Goal: Task Accomplishment & Management: Complete application form

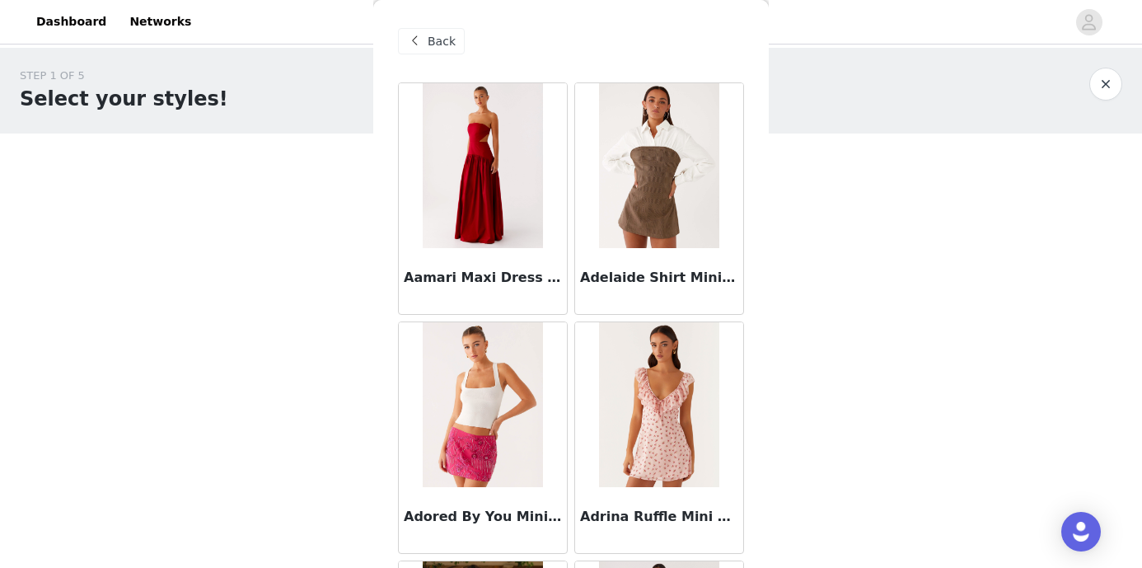
scroll to position [44982, 0]
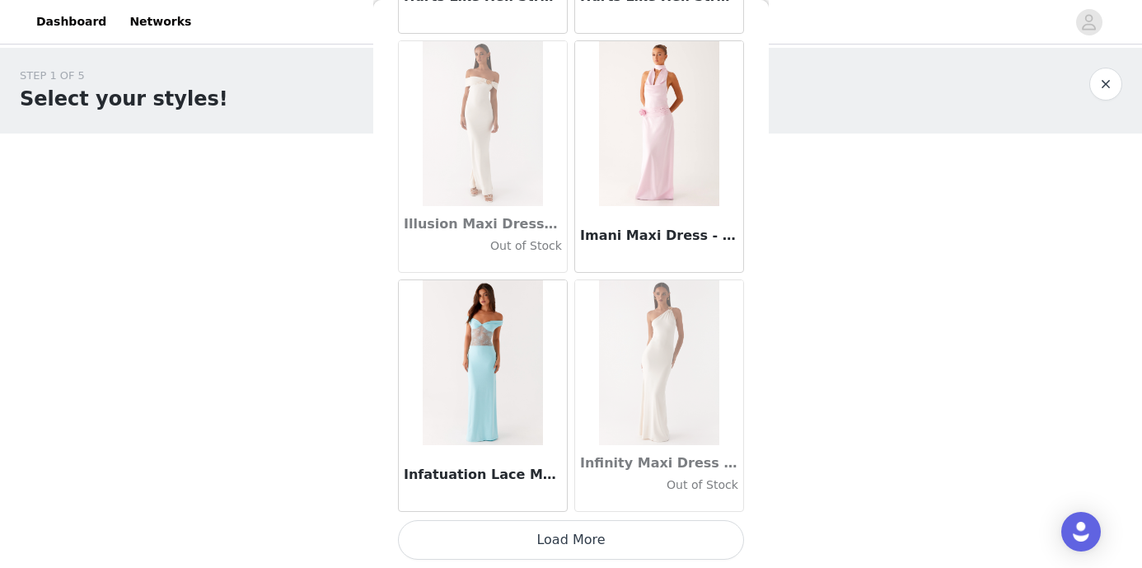
click at [624, 535] on button "Load More" at bounding box center [571, 540] width 346 height 40
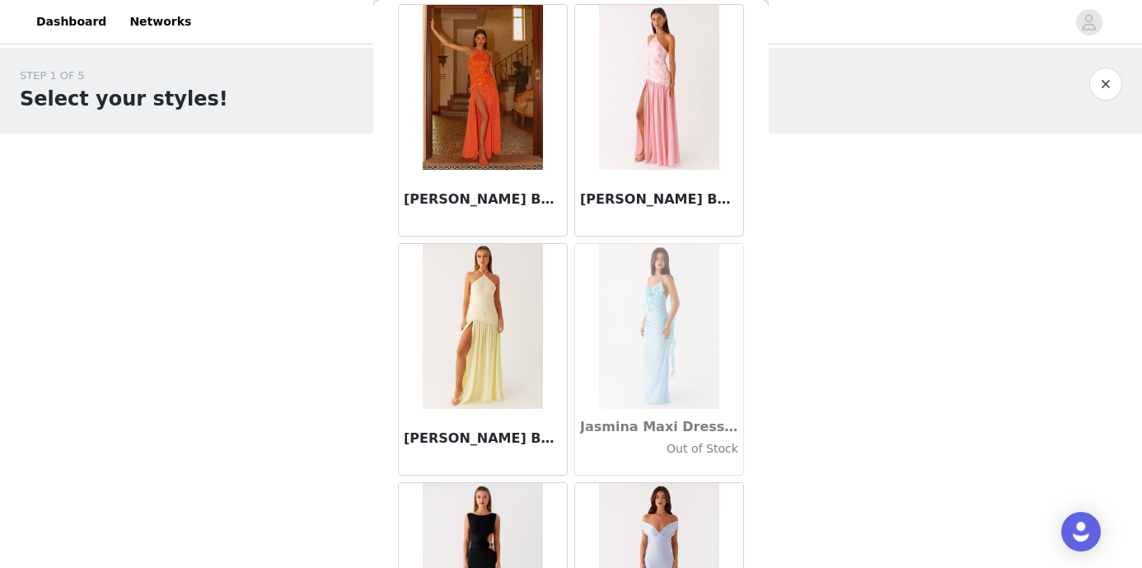
scroll to position [46479, 0]
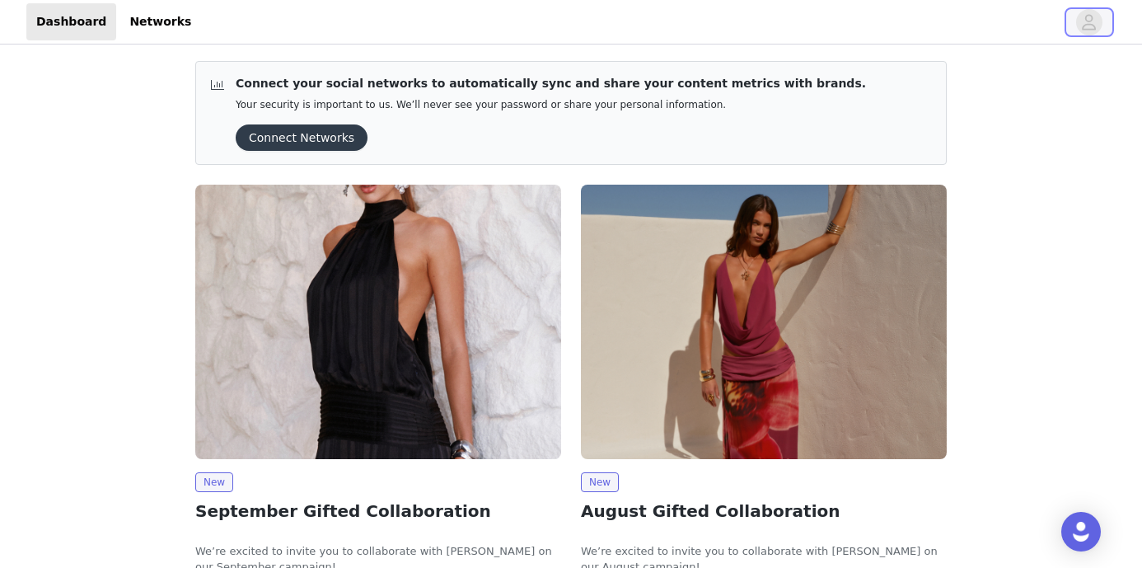
click at [1081, 11] on button "button" at bounding box center [1090, 22] width 46 height 26
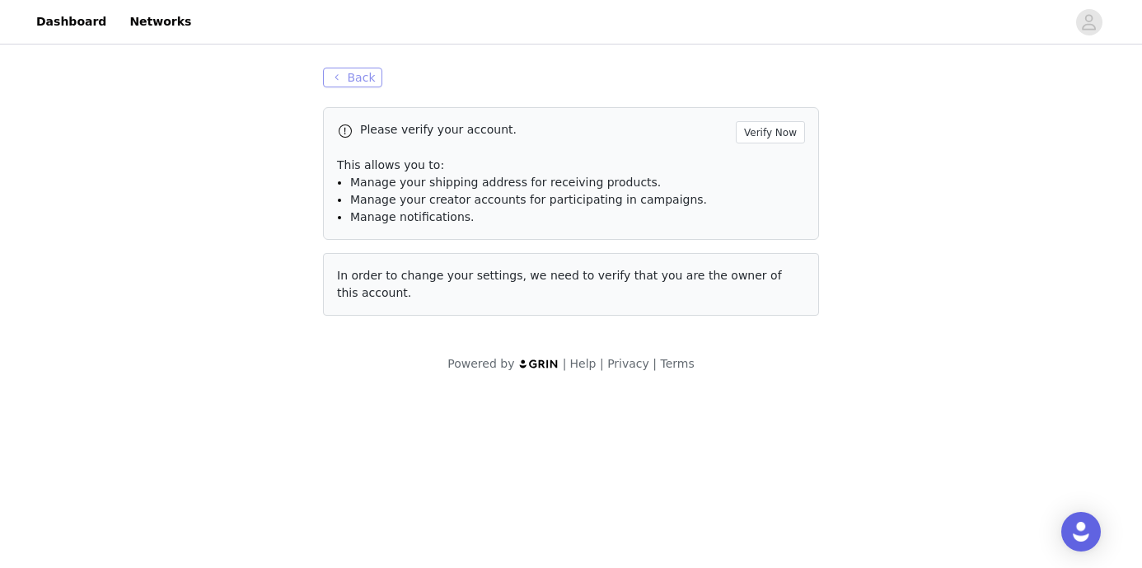
click at [354, 73] on button "Back" at bounding box center [352, 78] width 59 height 20
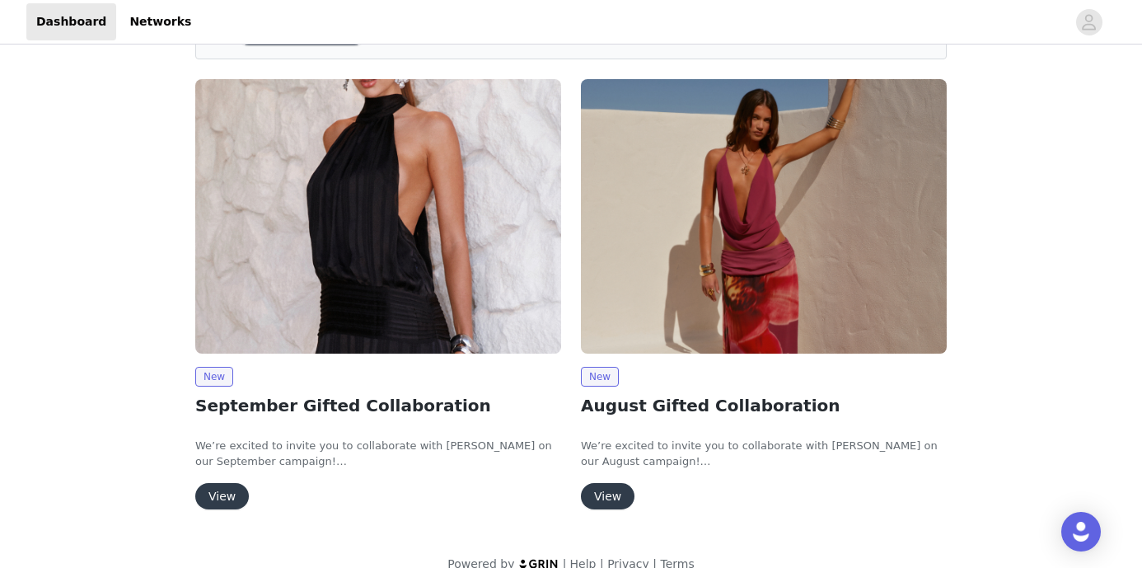
scroll to position [102, 0]
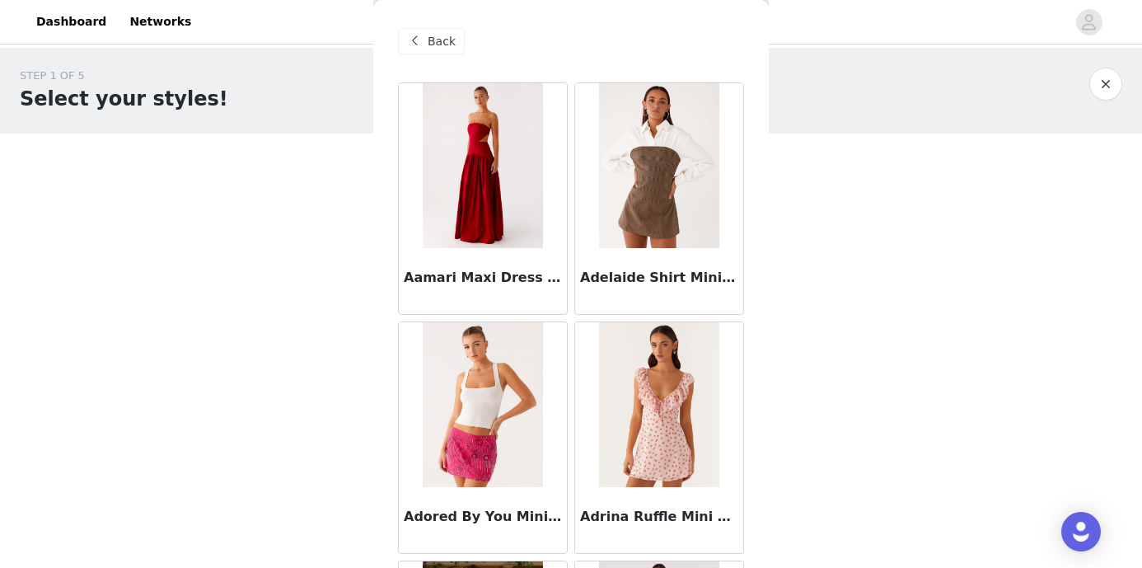
click at [658, 191] on img at bounding box center [659, 165] width 120 height 165
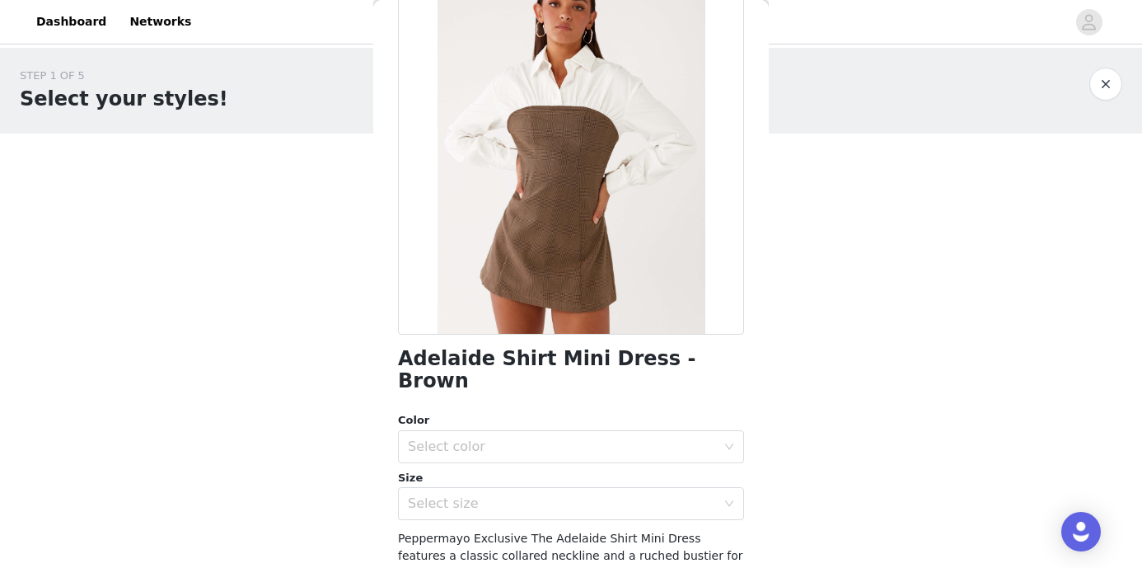
scroll to position [197, 0]
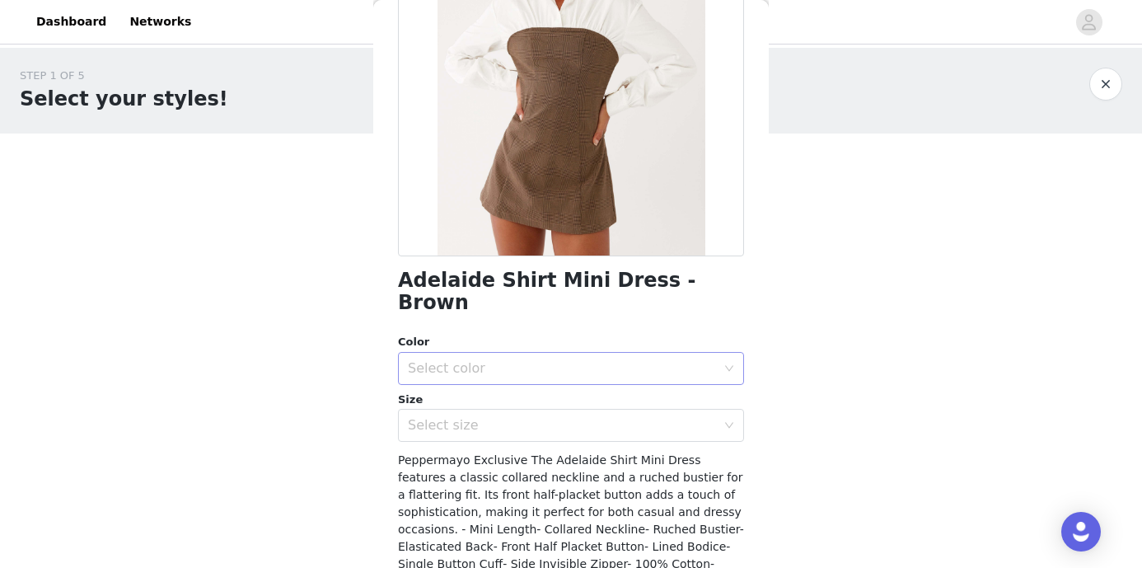
click at [720, 353] on div "Select color" at bounding box center [566, 368] width 316 height 31
click at [665, 382] on li "Brown" at bounding box center [571, 382] width 346 height 26
click at [650, 417] on div "Select size" at bounding box center [562, 425] width 308 height 16
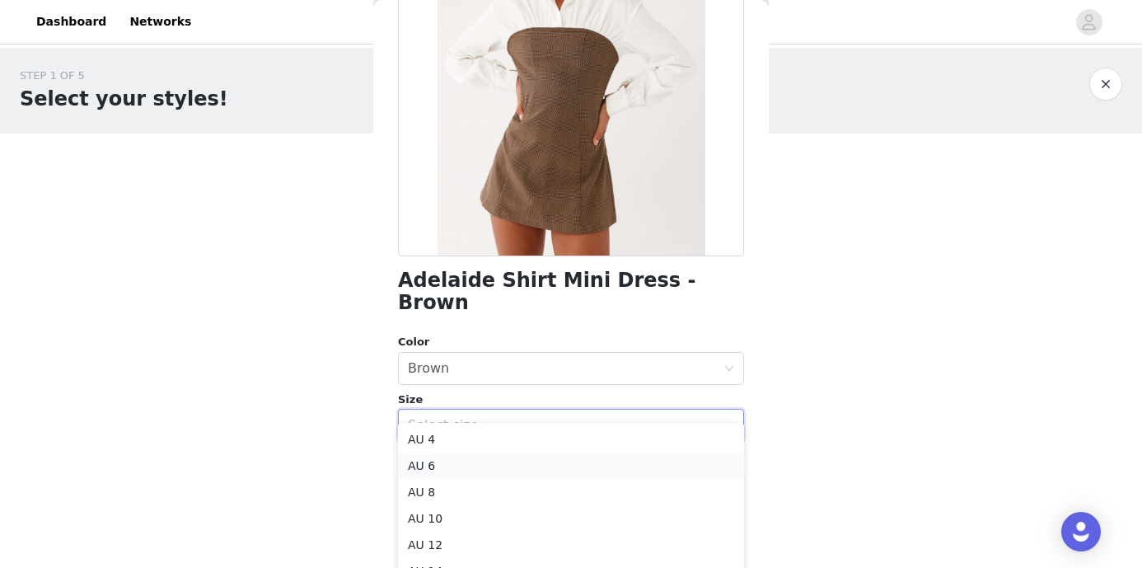
click at [603, 454] on li "AU 6" at bounding box center [571, 466] width 346 height 26
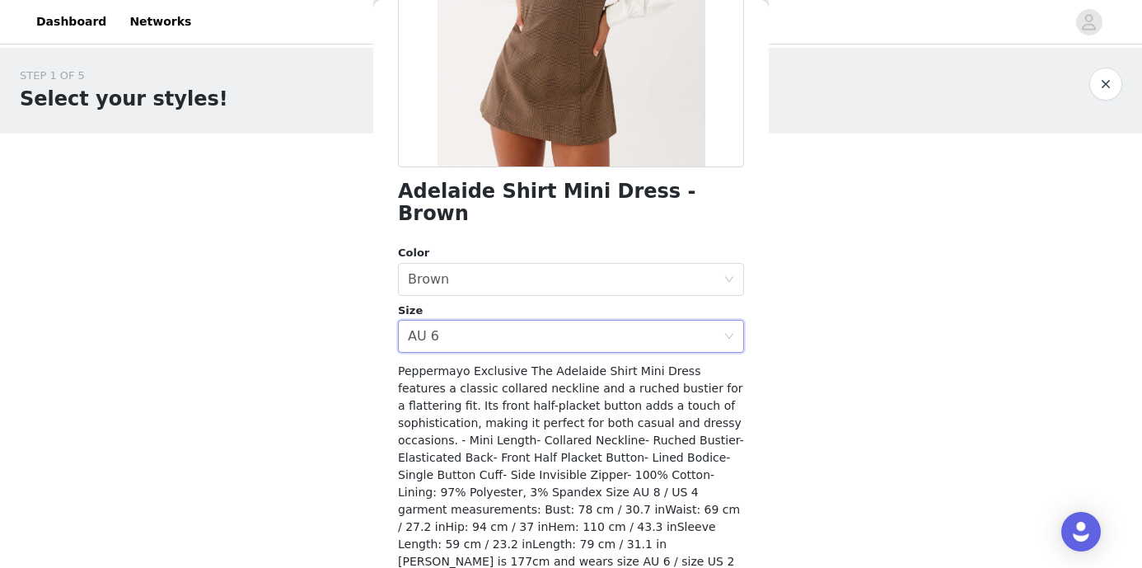
scroll to position [318, 0]
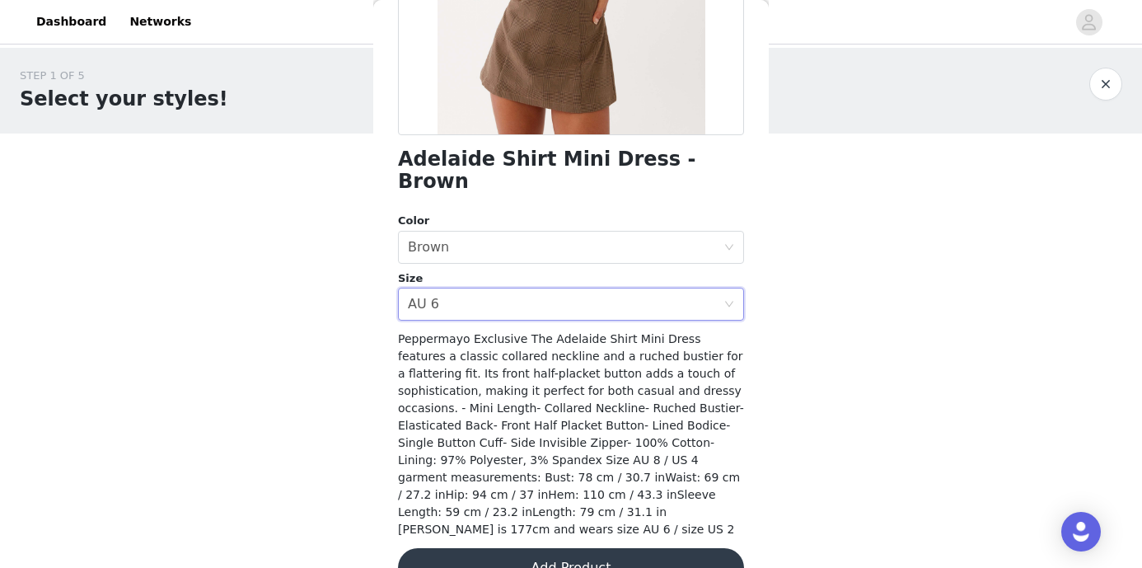
click at [551, 548] on button "Add Product" at bounding box center [571, 568] width 346 height 40
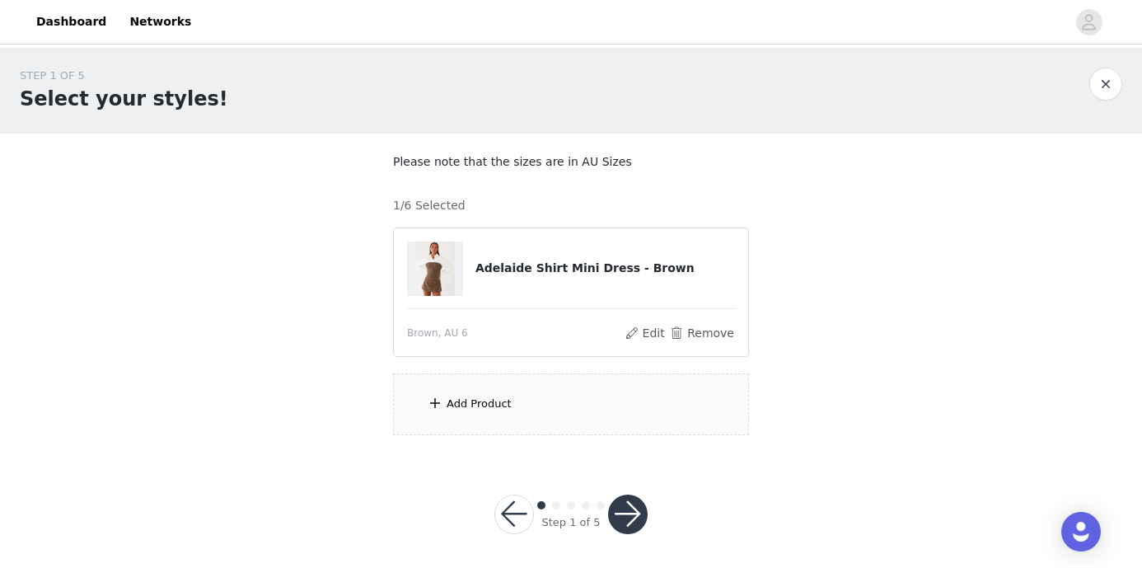
click at [525, 396] on div "Add Product" at bounding box center [571, 404] width 356 height 62
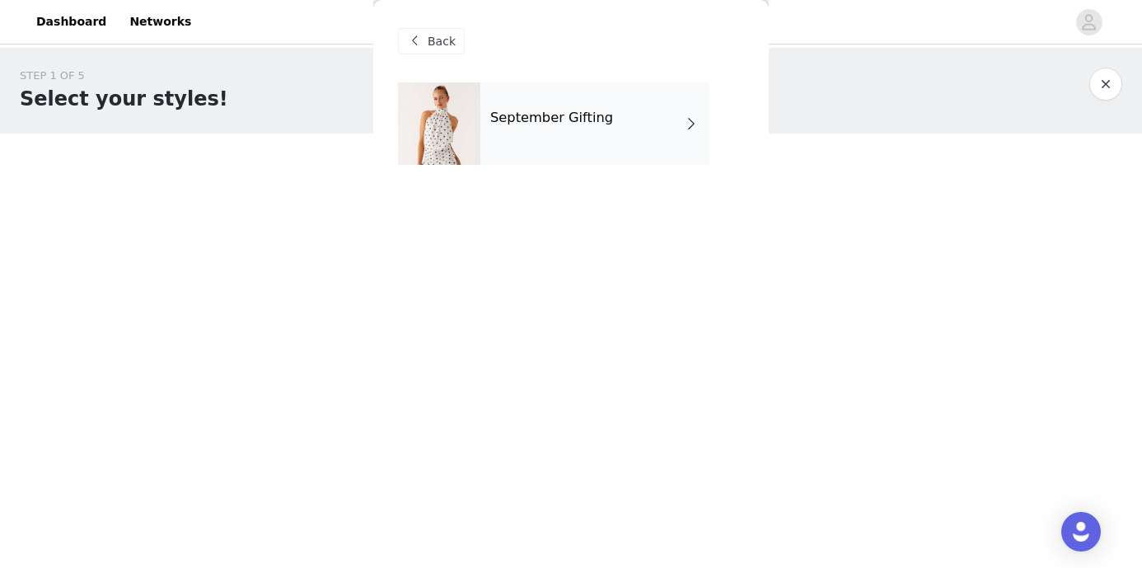
click at [588, 107] on div "September Gifting" at bounding box center [595, 123] width 229 height 82
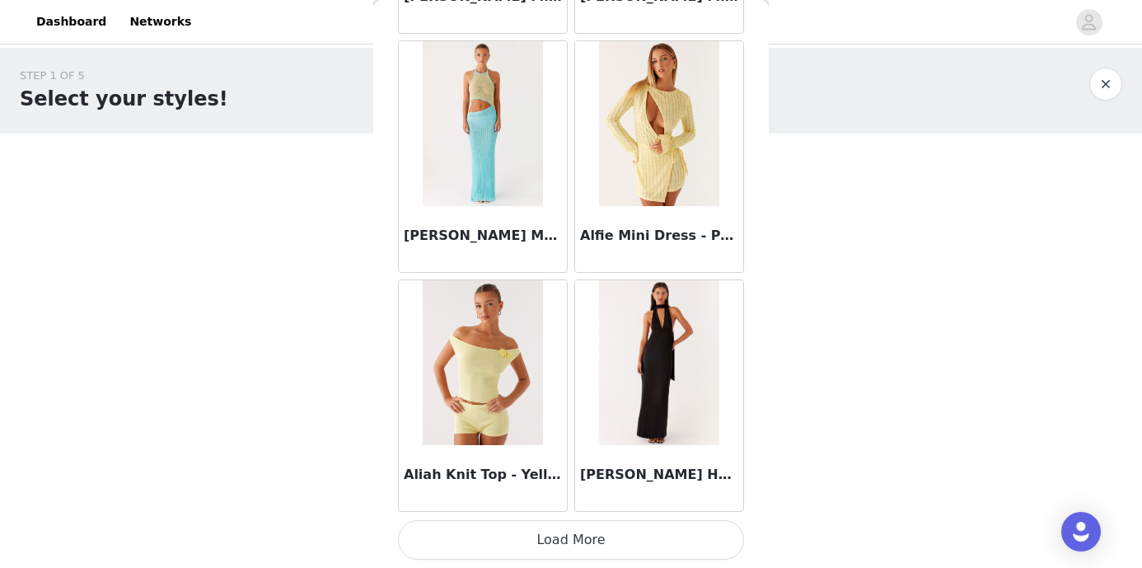
scroll to position [5, 0]
click at [593, 523] on button "Load More" at bounding box center [571, 540] width 346 height 40
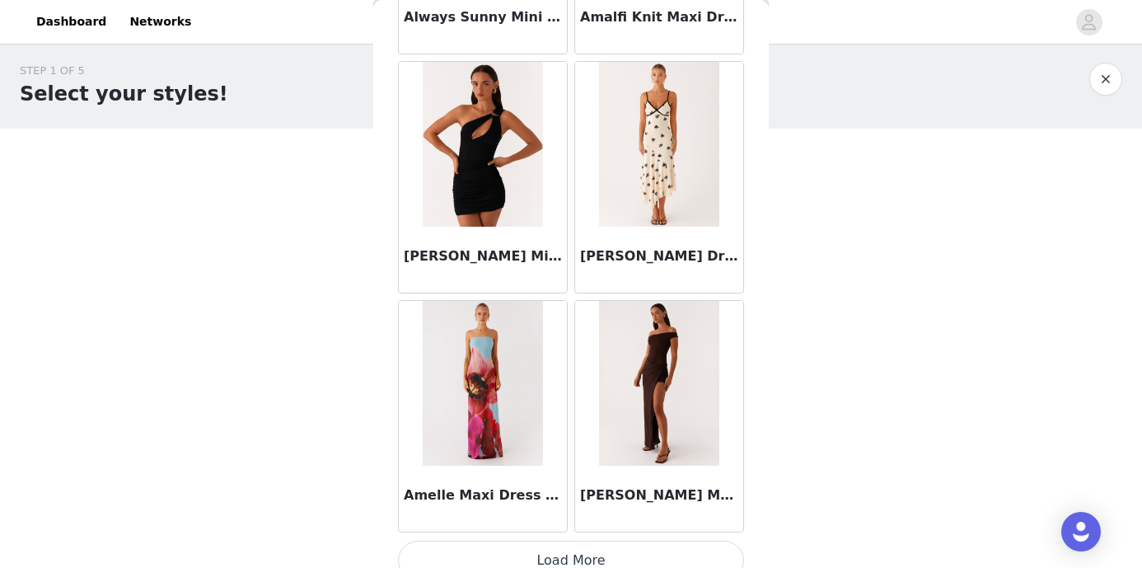
scroll to position [4345, 0]
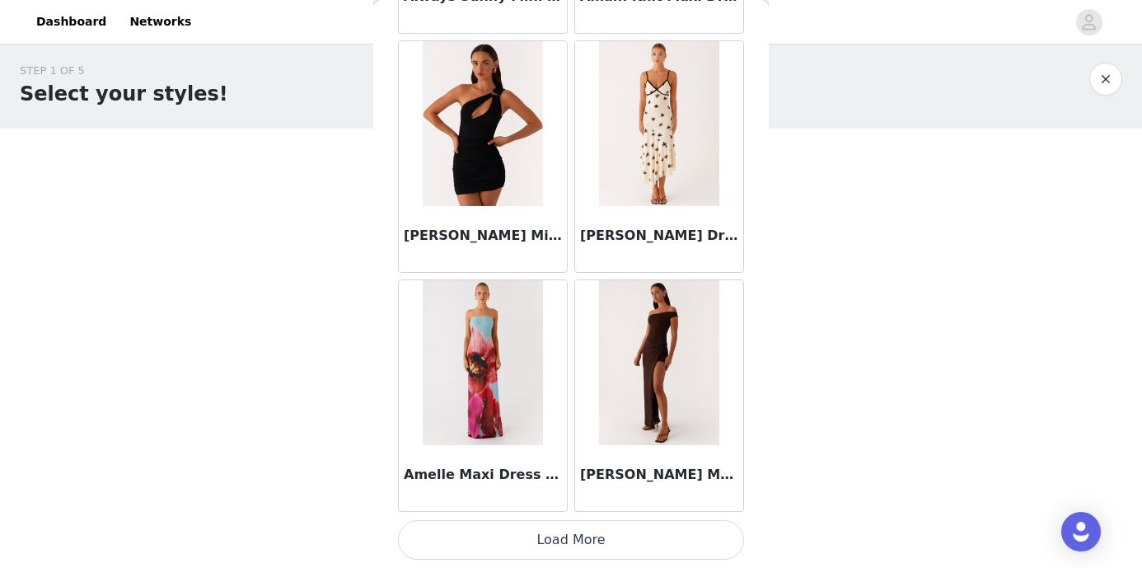
click at [565, 543] on button "Load More" at bounding box center [571, 540] width 346 height 40
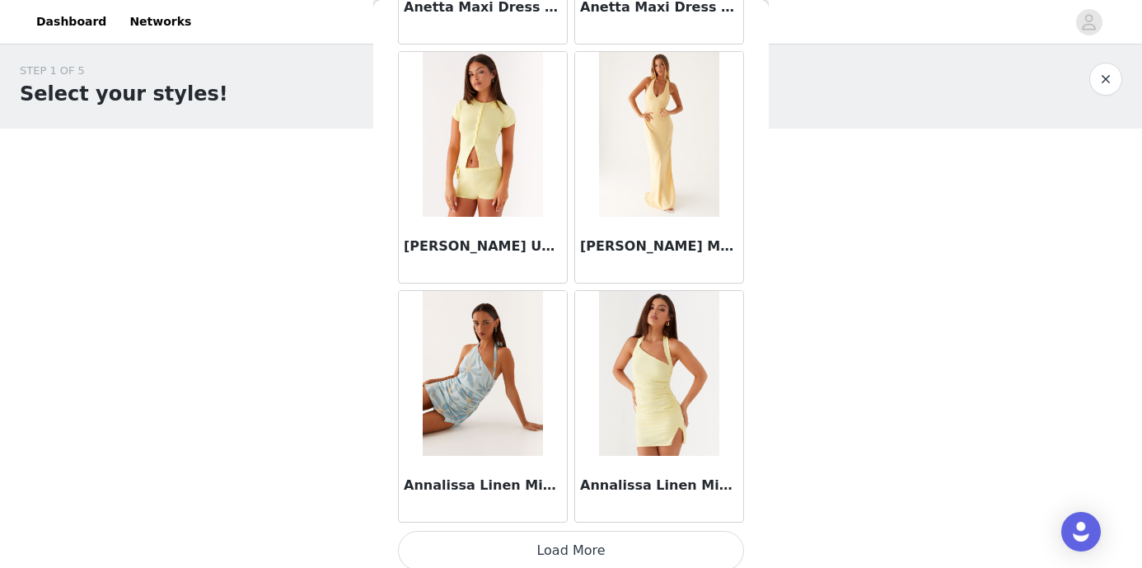
scroll to position [6735, 0]
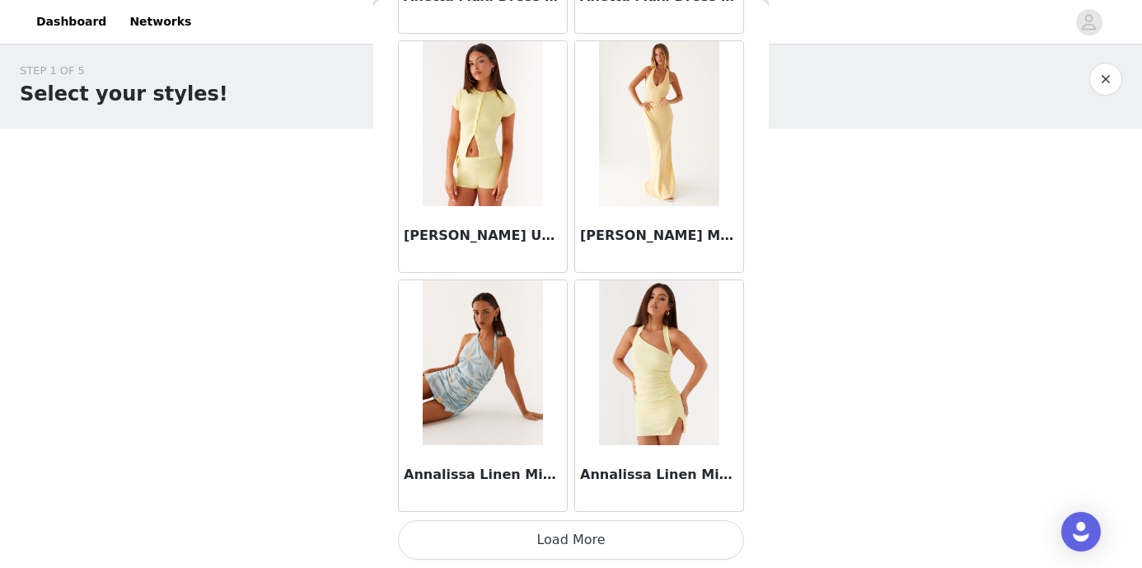
click at [562, 530] on button "Load More" at bounding box center [571, 540] width 346 height 40
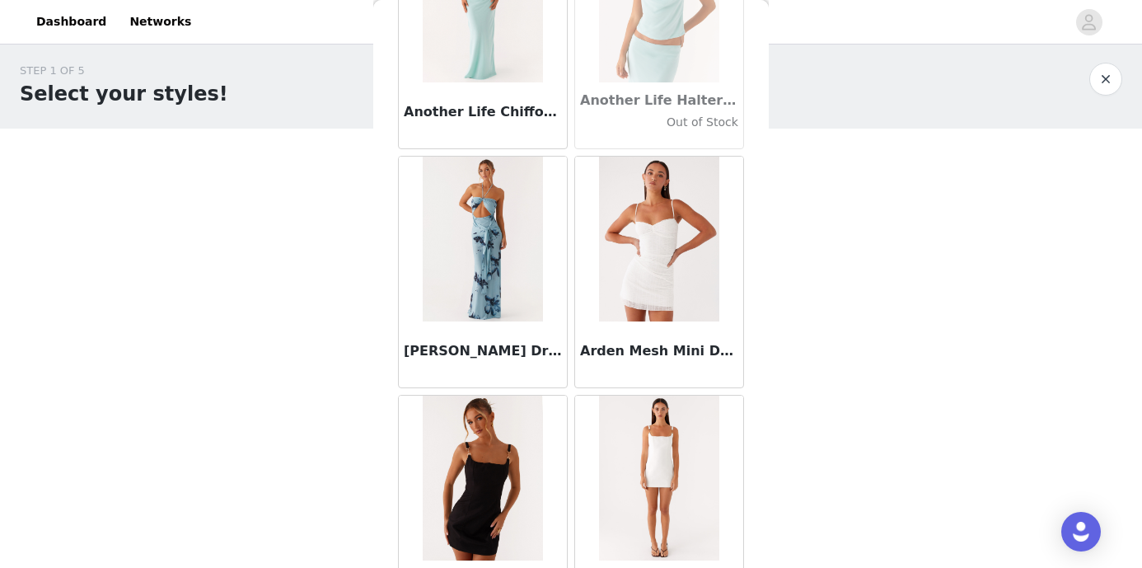
scroll to position [7362, 0]
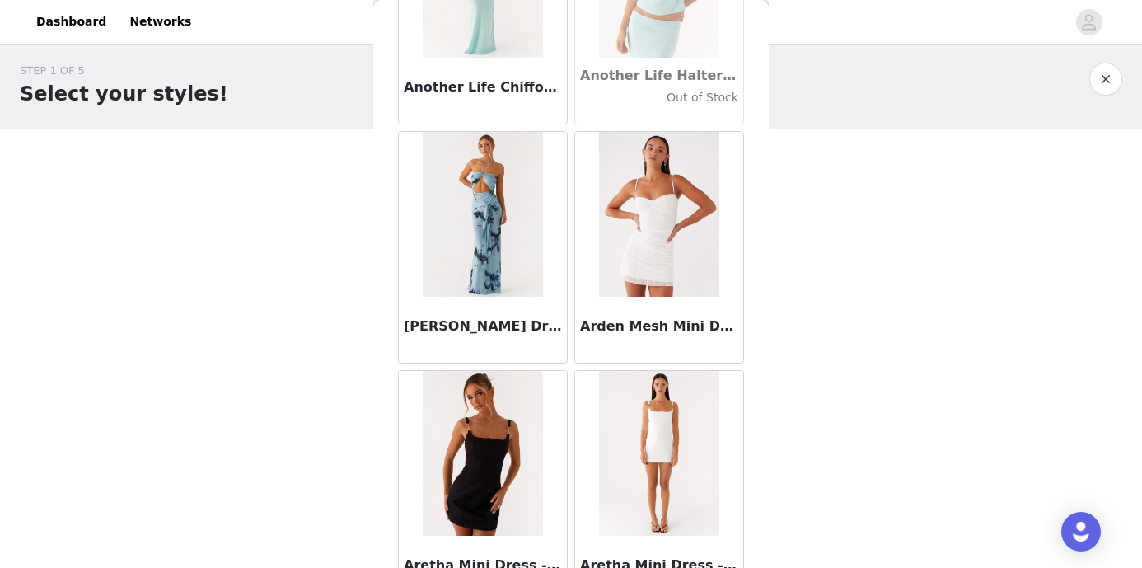
click at [640, 273] on img at bounding box center [659, 214] width 120 height 165
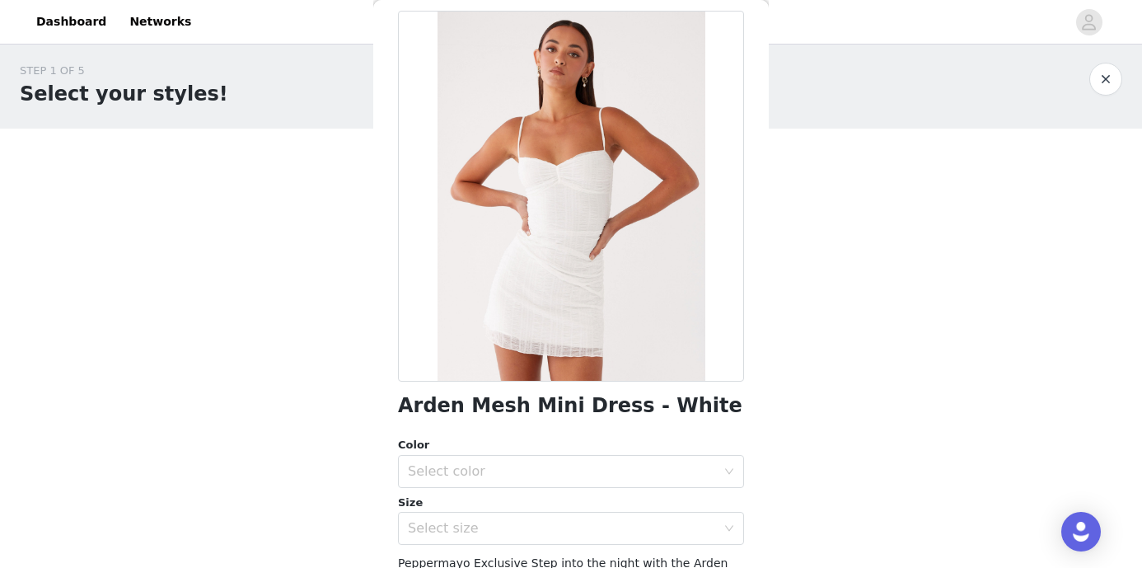
scroll to position [135, 0]
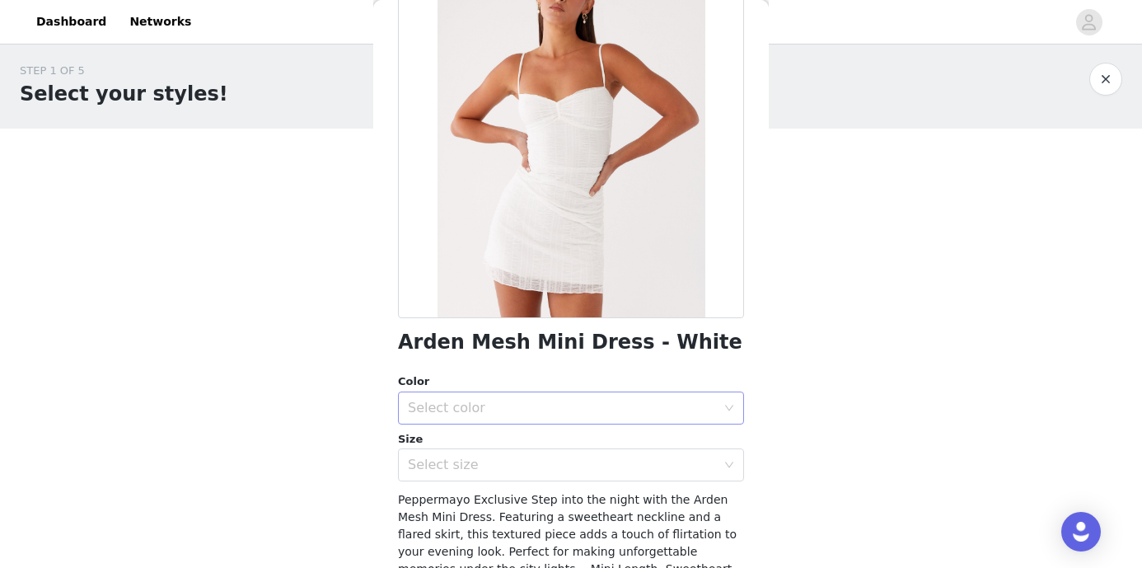
click at [585, 400] on div "Select color" at bounding box center [562, 408] width 308 height 16
click at [545, 433] on li "White" at bounding box center [571, 444] width 346 height 26
click at [528, 477] on div "Select size" at bounding box center [566, 464] width 316 height 31
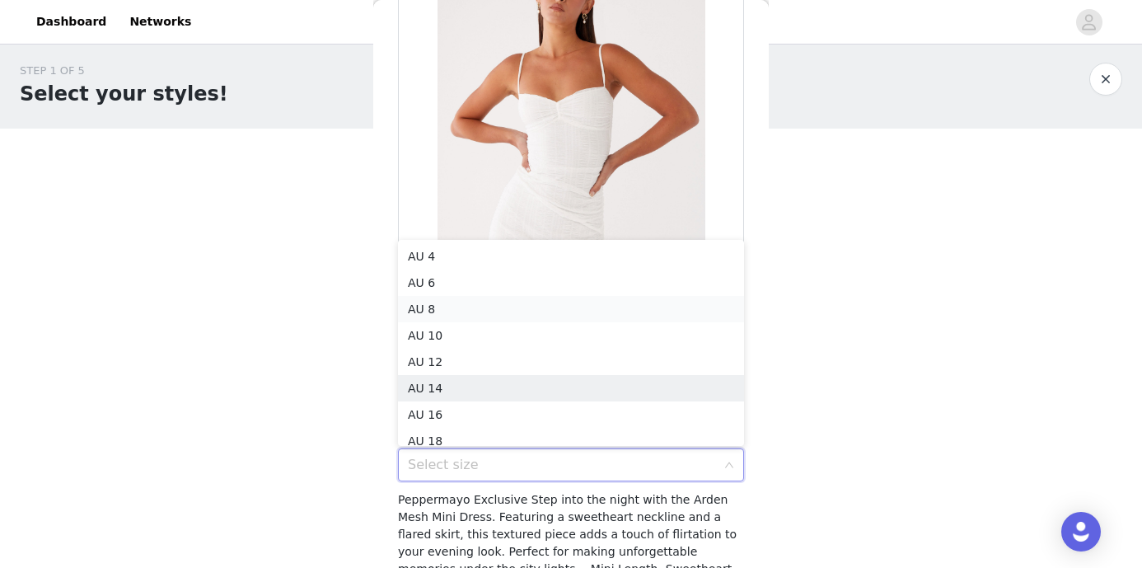
scroll to position [8, 0]
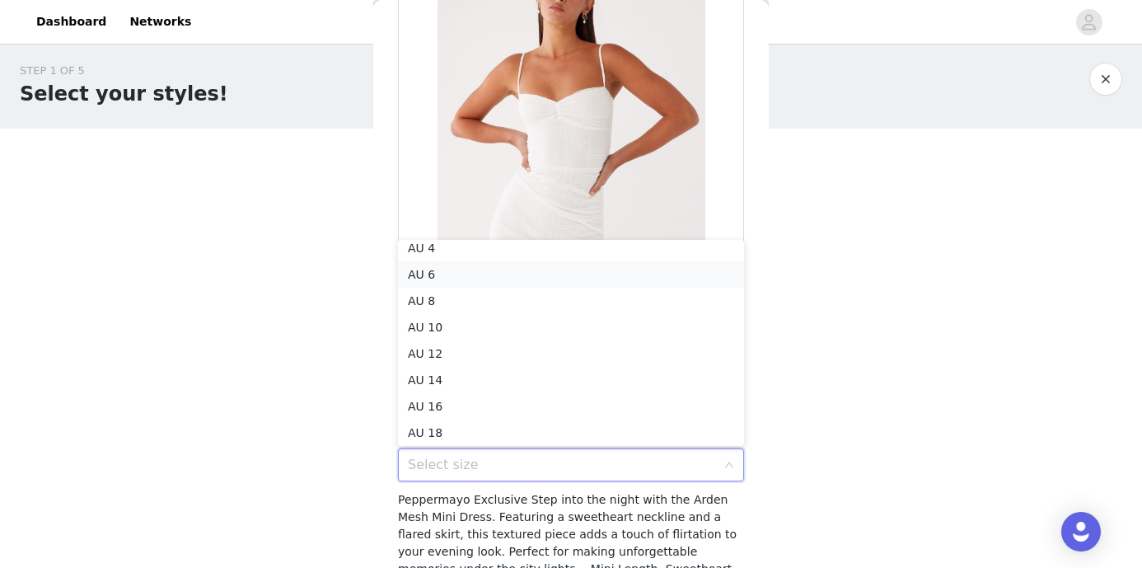
click at [543, 280] on li "AU 6" at bounding box center [571, 274] width 346 height 26
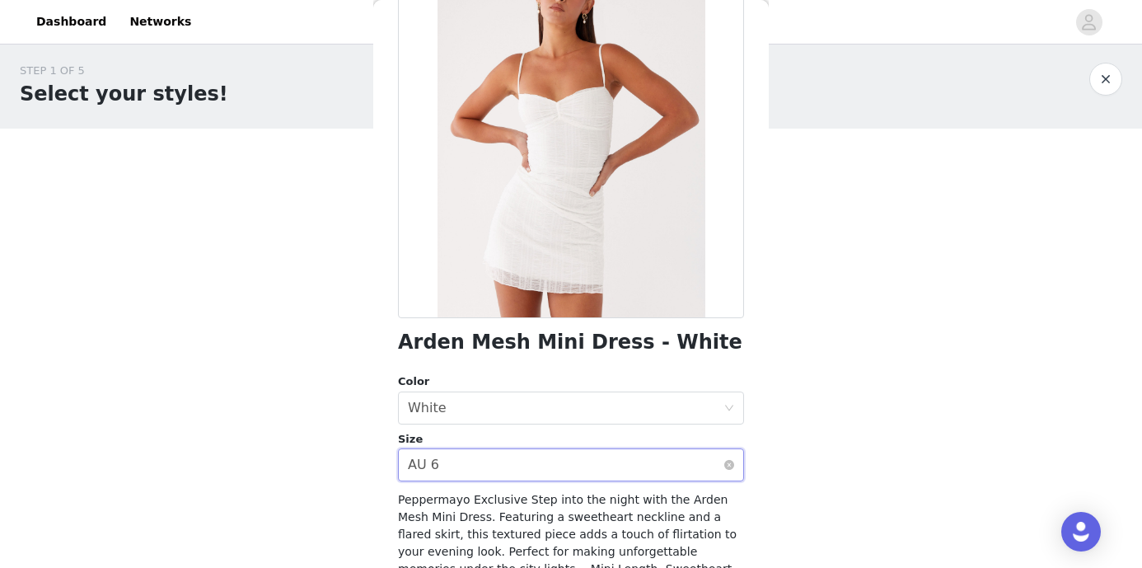
scroll to position [301, 0]
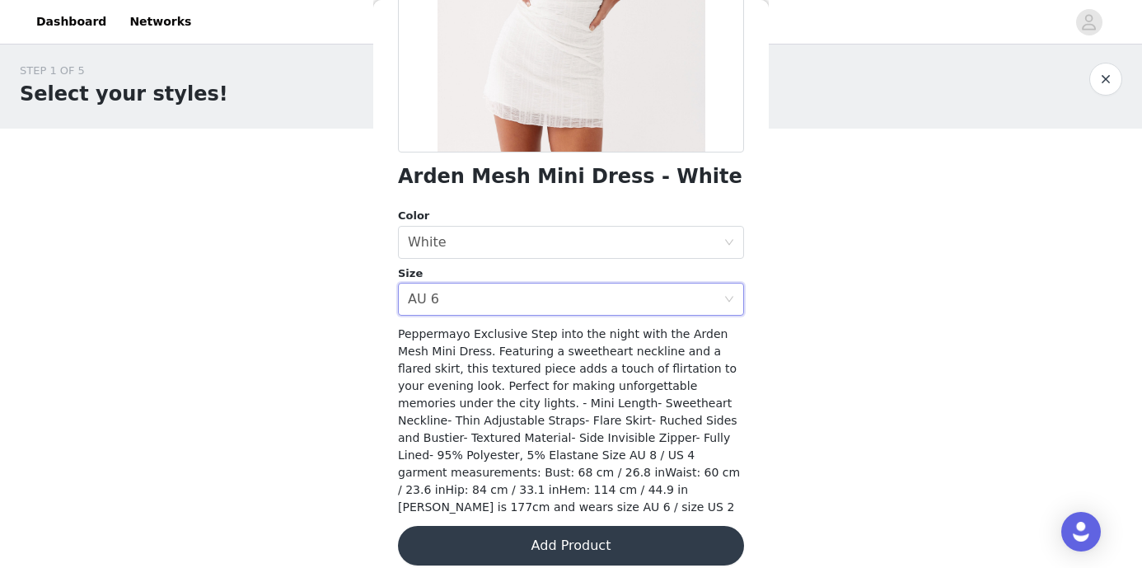
click at [537, 526] on button "Add Product" at bounding box center [571, 546] width 346 height 40
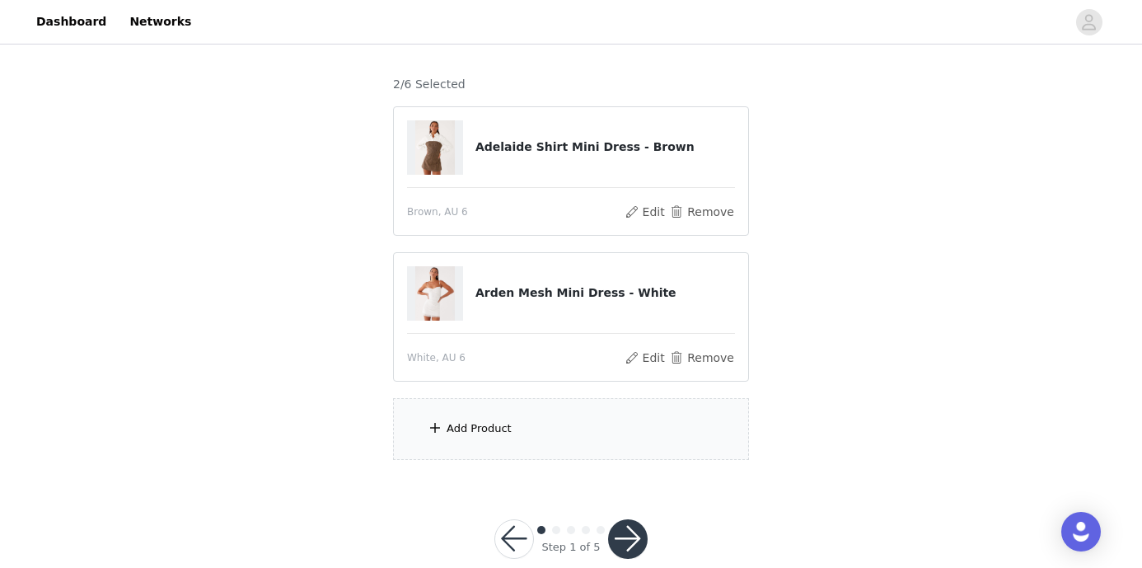
scroll to position [123, 0]
click at [551, 453] on div "Add Product" at bounding box center [571, 427] width 356 height 62
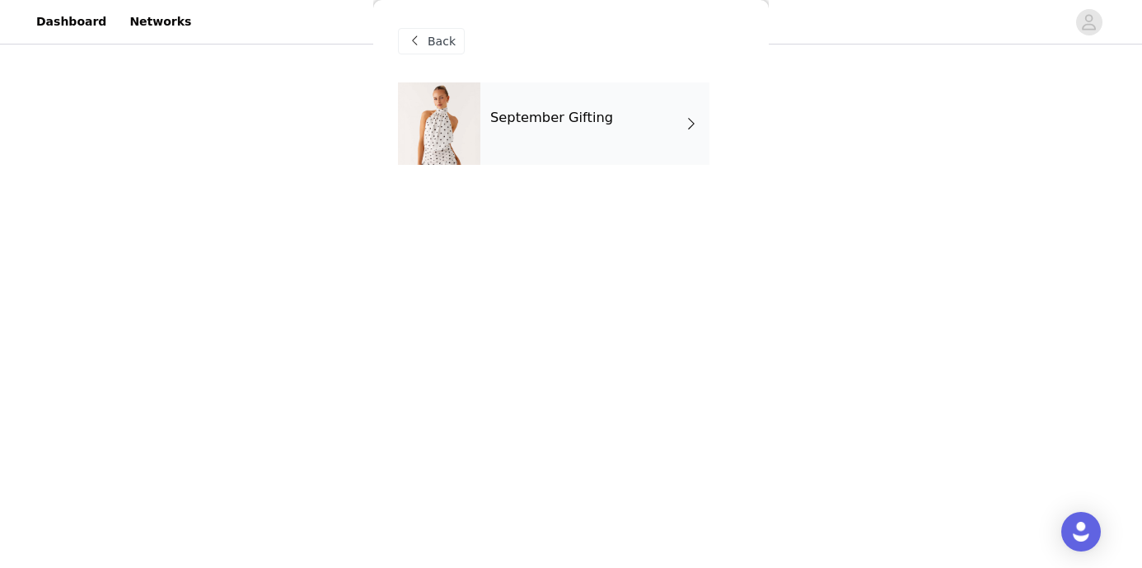
click at [603, 131] on div "September Gifting" at bounding box center [595, 123] width 229 height 82
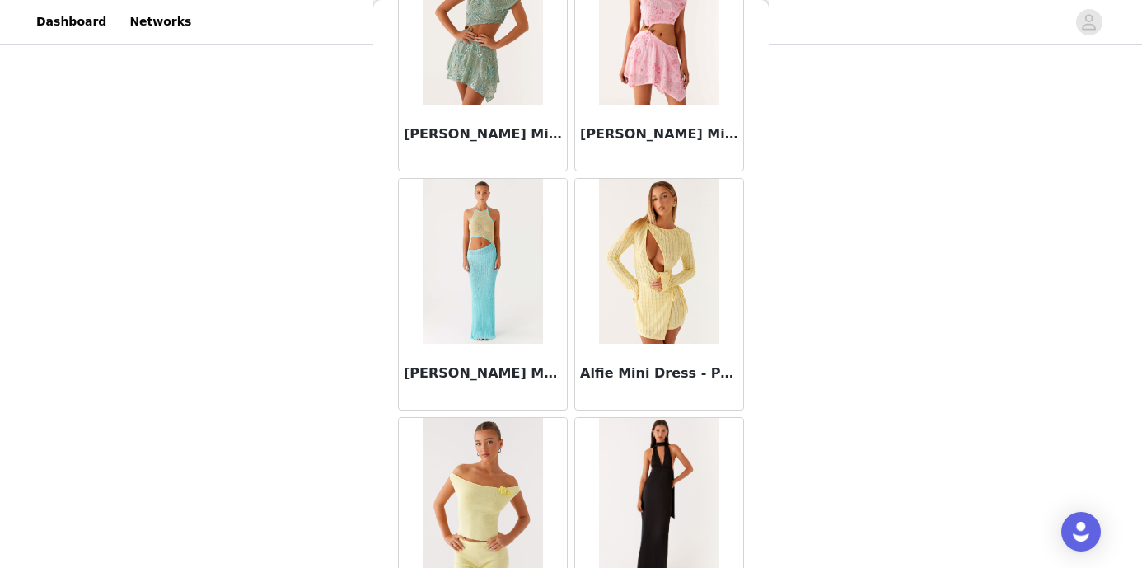
scroll to position [1954, 0]
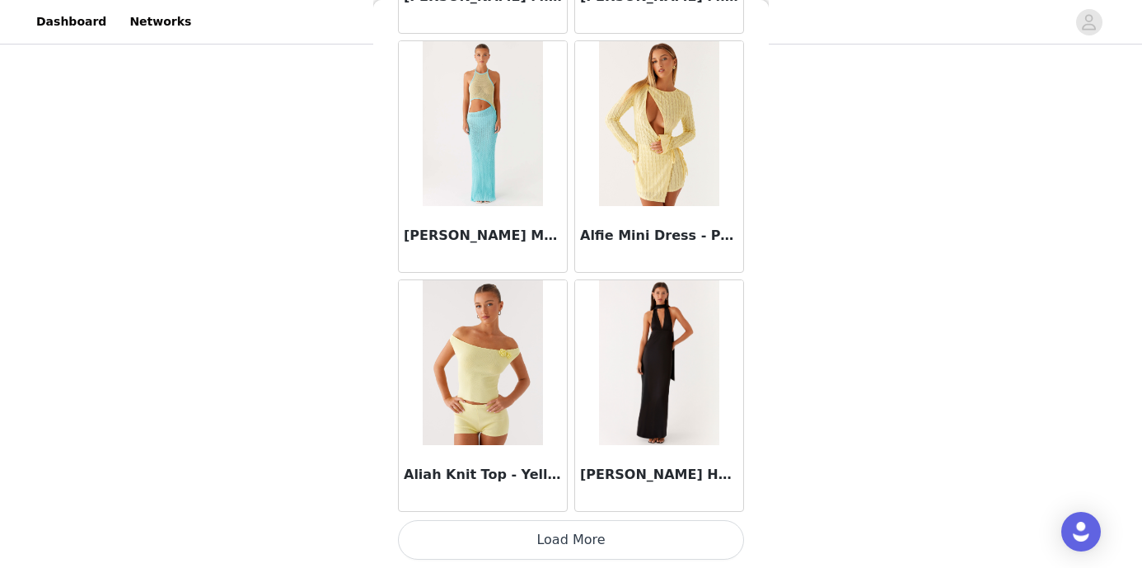
click at [598, 533] on button "Load More" at bounding box center [571, 540] width 346 height 40
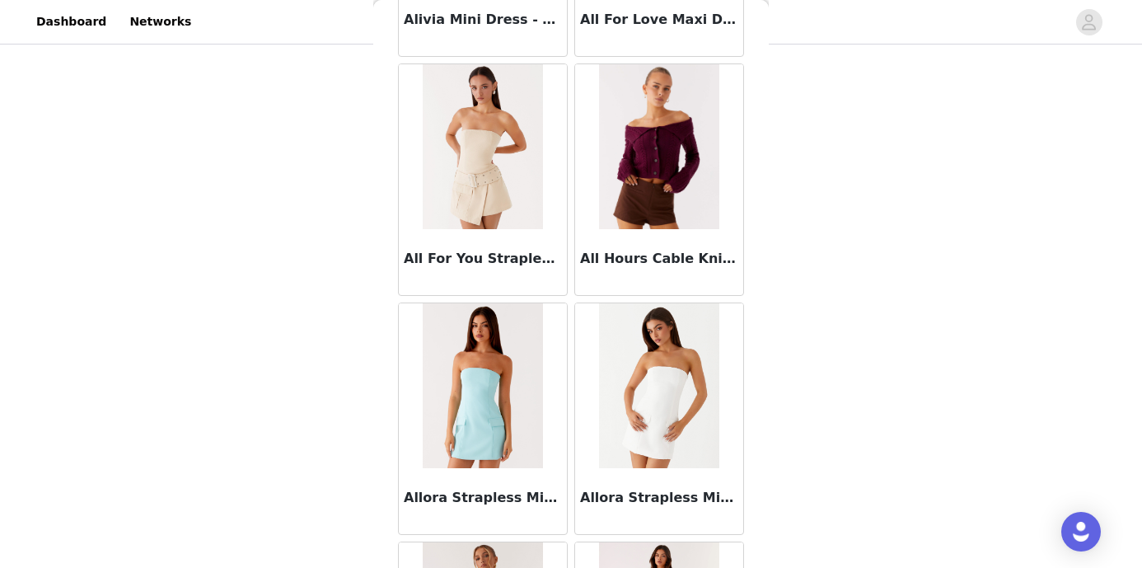
scroll to position [4345, 0]
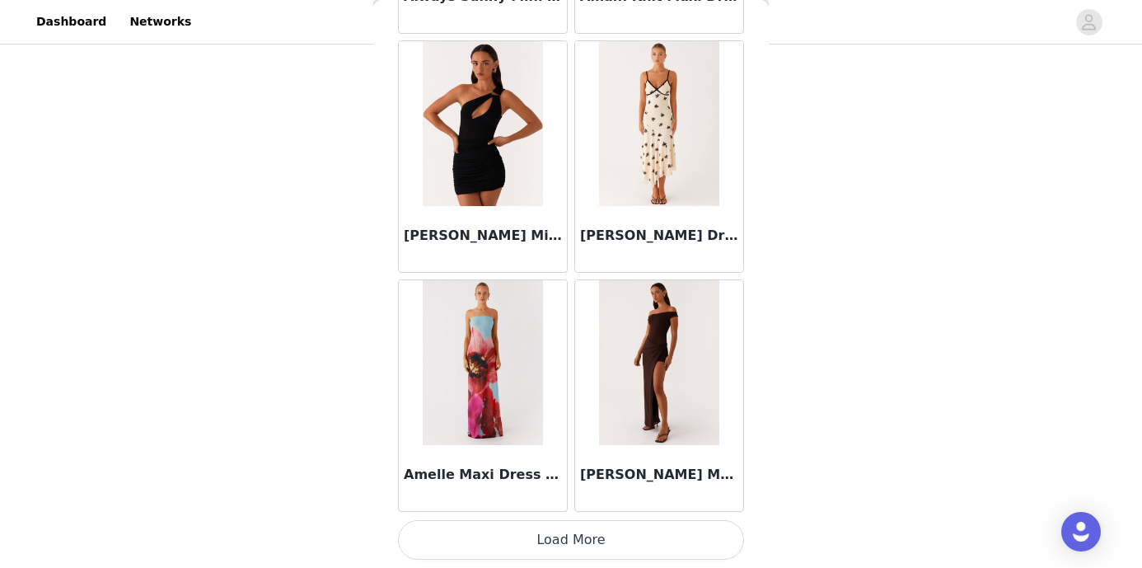
click at [582, 533] on button "Load More" at bounding box center [571, 540] width 346 height 40
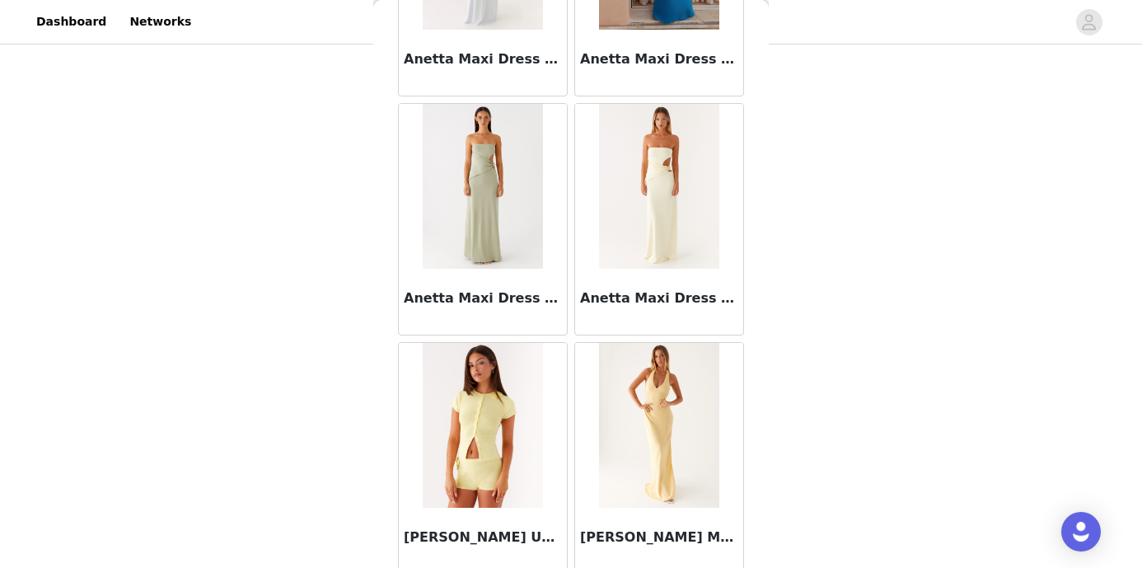
scroll to position [6735, 0]
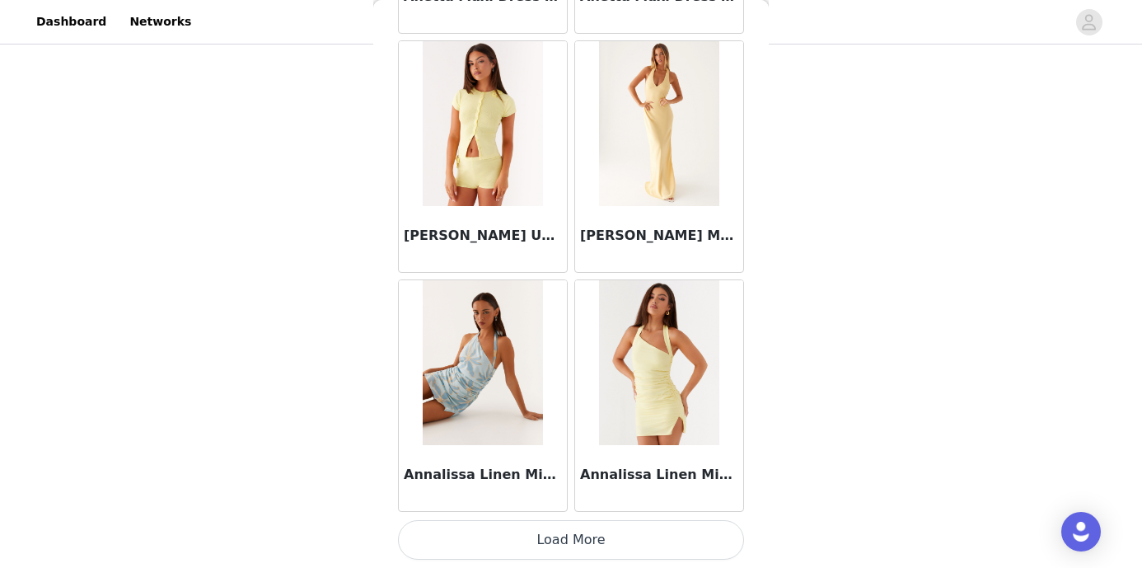
click at [551, 532] on button "Load More" at bounding box center [571, 540] width 346 height 40
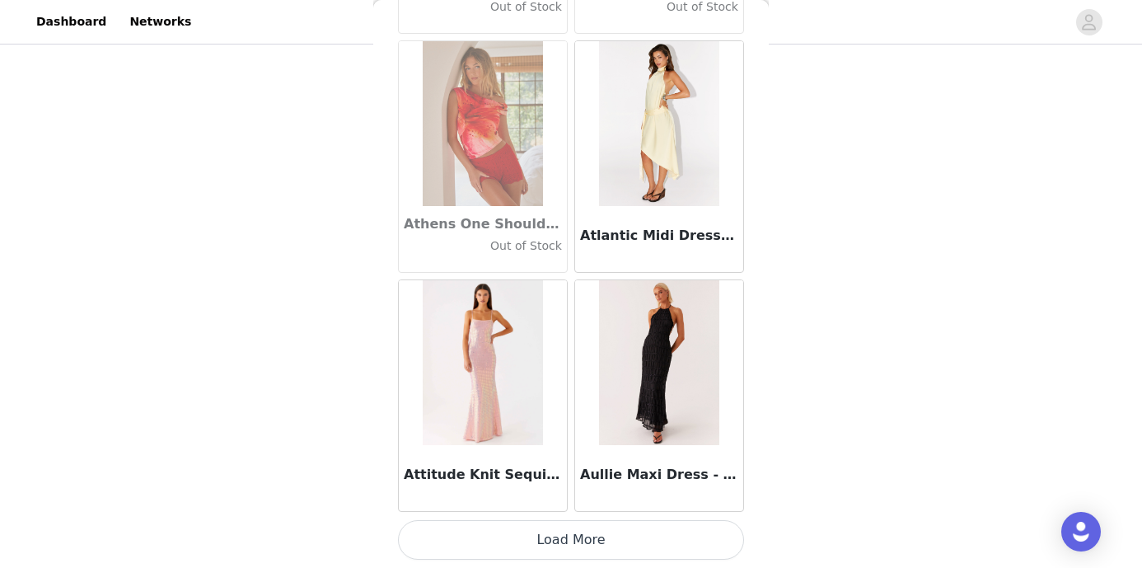
scroll to position [151, 0]
click at [573, 543] on button "Load More" at bounding box center [571, 540] width 346 height 40
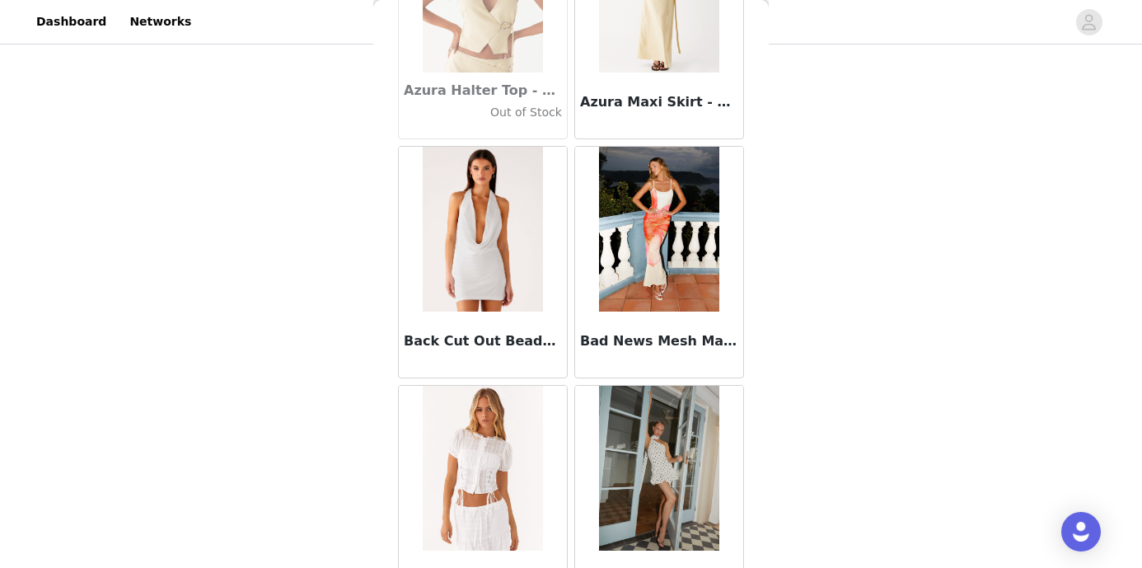
scroll to position [11516, 0]
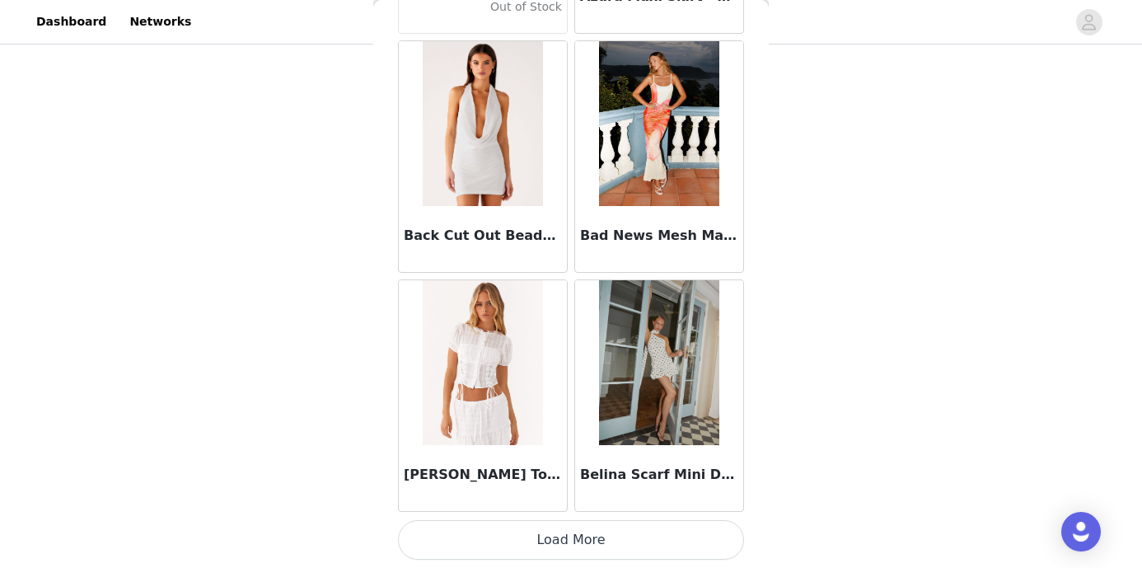
click at [570, 533] on button "Load More" at bounding box center [571, 540] width 346 height 40
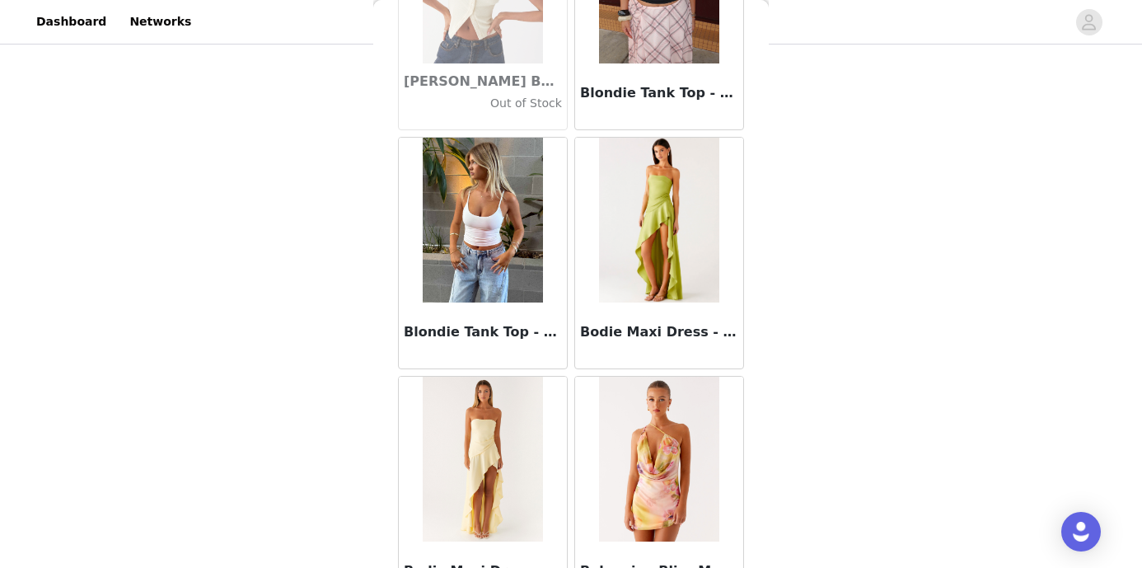
scroll to position [13907, 0]
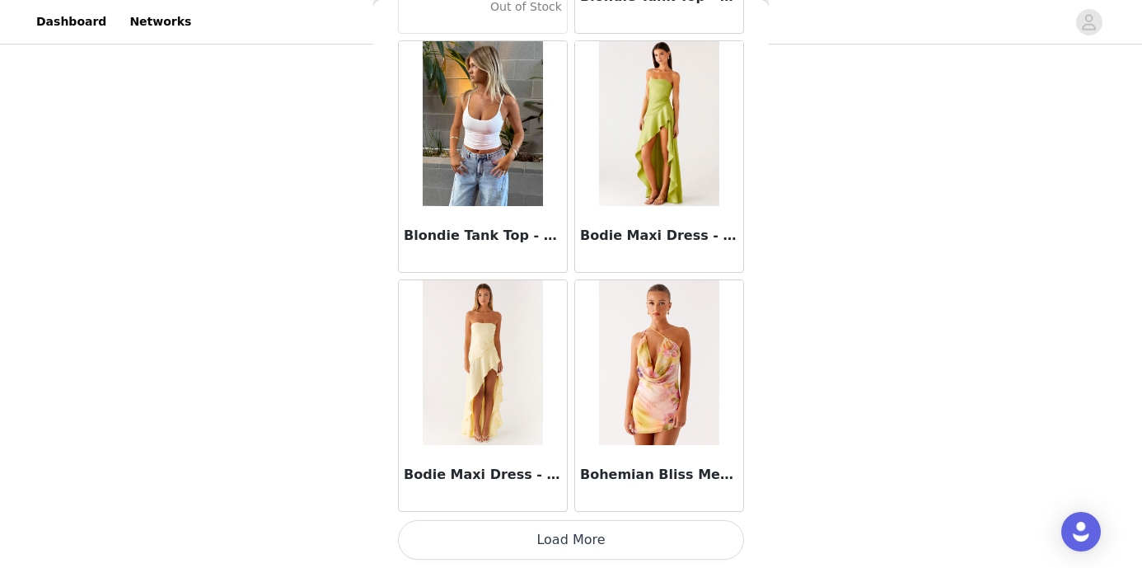
click at [561, 542] on button "Load More" at bounding box center [571, 540] width 346 height 40
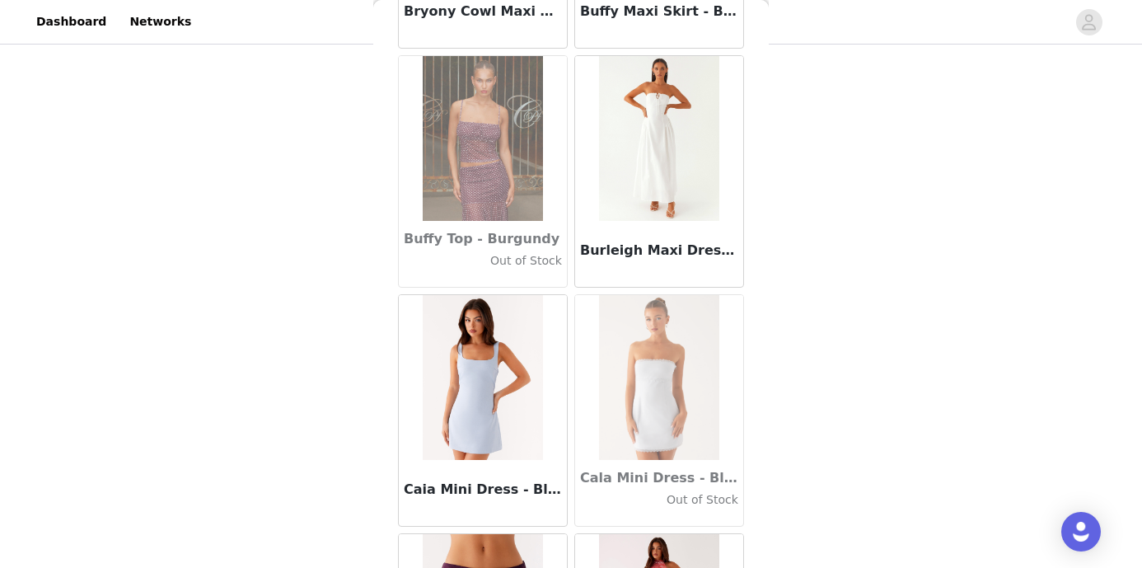
scroll to position [16297, 0]
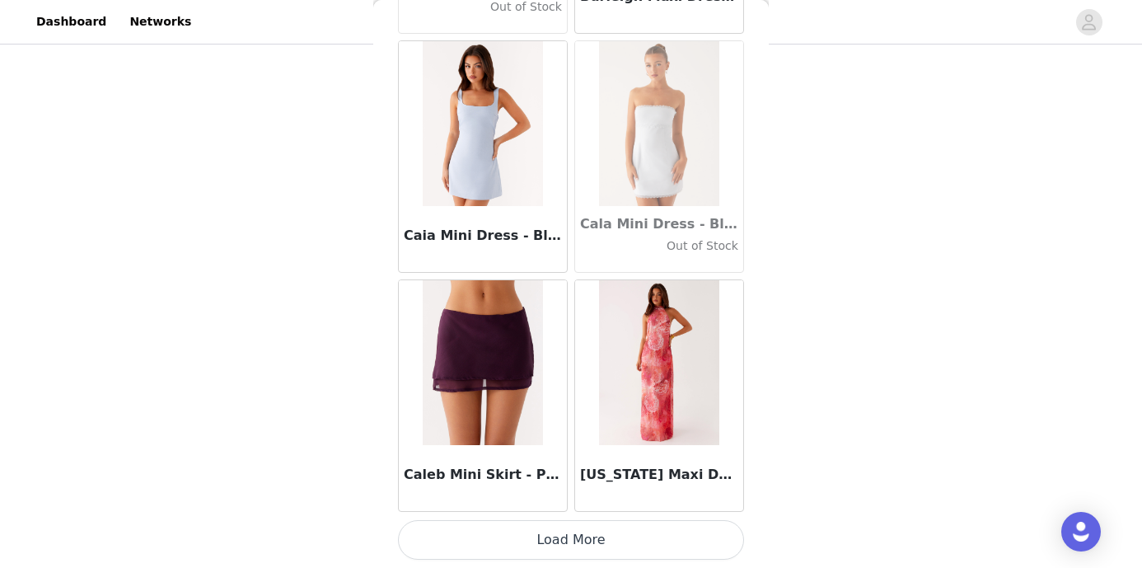
click at [579, 536] on button "Load More" at bounding box center [571, 540] width 346 height 40
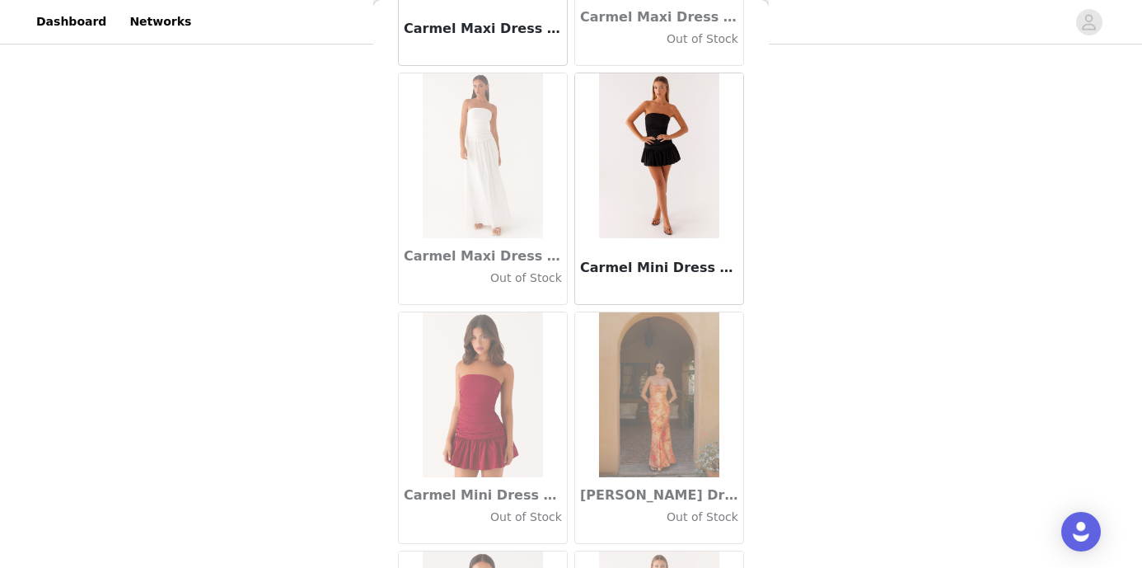
scroll to position [18687, 0]
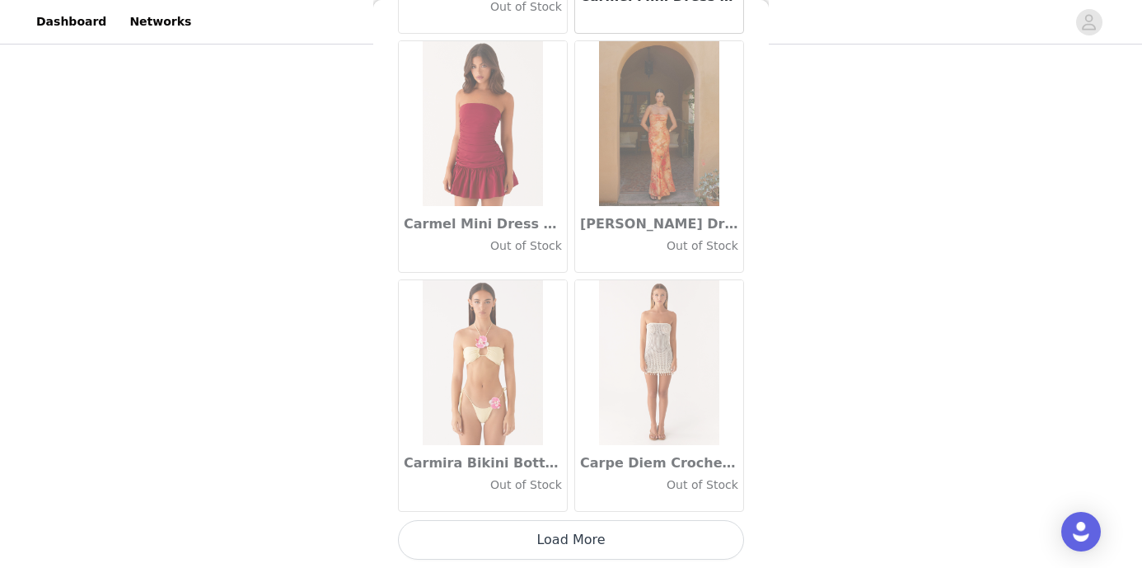
click at [571, 535] on button "Load More" at bounding box center [571, 540] width 346 height 40
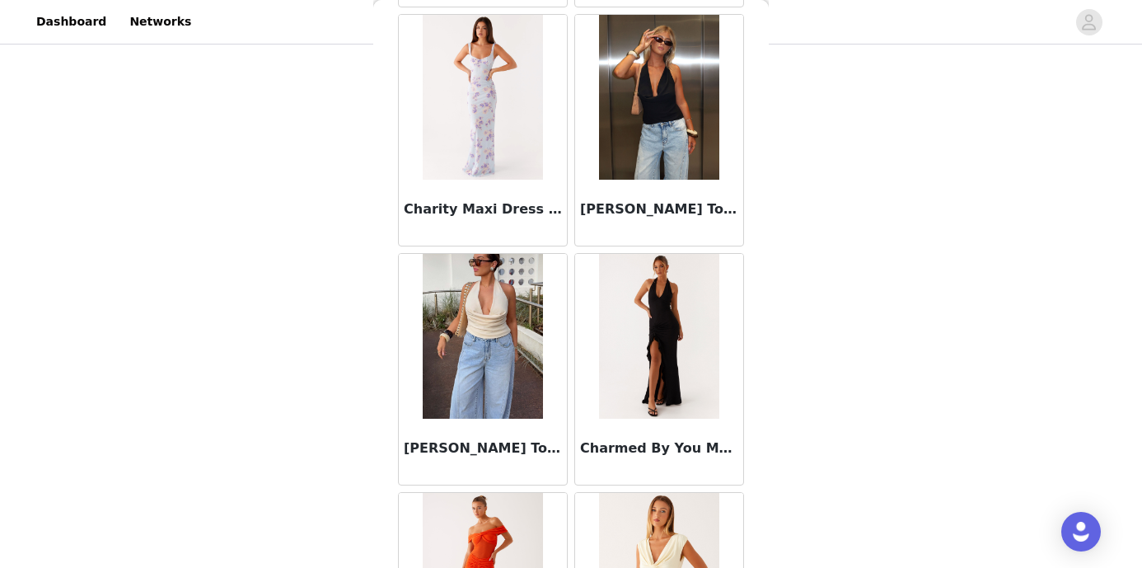
scroll to position [21078, 0]
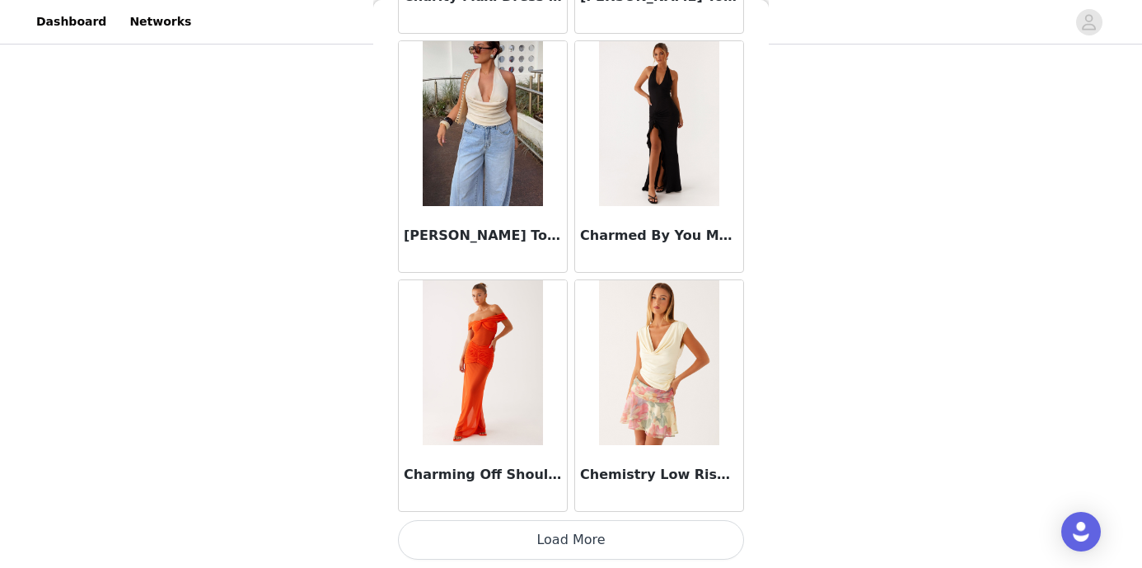
click at [570, 529] on button "Load More" at bounding box center [571, 540] width 346 height 40
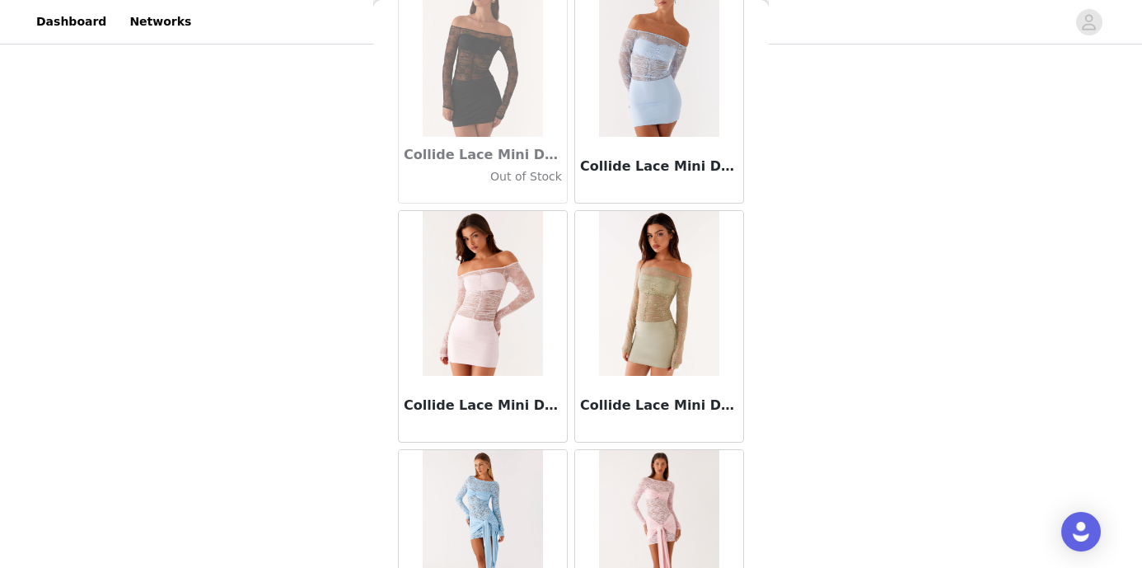
scroll to position [23468, 0]
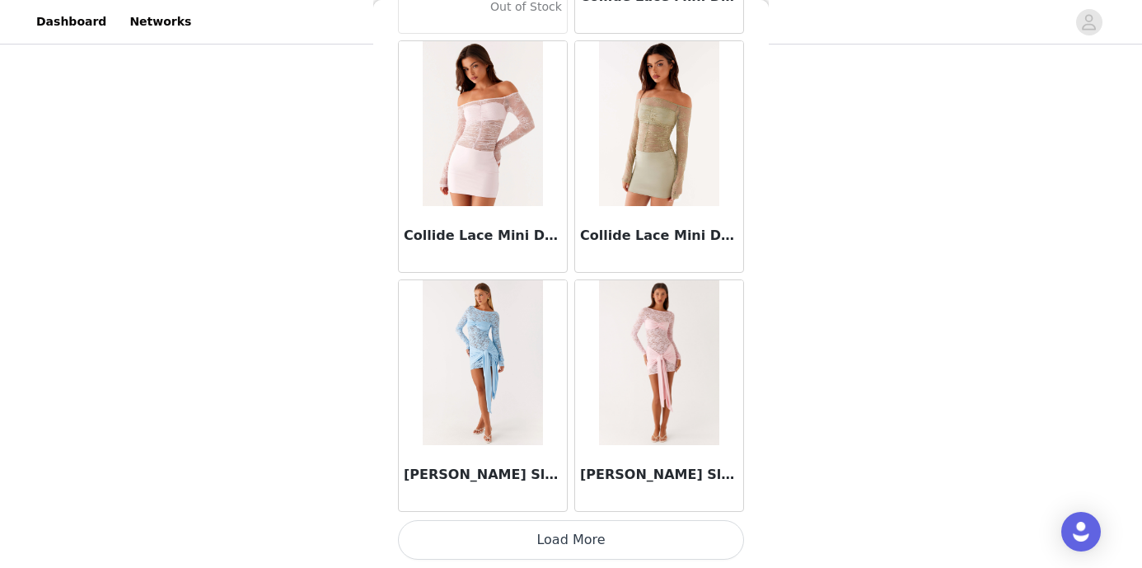
click at [569, 540] on button "Load More" at bounding box center [571, 540] width 346 height 40
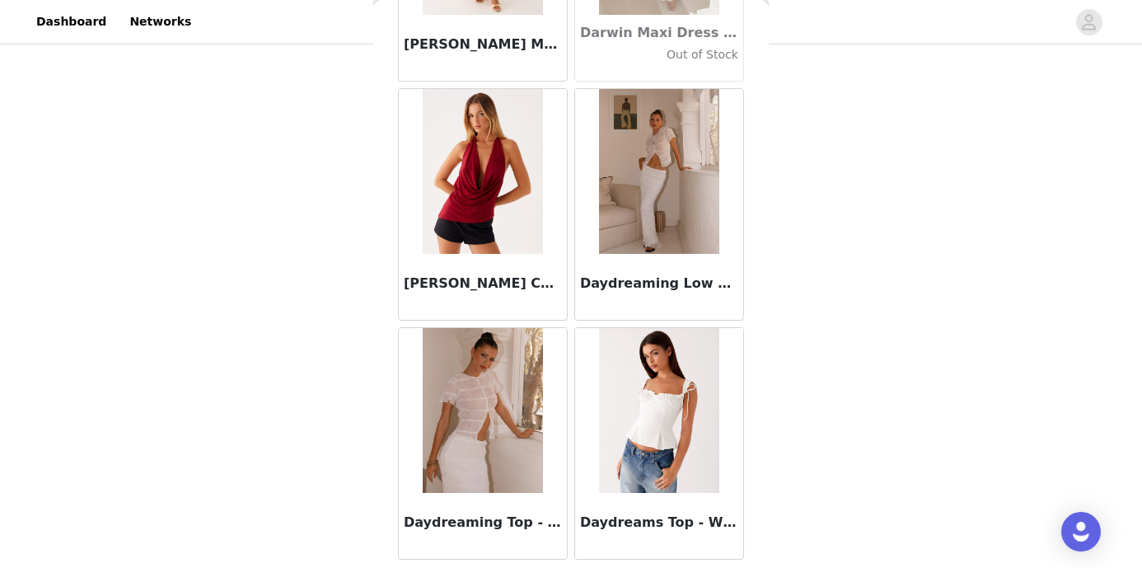
scroll to position [25859, 0]
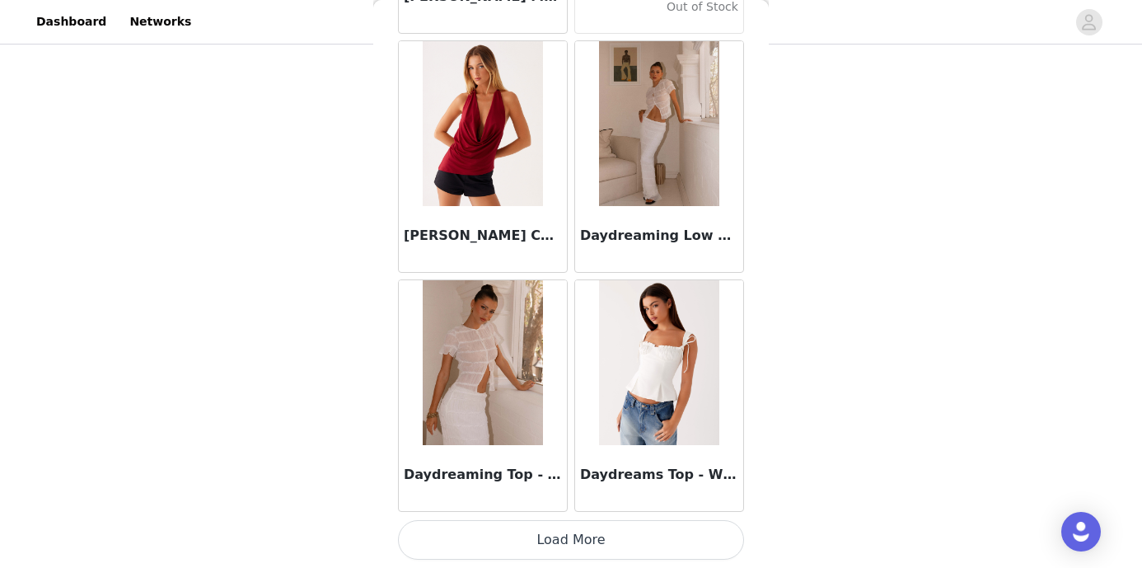
click at [584, 537] on button "Load More" at bounding box center [571, 540] width 346 height 40
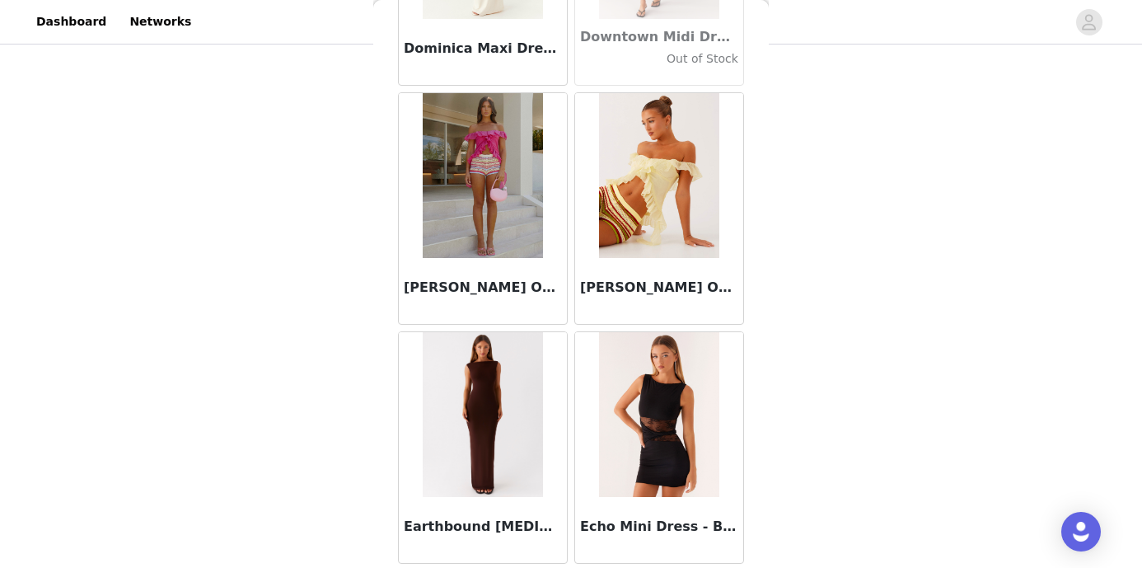
scroll to position [28249, 0]
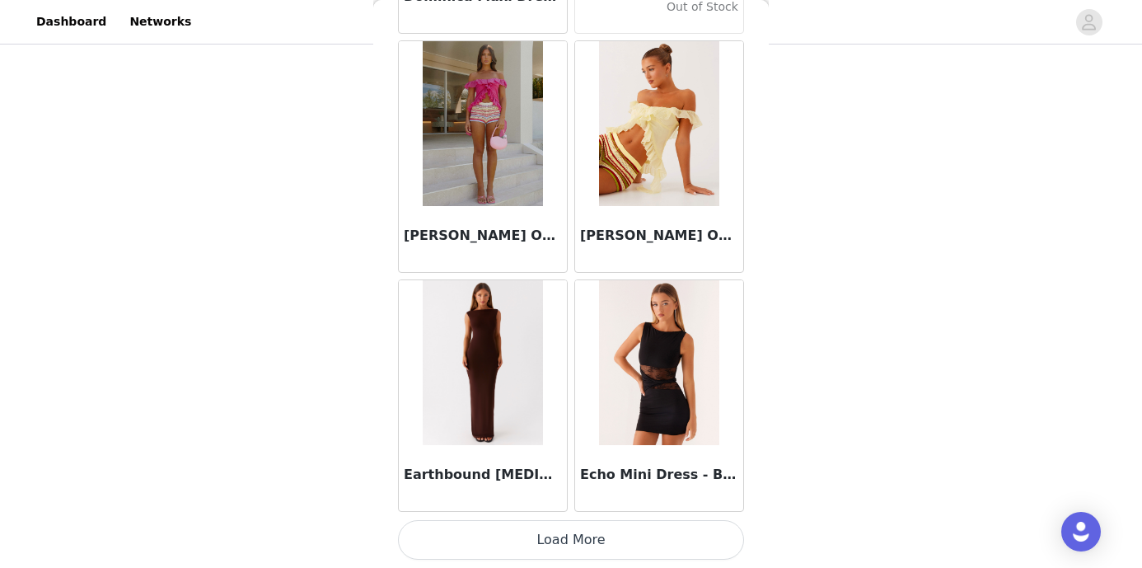
click at [564, 534] on button "Load More" at bounding box center [571, 540] width 346 height 40
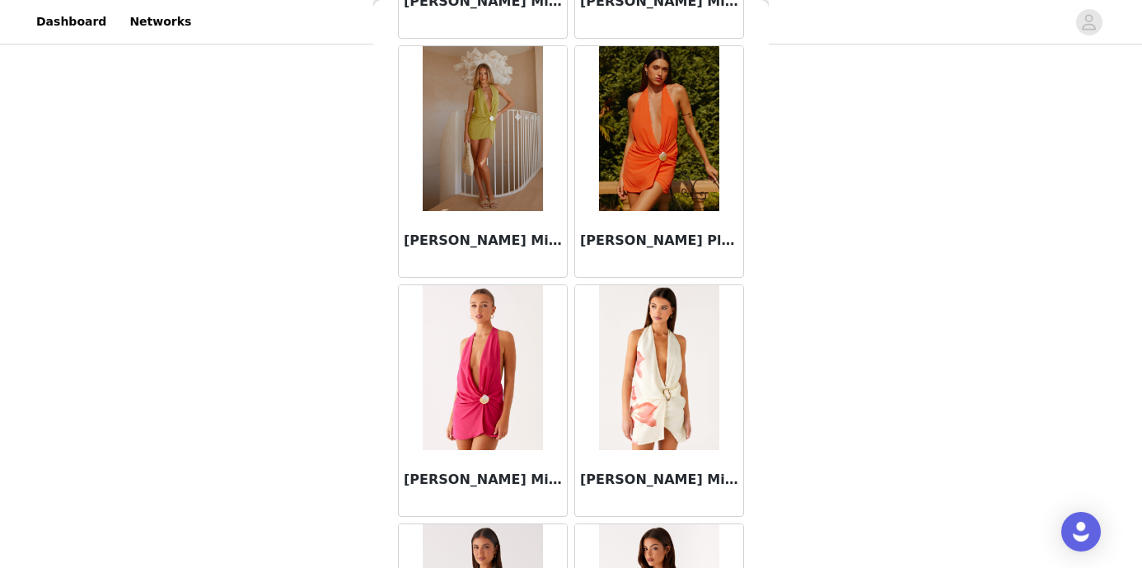
scroll to position [30640, 0]
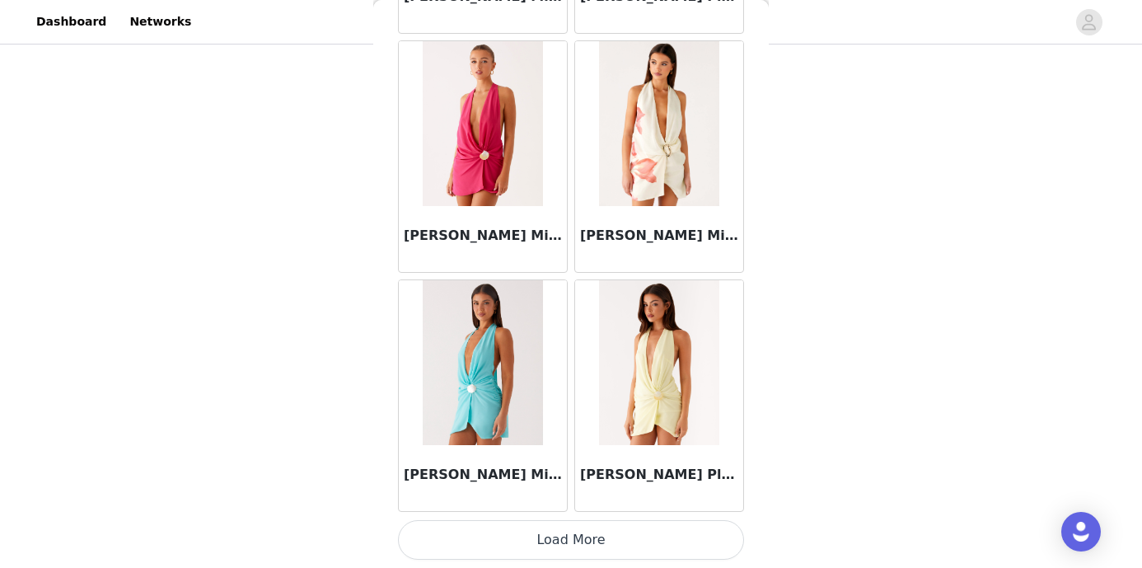
click at [572, 532] on button "Load More" at bounding box center [571, 540] width 346 height 40
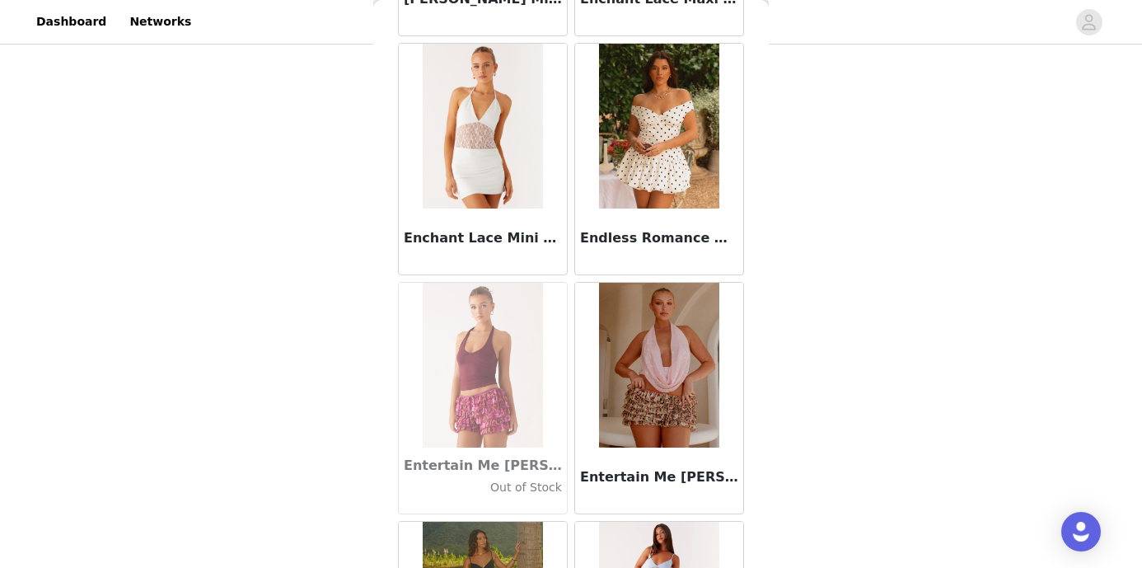
scroll to position [33030, 0]
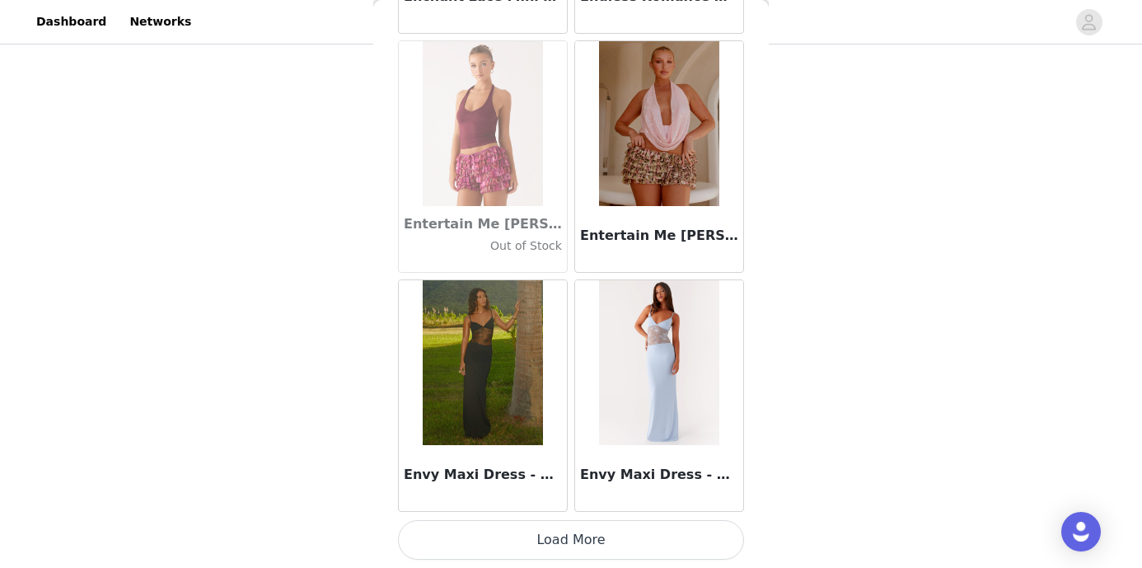
click at [564, 545] on button "Load More" at bounding box center [571, 540] width 346 height 40
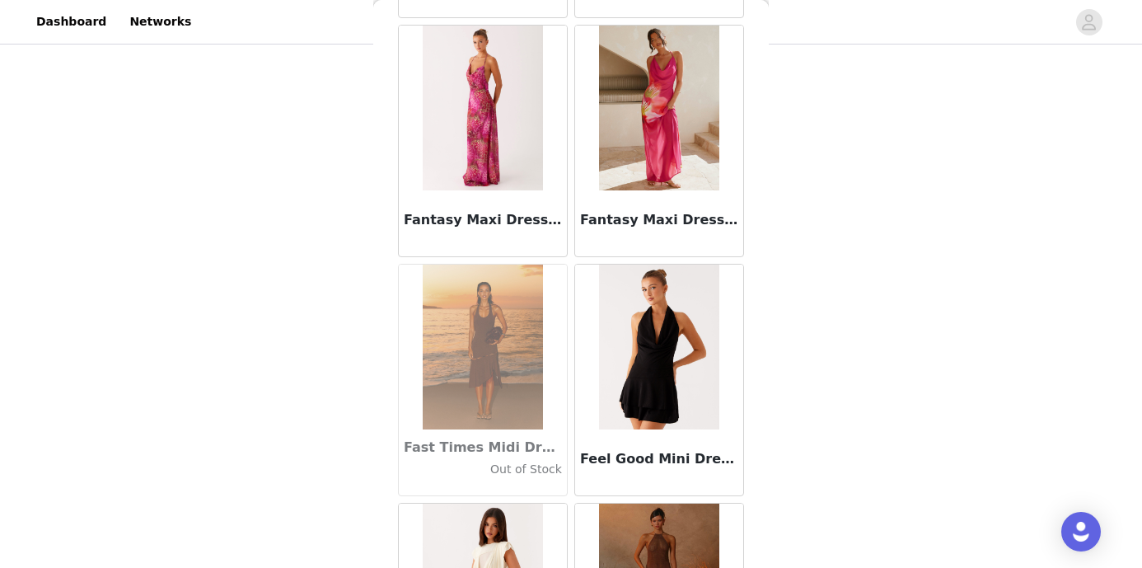
scroll to position [35420, 0]
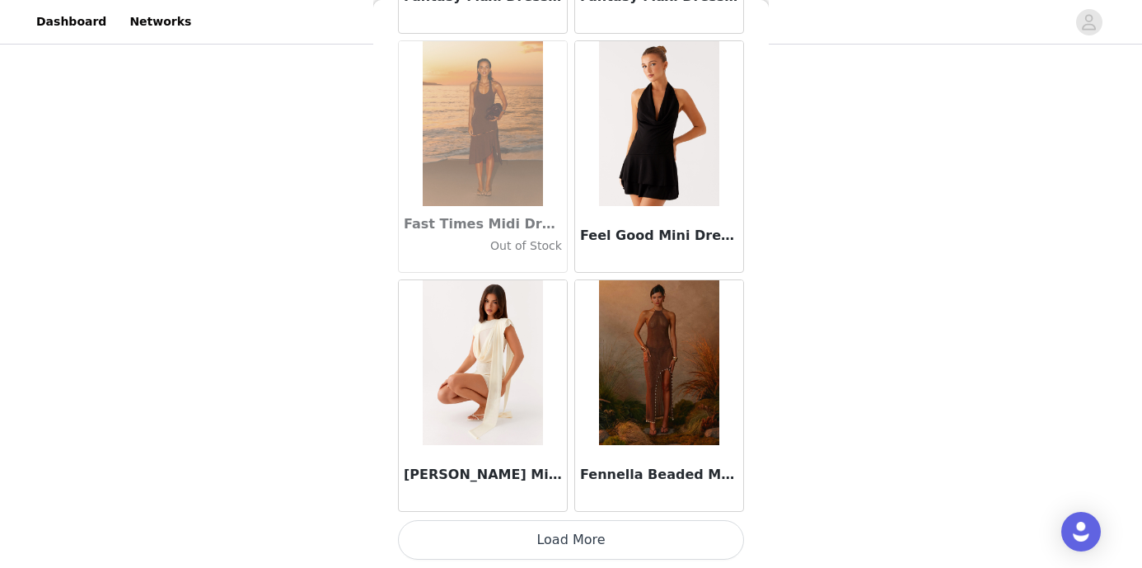
click at [568, 537] on button "Load More" at bounding box center [571, 540] width 346 height 40
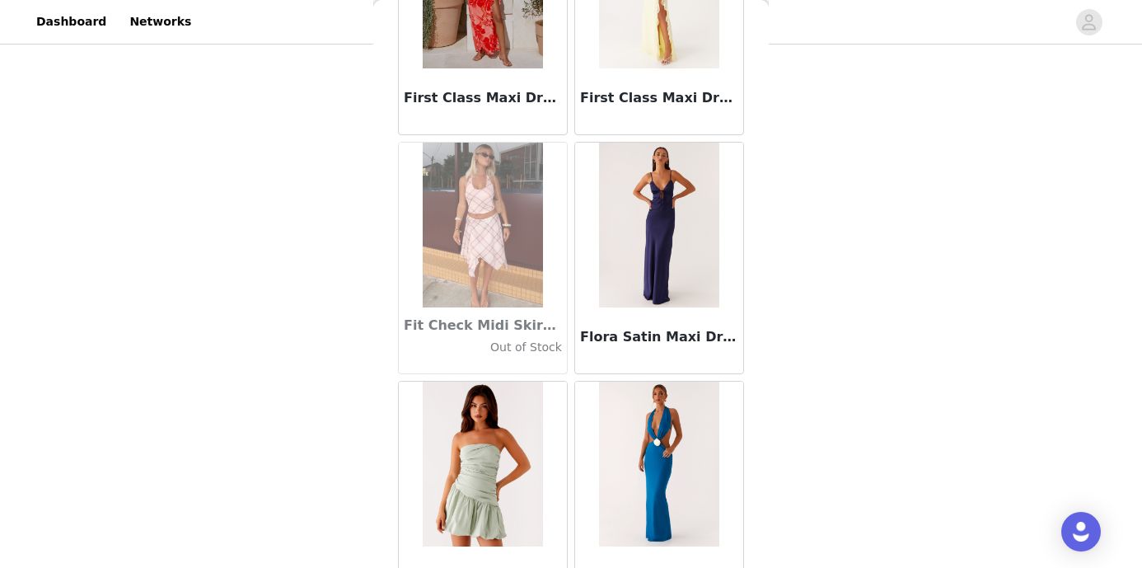
scroll to position [37811, 0]
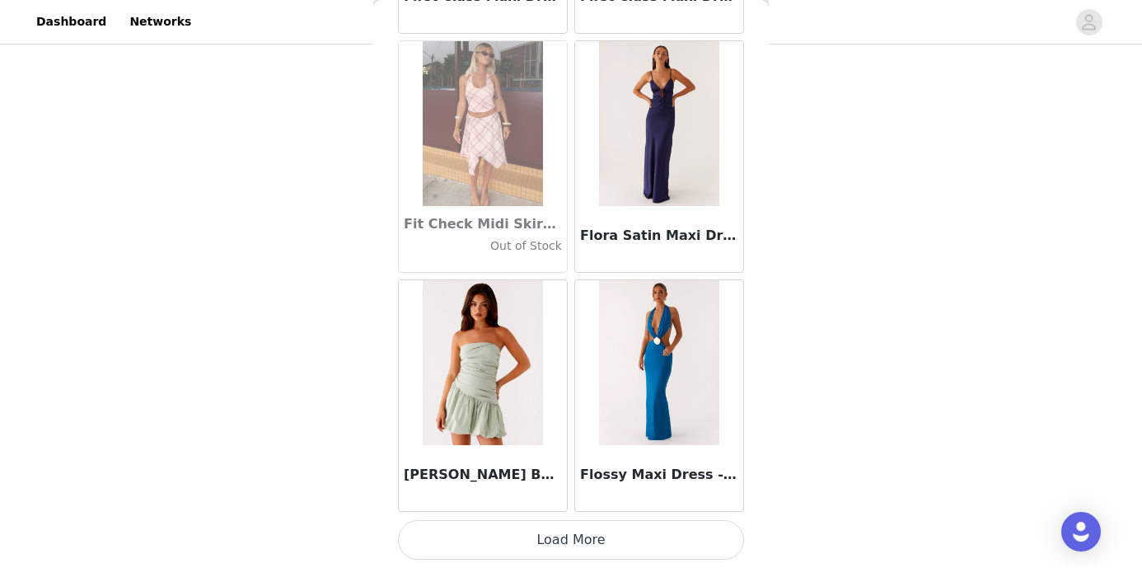
click at [575, 540] on button "Load More" at bounding box center [571, 540] width 346 height 40
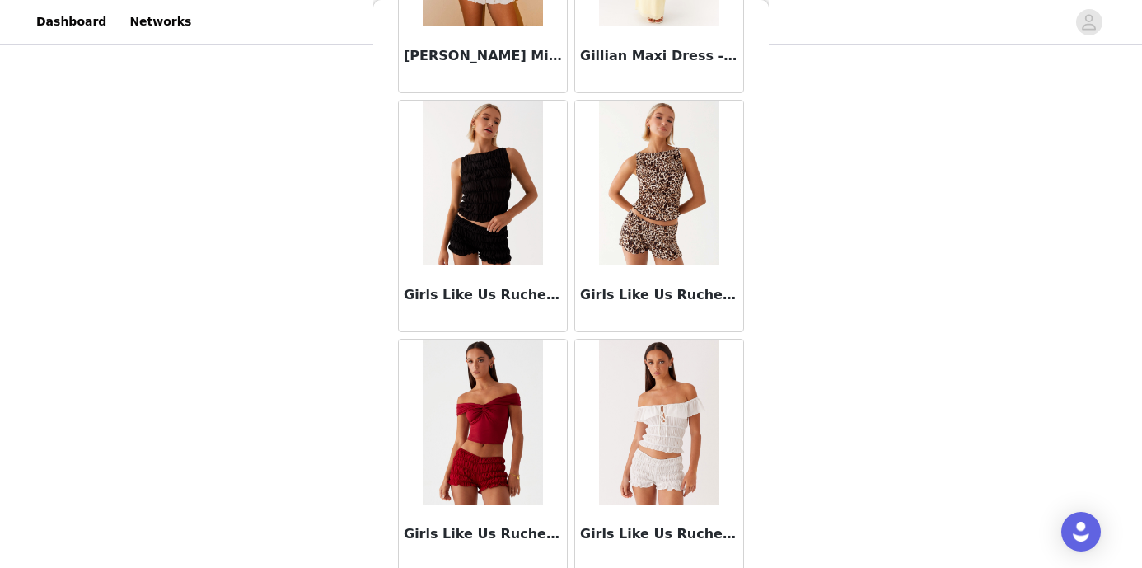
scroll to position [40201, 0]
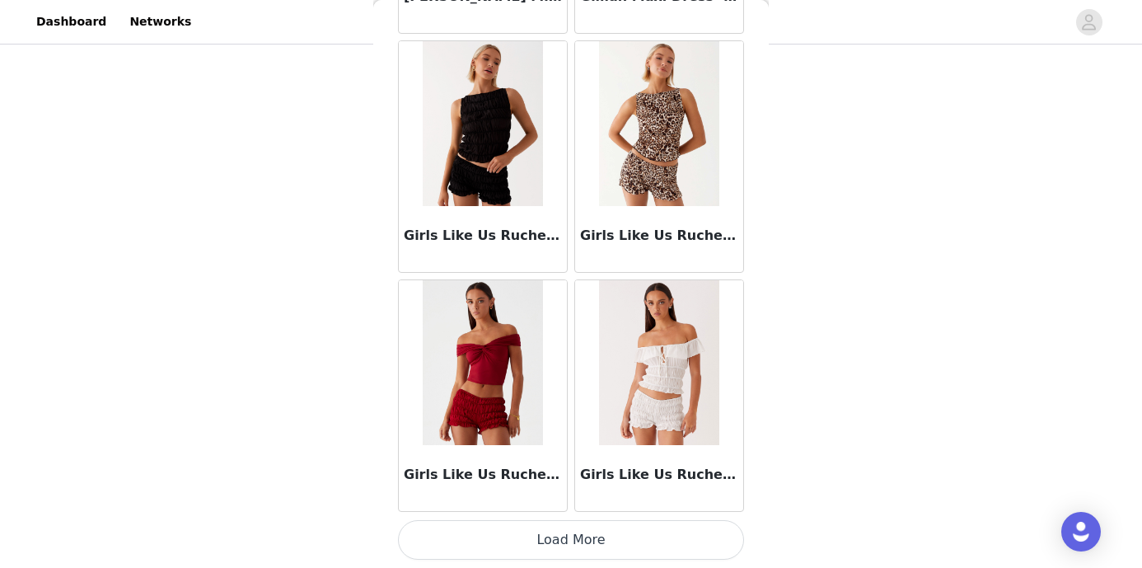
click at [566, 540] on button "Load More" at bounding box center [571, 540] width 346 height 40
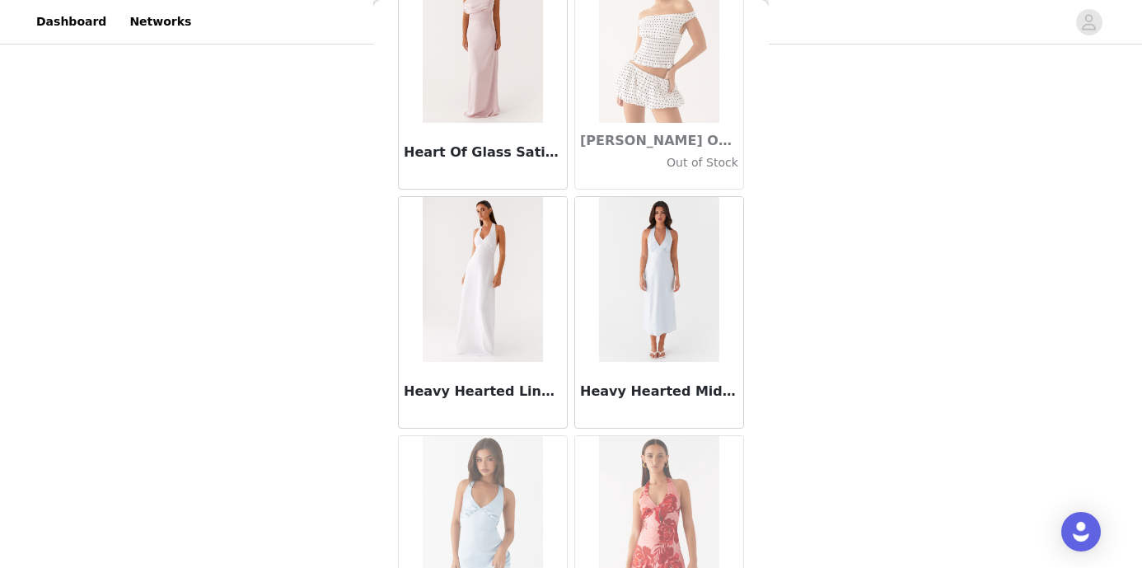
scroll to position [42592, 0]
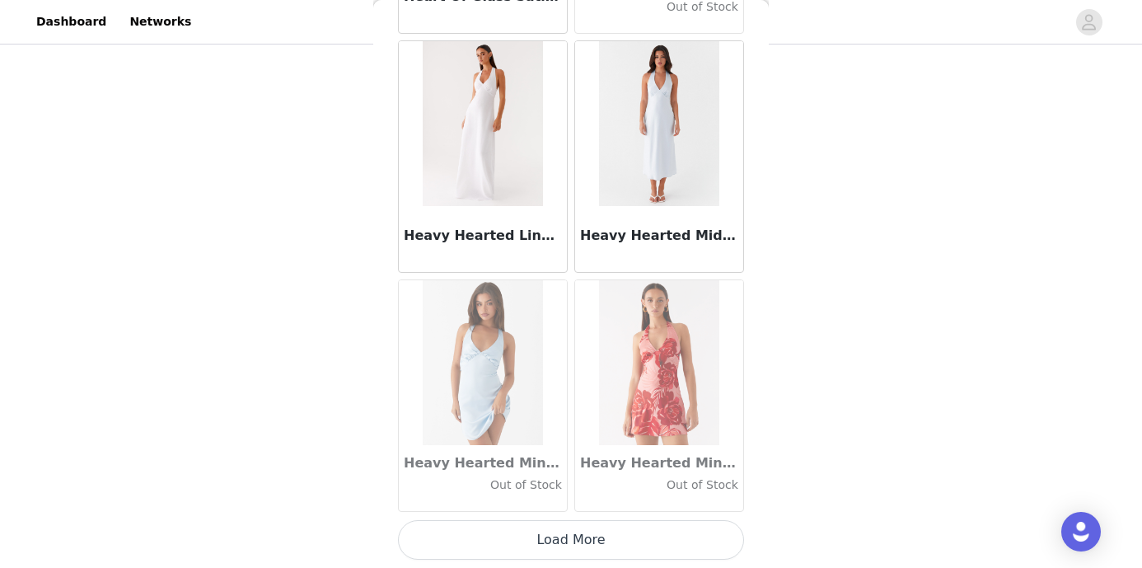
click at [565, 540] on button "Load More" at bounding box center [571, 540] width 346 height 40
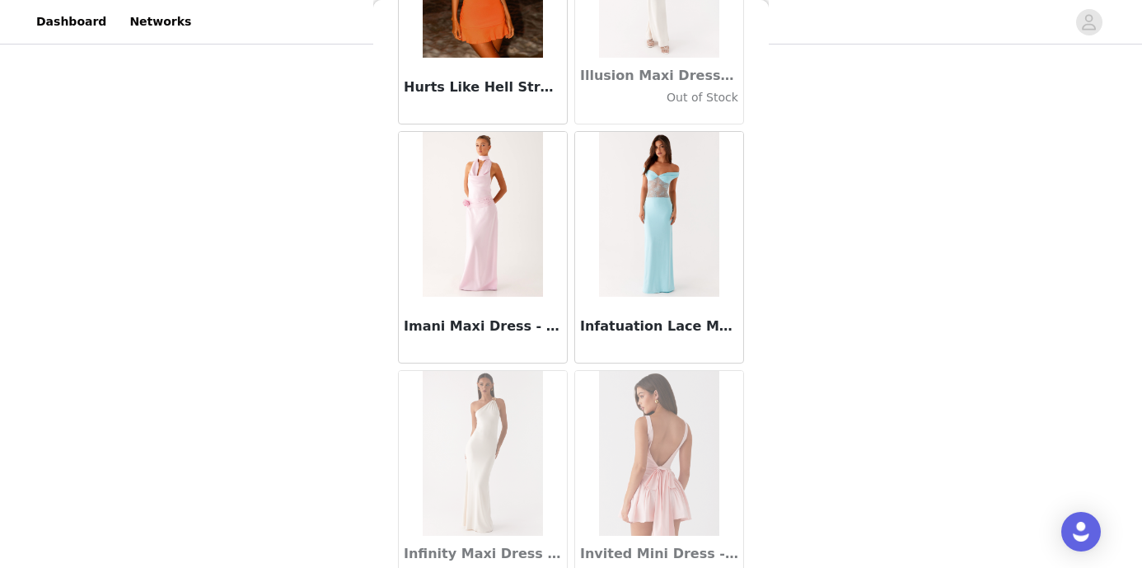
scroll to position [44982, 0]
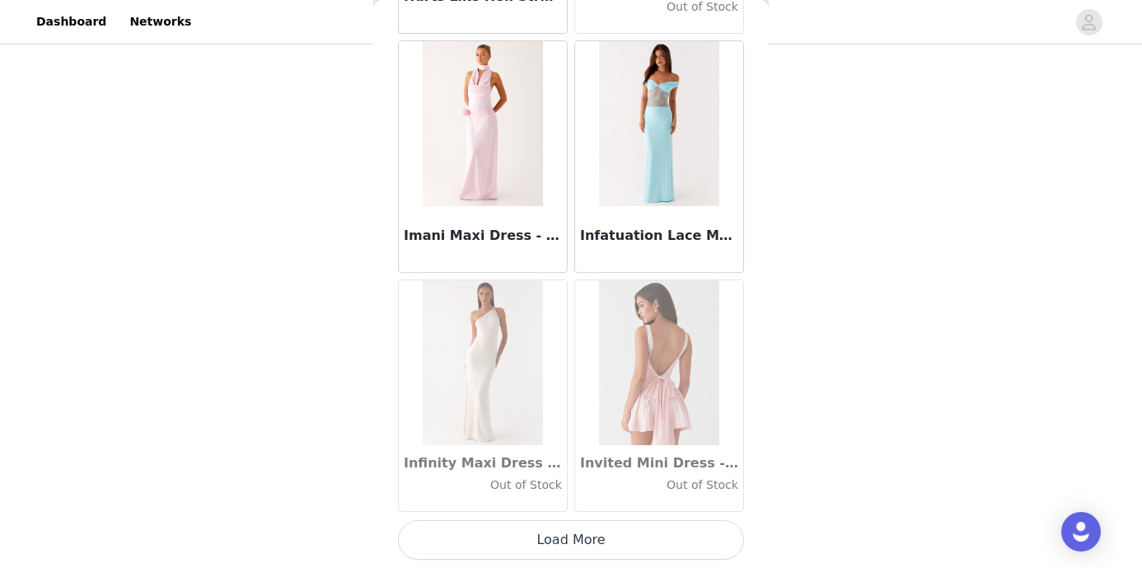
click at [582, 535] on button "Load More" at bounding box center [571, 540] width 346 height 40
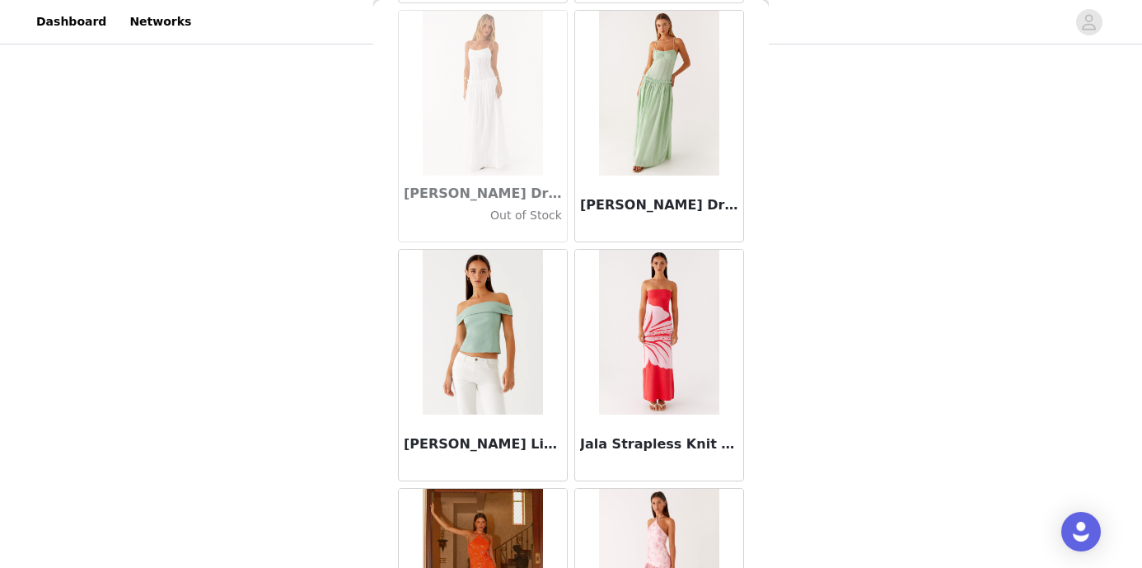
scroll to position [46233, 0]
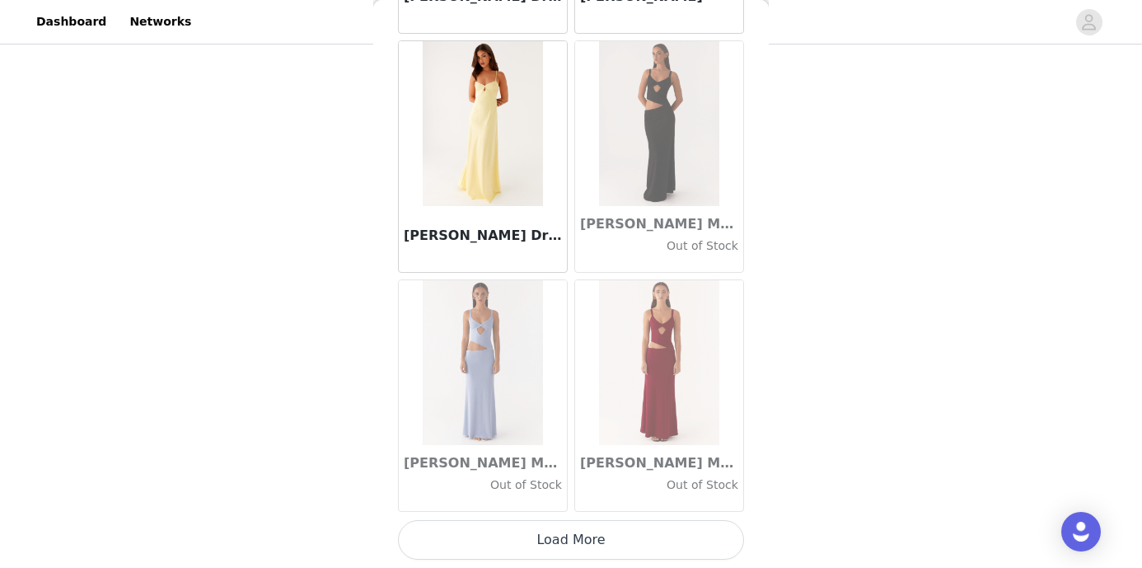
click at [575, 536] on button "Load More" at bounding box center [571, 540] width 346 height 40
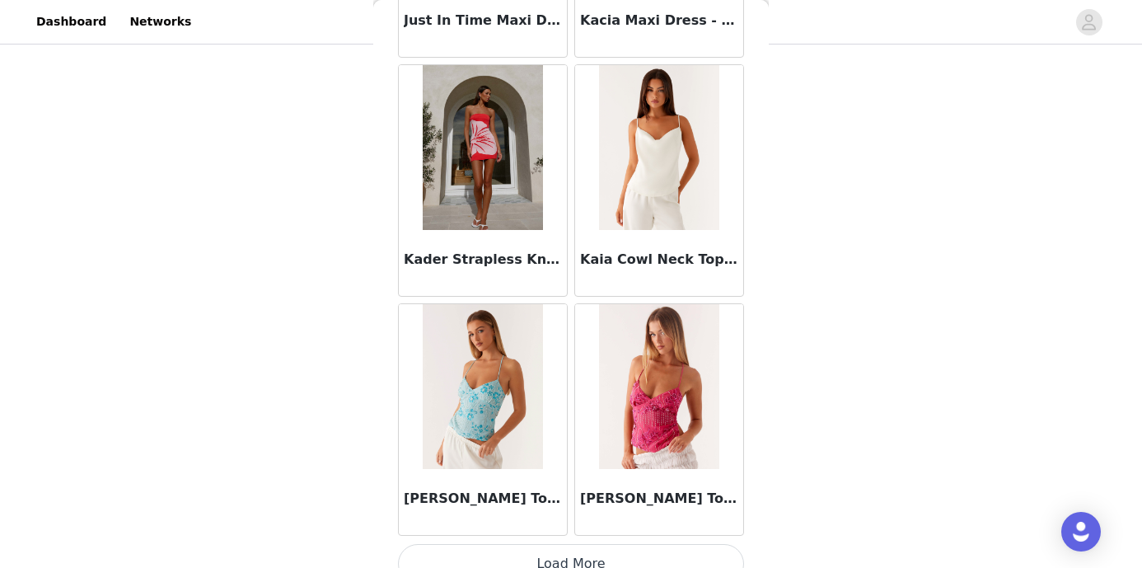
scroll to position [49763, 0]
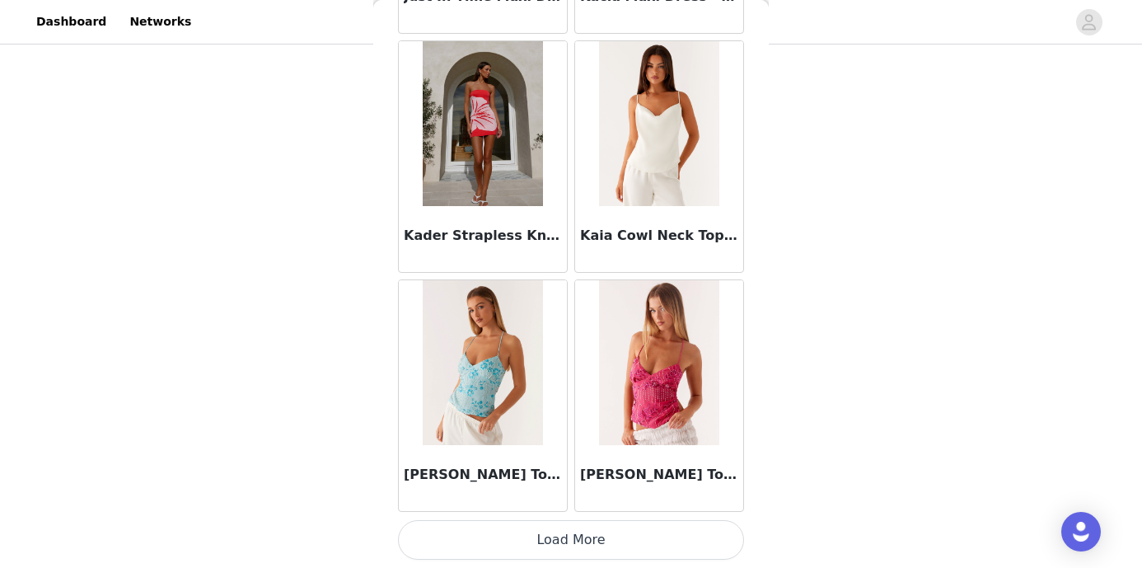
click at [572, 529] on button "Load More" at bounding box center [571, 540] width 346 height 40
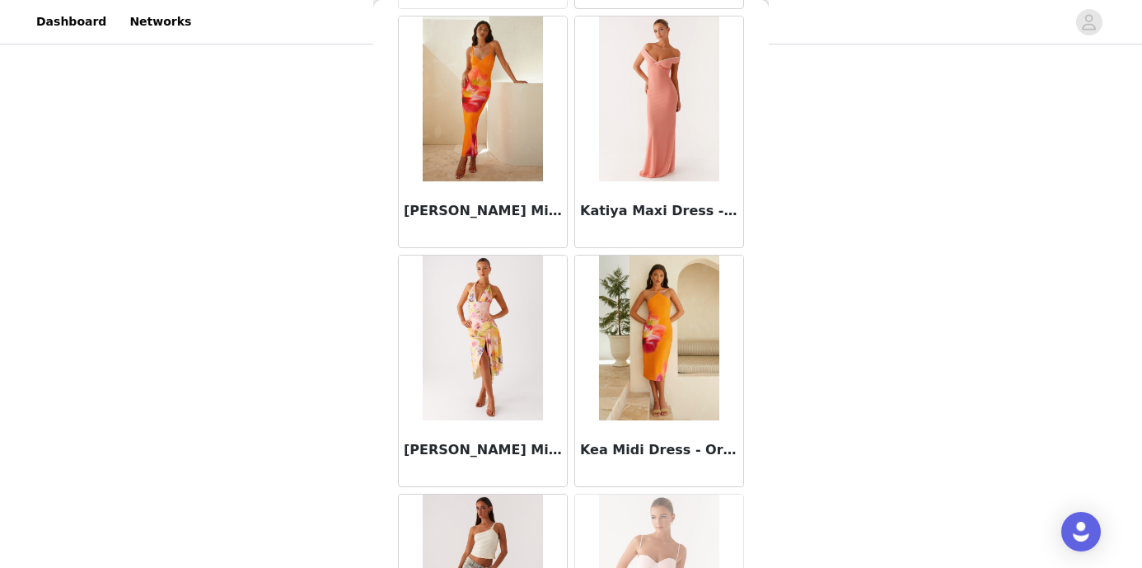
scroll to position [52153, 0]
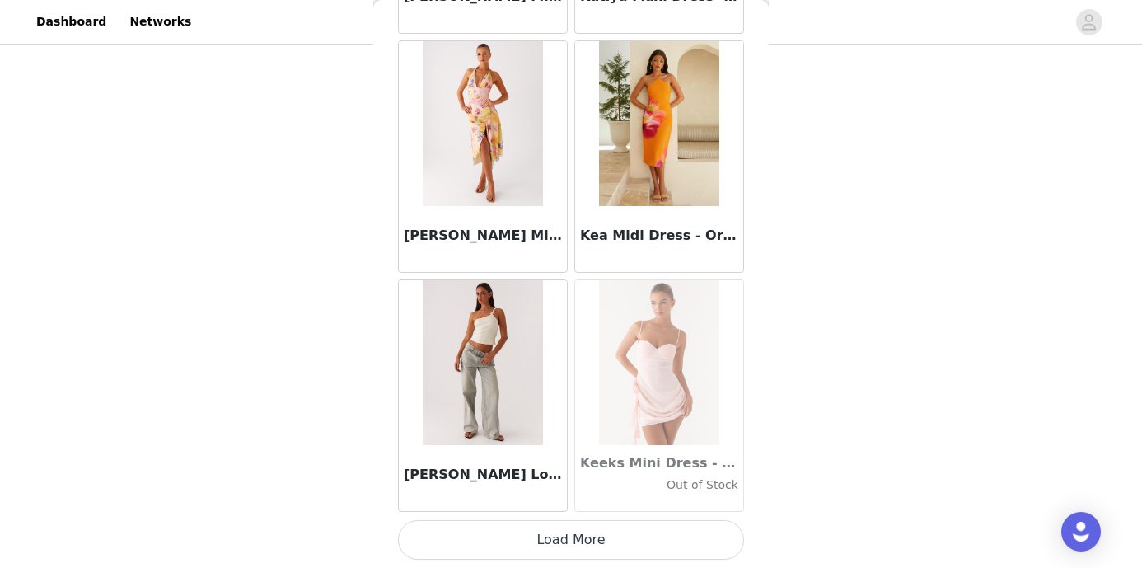
click at [573, 532] on button "Load More" at bounding box center [571, 540] width 346 height 40
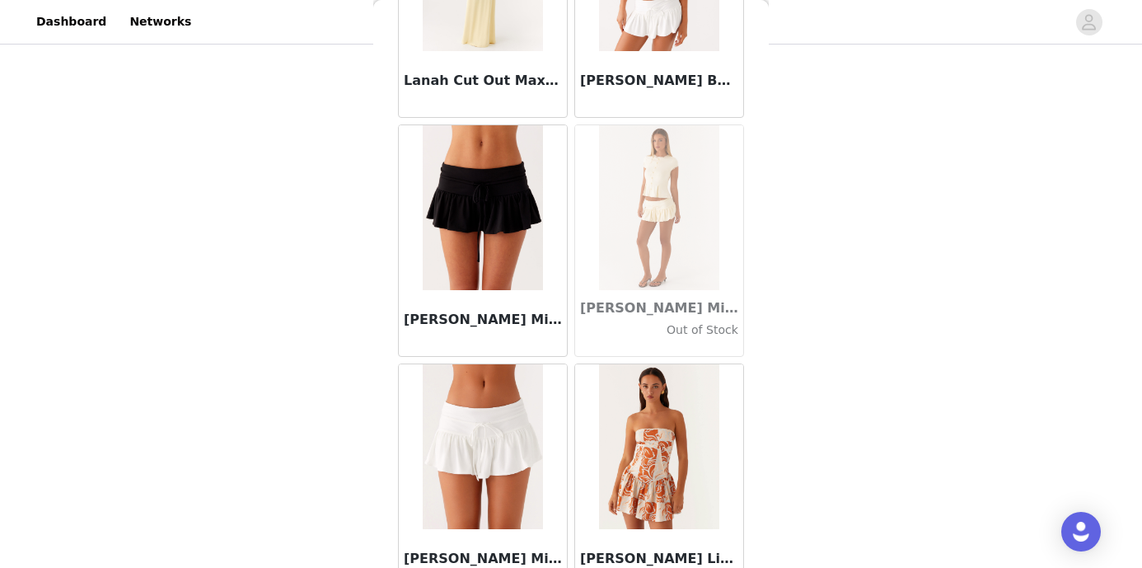
scroll to position [54544, 0]
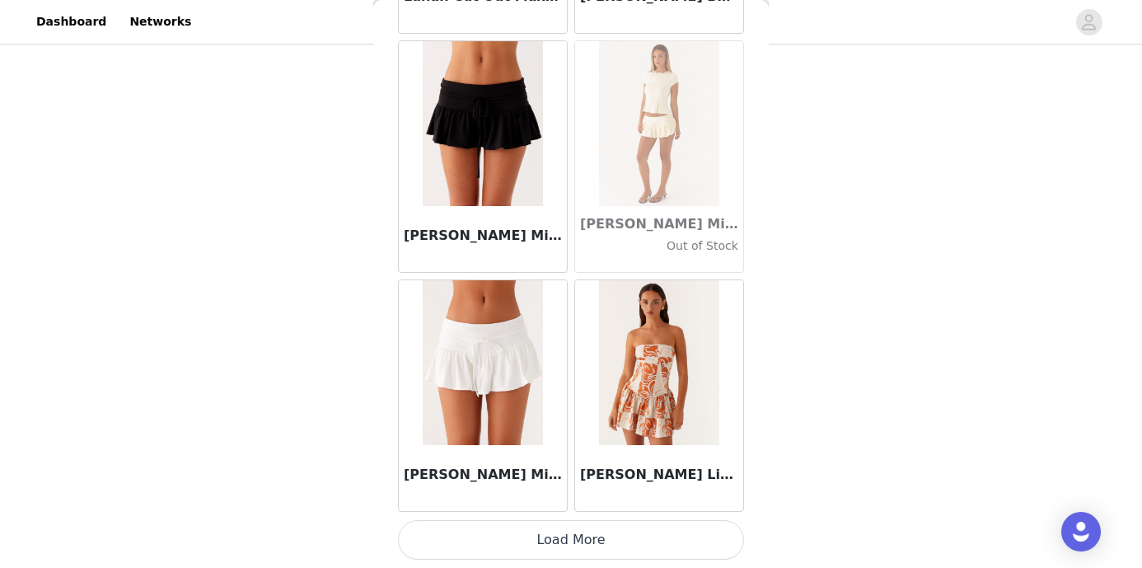
click at [570, 537] on button "Load More" at bounding box center [571, 540] width 346 height 40
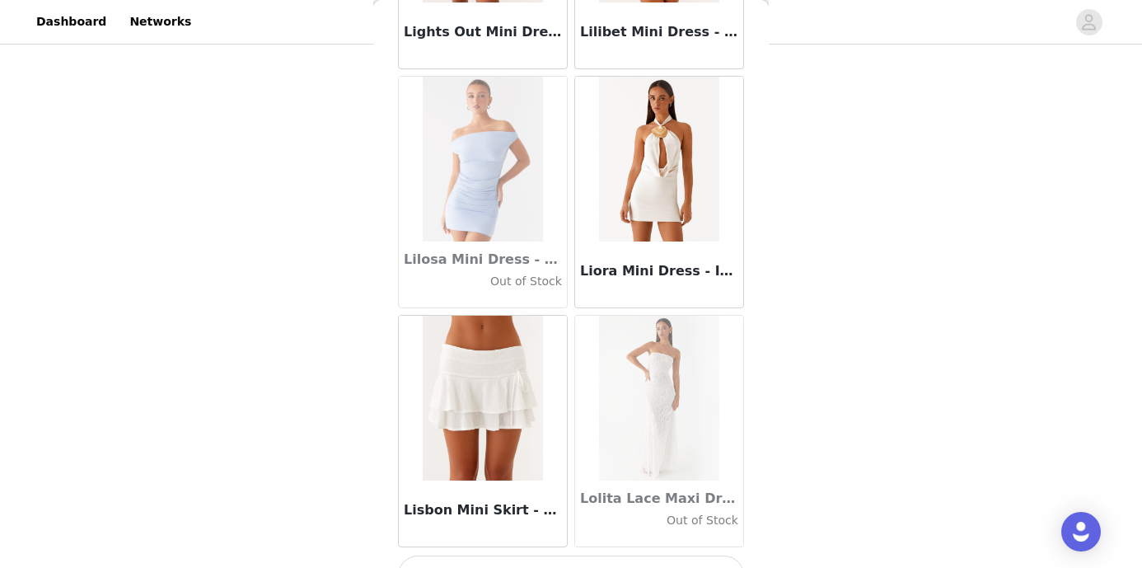
scroll to position [56934, 0]
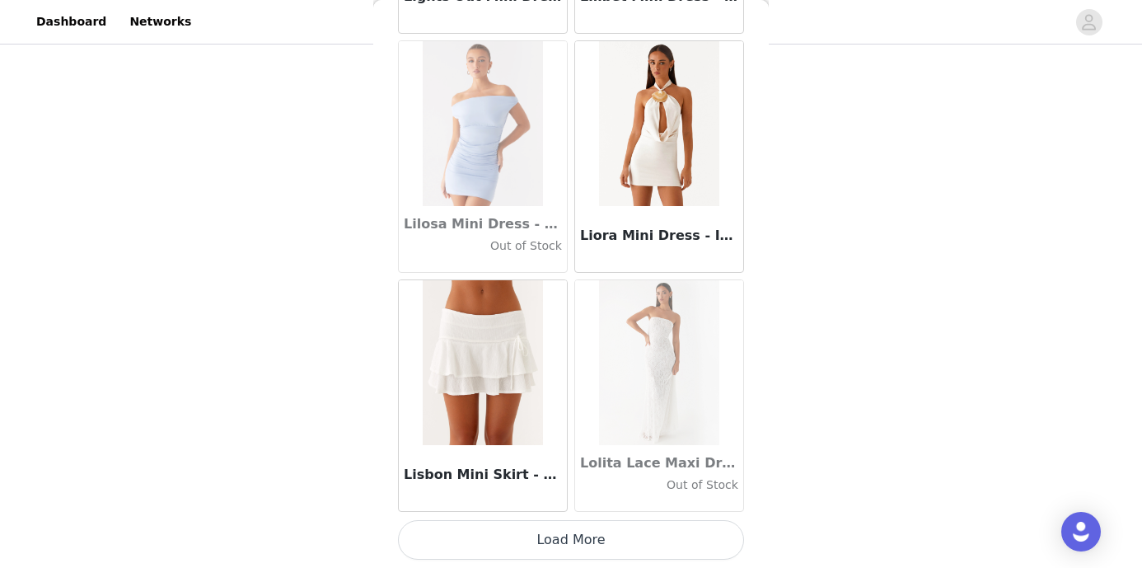
click at [570, 537] on button "Load More" at bounding box center [571, 540] width 346 height 40
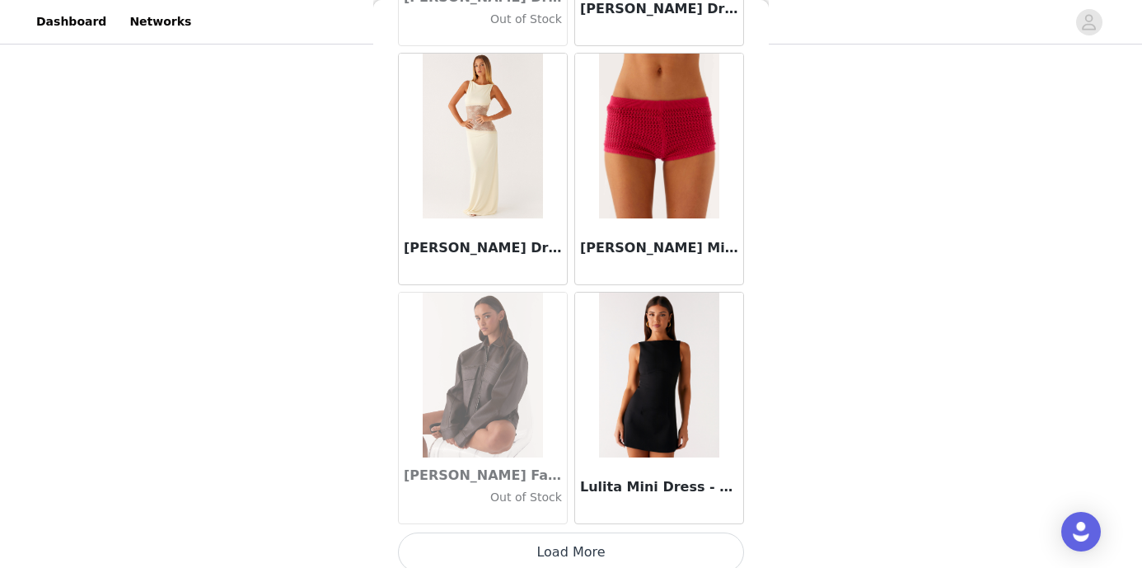
scroll to position [59325, 0]
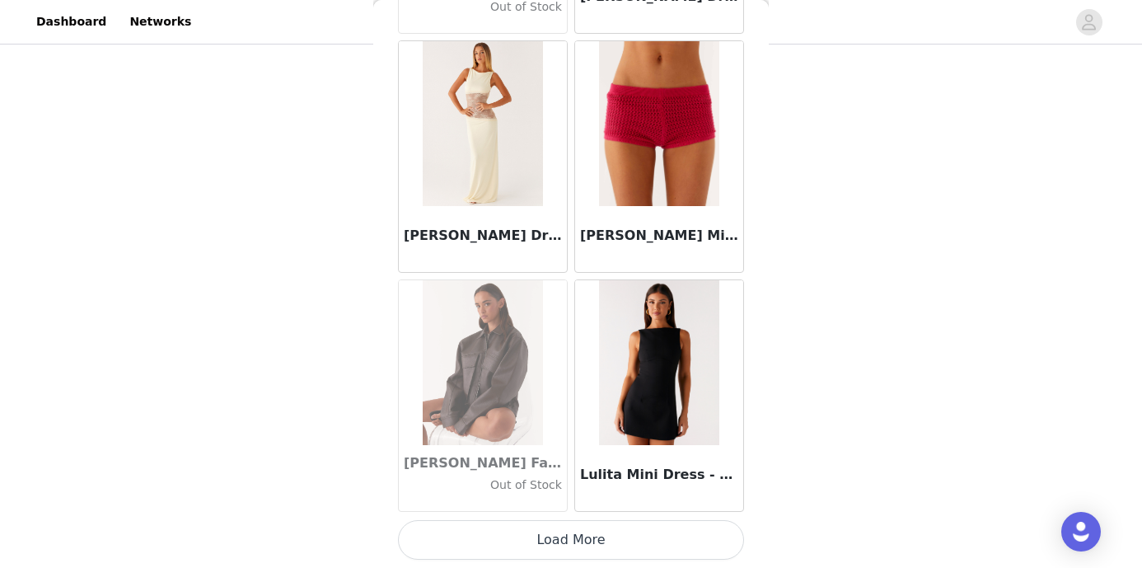
click at [575, 539] on button "Load More" at bounding box center [571, 540] width 346 height 40
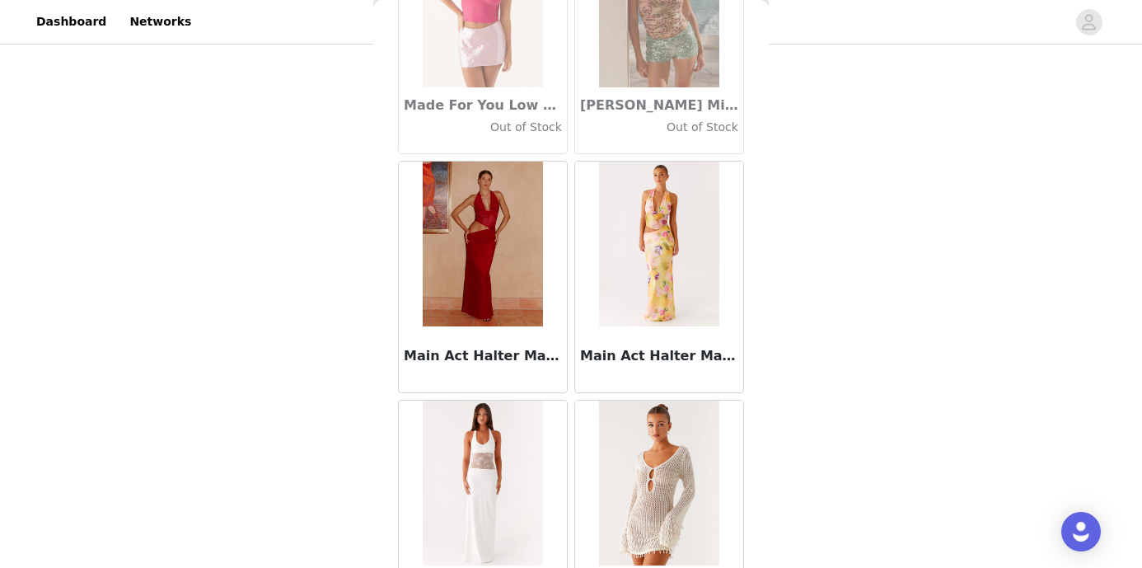
scroll to position [61715, 0]
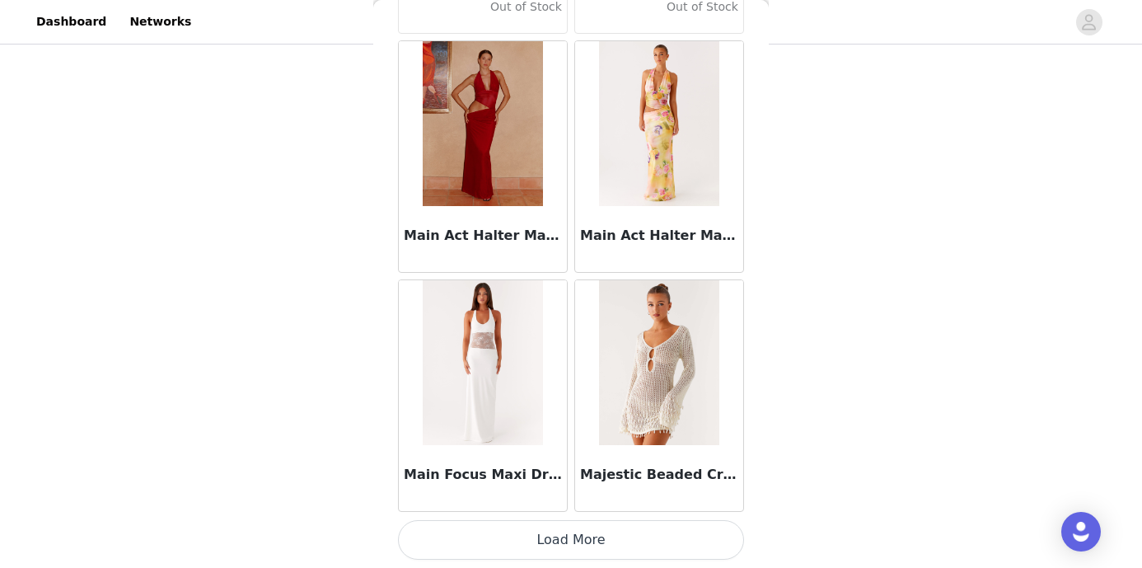
click at [575, 535] on button "Load More" at bounding box center [571, 540] width 346 height 40
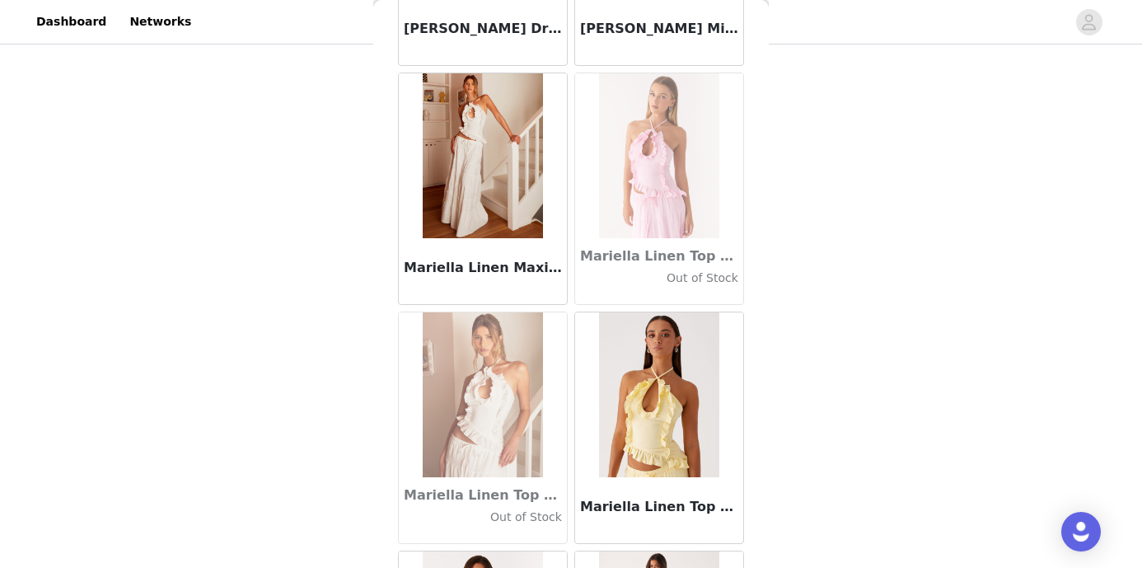
scroll to position [63093, 0]
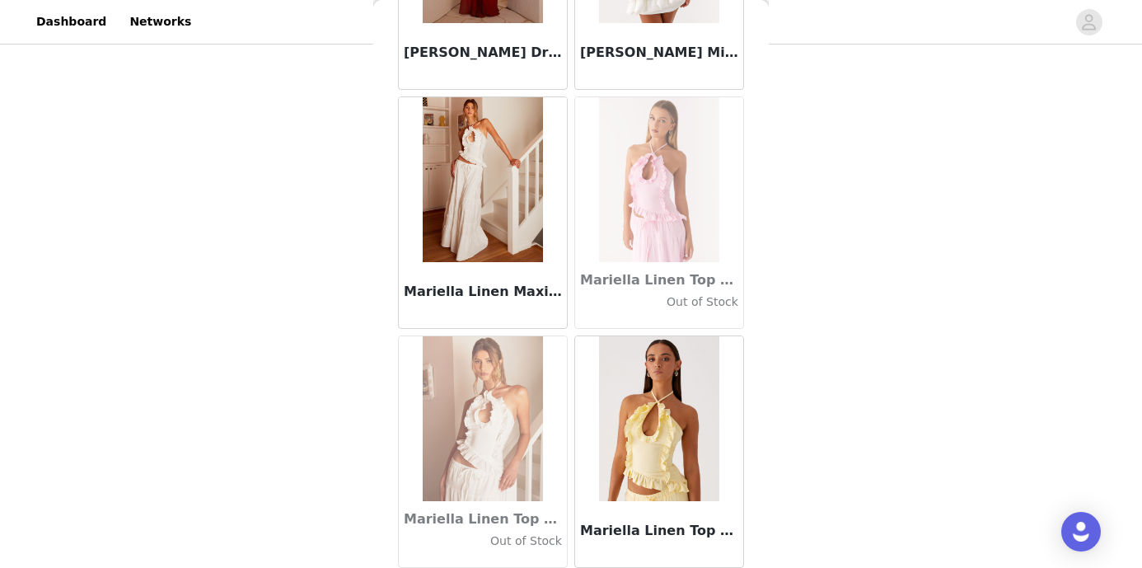
click at [500, 216] on img at bounding box center [483, 179] width 120 height 165
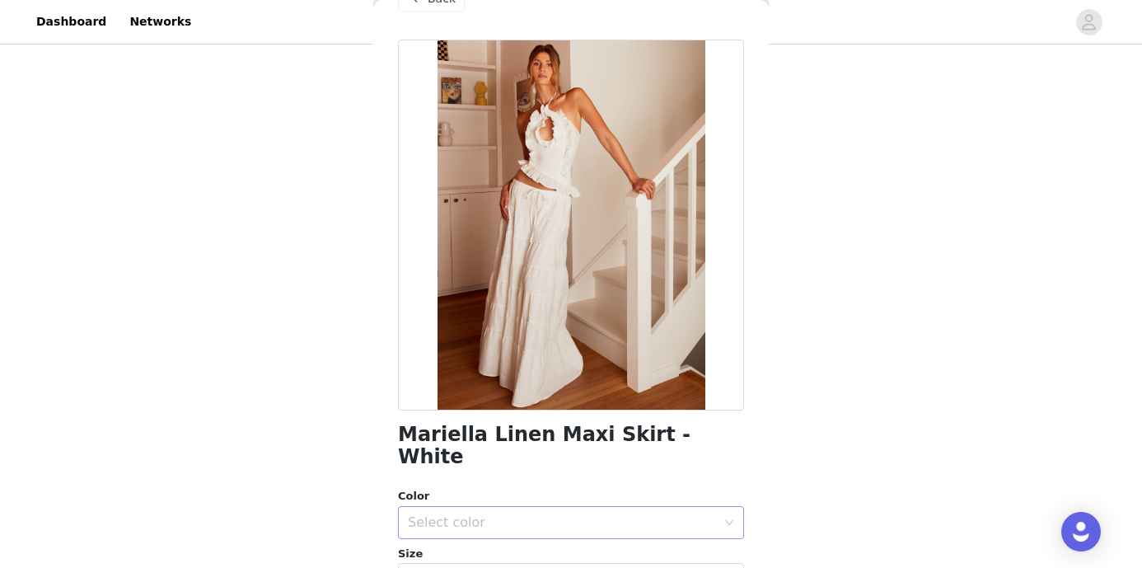
scroll to position [56, 0]
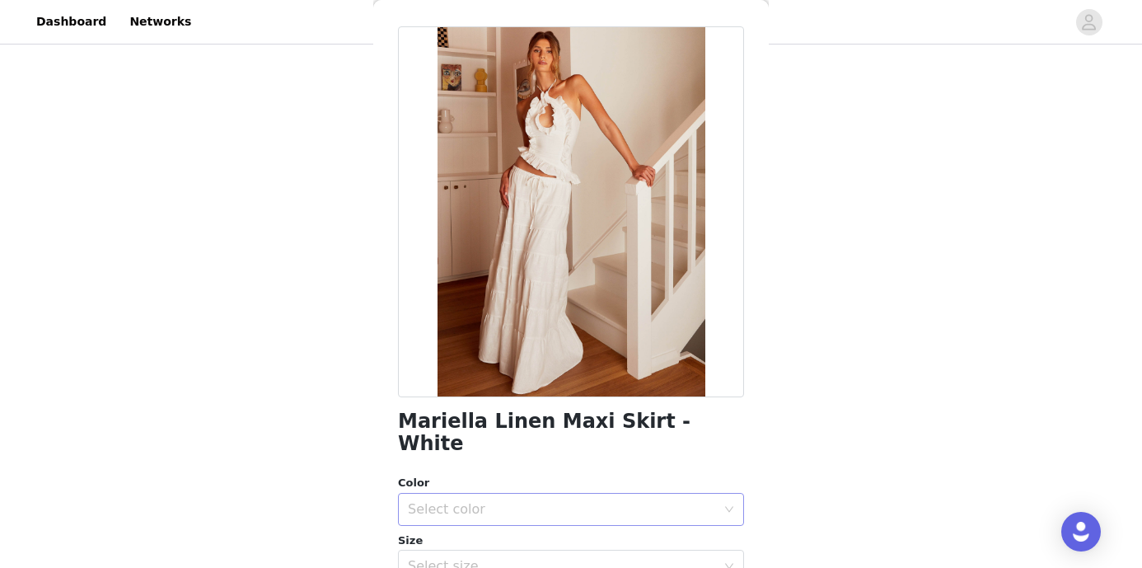
click at [599, 501] on div "Select color" at bounding box center [562, 509] width 308 height 16
click at [569, 519] on li "White" at bounding box center [571, 523] width 346 height 26
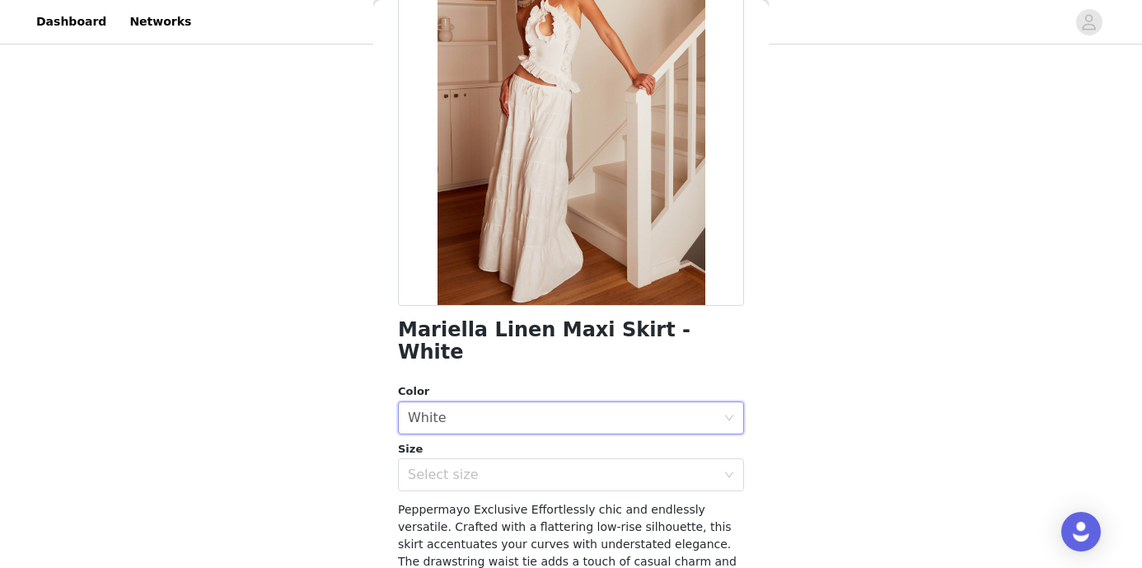
scroll to position [164, 0]
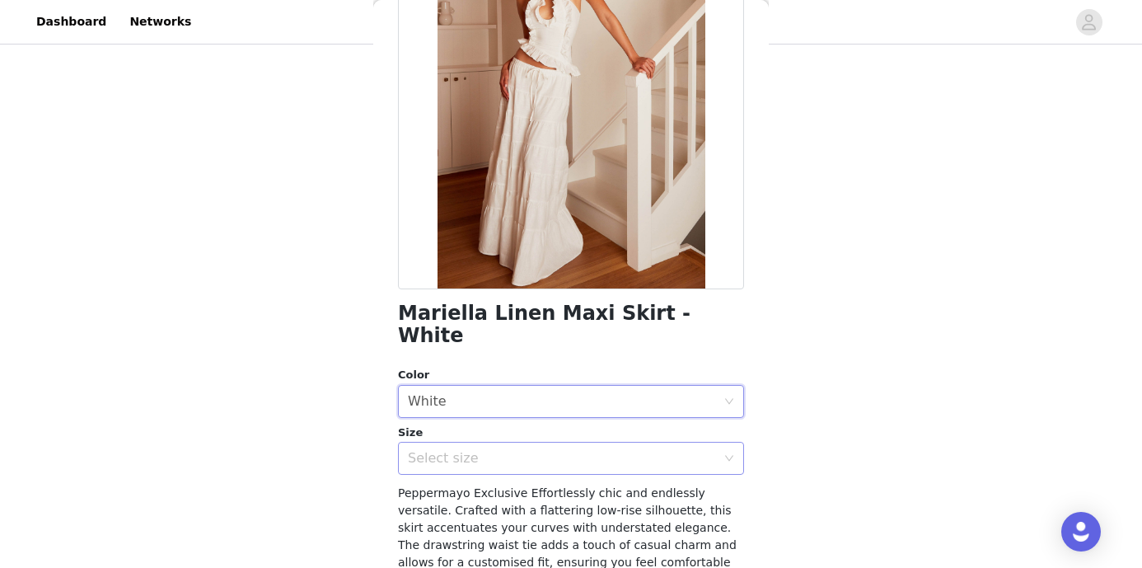
click at [570, 450] on div "Select size" at bounding box center [562, 458] width 308 height 16
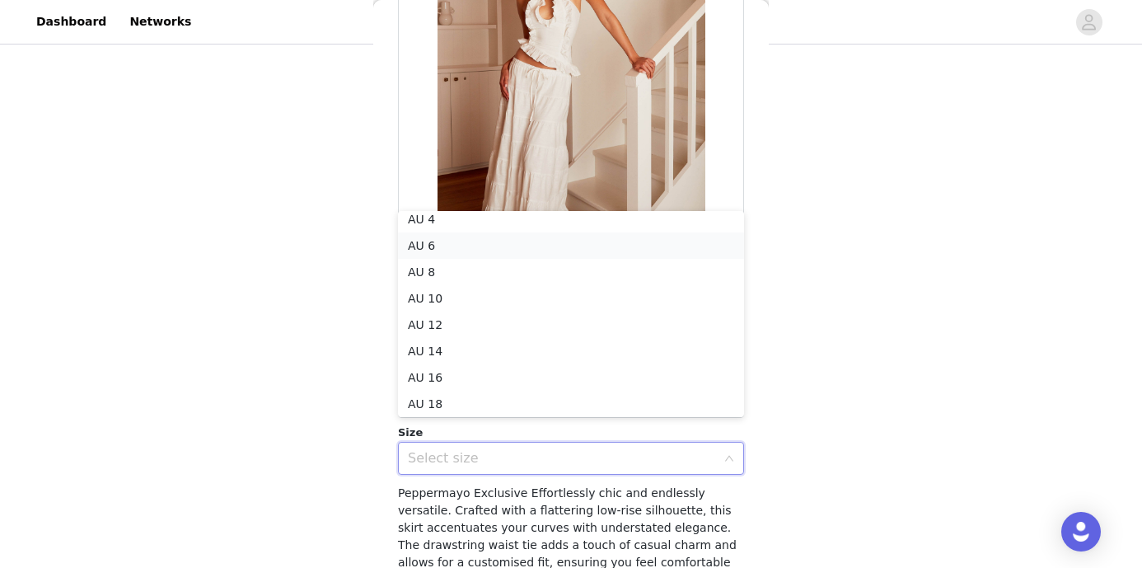
scroll to position [0, 0]
click at [521, 254] on li "AU 6" at bounding box center [571, 254] width 346 height 26
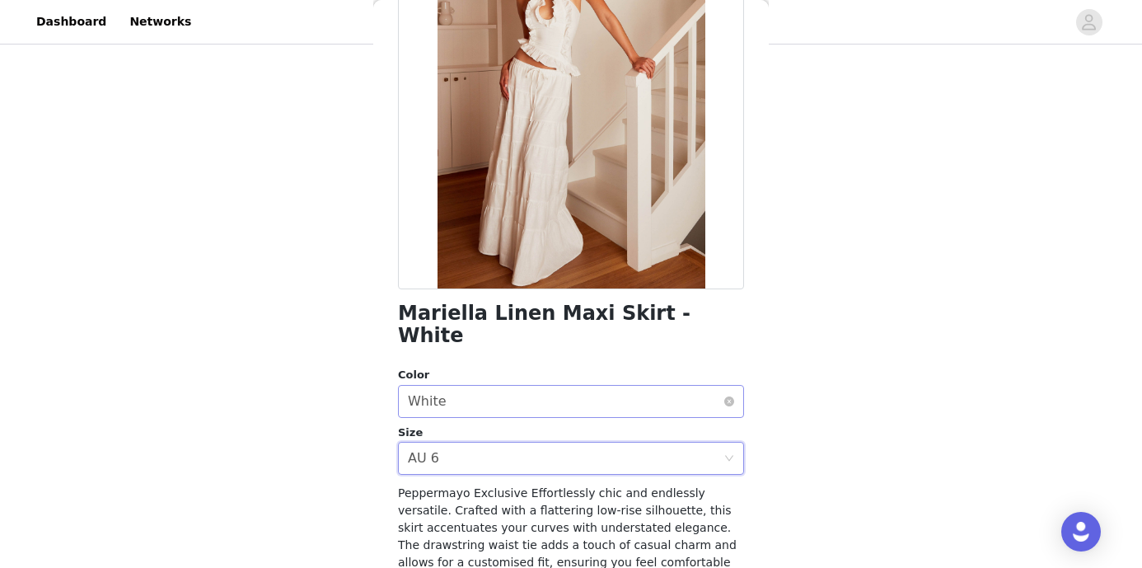
scroll to position [318, 0]
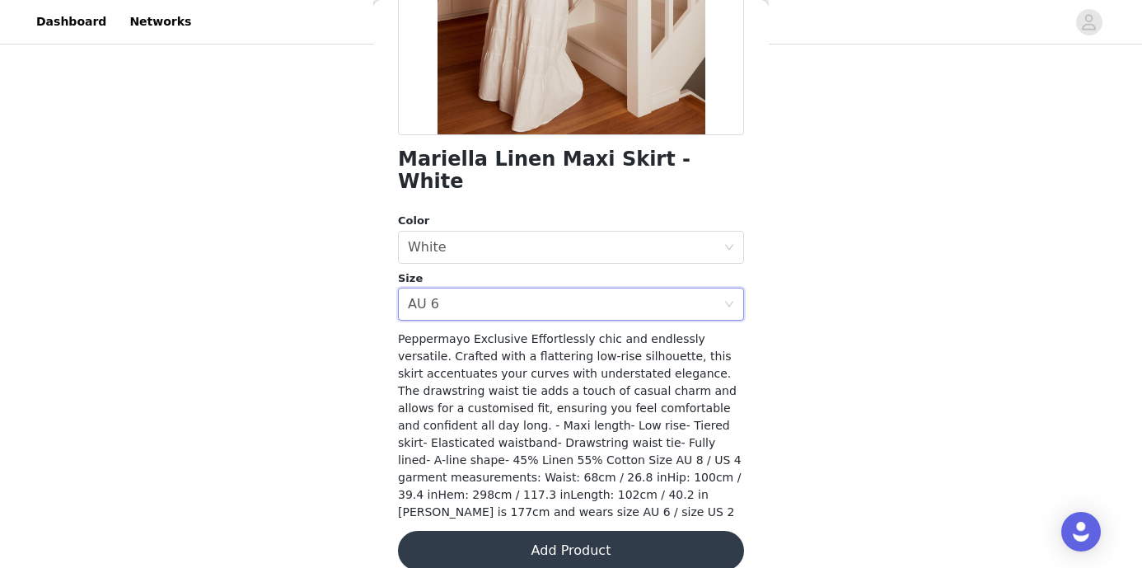
click at [524, 531] on button "Add Product" at bounding box center [571, 551] width 346 height 40
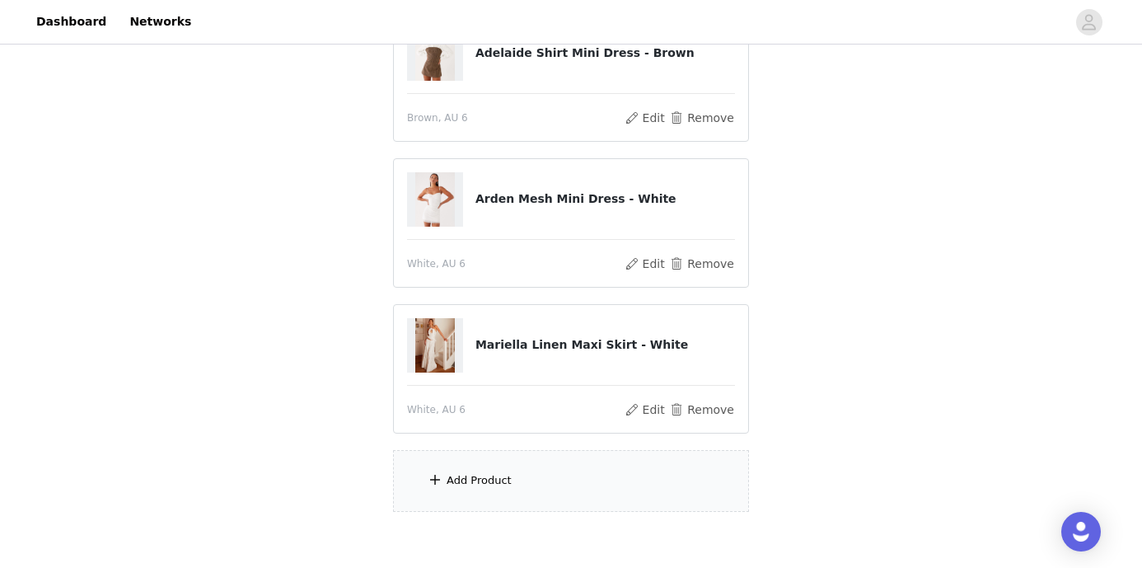
scroll to position [297, 0]
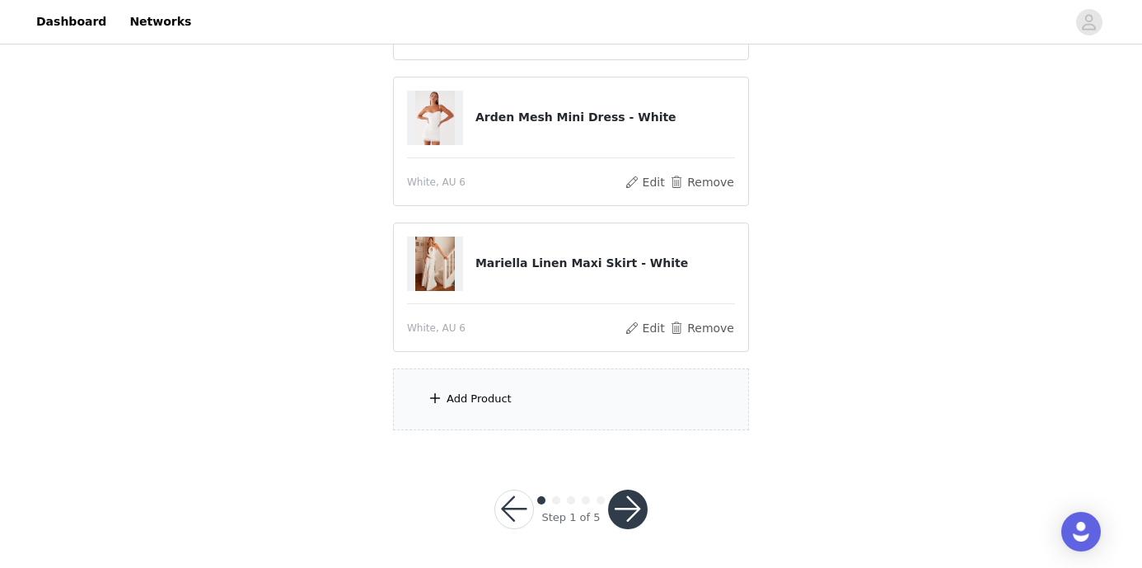
click at [508, 387] on div "Add Product" at bounding box center [571, 399] width 356 height 62
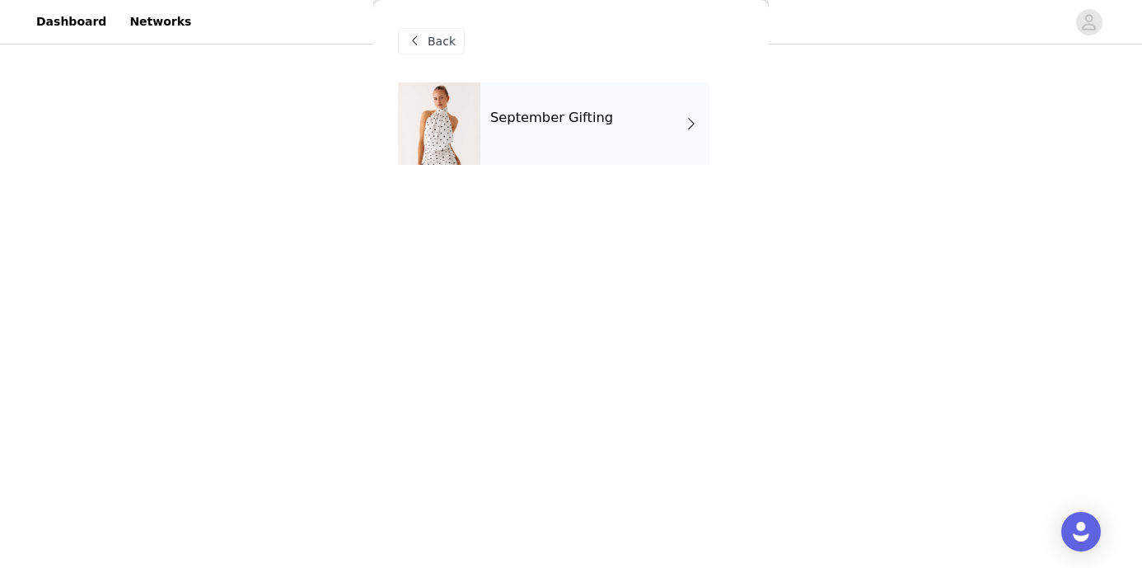
click at [561, 134] on div "September Gifting" at bounding box center [595, 123] width 229 height 82
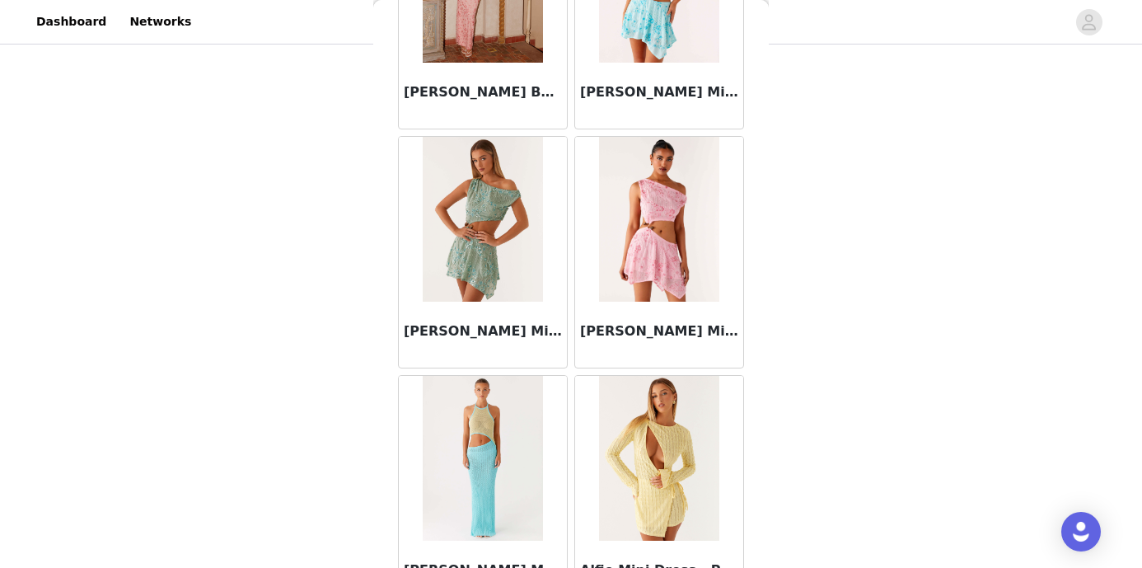
scroll to position [1954, 0]
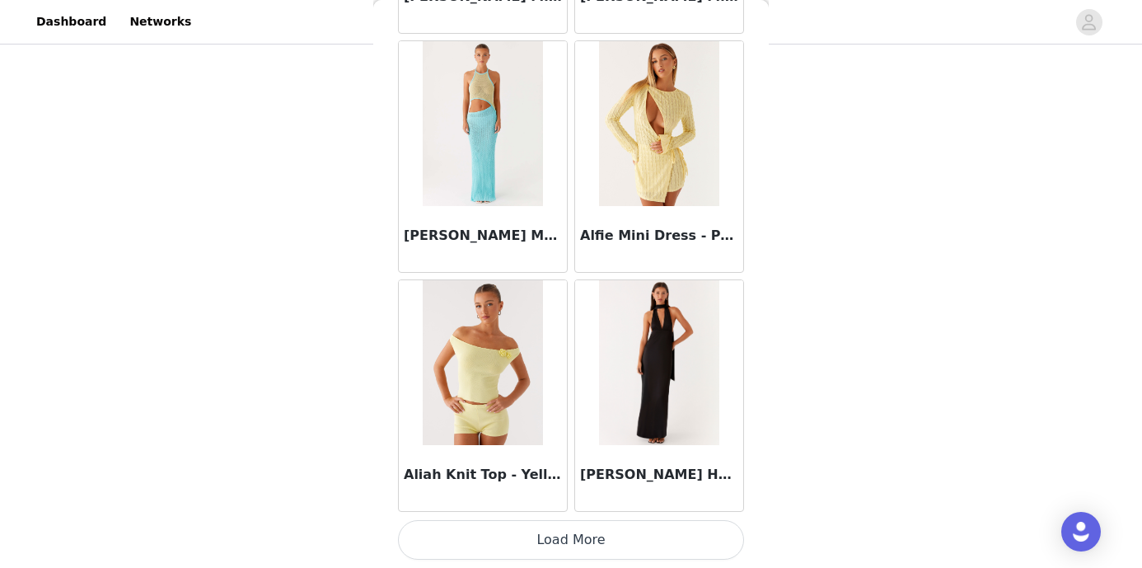
click at [581, 534] on button "Load More" at bounding box center [571, 540] width 346 height 40
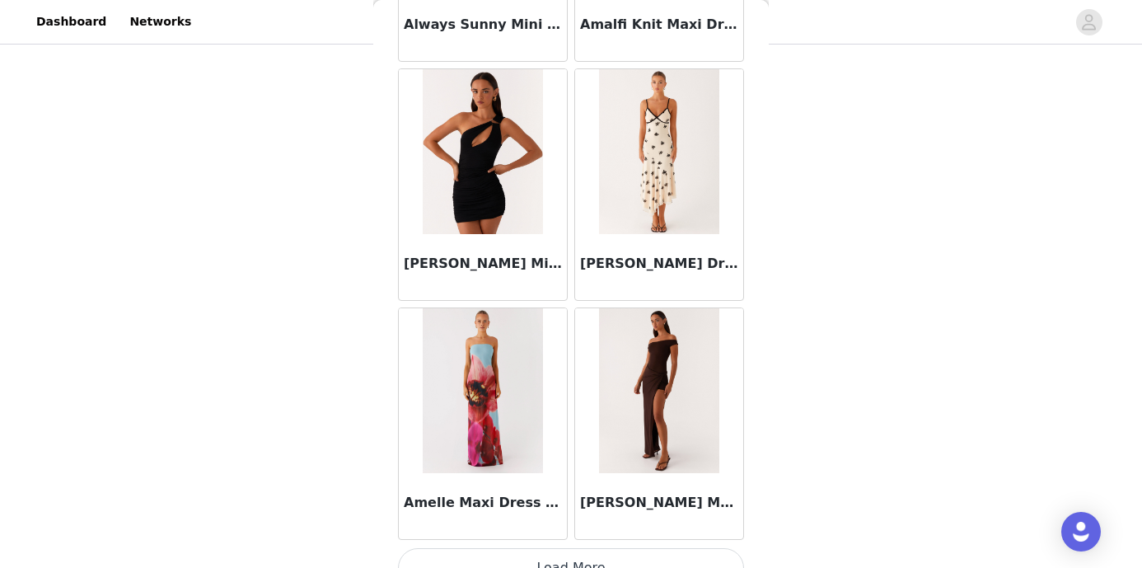
scroll to position [4345, 0]
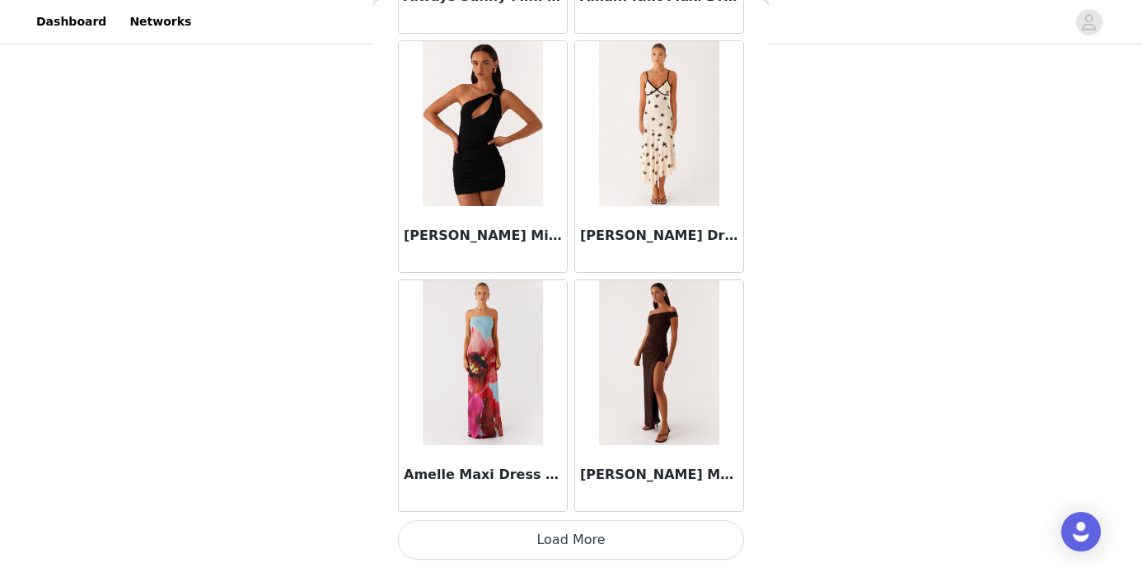
click at [584, 530] on button "Load More" at bounding box center [571, 540] width 346 height 40
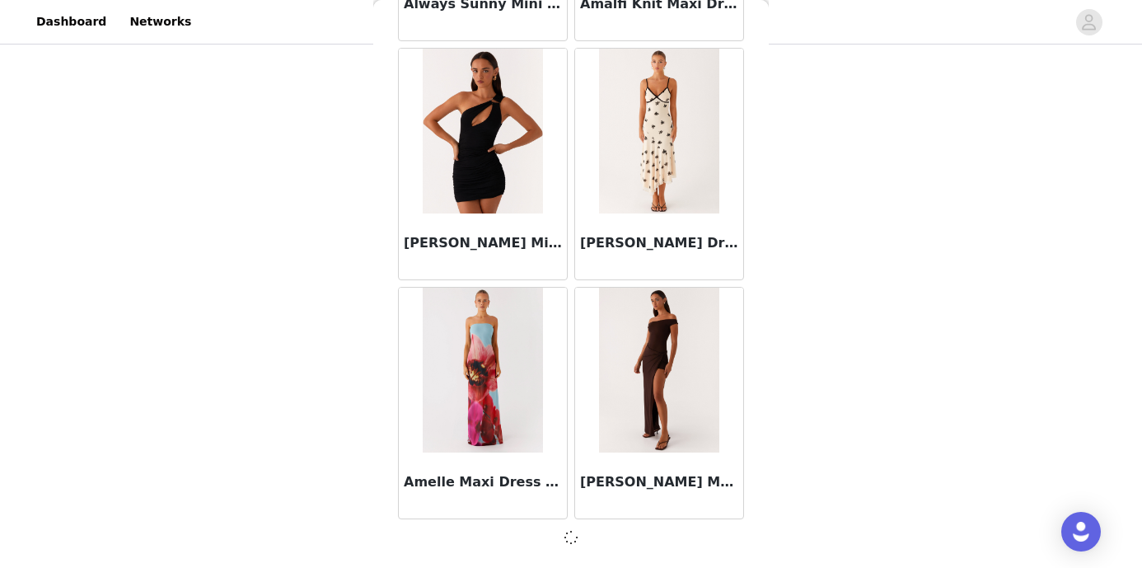
scroll to position [4337, 0]
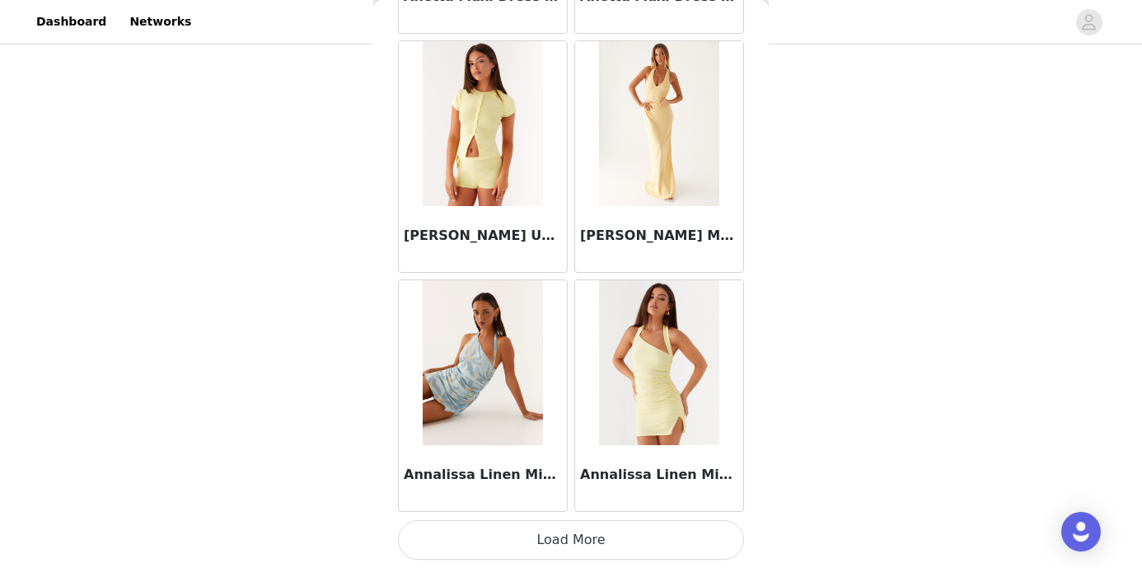
click at [584, 538] on button "Load More" at bounding box center [571, 540] width 346 height 40
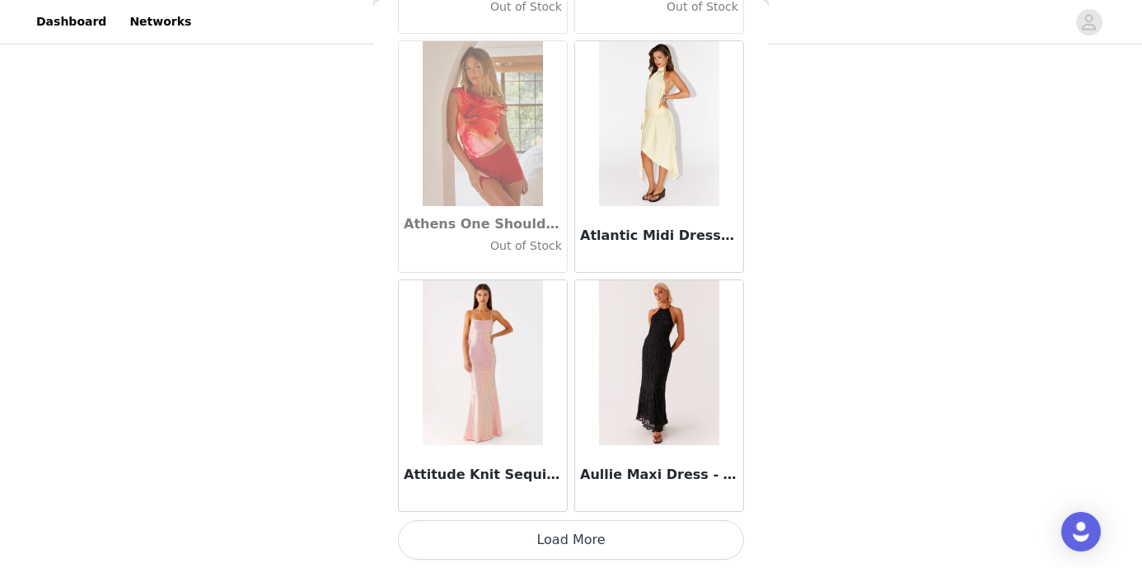
click at [582, 534] on button "Load More" at bounding box center [571, 540] width 346 height 40
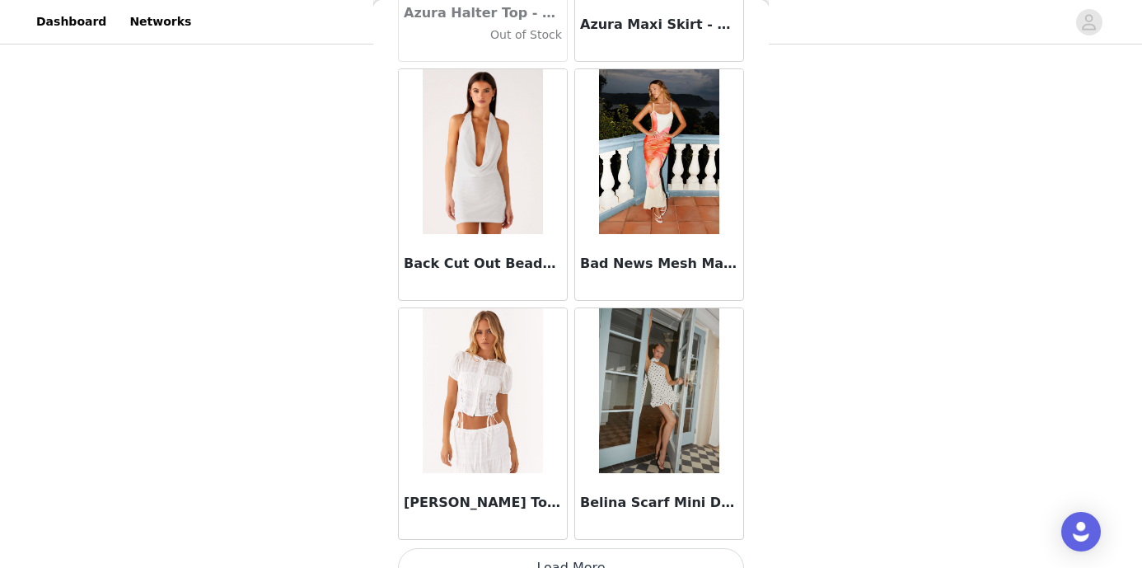
scroll to position [11516, 0]
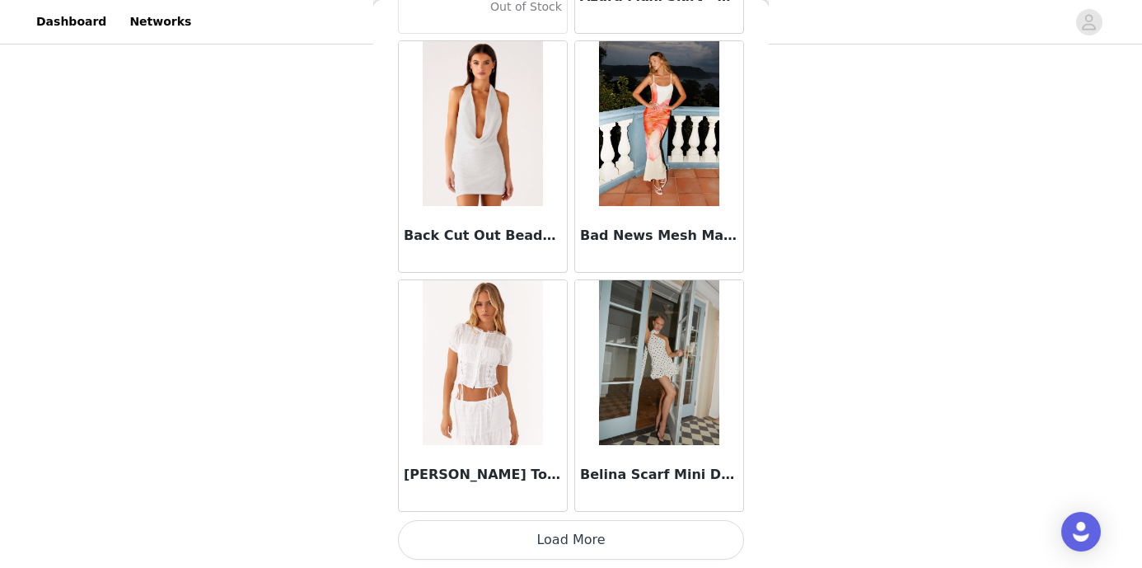
click at [565, 542] on button "Load More" at bounding box center [571, 540] width 346 height 40
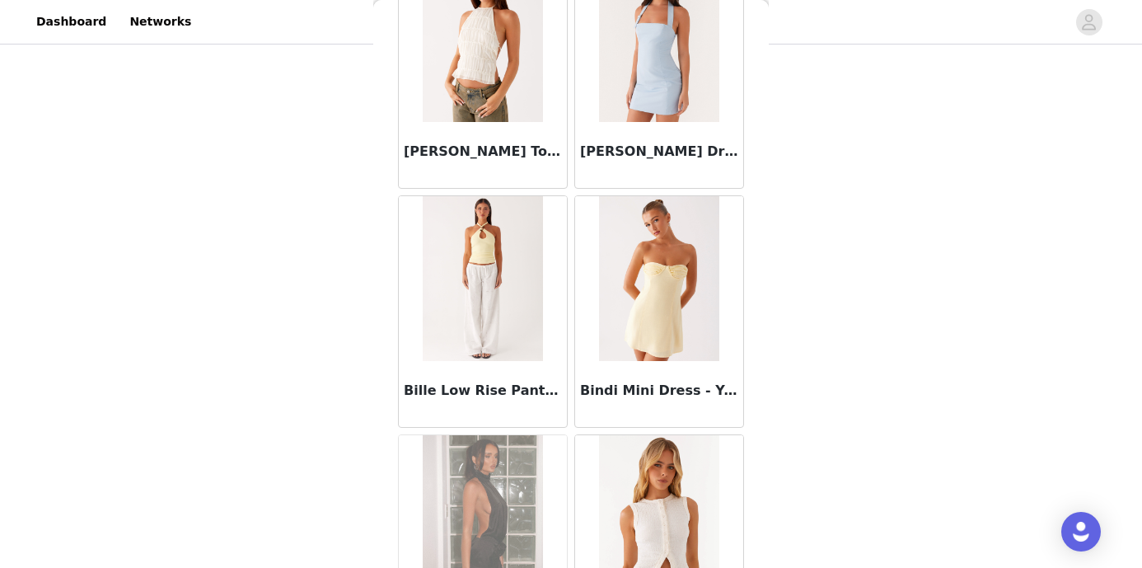
scroll to position [13907, 0]
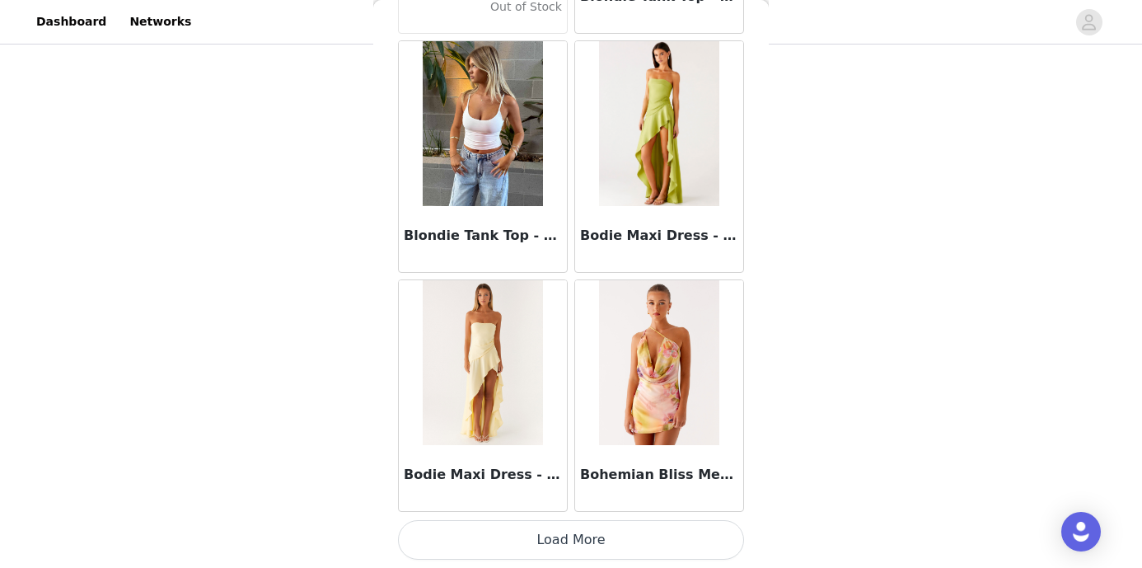
click at [566, 548] on button "Load More" at bounding box center [571, 540] width 346 height 40
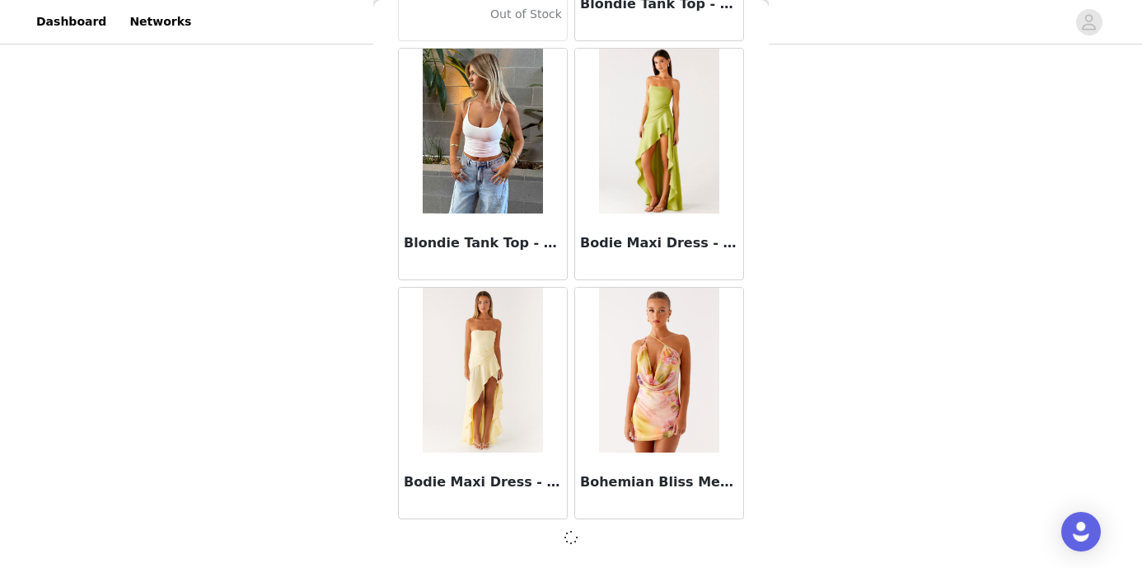
scroll to position [13899, 0]
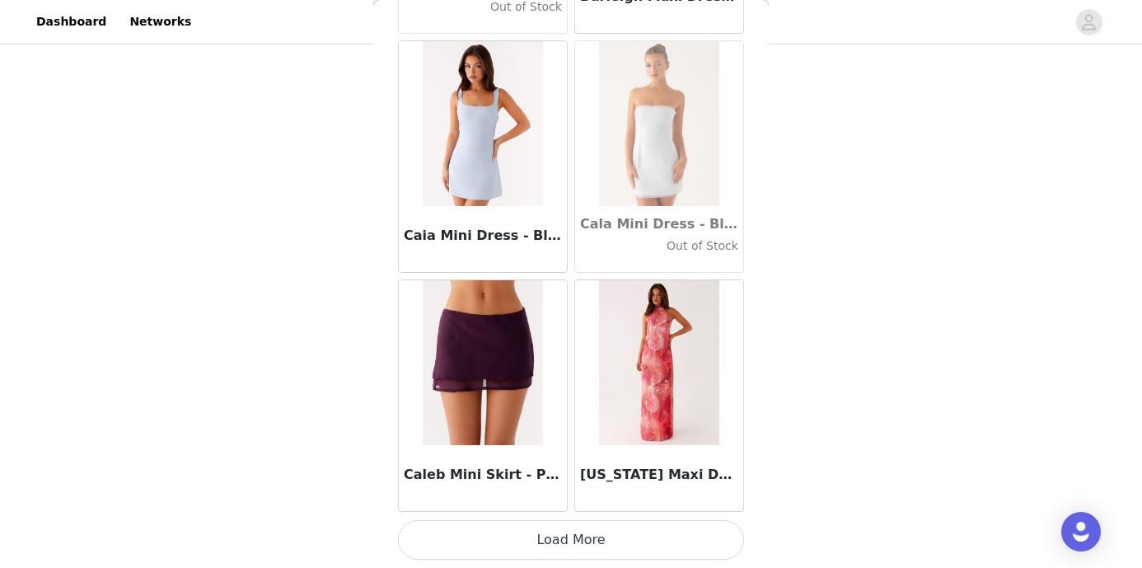
click at [589, 533] on button "Load More" at bounding box center [571, 540] width 346 height 40
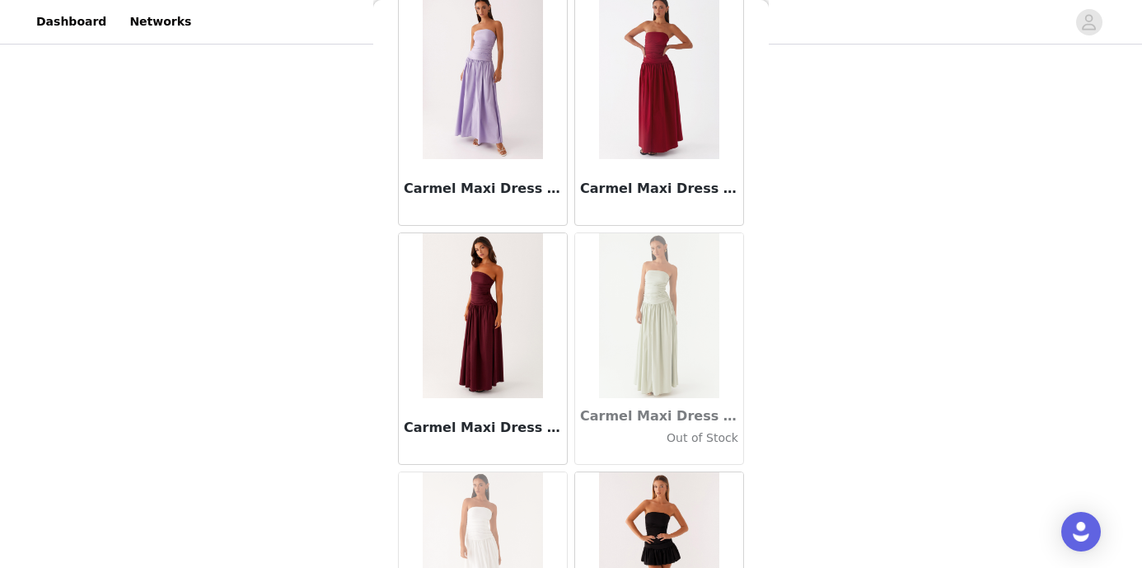
scroll to position [18687, 0]
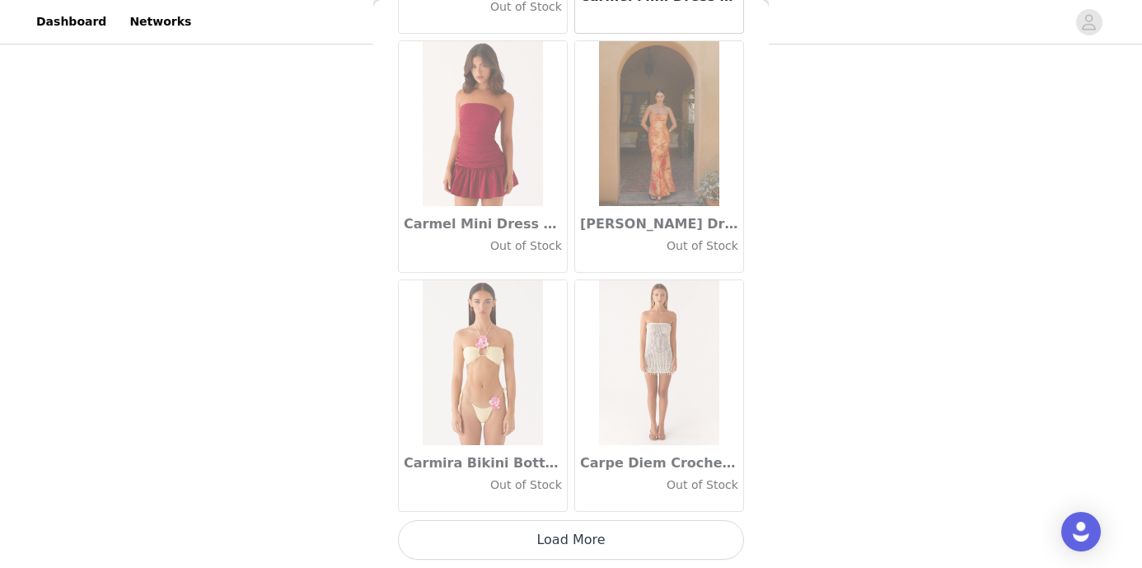
click at [572, 542] on button "Load More" at bounding box center [571, 540] width 346 height 40
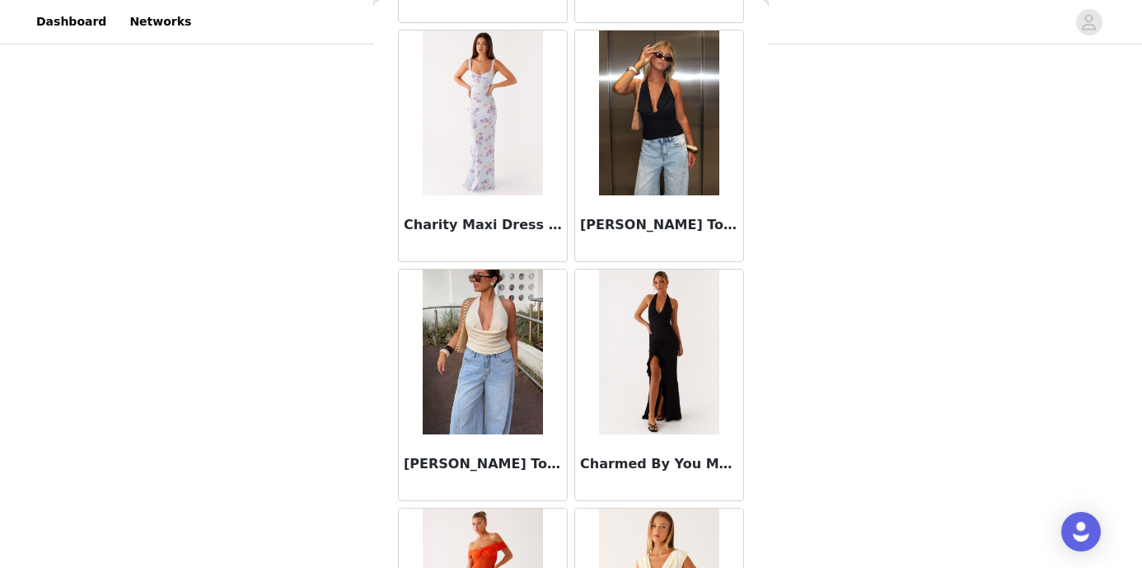
scroll to position [21078, 0]
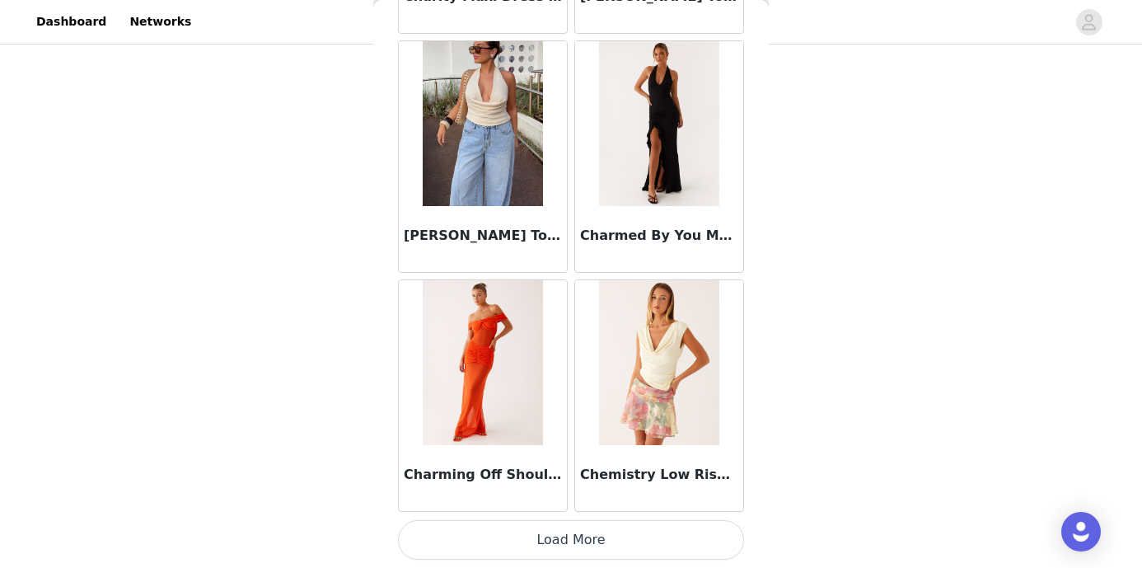
click at [569, 532] on button "Load More" at bounding box center [571, 540] width 346 height 40
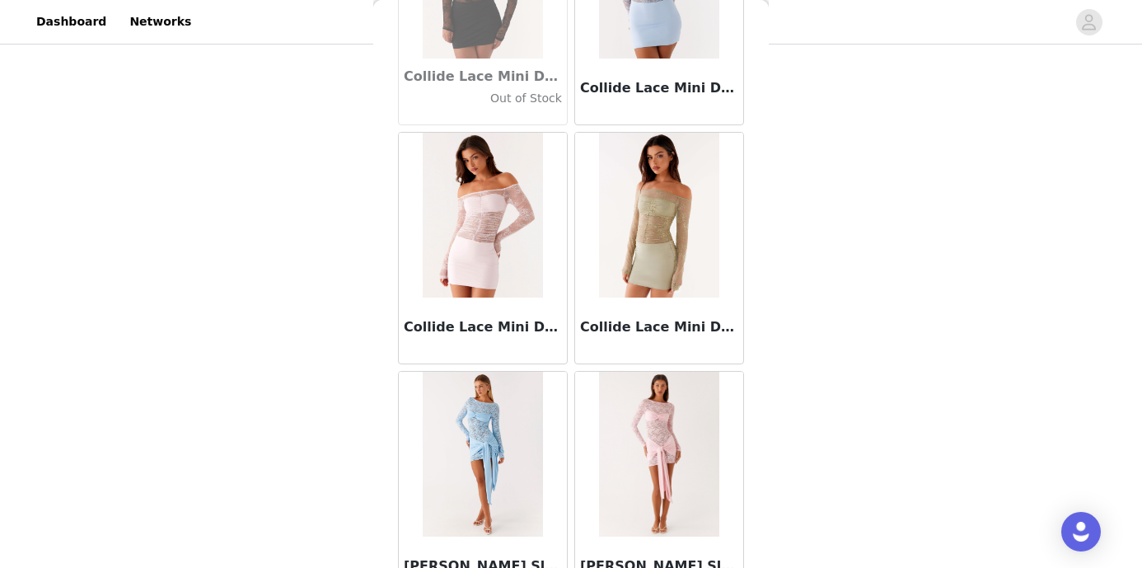
scroll to position [23468, 0]
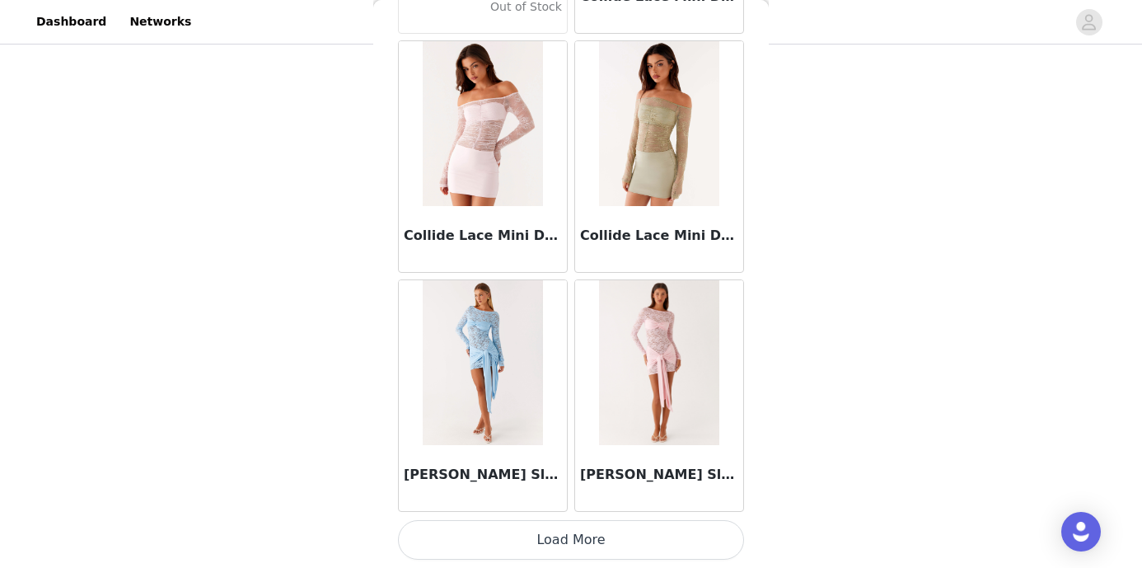
click at [565, 539] on button "Load More" at bounding box center [571, 540] width 346 height 40
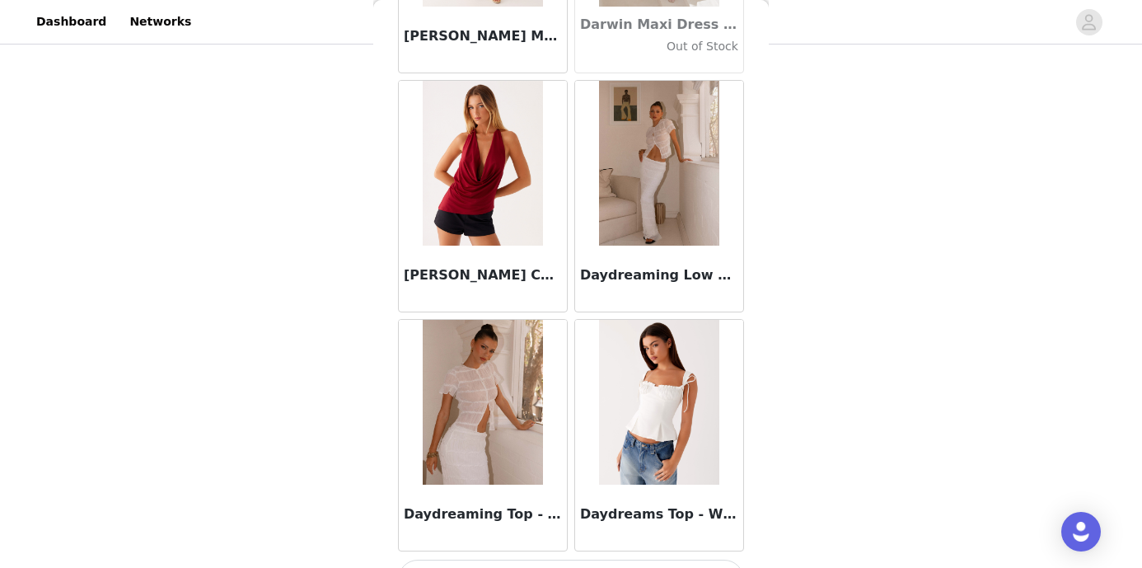
scroll to position [25859, 0]
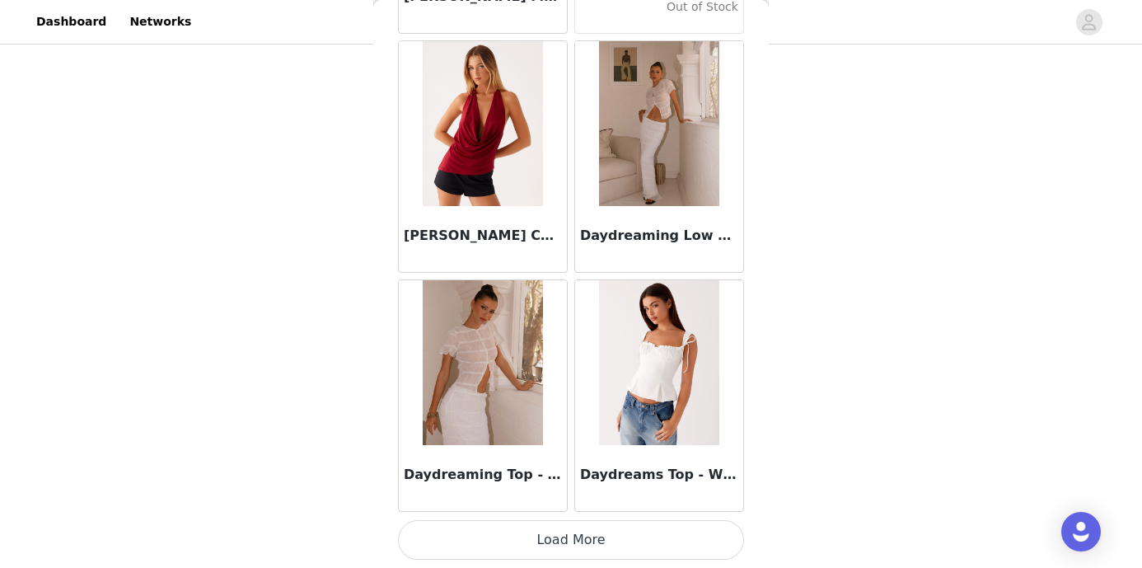
click at [565, 539] on button "Load More" at bounding box center [571, 540] width 346 height 40
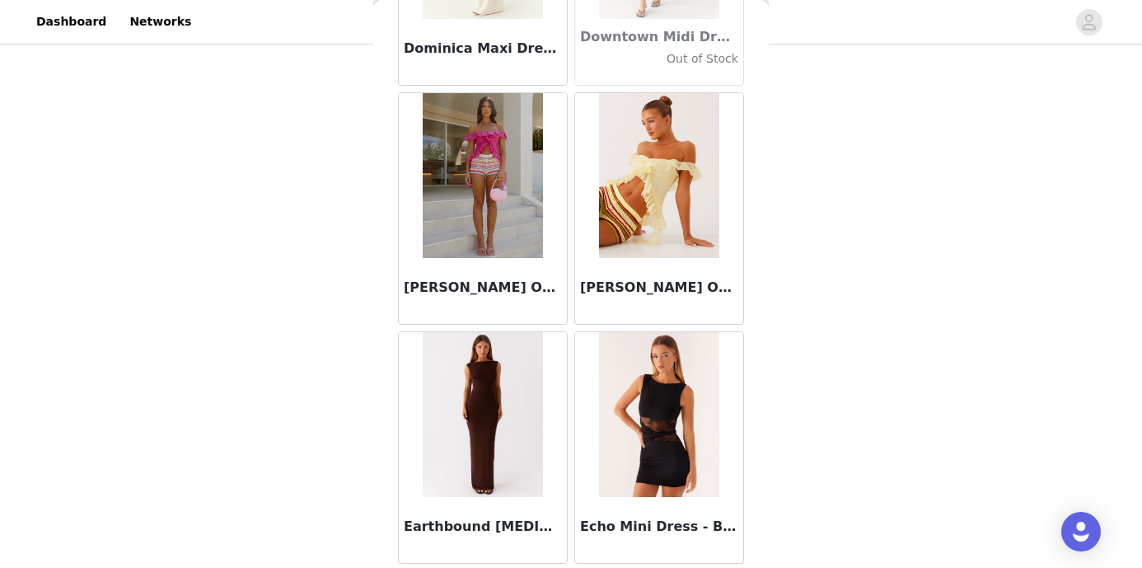
scroll to position [28249, 0]
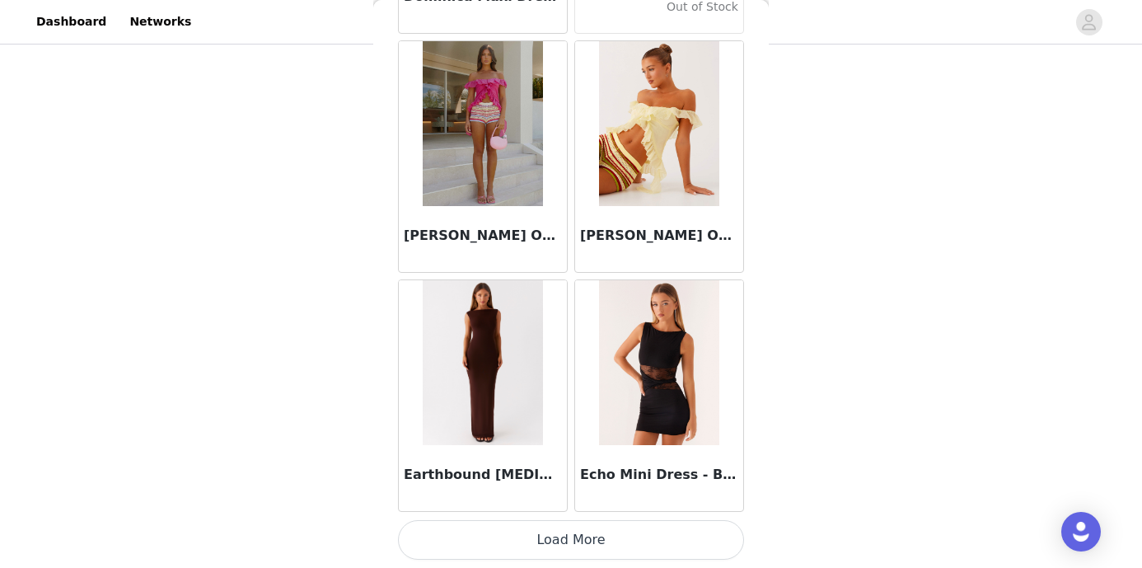
click at [587, 539] on button "Load More" at bounding box center [571, 540] width 346 height 40
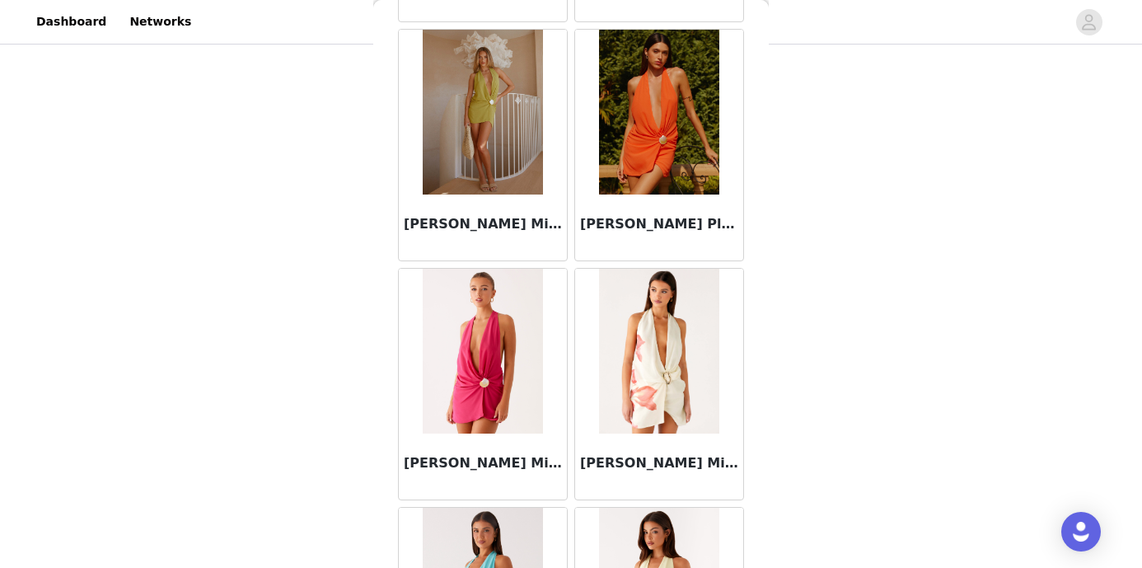
scroll to position [30640, 0]
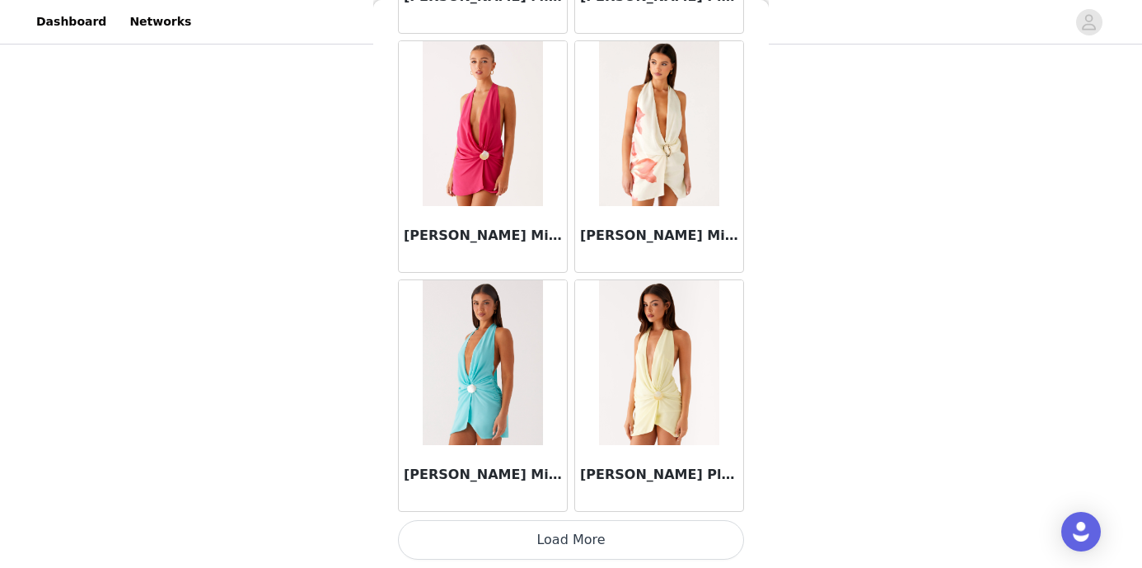
click at [575, 534] on button "Load More" at bounding box center [571, 540] width 346 height 40
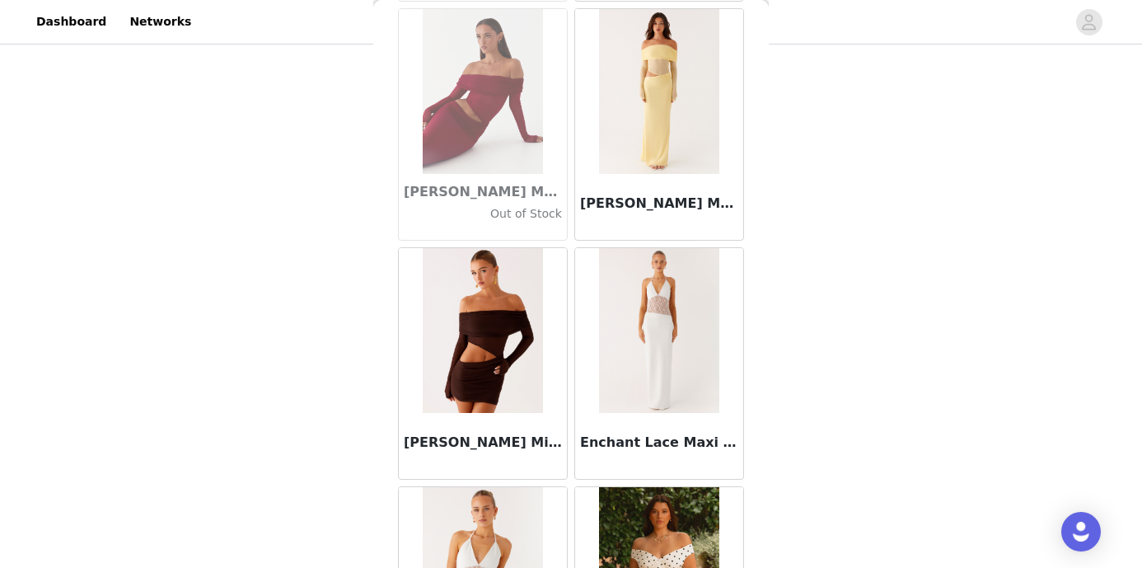
scroll to position [33030, 0]
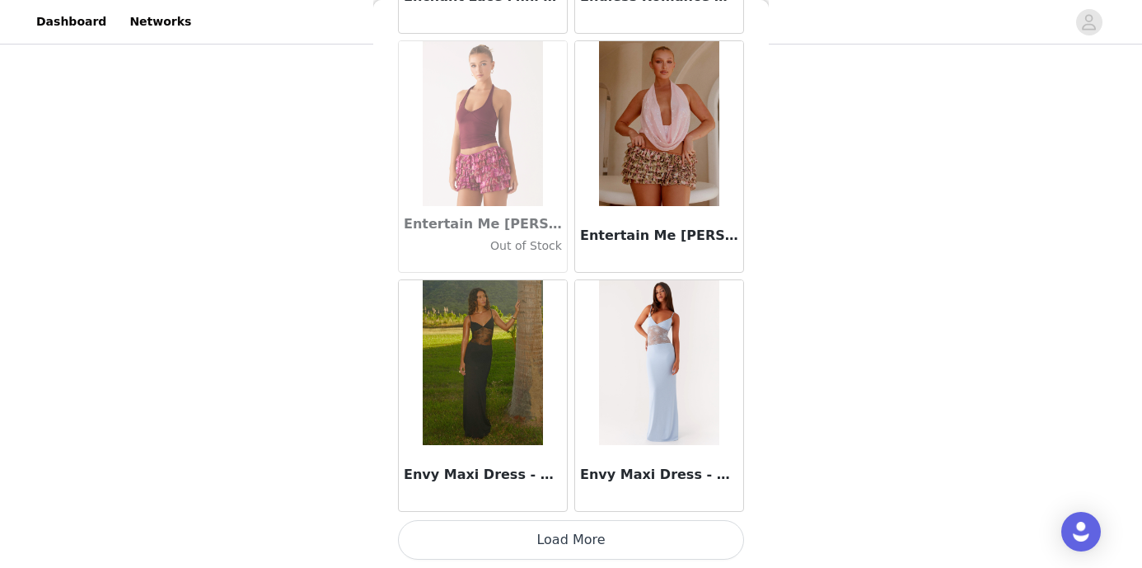
click at [569, 542] on button "Load More" at bounding box center [571, 540] width 346 height 40
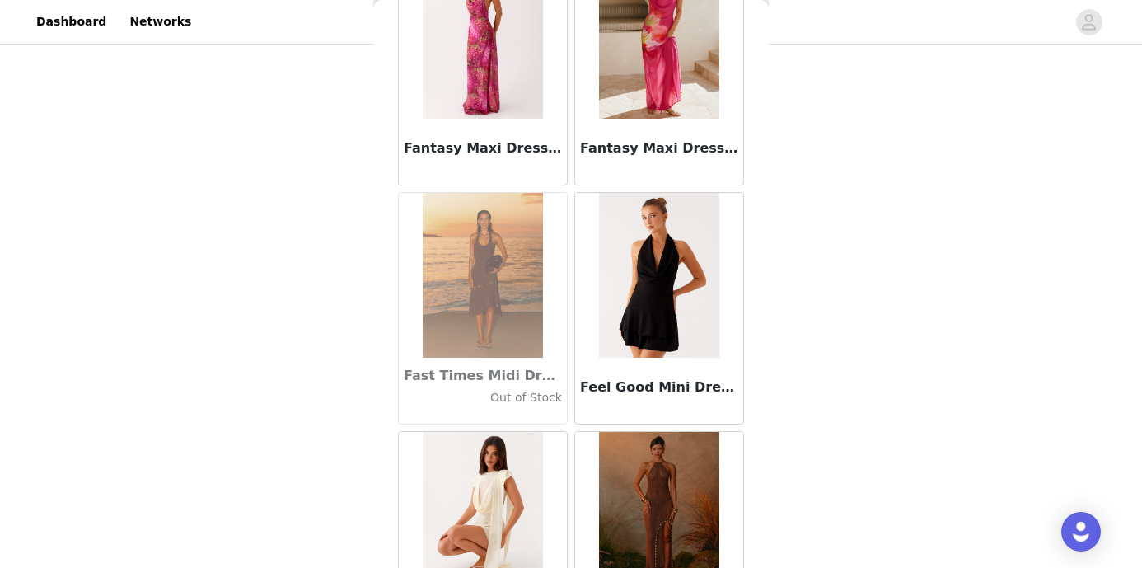
scroll to position [35420, 0]
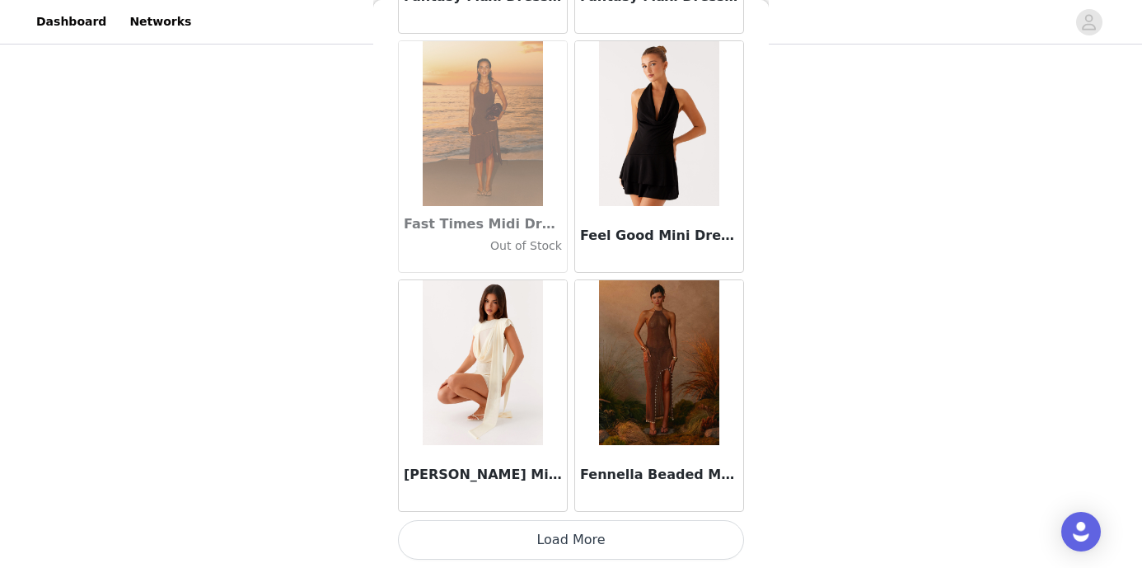
click at [571, 533] on button "Load More" at bounding box center [571, 540] width 346 height 40
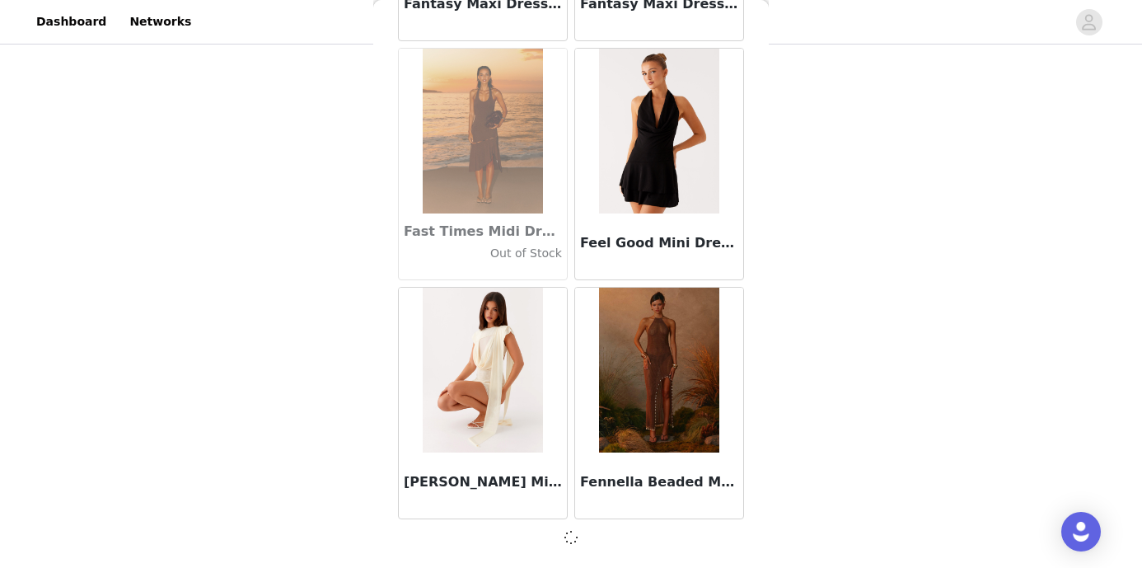
scroll to position [35413, 0]
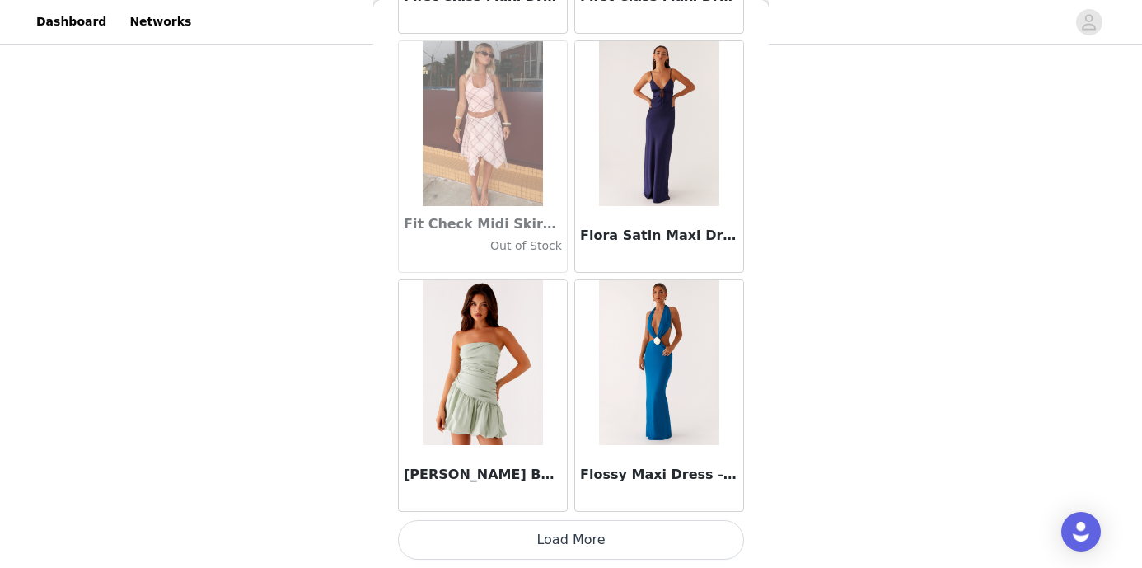
click at [562, 527] on button "Load More" at bounding box center [571, 540] width 346 height 40
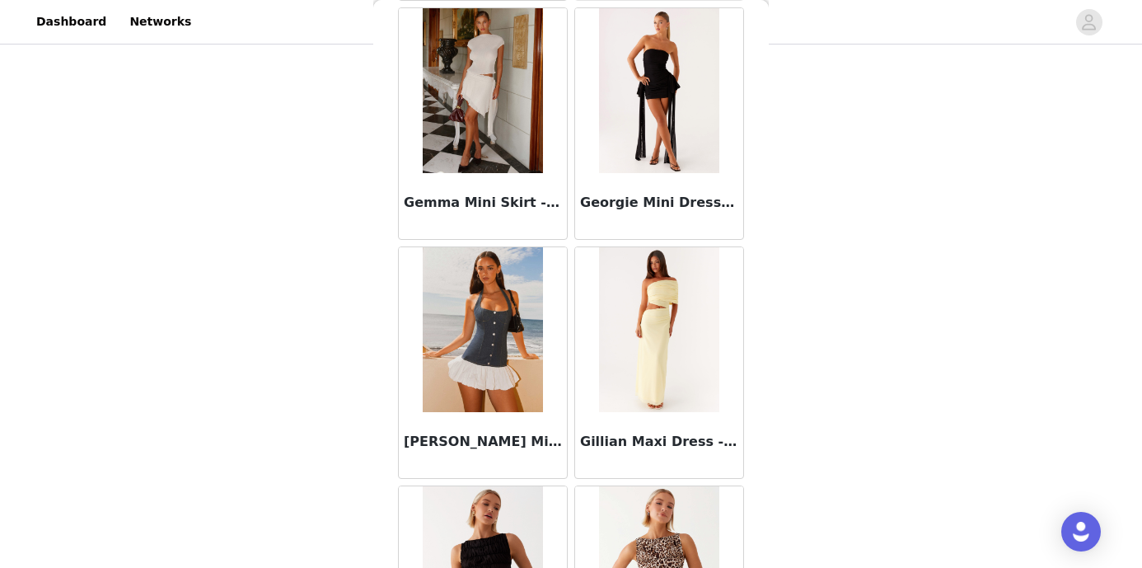
scroll to position [40201, 0]
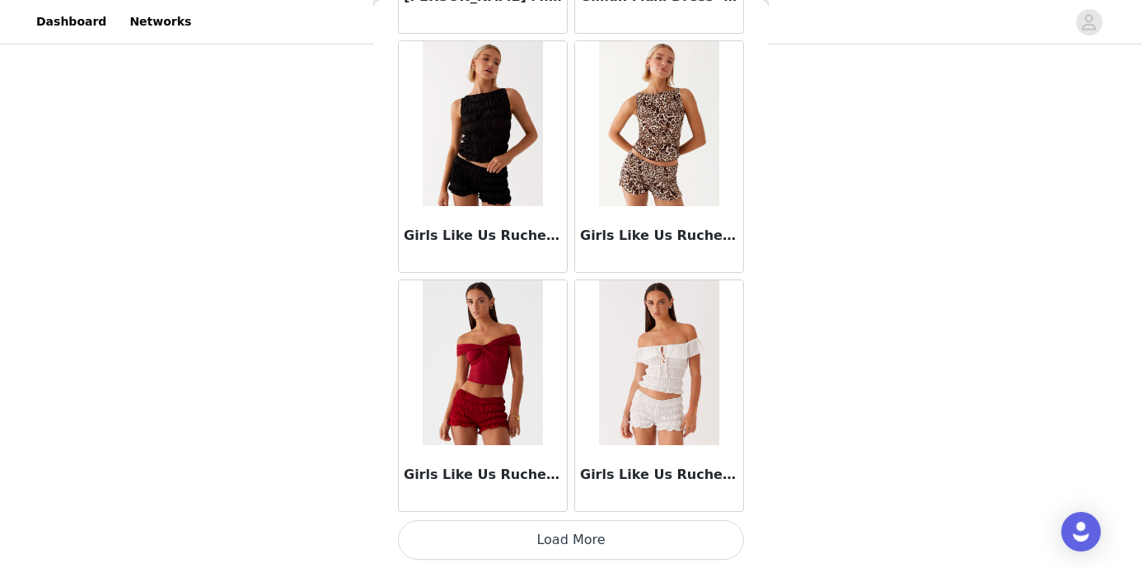
click at [564, 547] on button "Load More" at bounding box center [571, 540] width 346 height 40
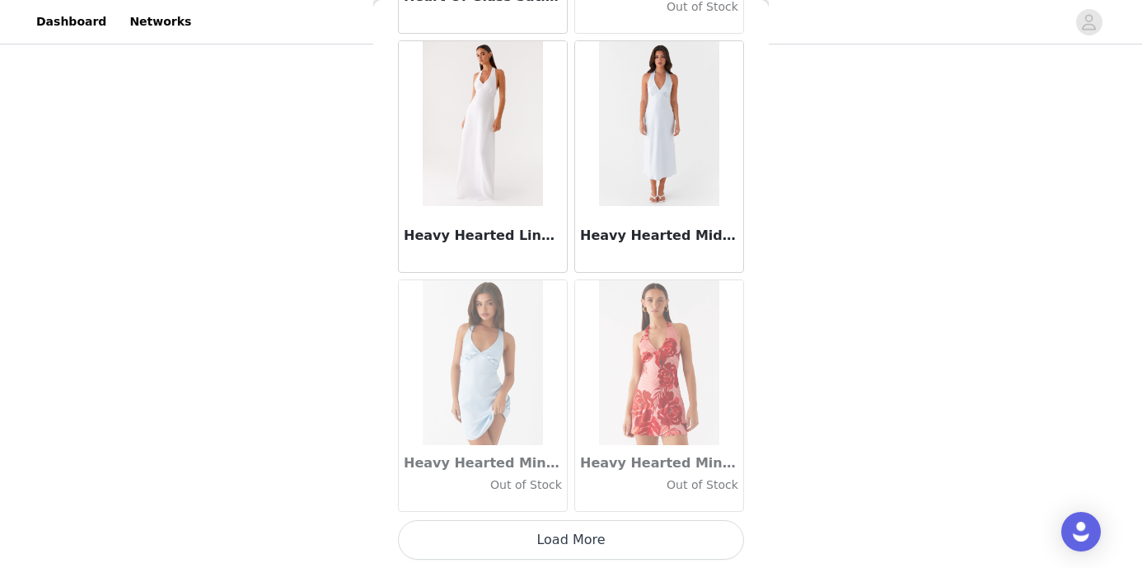
click at [573, 532] on button "Load More" at bounding box center [571, 540] width 346 height 40
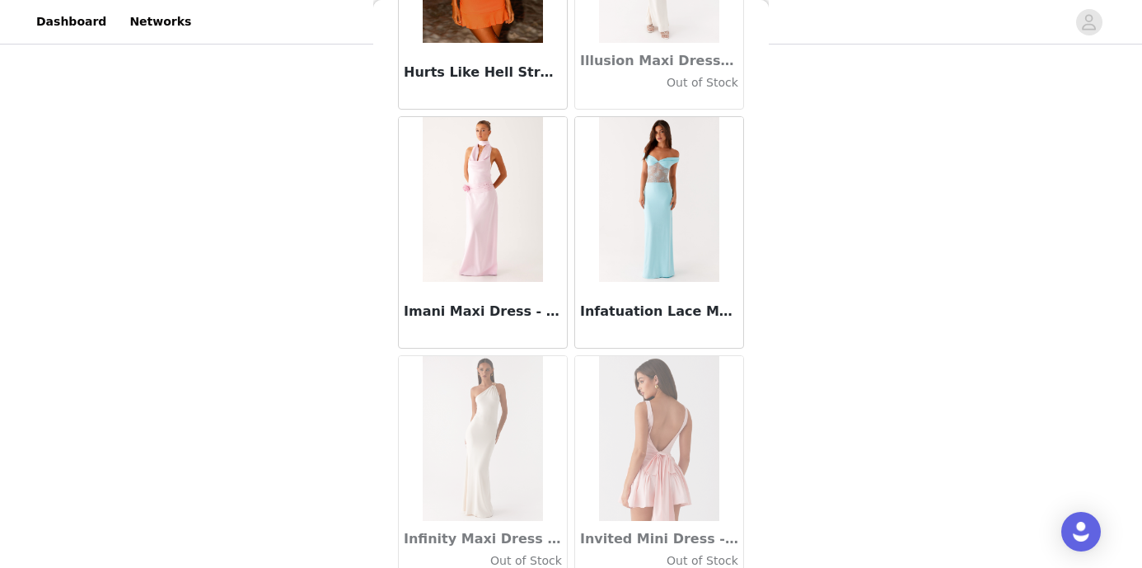
scroll to position [44982, 0]
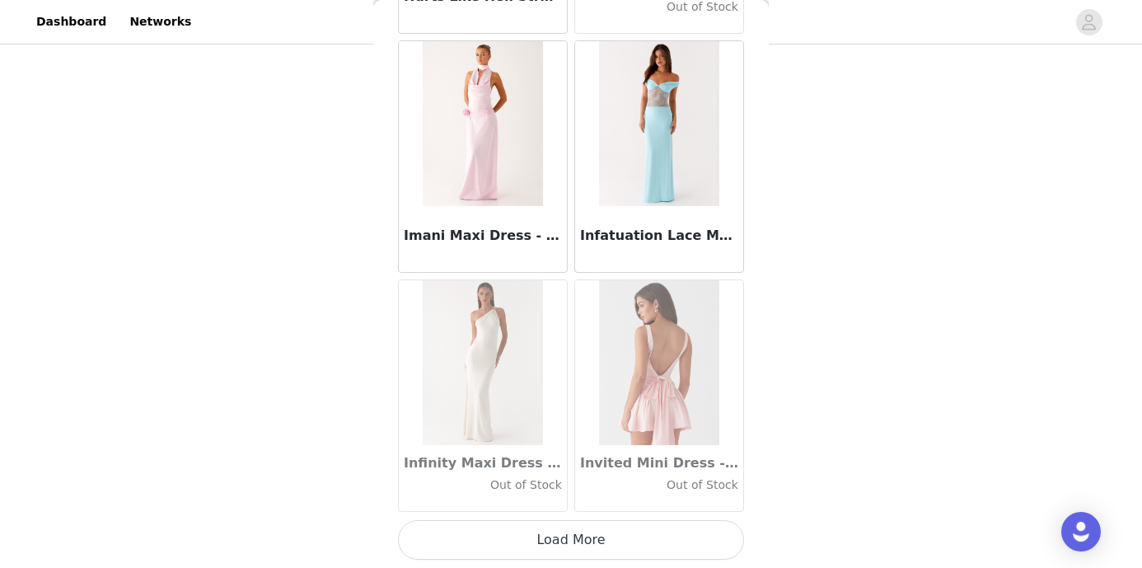
click at [575, 539] on button "Load More" at bounding box center [571, 540] width 346 height 40
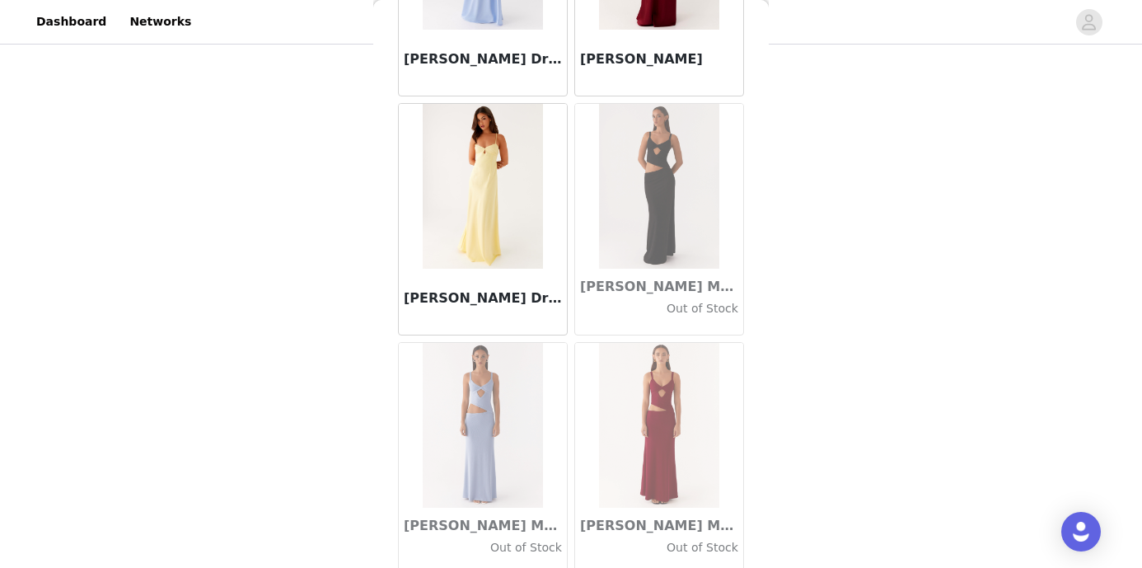
scroll to position [47373, 0]
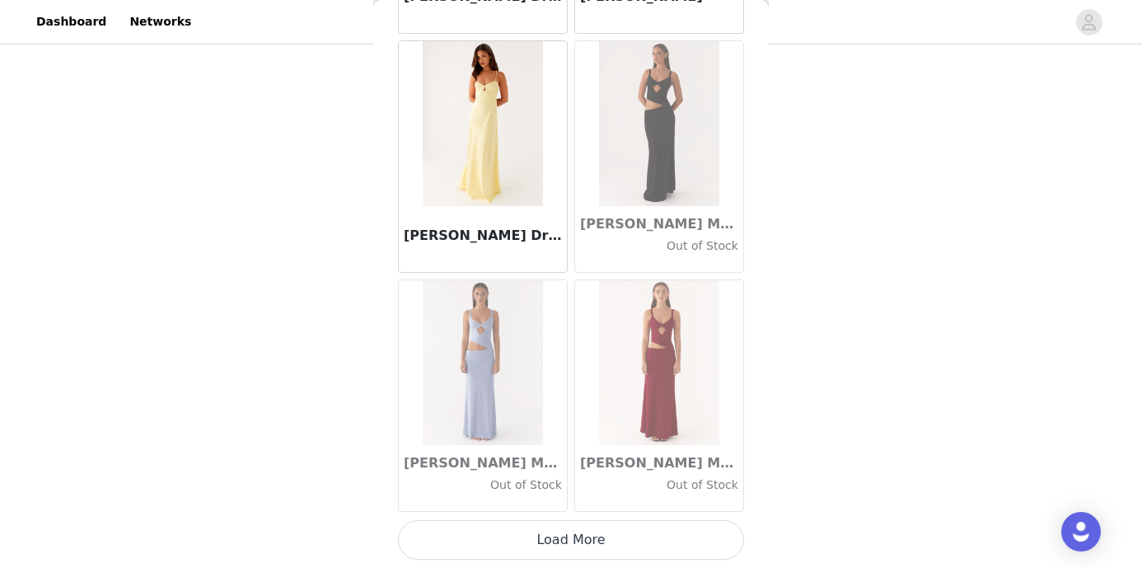
click at [573, 539] on button "Load More" at bounding box center [571, 540] width 346 height 40
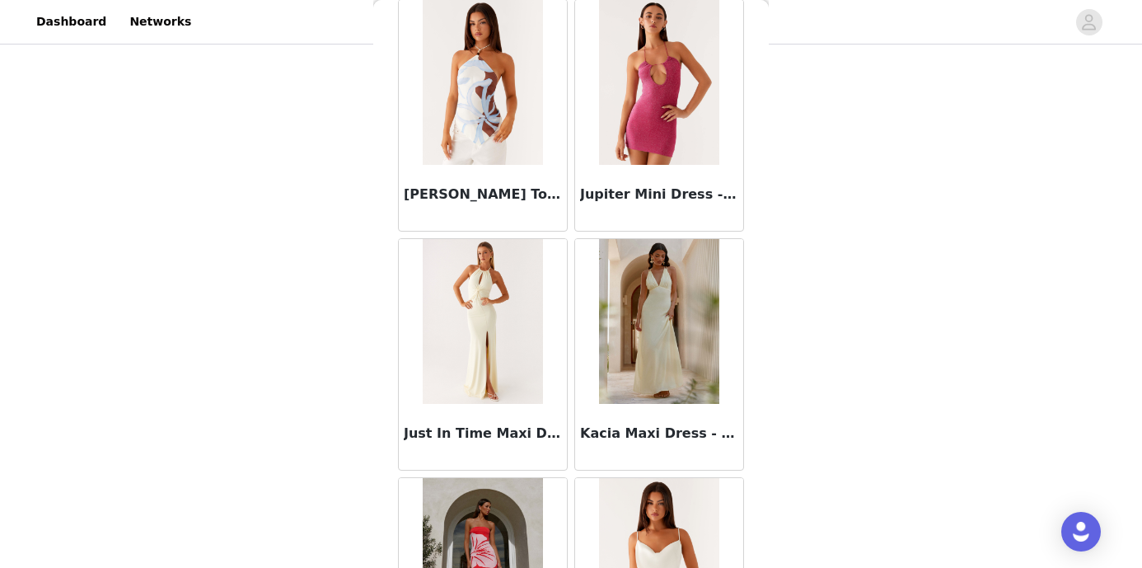
scroll to position [49763, 0]
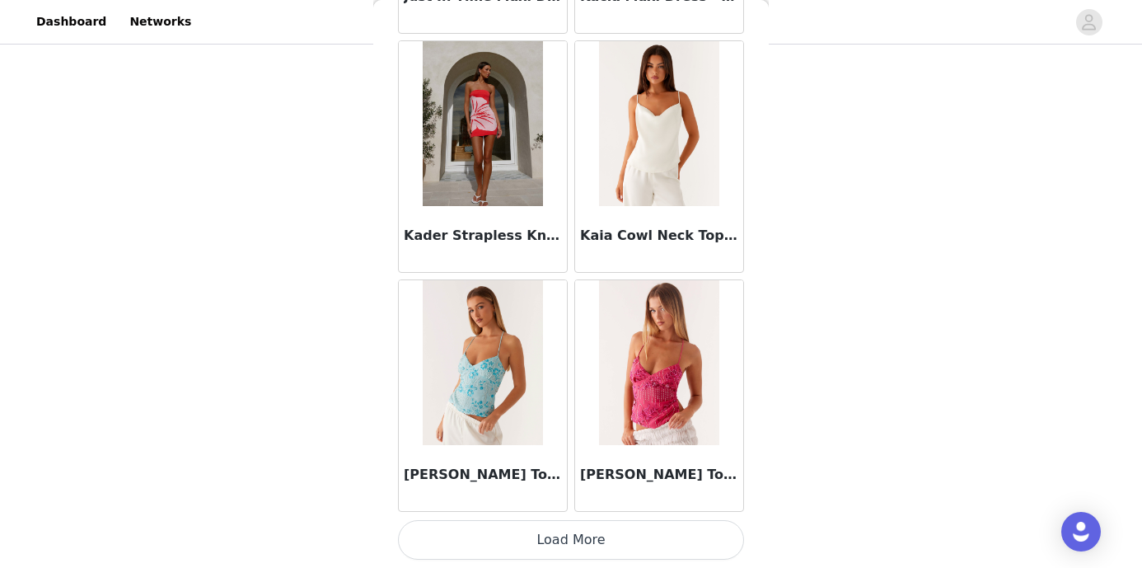
click at [565, 545] on button "Load More" at bounding box center [571, 540] width 346 height 40
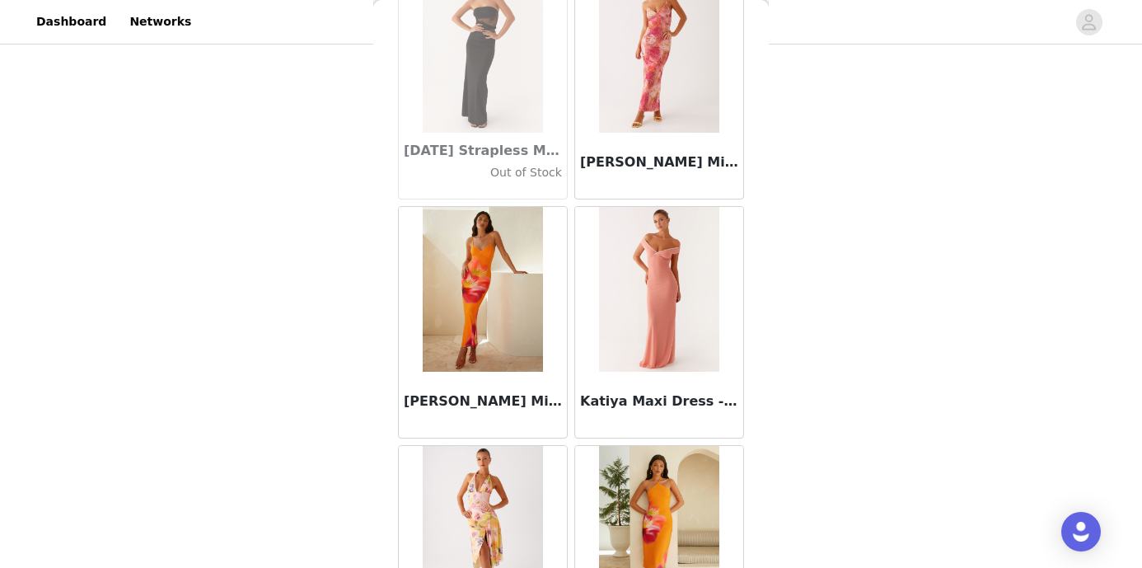
scroll to position [52153, 0]
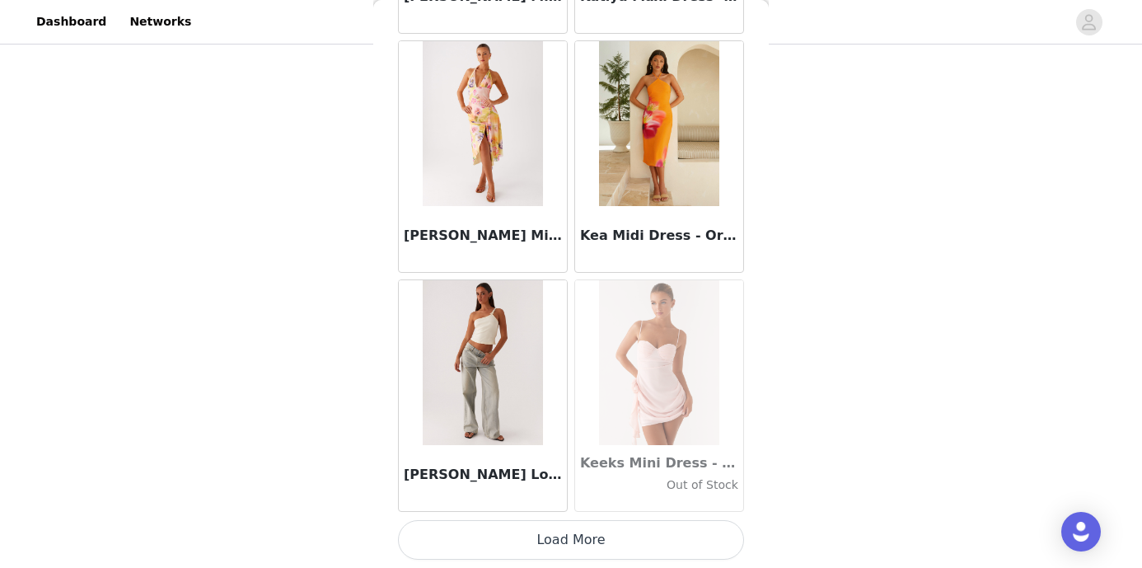
click at [575, 556] on button "Load More" at bounding box center [571, 540] width 346 height 40
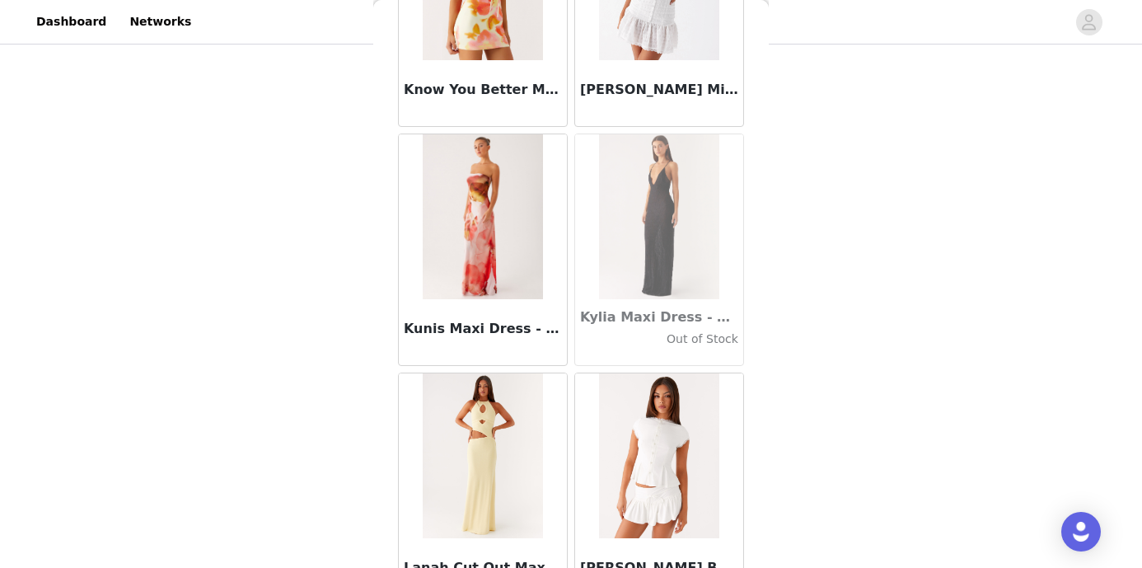
scroll to position [54544, 0]
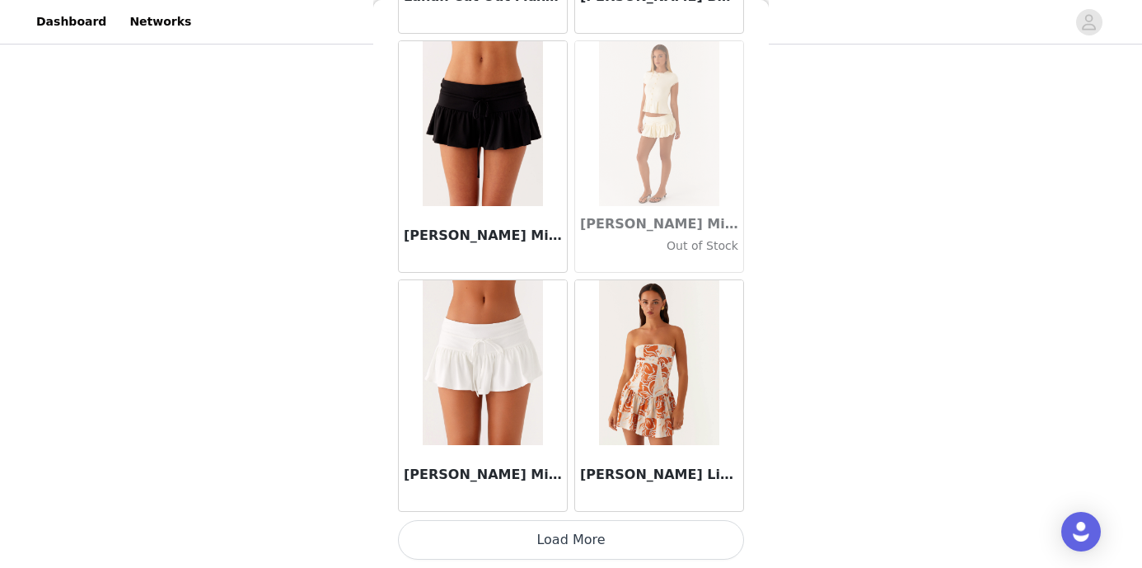
click at [577, 539] on button "Load More" at bounding box center [571, 540] width 346 height 40
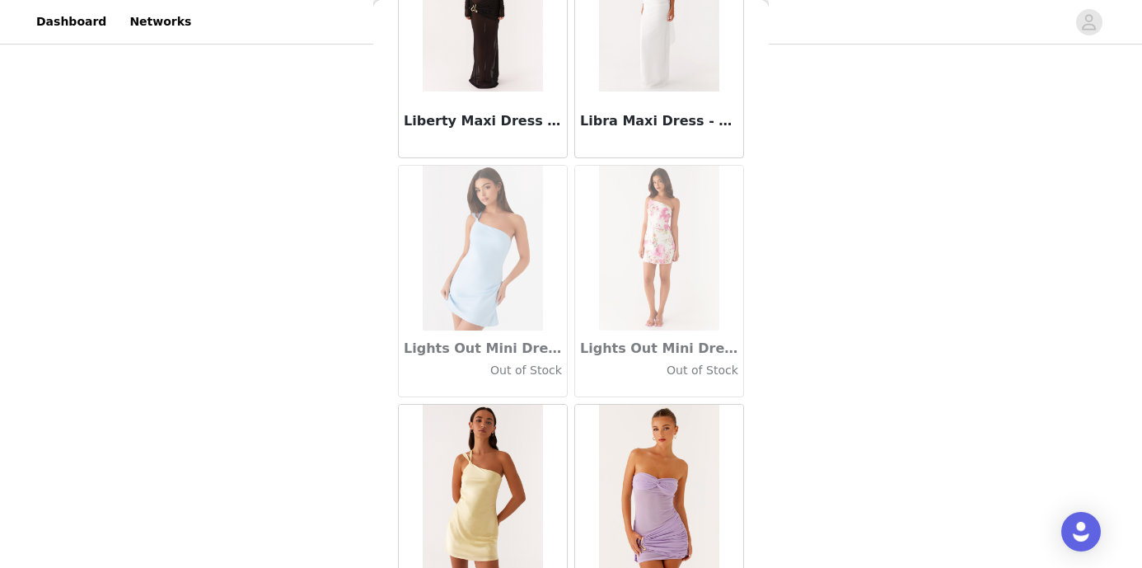
scroll to position [56934, 0]
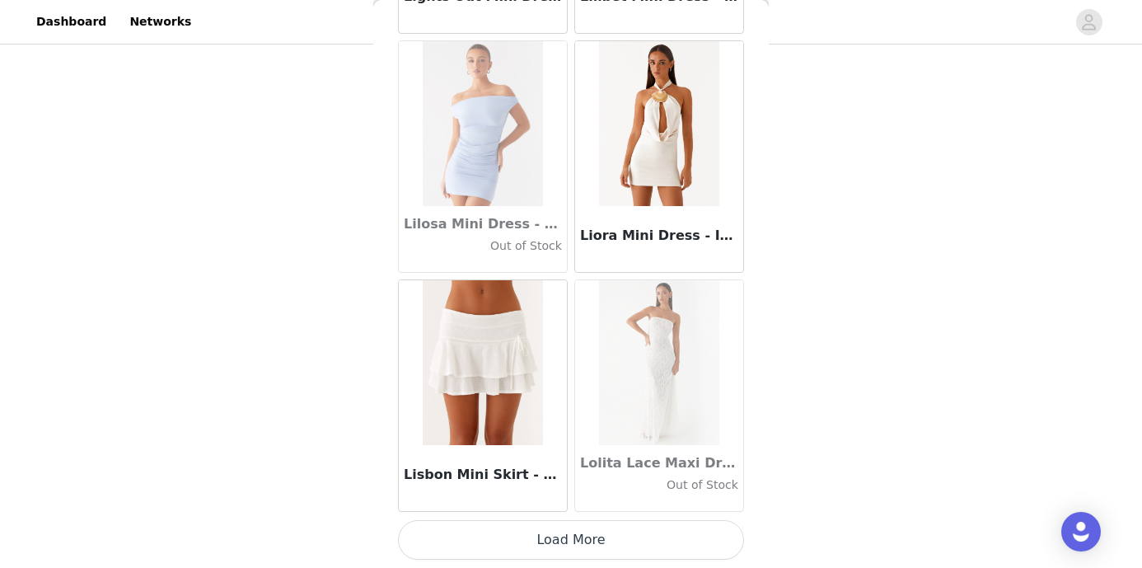
click at [569, 524] on button "Load More" at bounding box center [571, 540] width 346 height 40
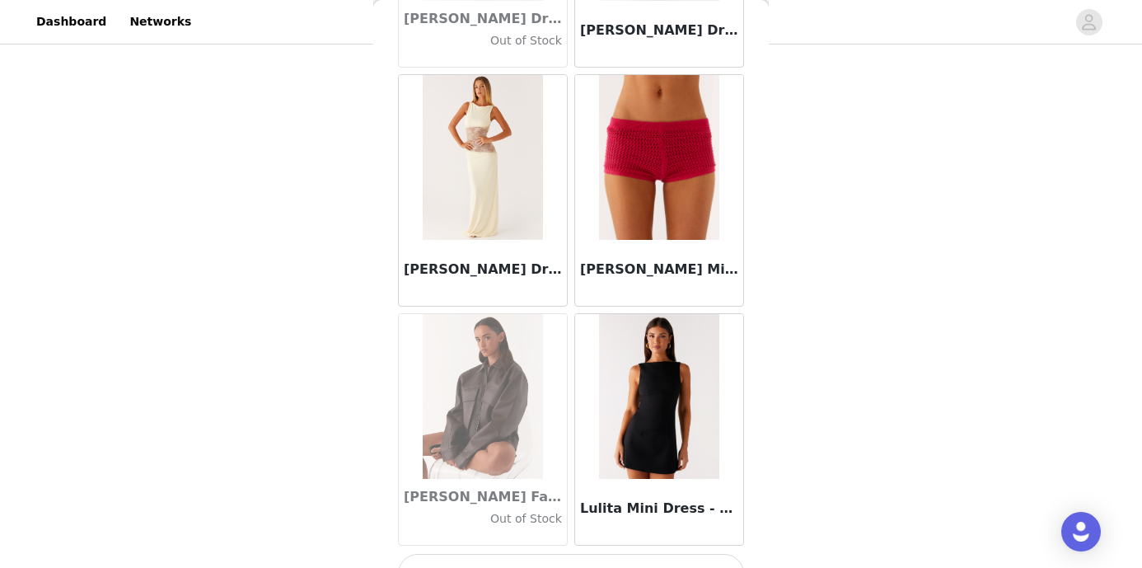
scroll to position [59325, 0]
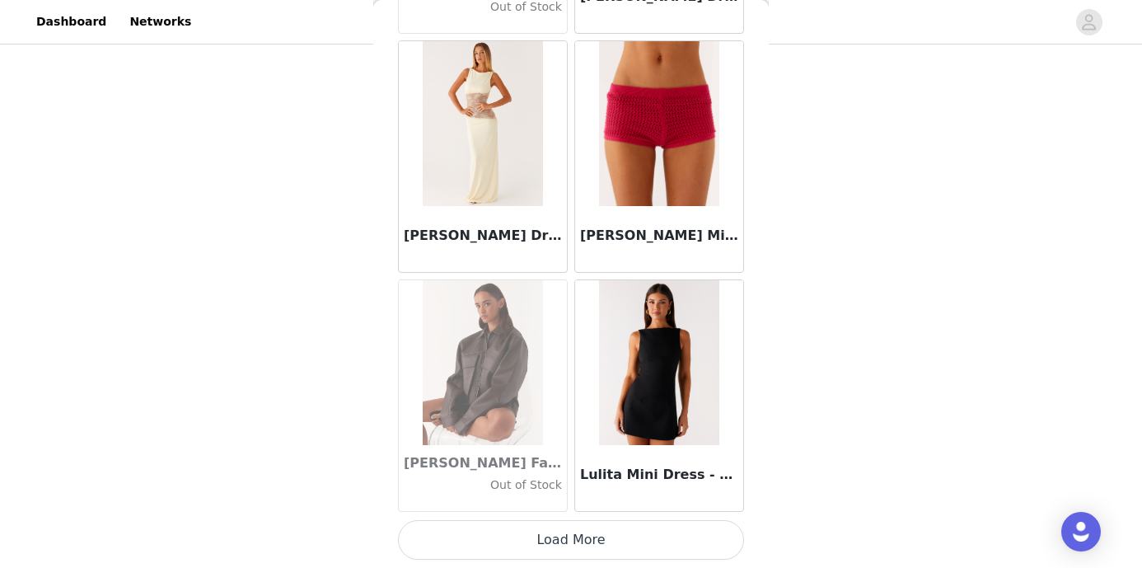
click at [569, 533] on button "Load More" at bounding box center [571, 540] width 346 height 40
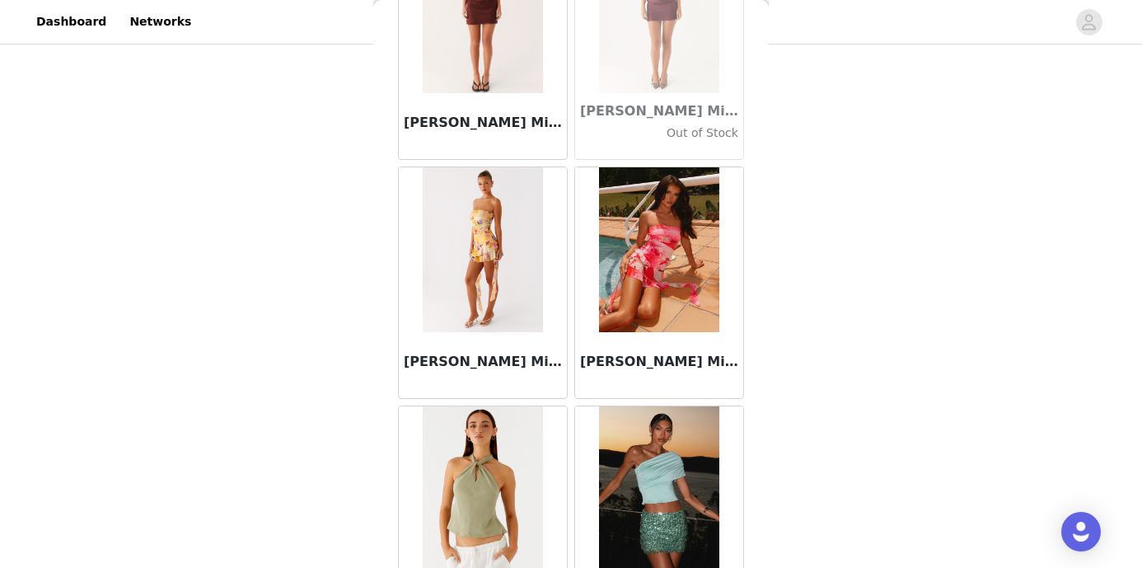
scroll to position [61715, 0]
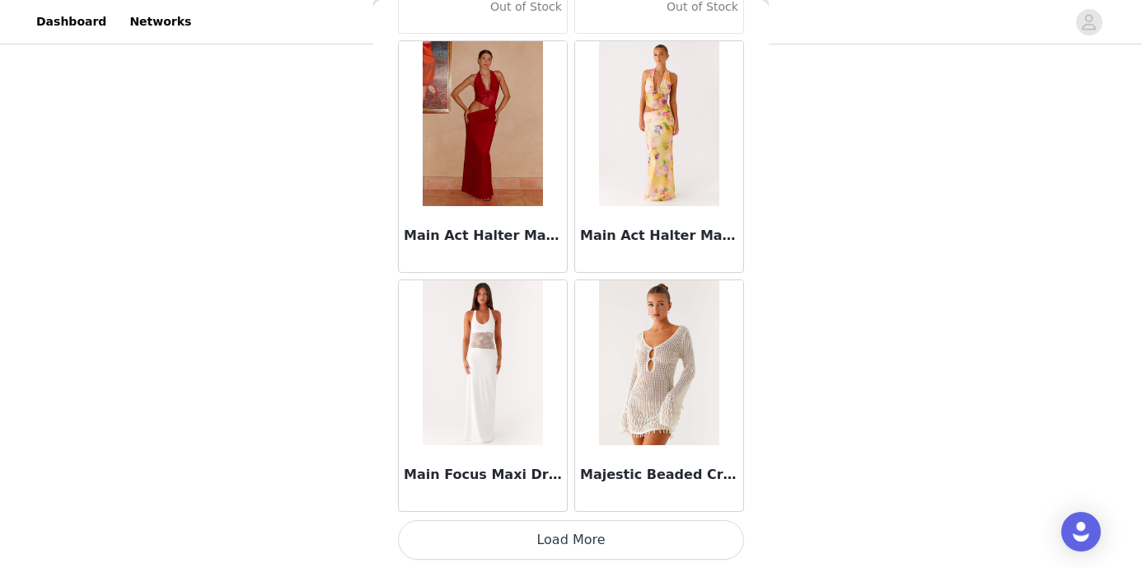
click at [582, 538] on button "Load More" at bounding box center [571, 540] width 346 height 40
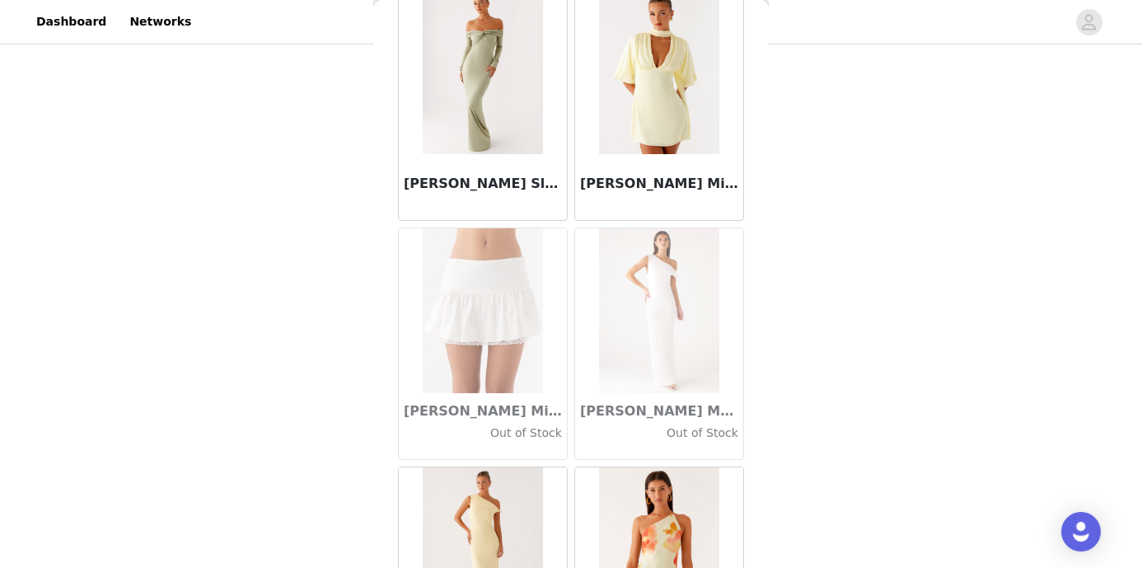
scroll to position [64106, 0]
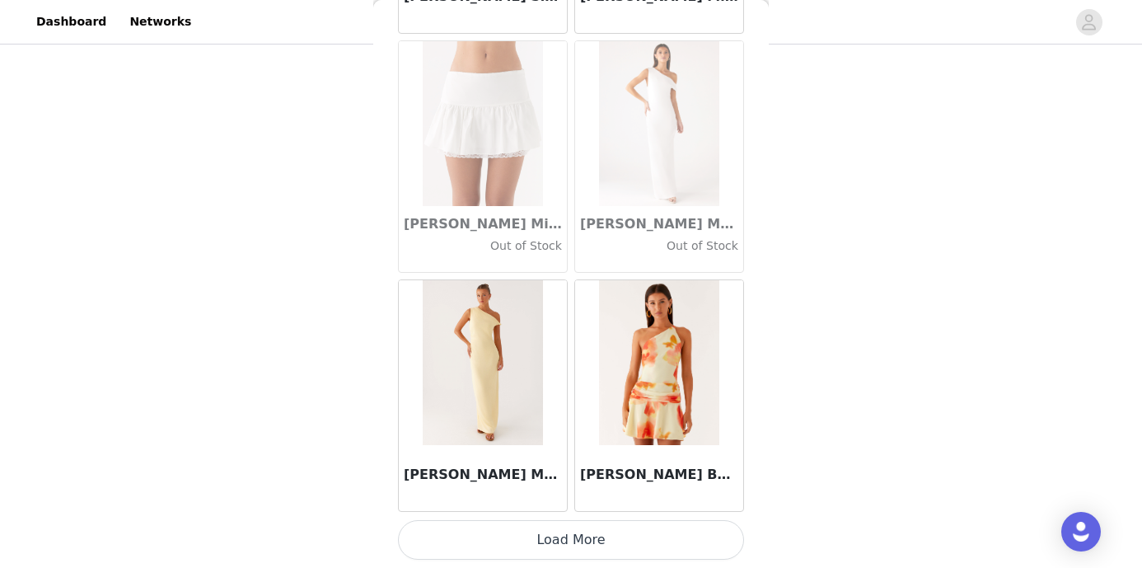
click at [570, 537] on button "Load More" at bounding box center [571, 540] width 346 height 40
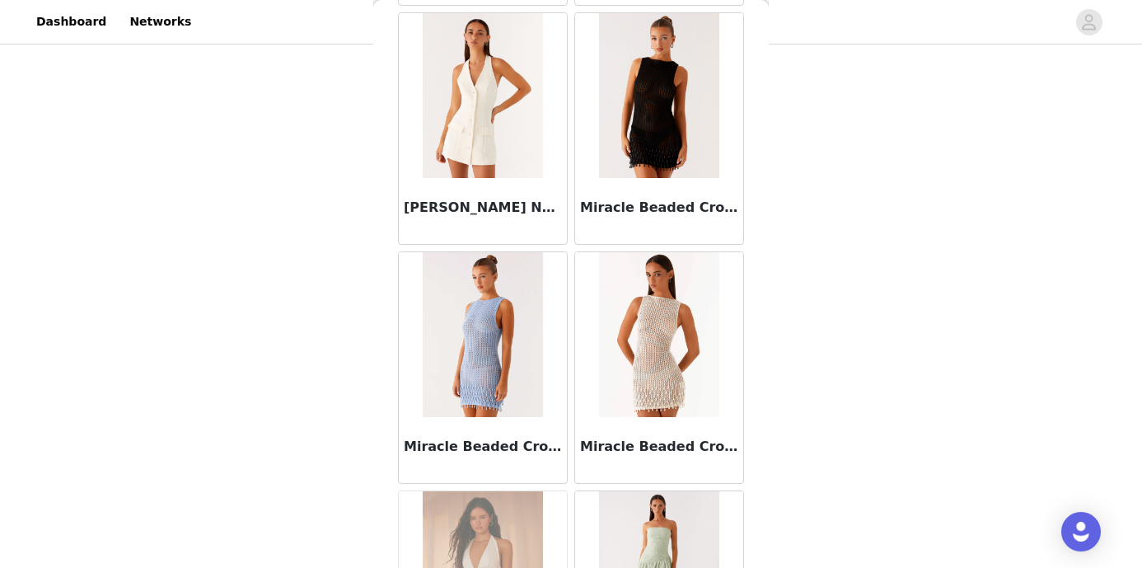
scroll to position [66496, 0]
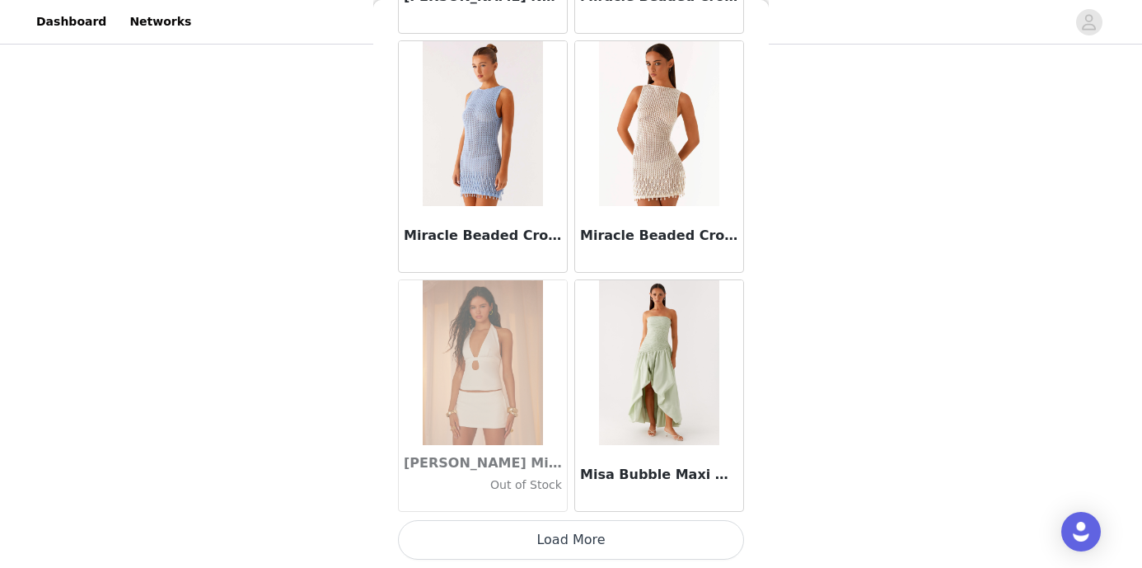
click at [563, 539] on button "Load More" at bounding box center [571, 540] width 346 height 40
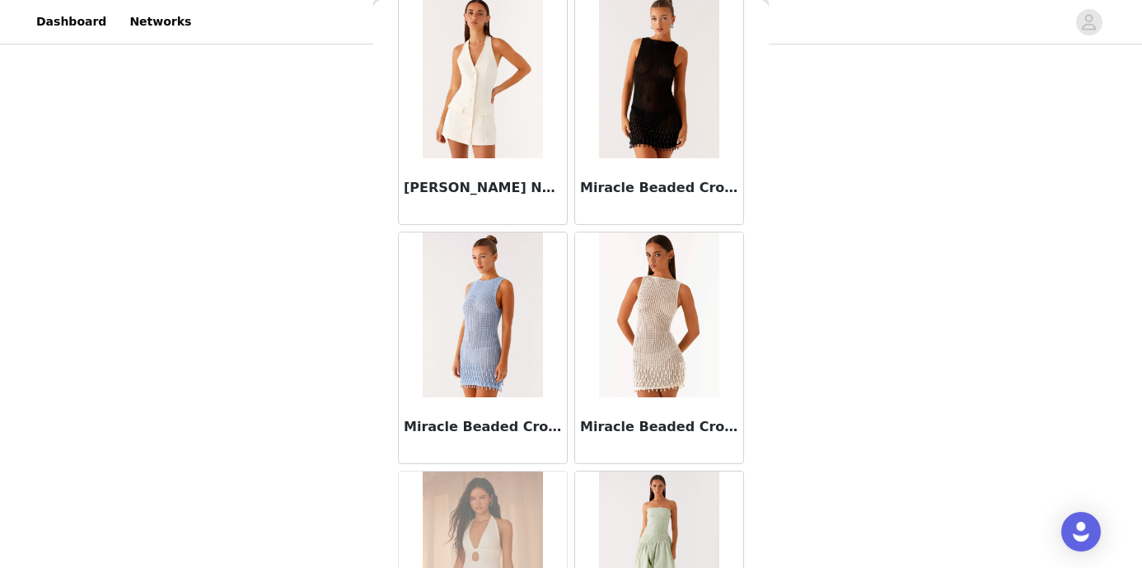
scroll to position [66187, 0]
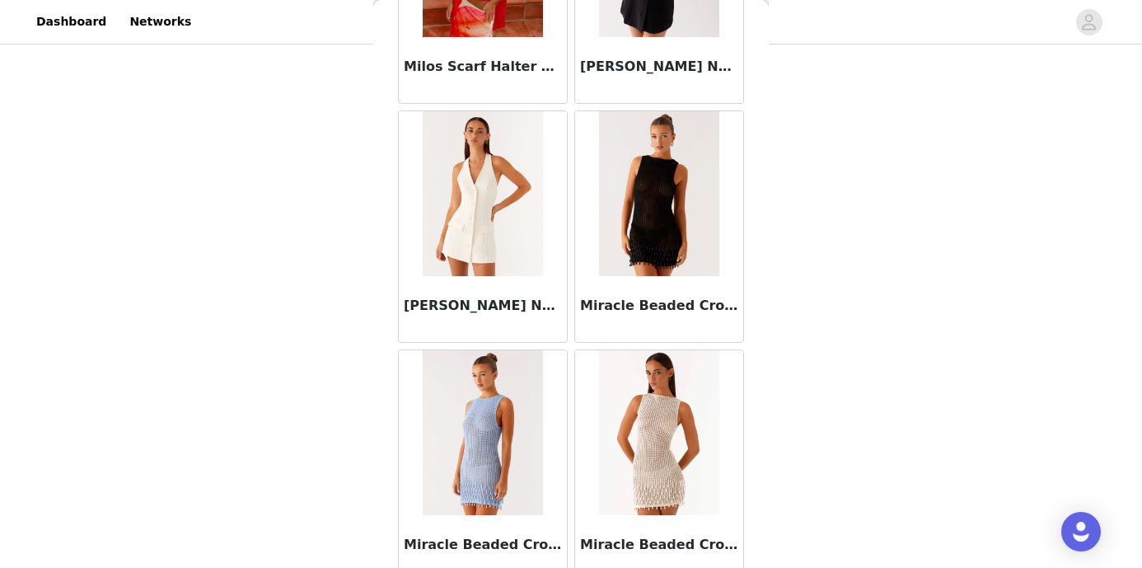
click at [482, 439] on img at bounding box center [483, 432] width 120 height 165
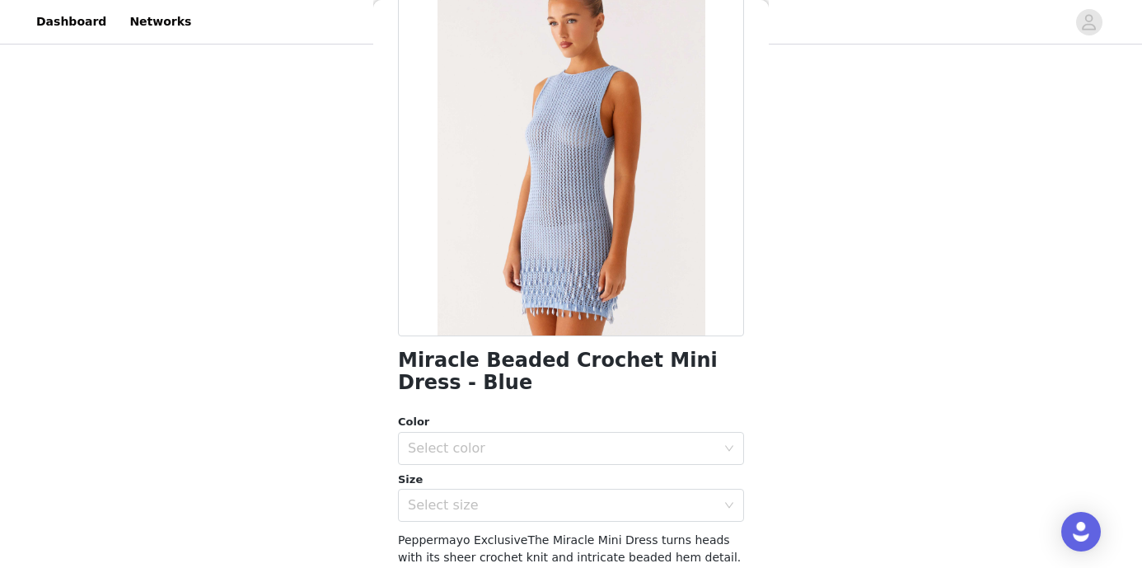
scroll to position [306, 0]
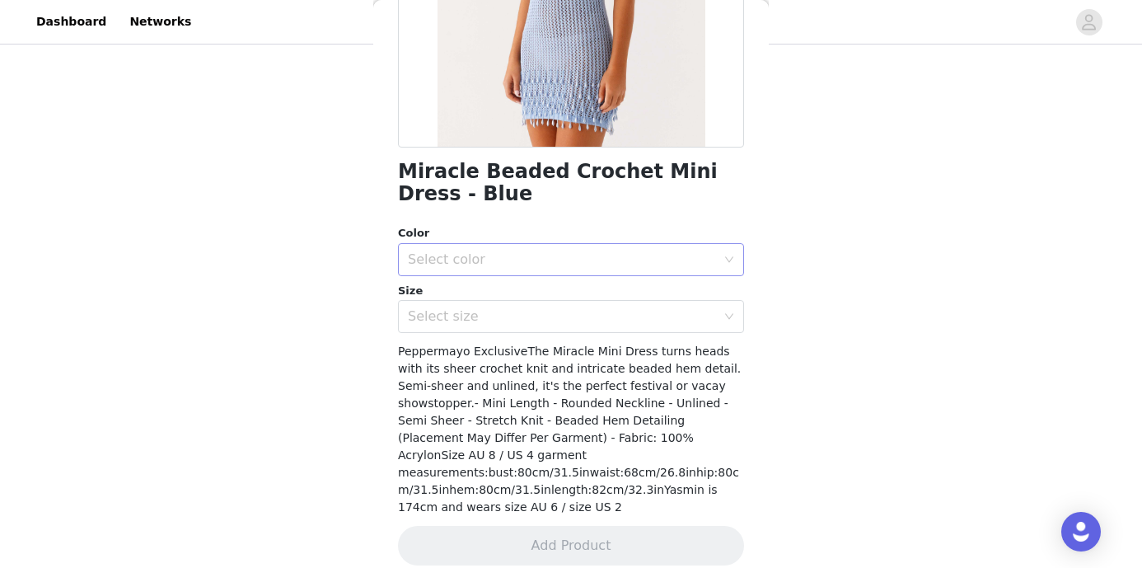
click at [603, 254] on div "Select color" at bounding box center [562, 259] width 308 height 16
click at [558, 298] on li "Blue" at bounding box center [571, 296] width 346 height 26
click at [544, 324] on div "Select size" at bounding box center [562, 316] width 308 height 16
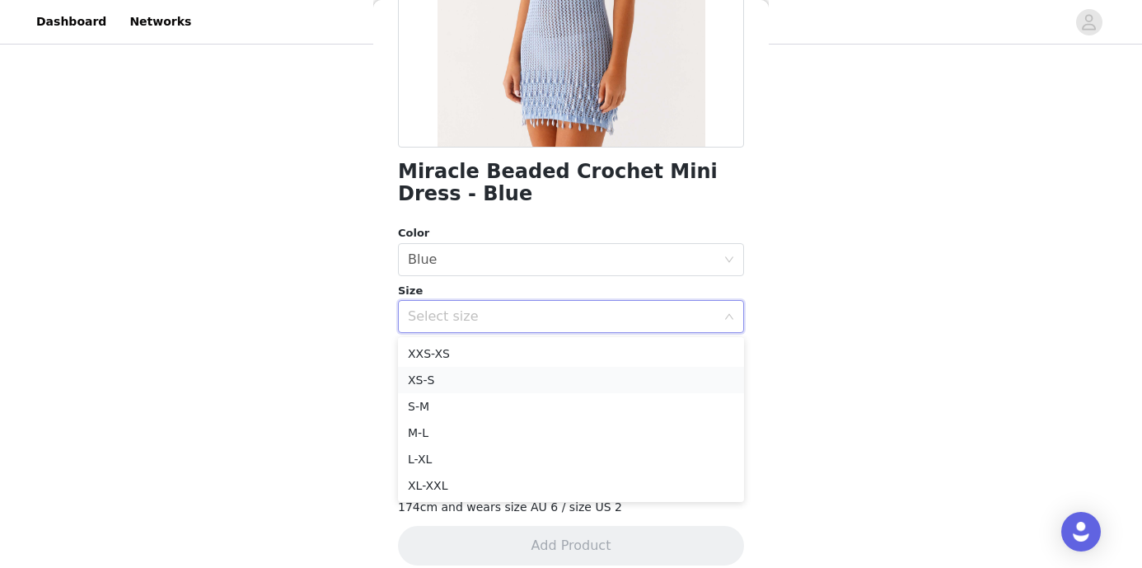
click at [524, 379] on li "XS-S" at bounding box center [571, 380] width 346 height 26
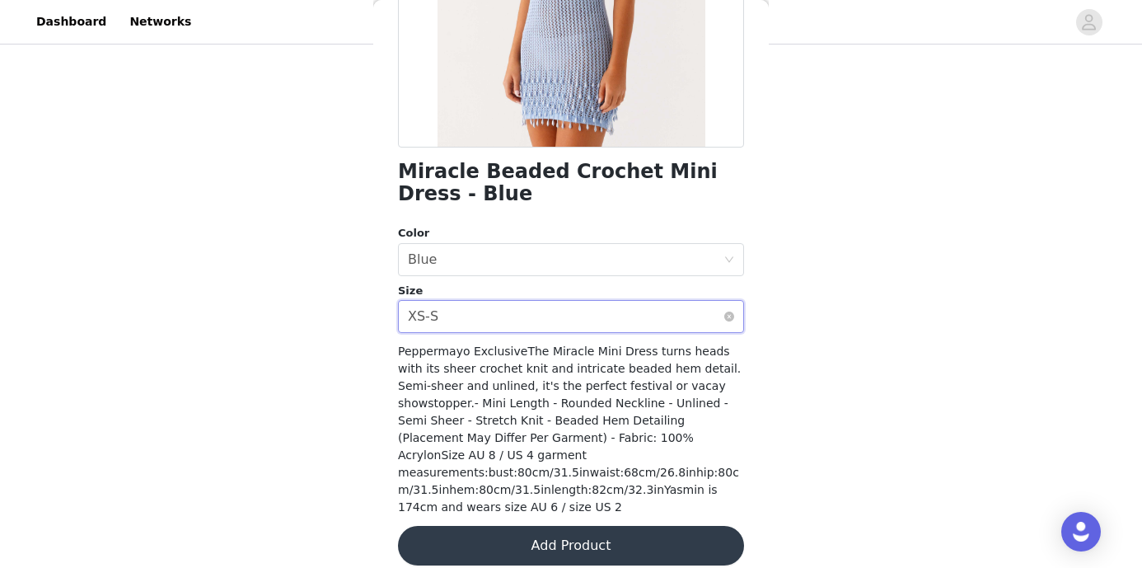
click at [518, 321] on div "Select size XS-S" at bounding box center [566, 316] width 316 height 31
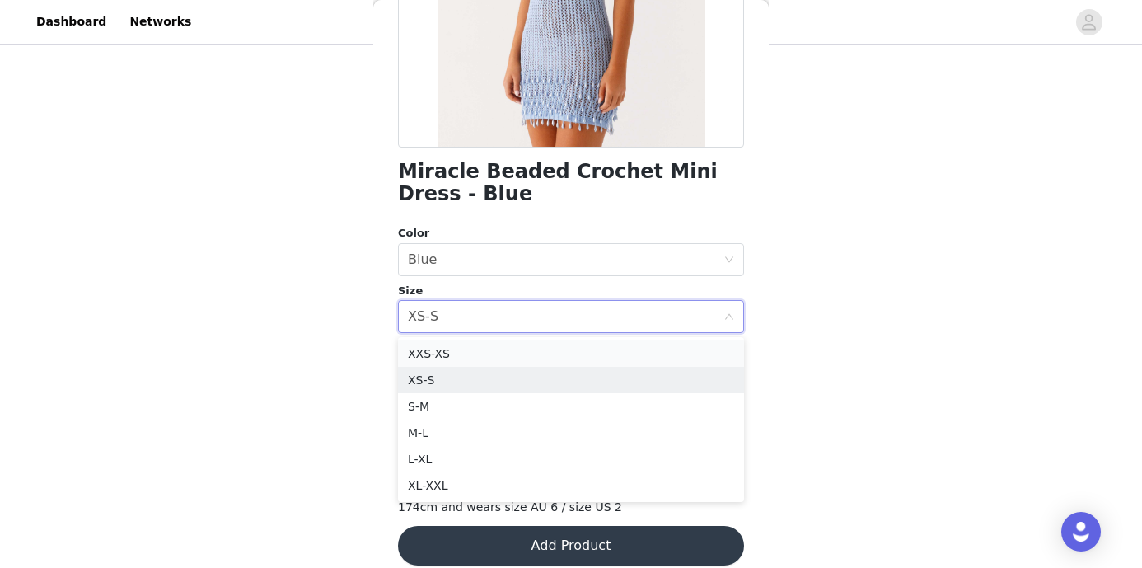
click at [509, 349] on li "XXS-XS" at bounding box center [571, 353] width 346 height 26
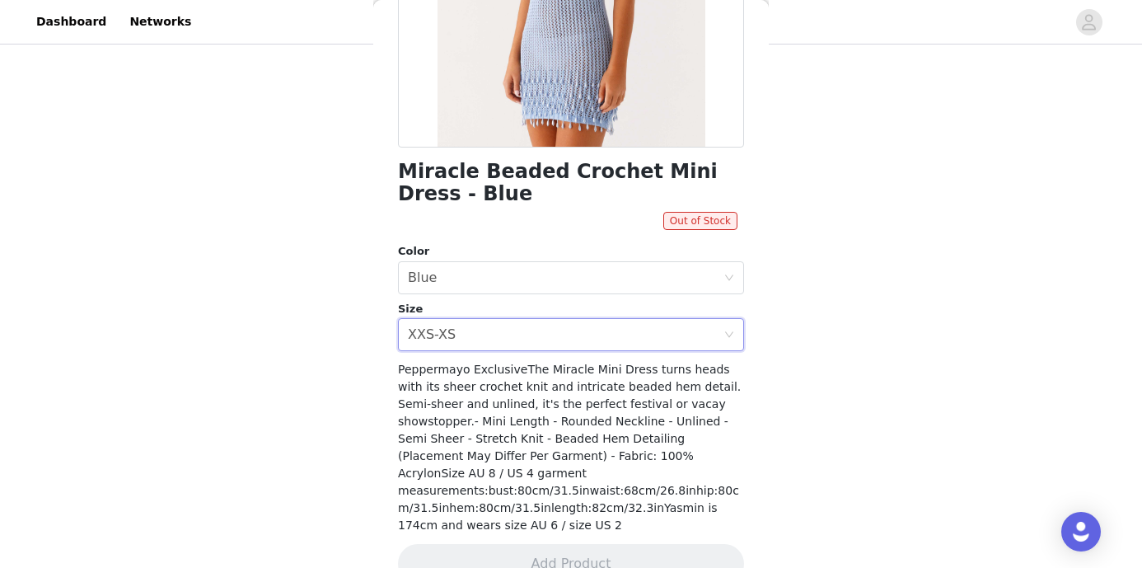
scroll to position [324, 0]
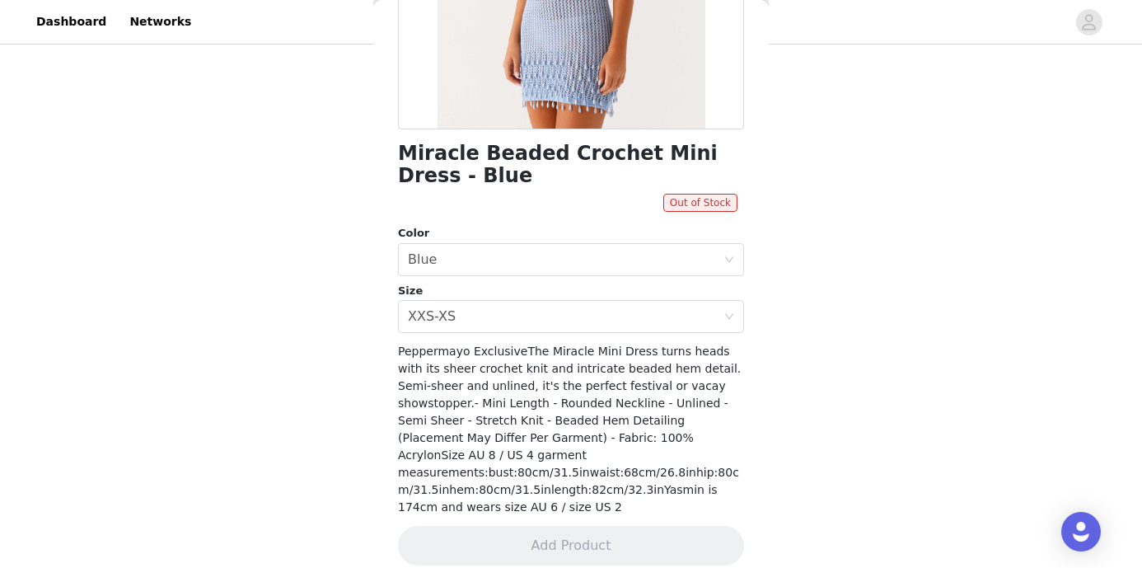
click at [565, 392] on div "Peppermayo ExclusiveThe Miracle Mini Dress turns heads with its sheer crochet k…" at bounding box center [571, 429] width 346 height 173
click at [573, 312] on div "Select size XXS-XS" at bounding box center [566, 316] width 316 height 31
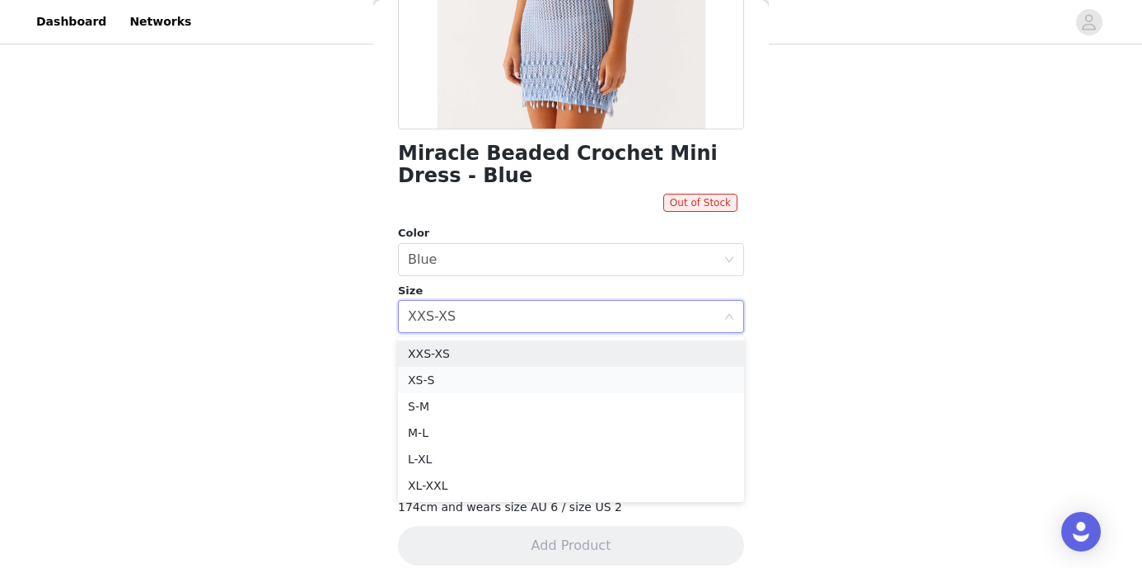
click at [524, 381] on li "XS-S" at bounding box center [571, 380] width 346 height 26
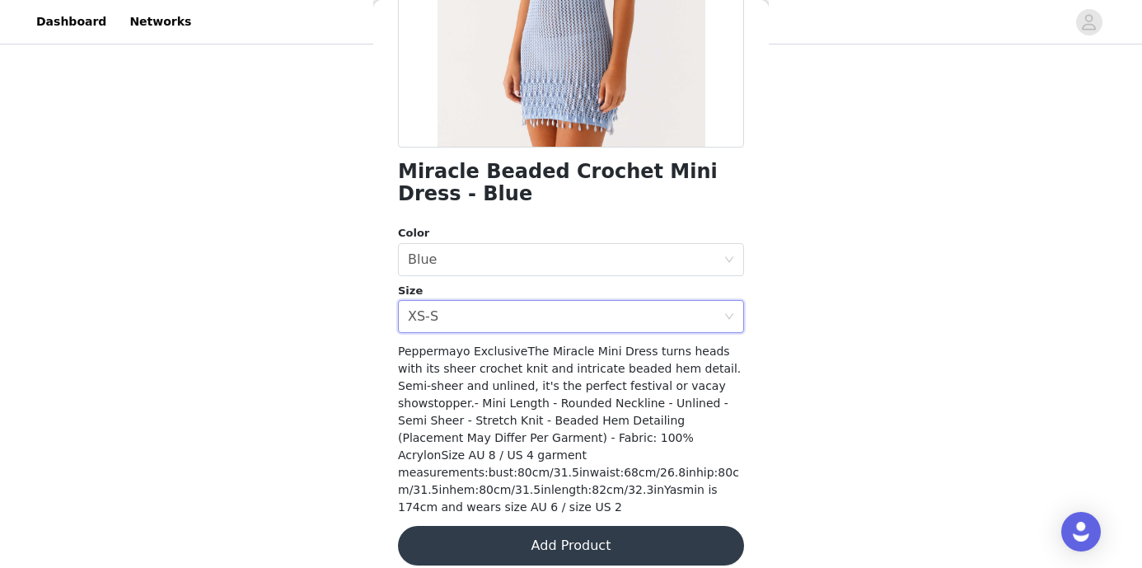
click at [545, 531] on button "Add Product" at bounding box center [571, 546] width 346 height 40
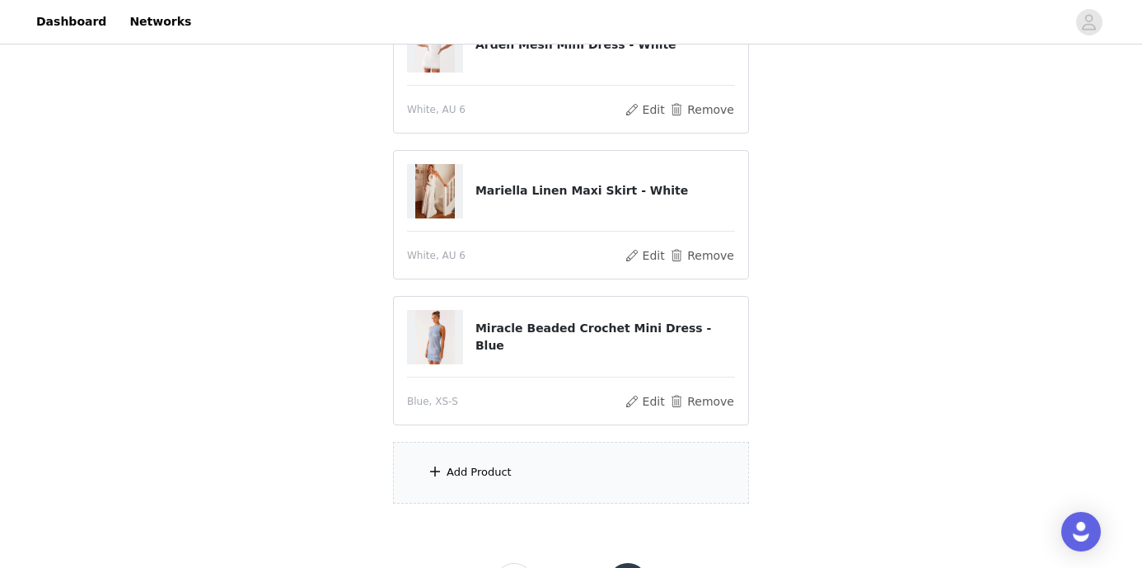
scroll to position [380, 0]
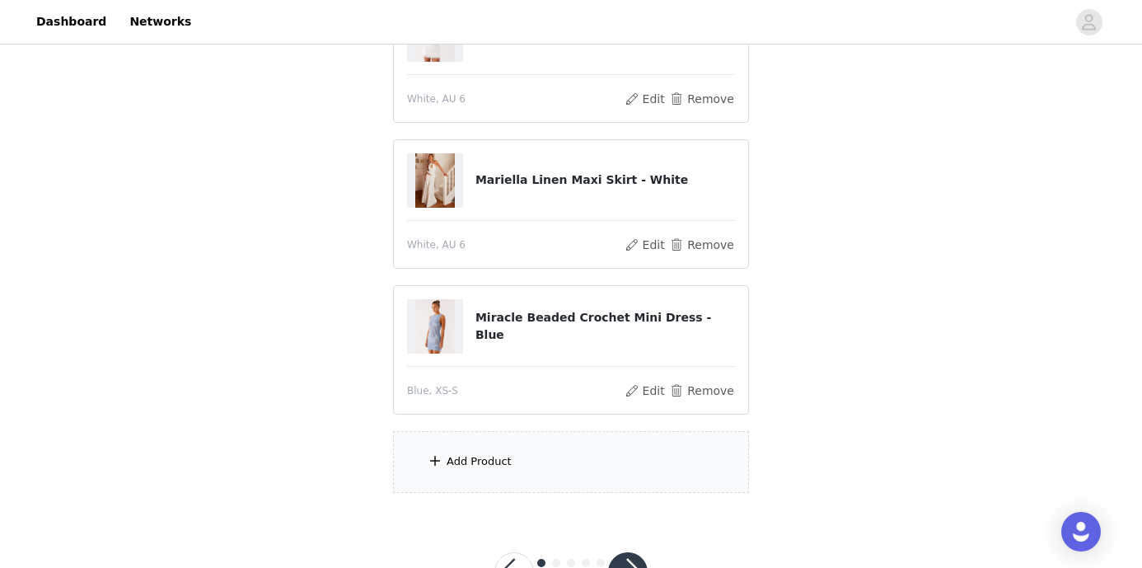
click at [532, 448] on div "Add Product" at bounding box center [571, 462] width 356 height 62
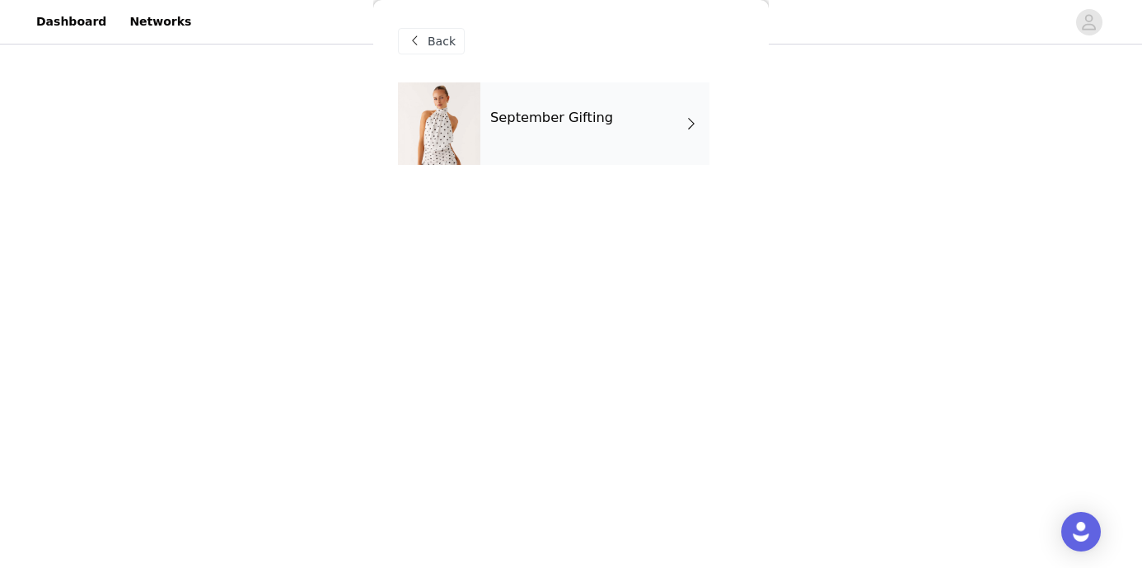
click at [577, 139] on div "September Gifting" at bounding box center [595, 123] width 229 height 82
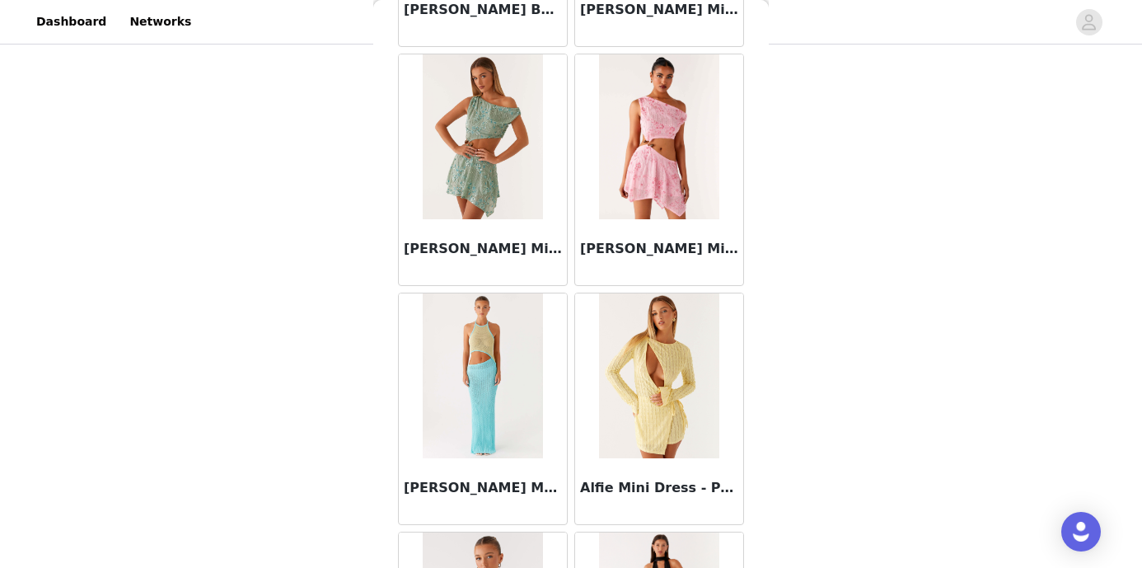
scroll to position [1954, 0]
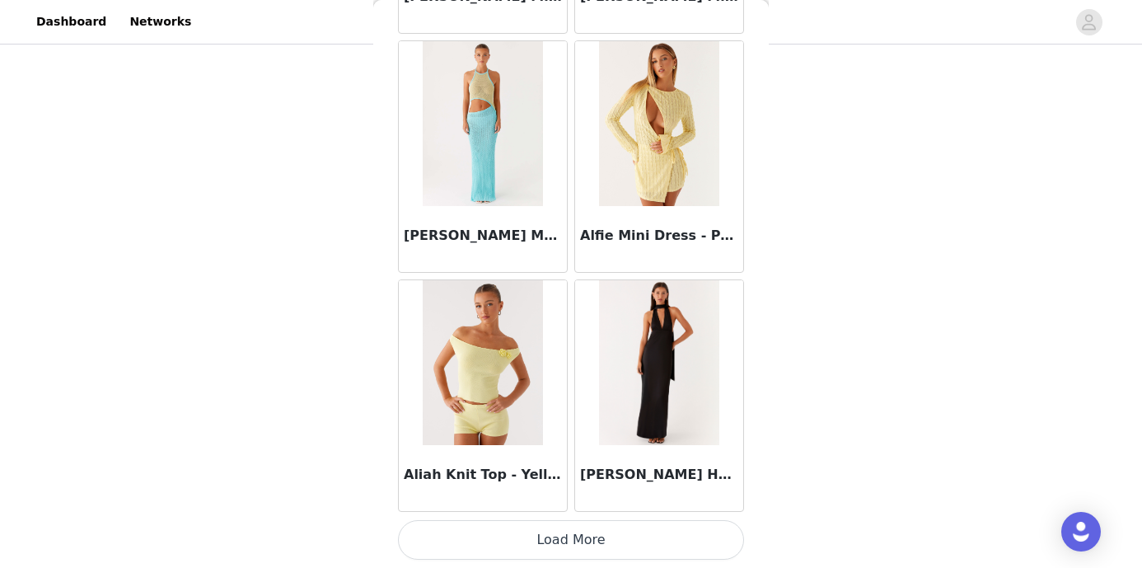
click at [614, 536] on button "Load More" at bounding box center [571, 540] width 346 height 40
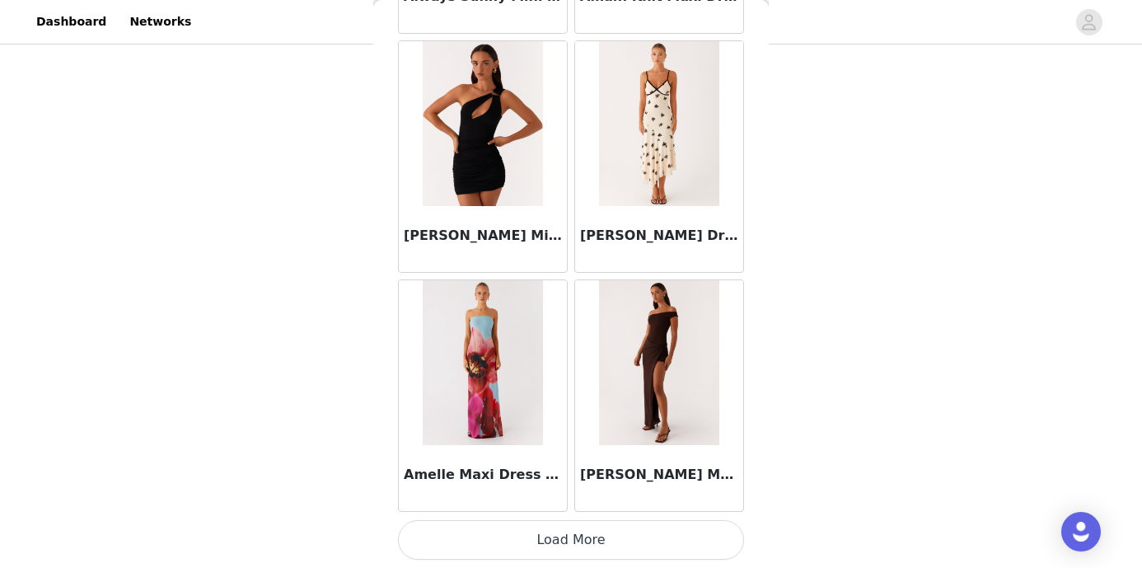
scroll to position [443, 0]
click at [574, 536] on button "Load More" at bounding box center [571, 540] width 346 height 40
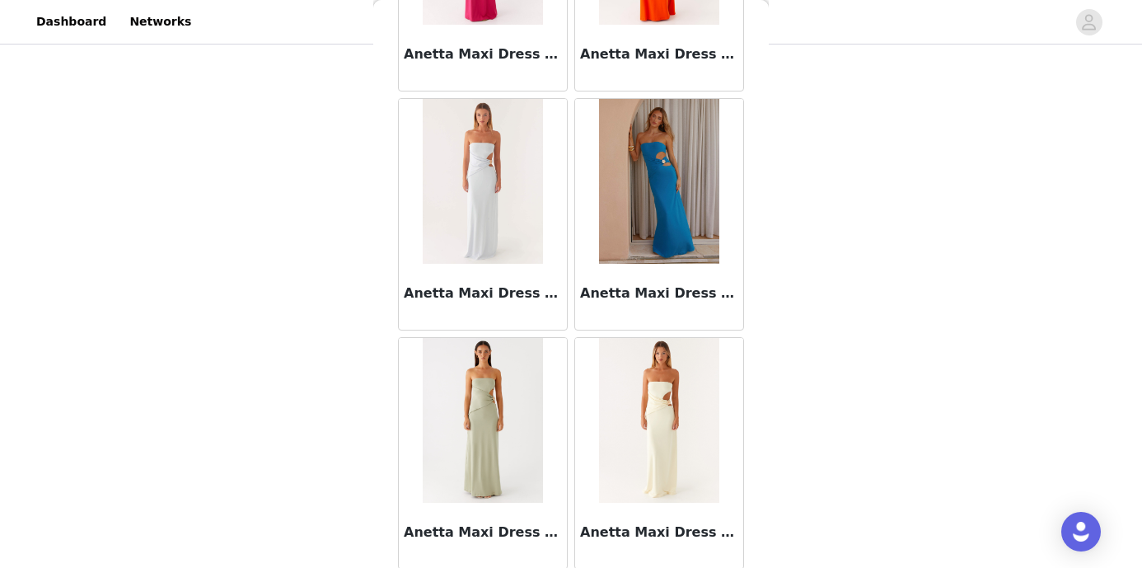
scroll to position [6735, 0]
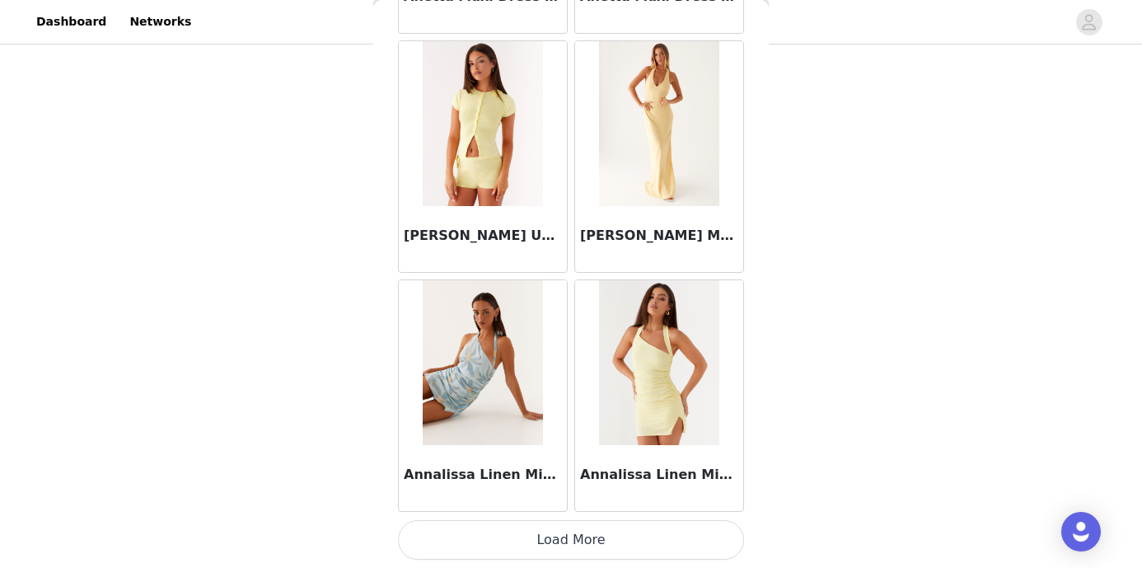
click at [574, 544] on button "Load More" at bounding box center [571, 540] width 346 height 40
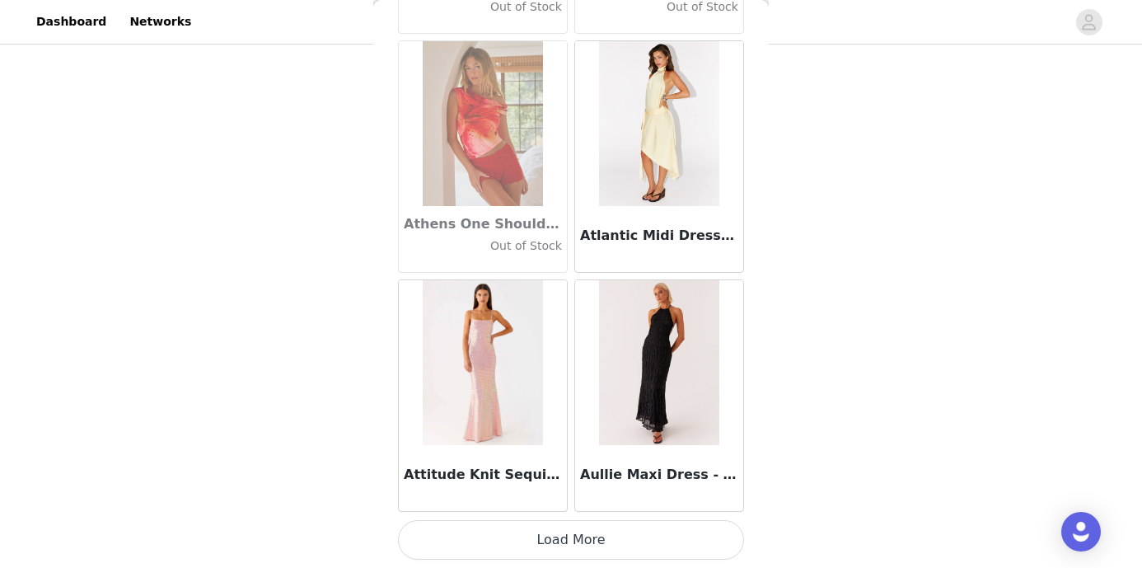
click at [570, 539] on button "Load More" at bounding box center [571, 540] width 346 height 40
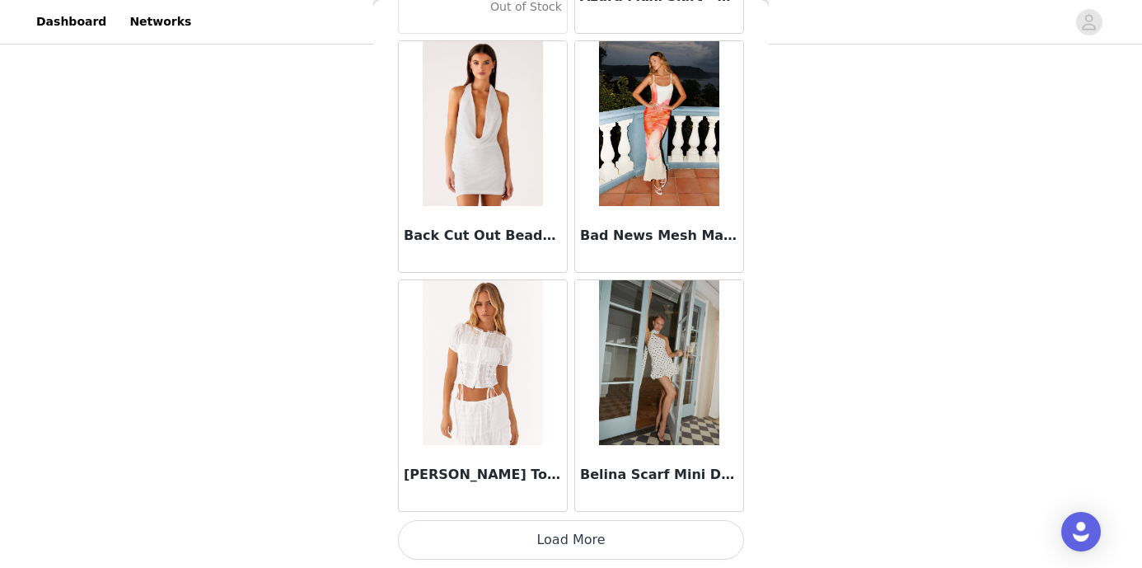
click at [570, 539] on button "Load More" at bounding box center [571, 540] width 346 height 40
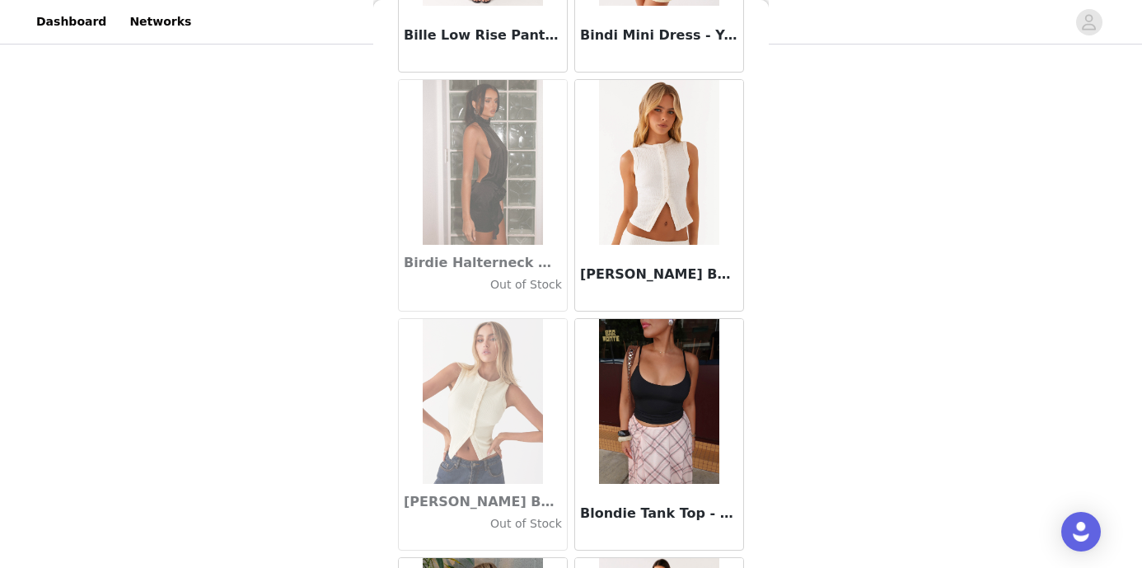
scroll to position [13907, 0]
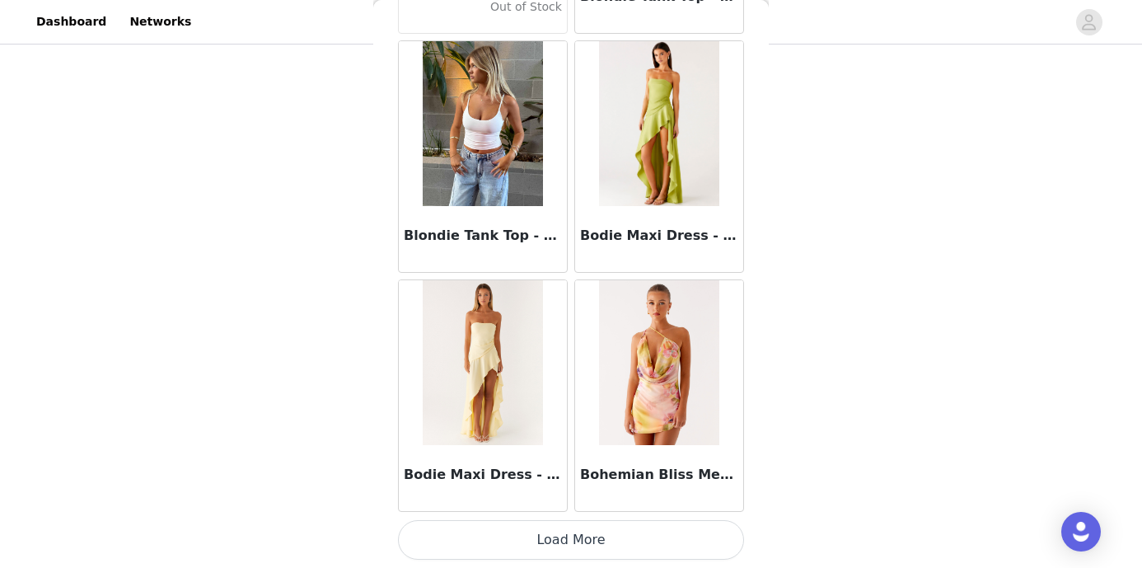
click at [570, 539] on button "Load More" at bounding box center [571, 540] width 346 height 40
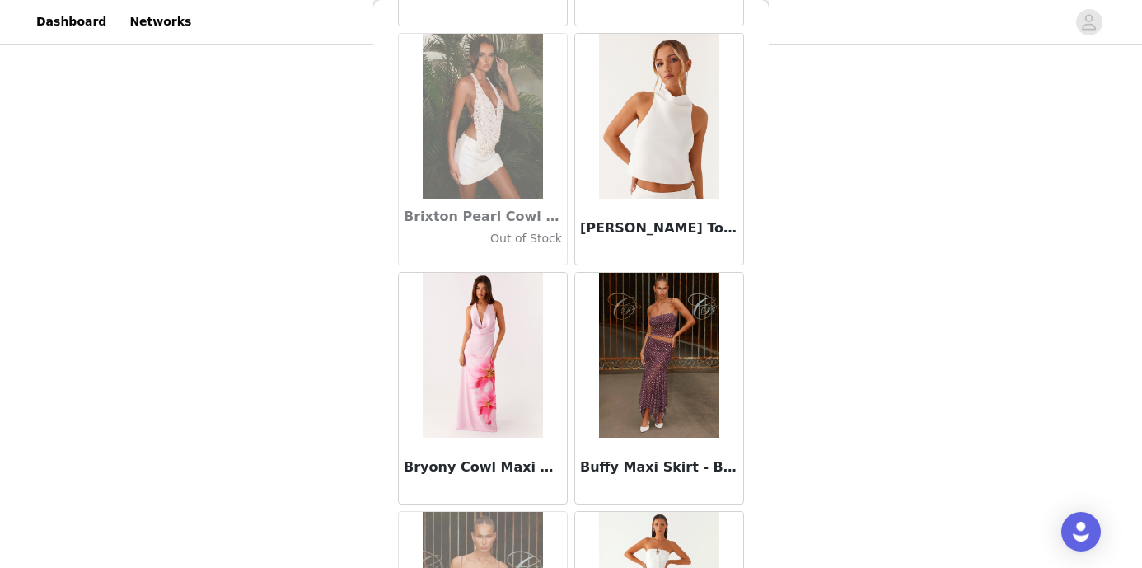
scroll to position [16297, 0]
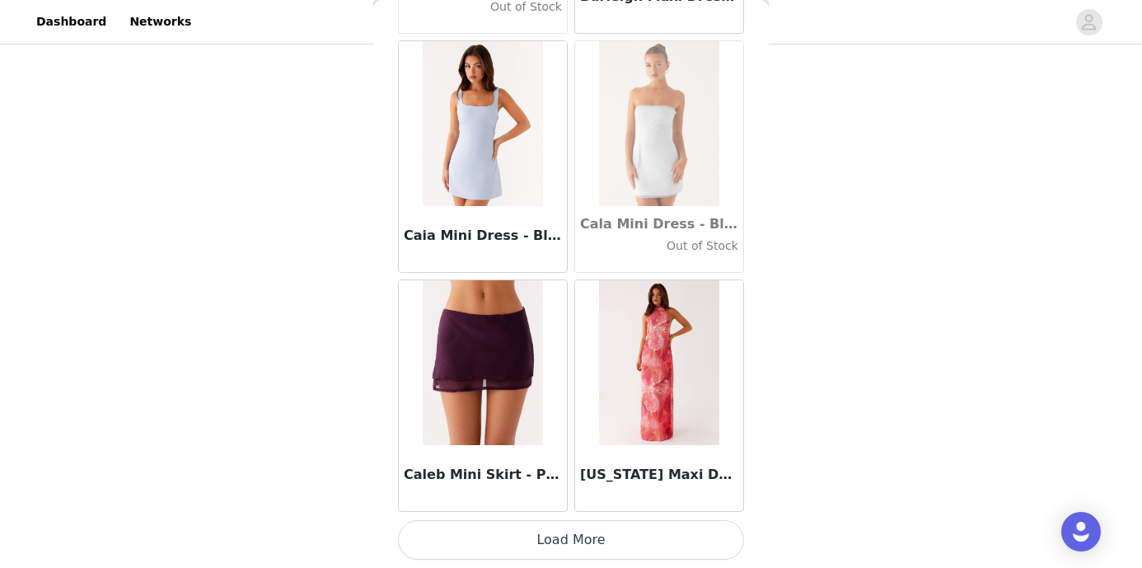
click at [570, 539] on button "Load More" at bounding box center [571, 540] width 346 height 40
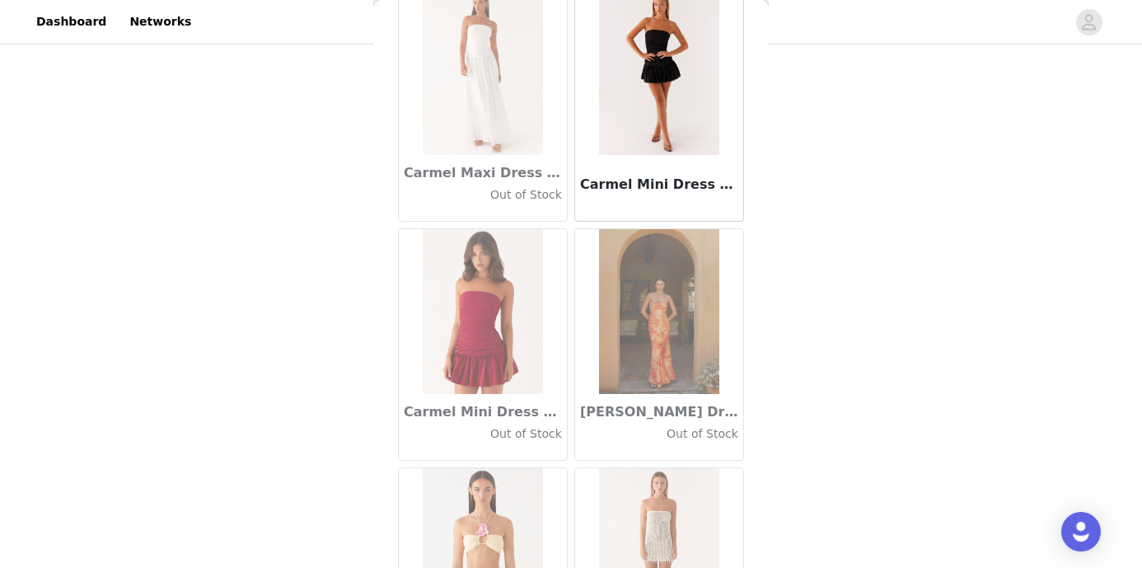
scroll to position [18687, 0]
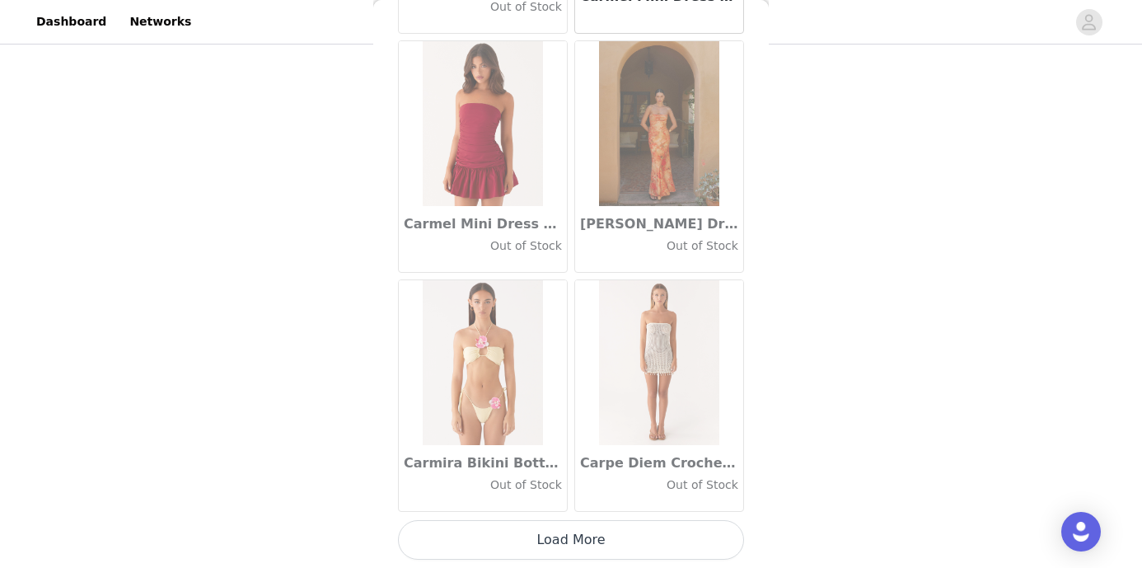
click at [580, 528] on button "Load More" at bounding box center [571, 540] width 346 height 40
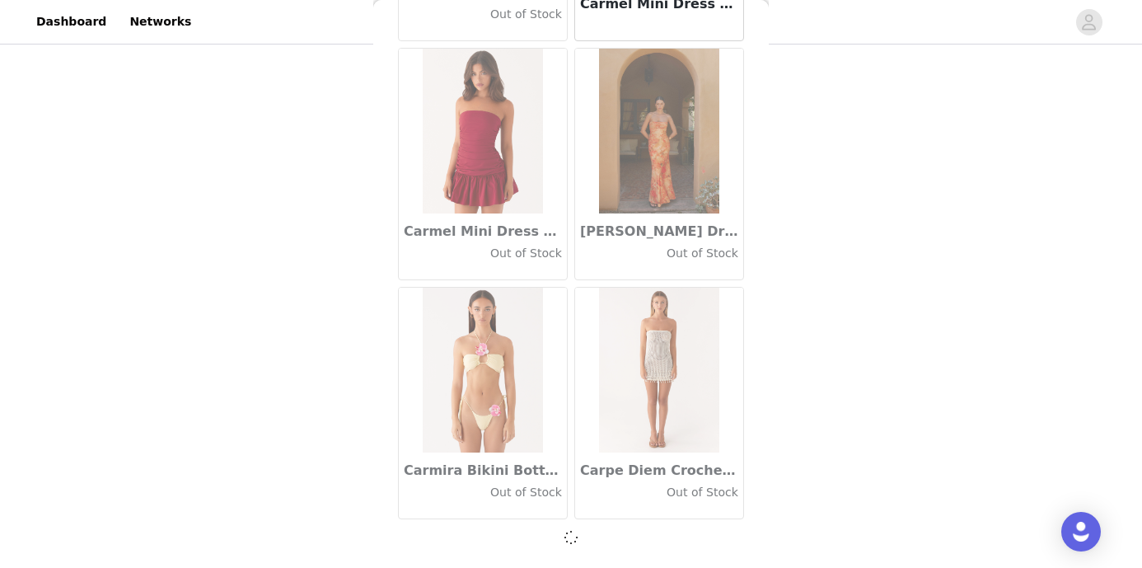
scroll to position [18680, 0]
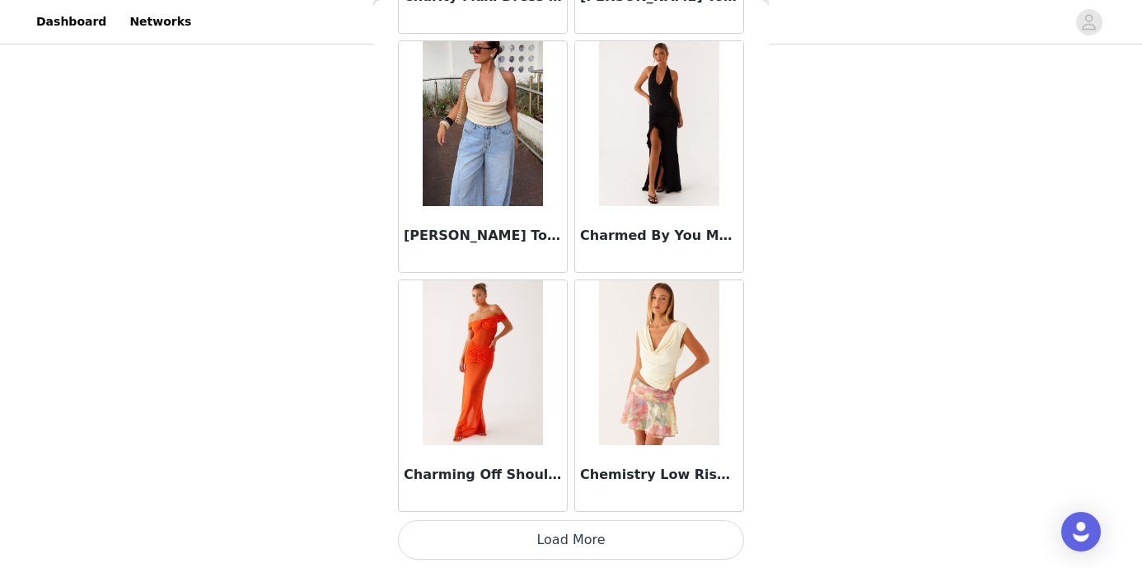
click at [571, 545] on button "Load More" at bounding box center [571, 540] width 346 height 40
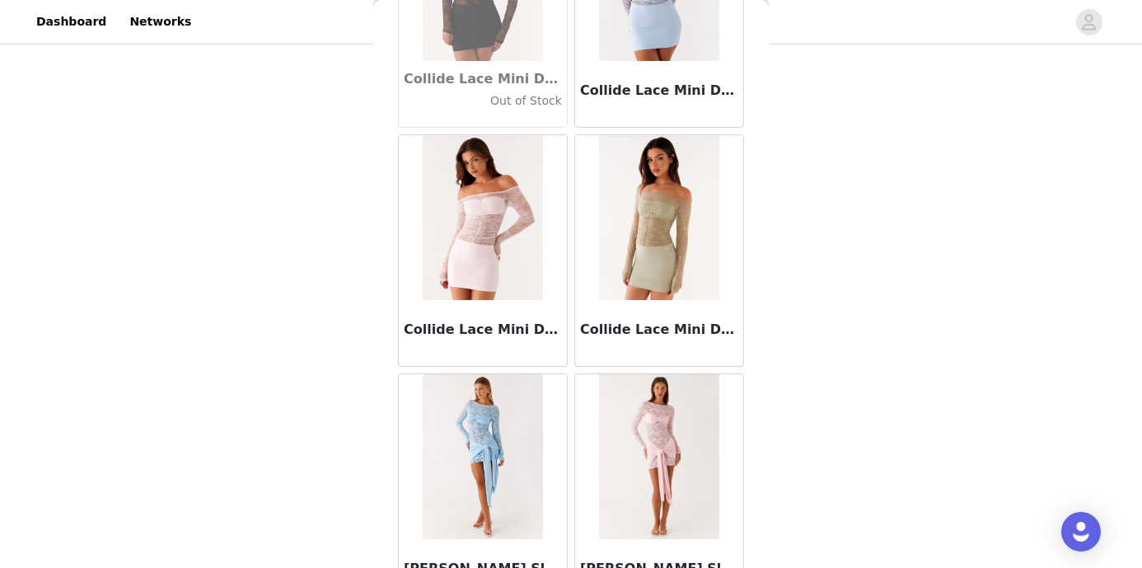
scroll to position [23468, 0]
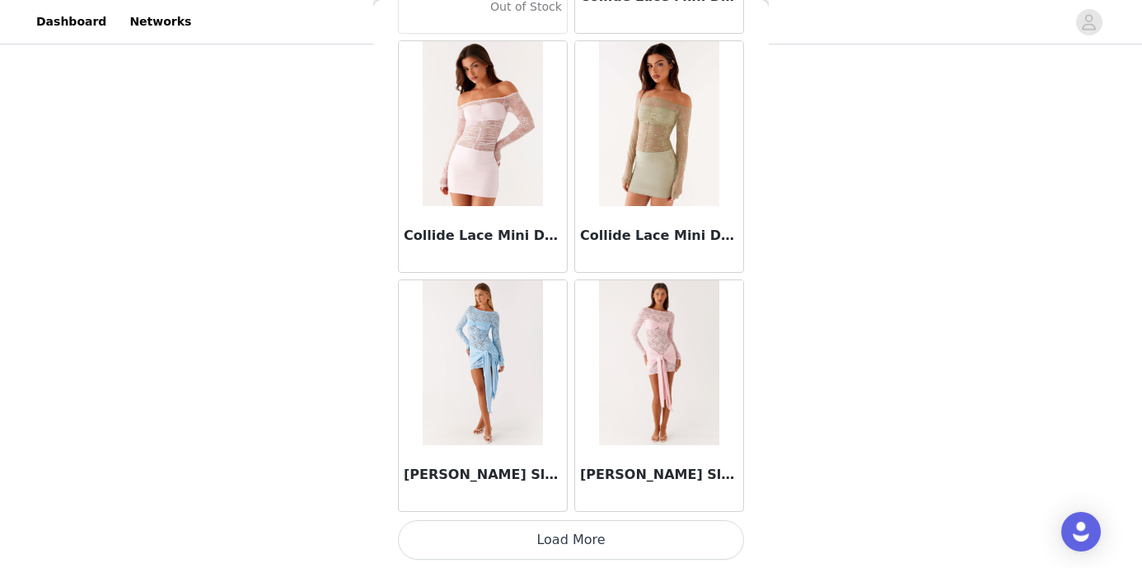
click at [560, 543] on button "Load More" at bounding box center [571, 540] width 346 height 40
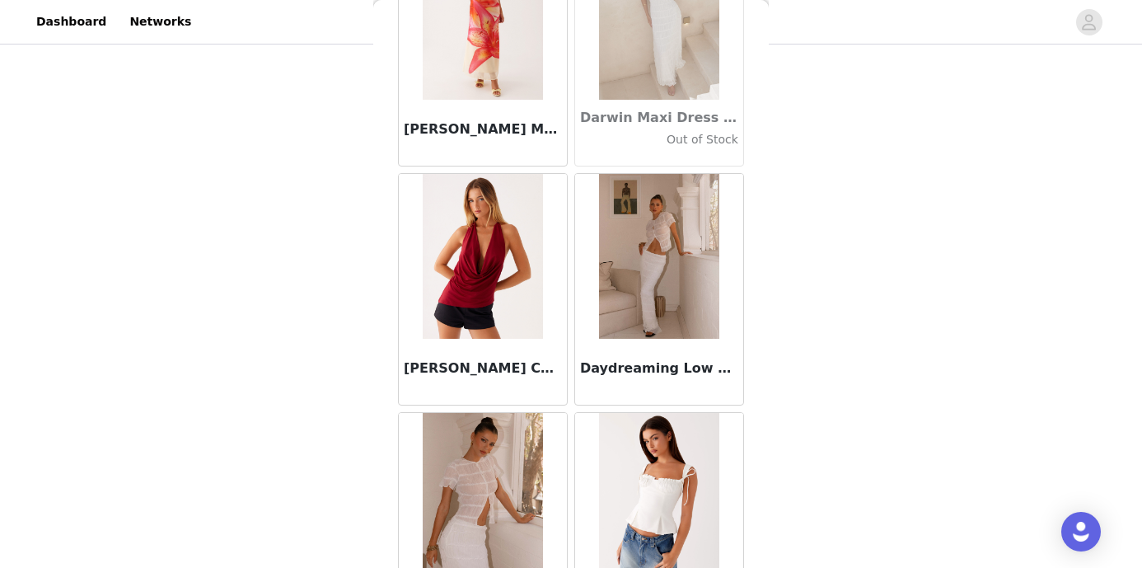
scroll to position [25859, 0]
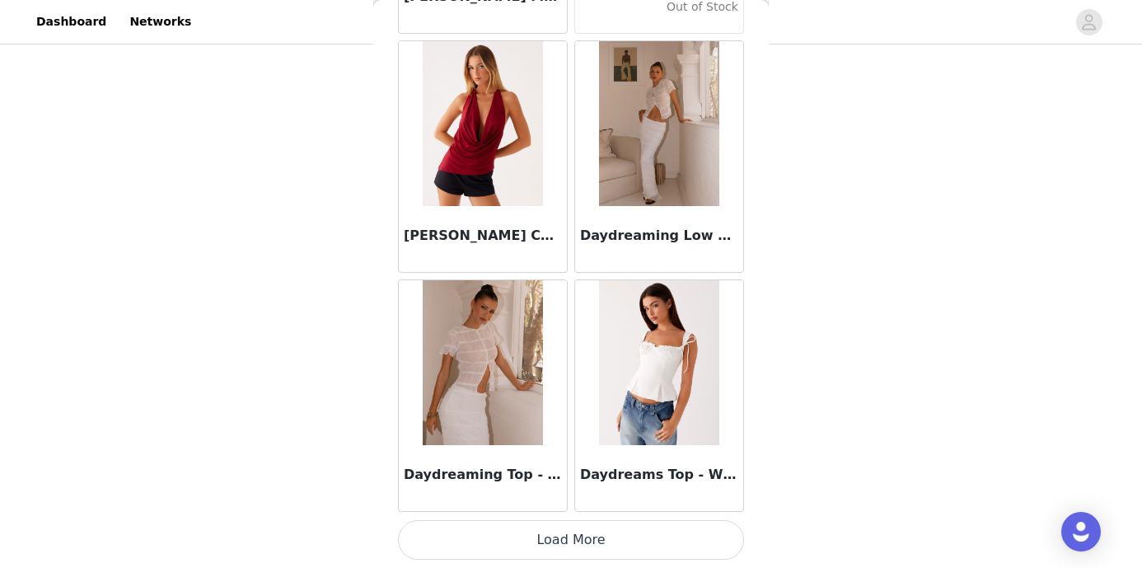
click at [575, 537] on button "Load More" at bounding box center [571, 540] width 346 height 40
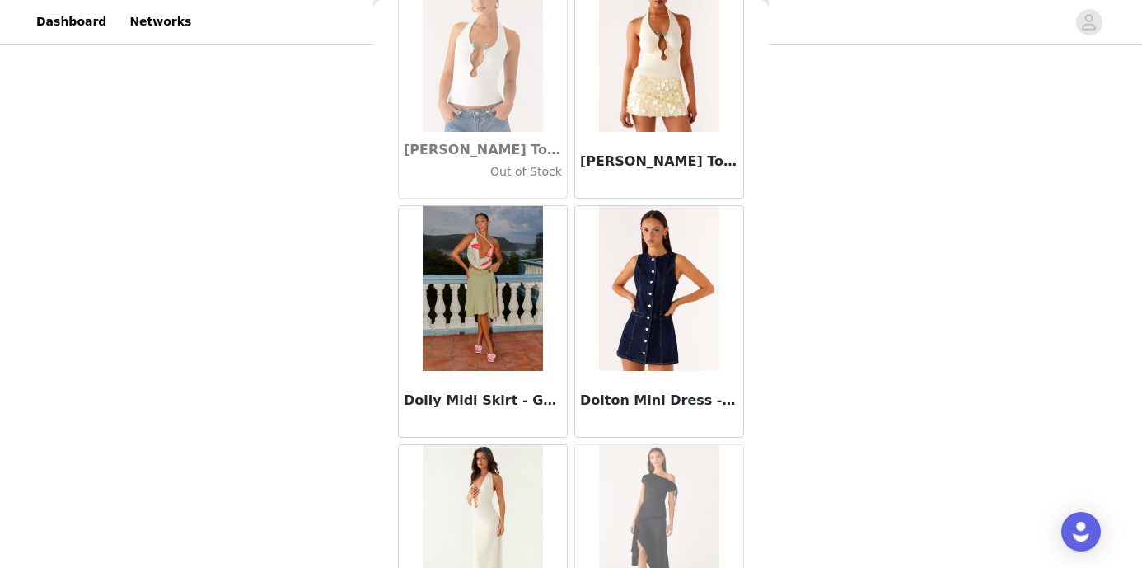
scroll to position [28249, 0]
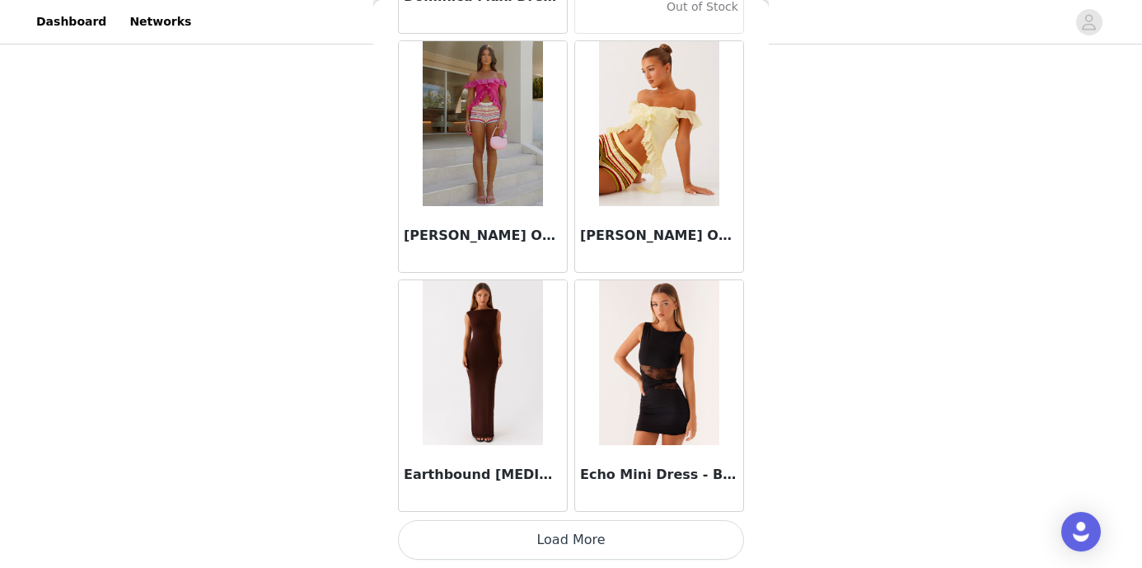
click at [575, 537] on button "Load More" at bounding box center [571, 540] width 346 height 40
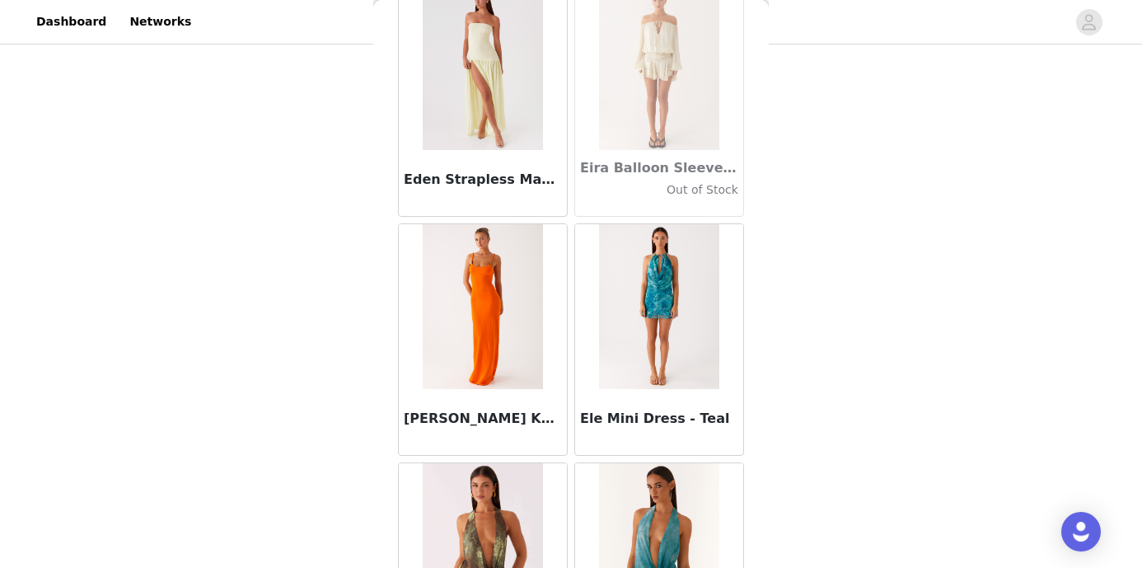
scroll to position [30640, 0]
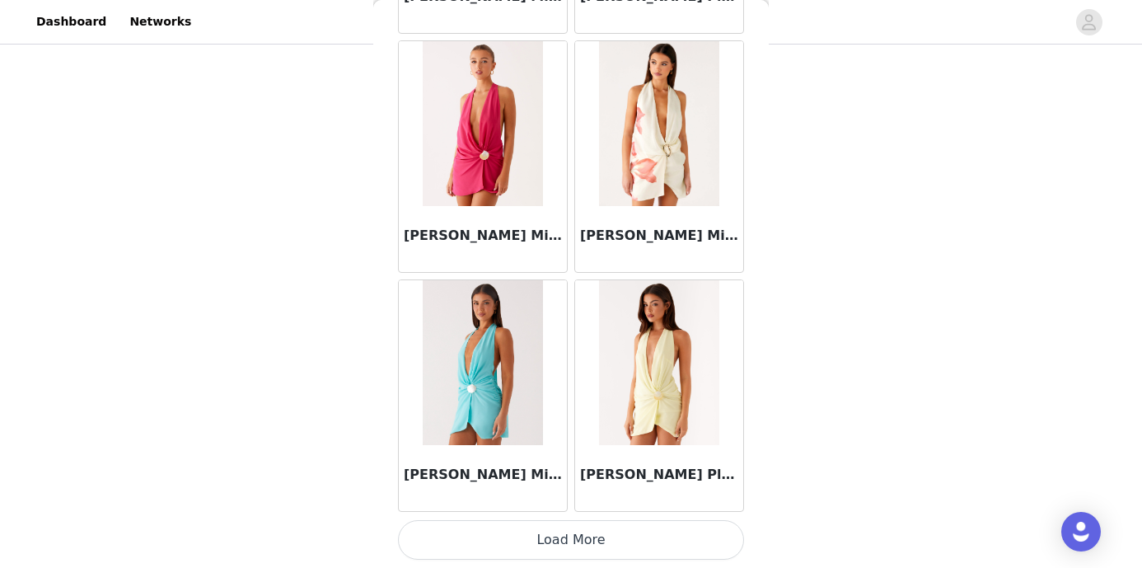
click at [571, 530] on button "Load More" at bounding box center [571, 540] width 346 height 40
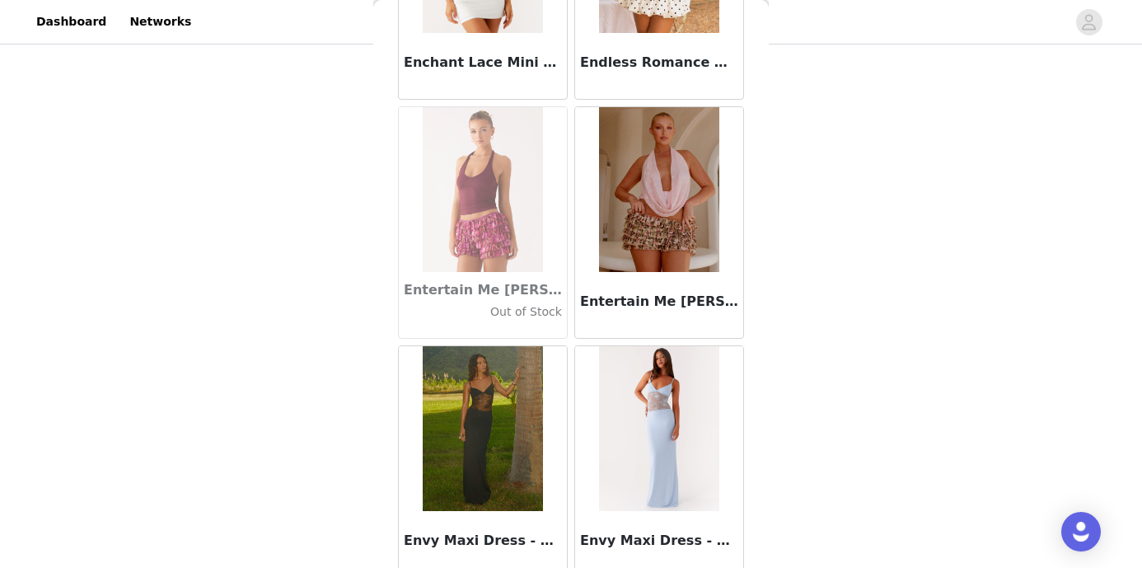
scroll to position [33030, 0]
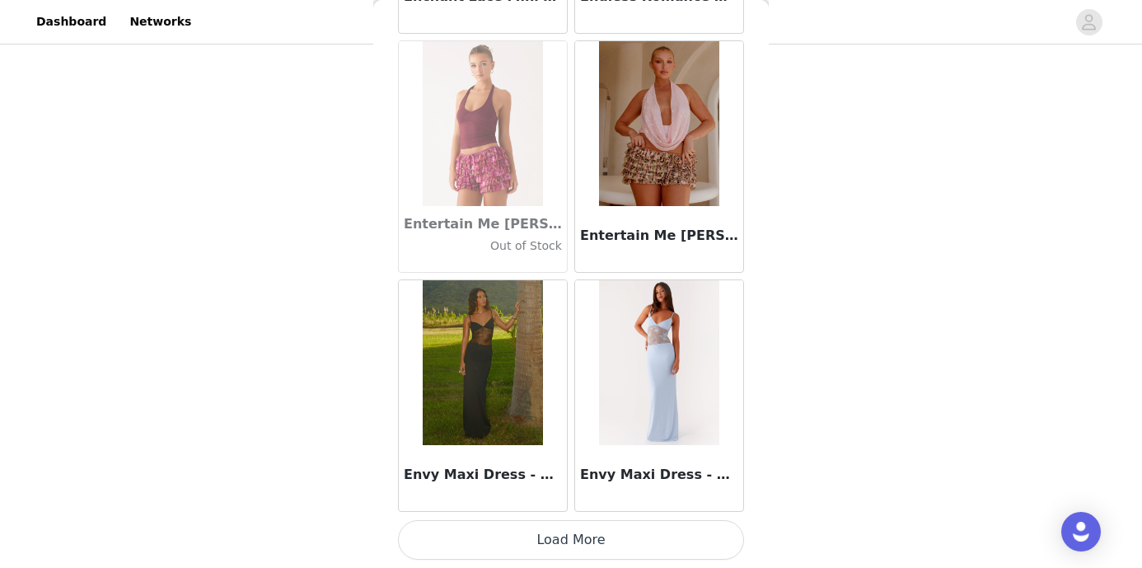
click at [566, 533] on button "Load More" at bounding box center [571, 540] width 346 height 40
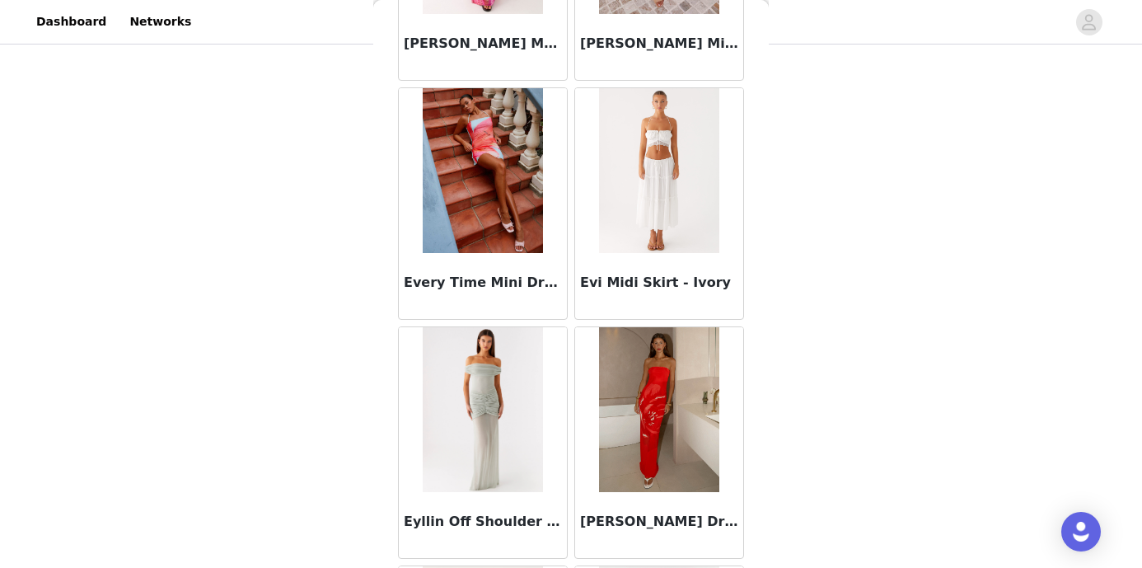
scroll to position [35420, 0]
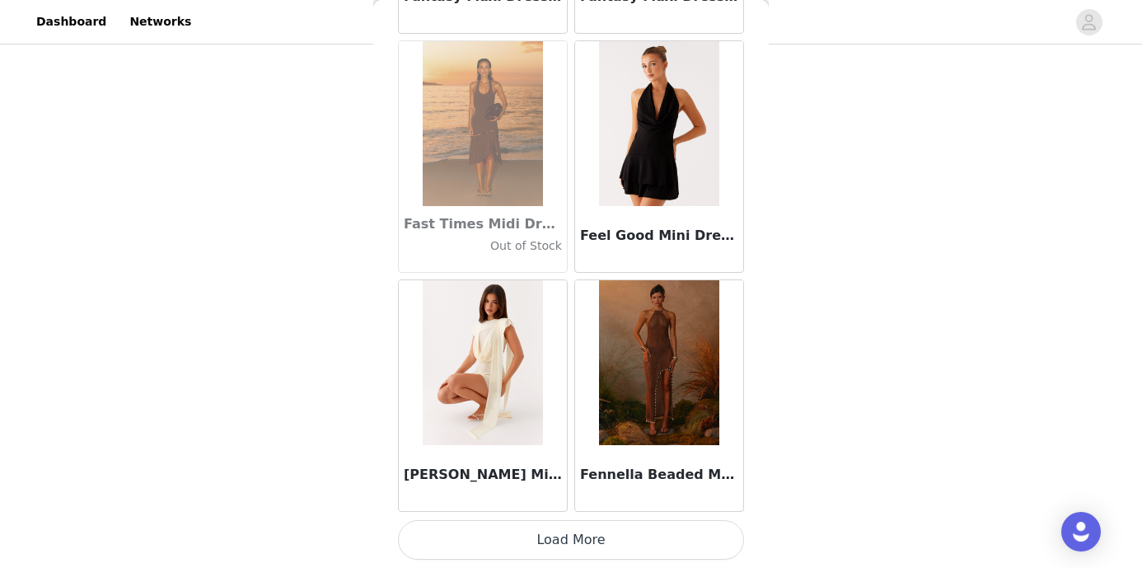
click at [577, 532] on button "Load More" at bounding box center [571, 540] width 346 height 40
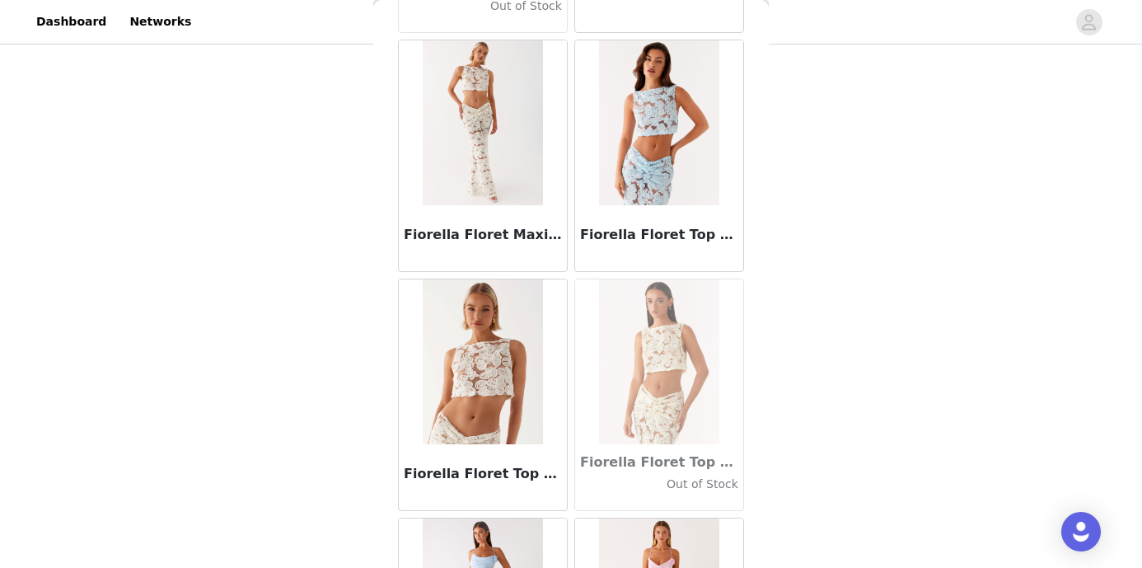
scroll to position [37811, 0]
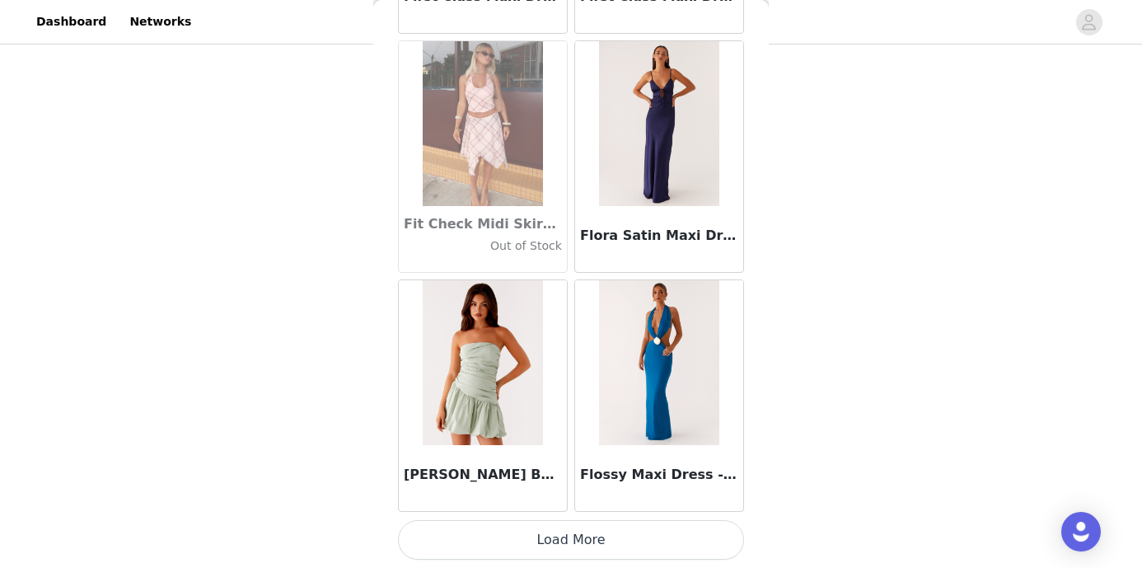
click at [580, 547] on button "Load More" at bounding box center [571, 540] width 346 height 40
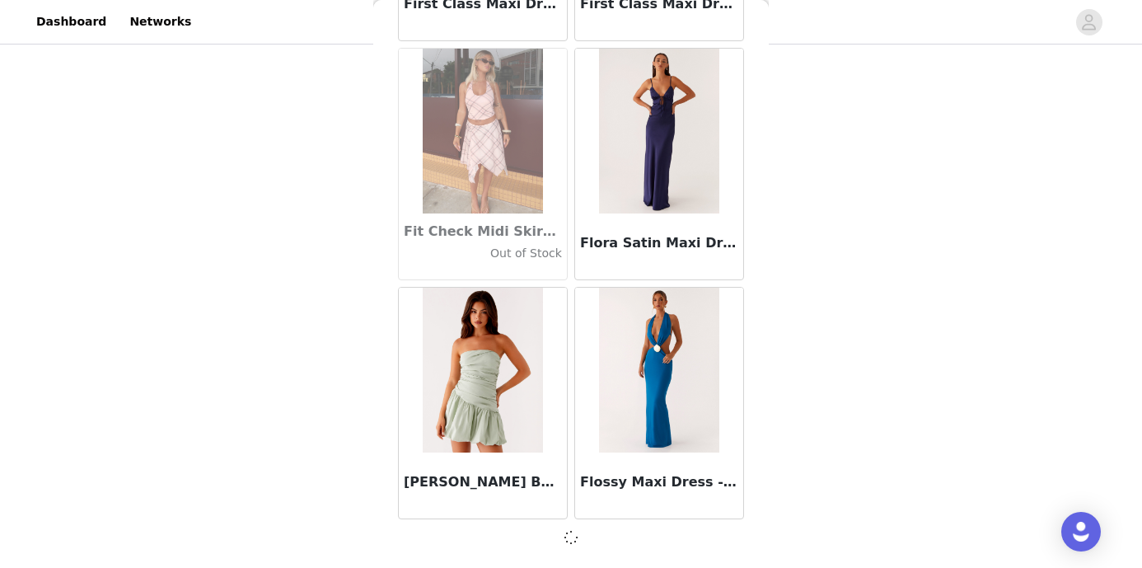
scroll to position [37803, 0]
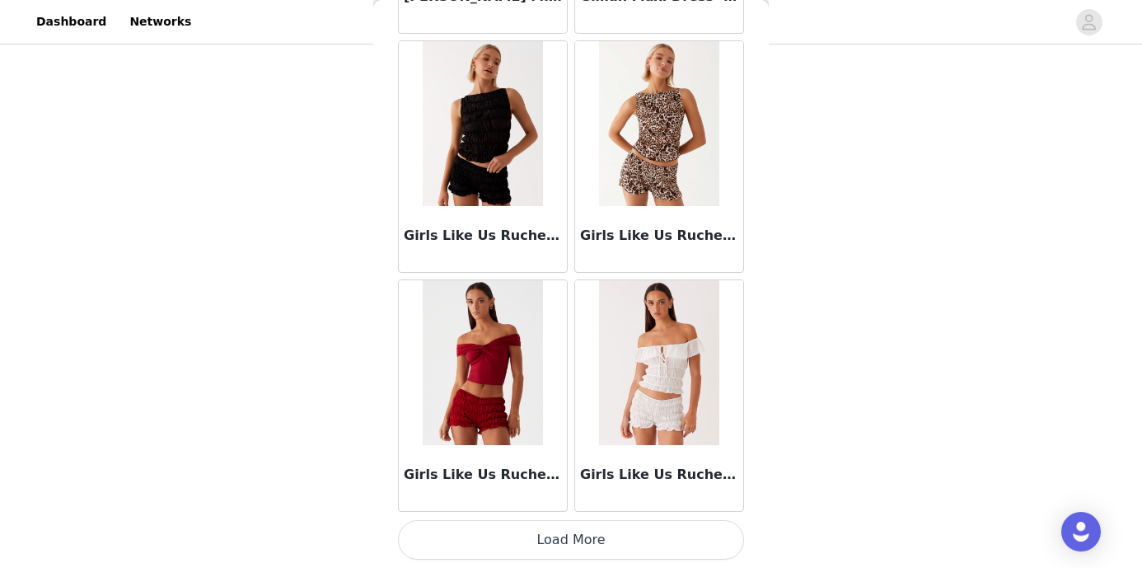
click at [574, 532] on button "Load More" at bounding box center [571, 540] width 346 height 40
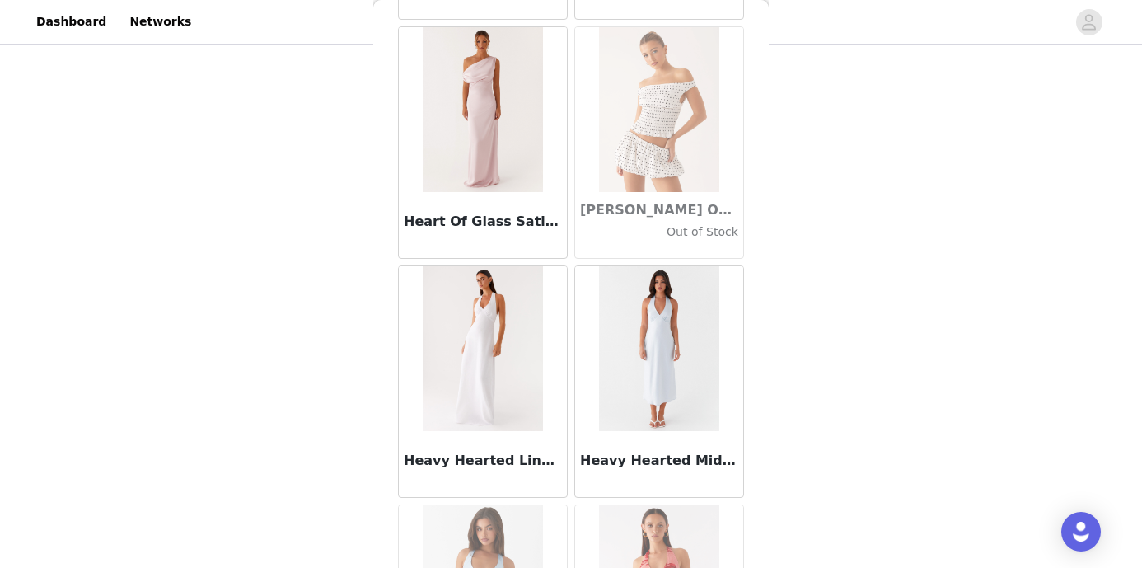
scroll to position [42592, 0]
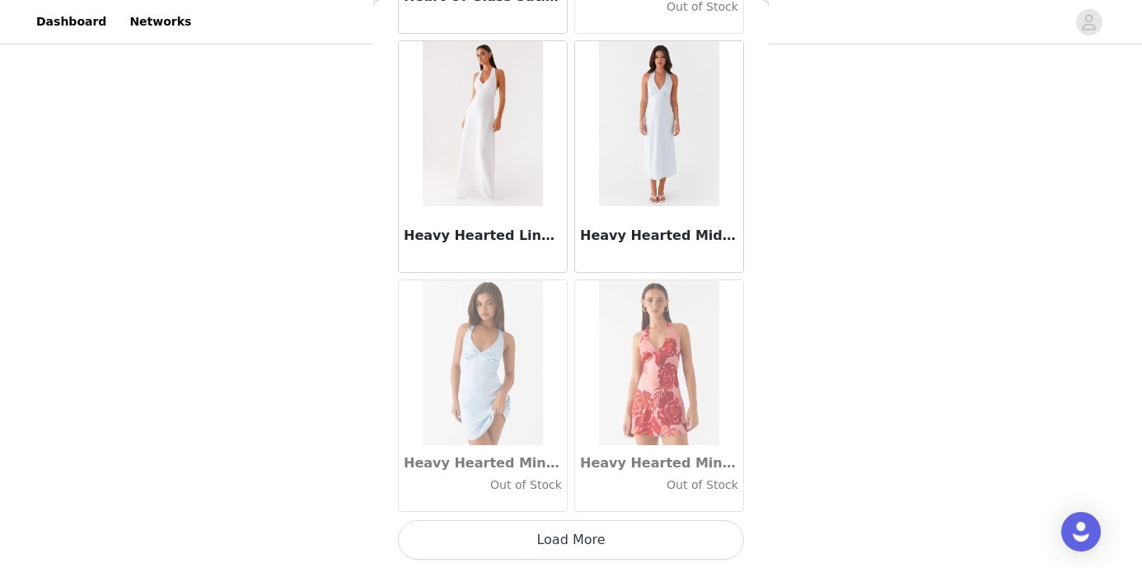
click at [565, 526] on button "Load More" at bounding box center [571, 540] width 346 height 40
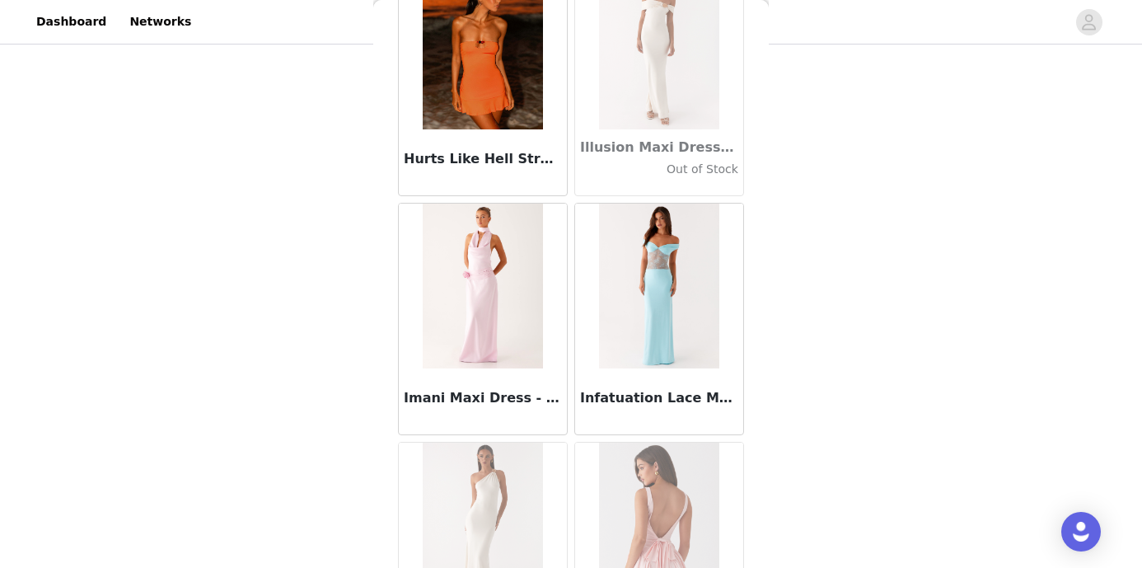
scroll to position [44982, 0]
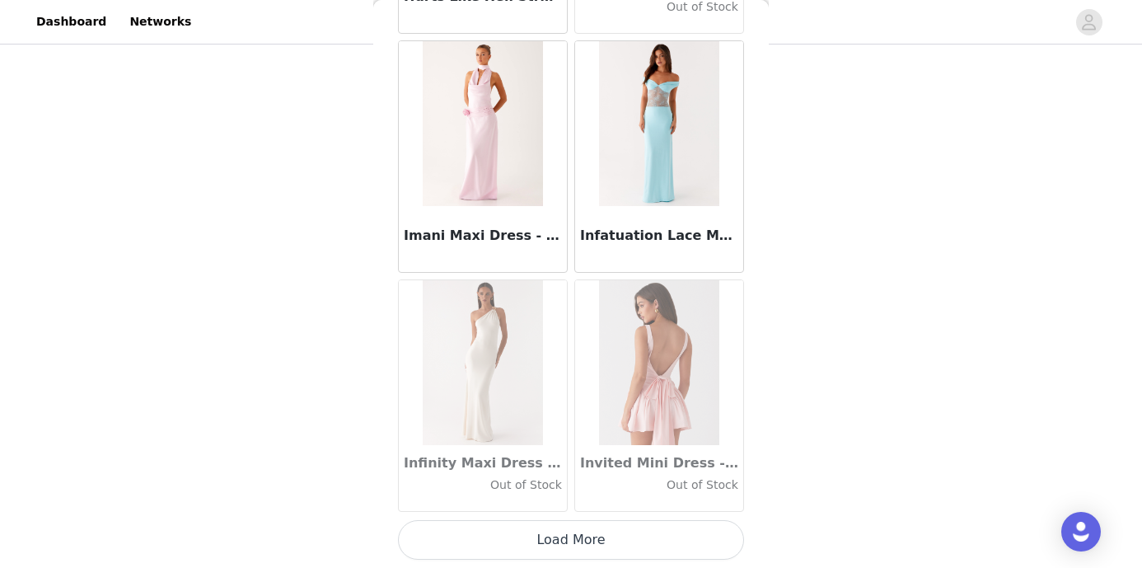
click at [572, 537] on button "Load More" at bounding box center [571, 540] width 346 height 40
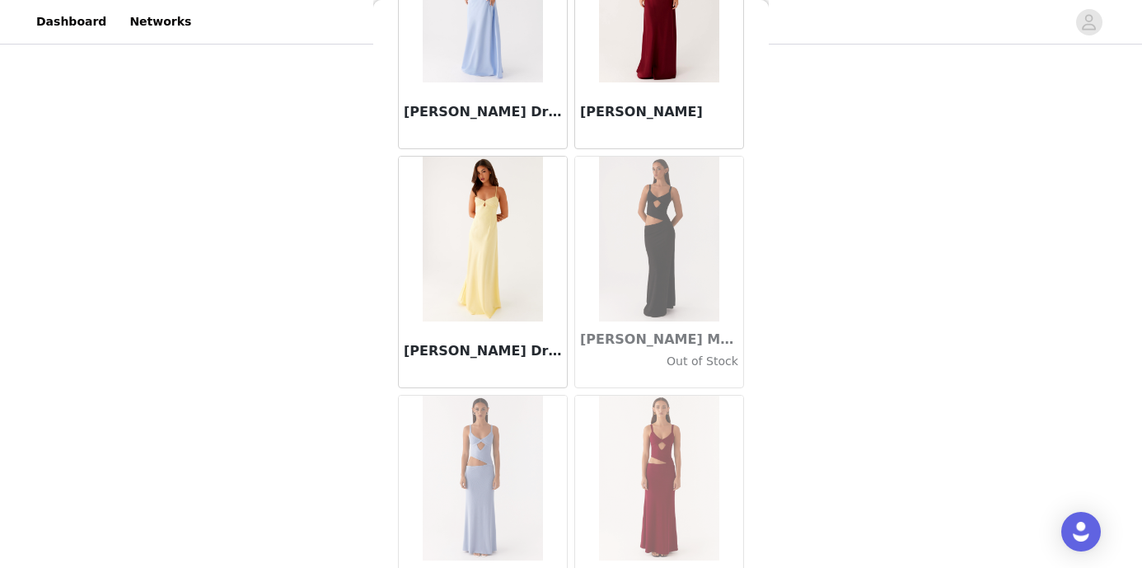
scroll to position [47373, 0]
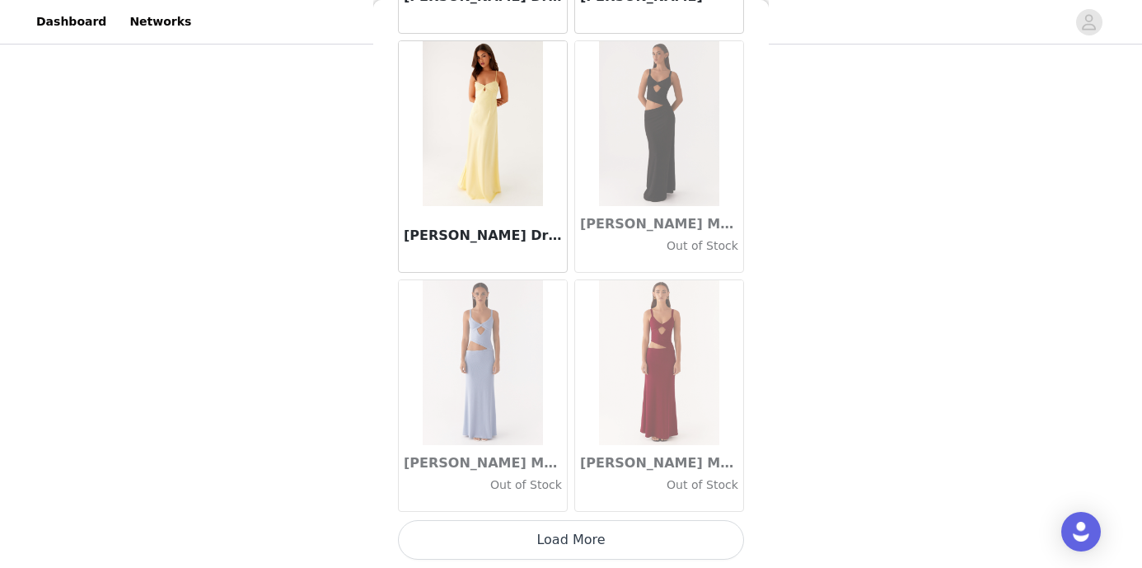
click at [567, 533] on button "Load More" at bounding box center [571, 540] width 346 height 40
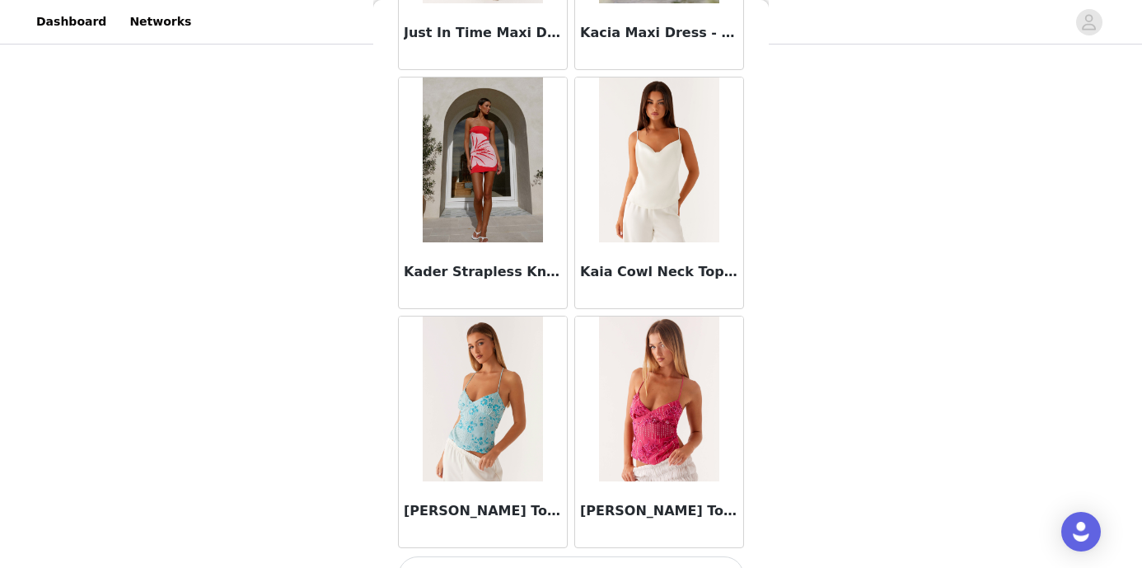
scroll to position [49763, 0]
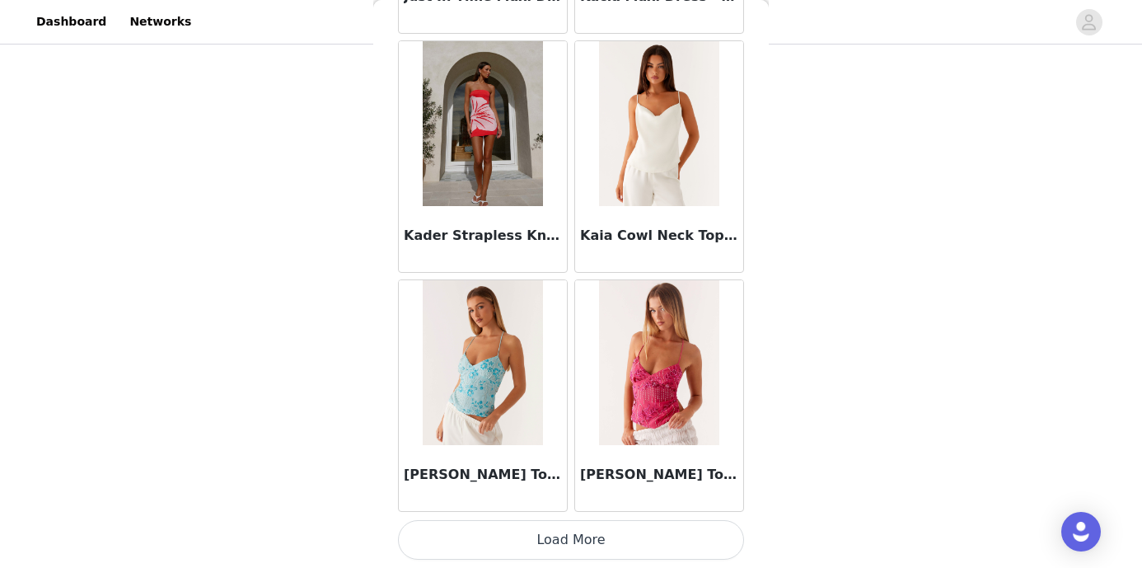
click at [570, 537] on button "Load More" at bounding box center [571, 540] width 346 height 40
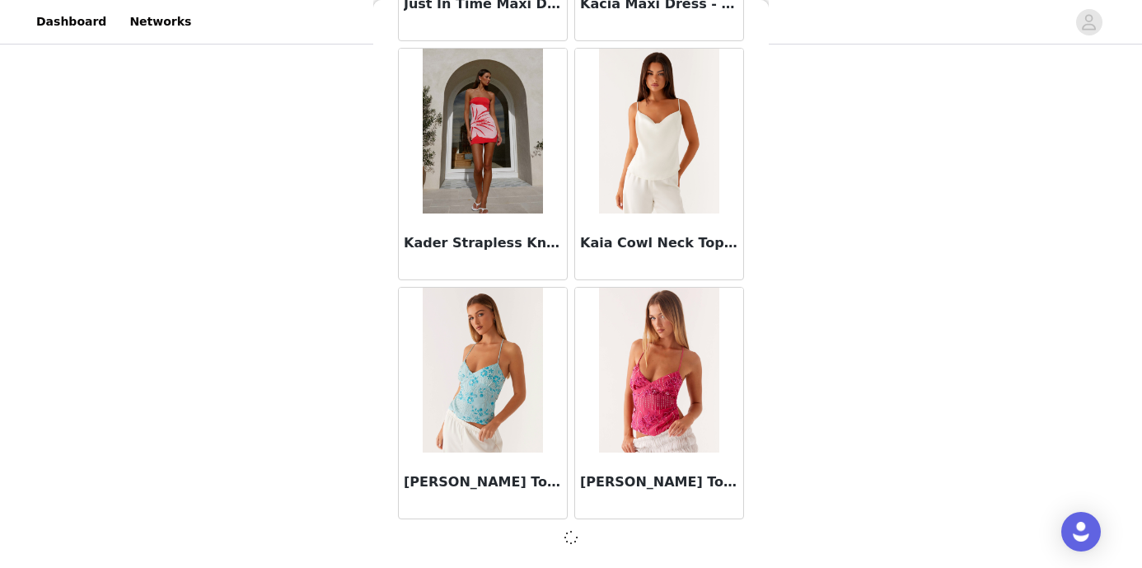
scroll to position [49756, 0]
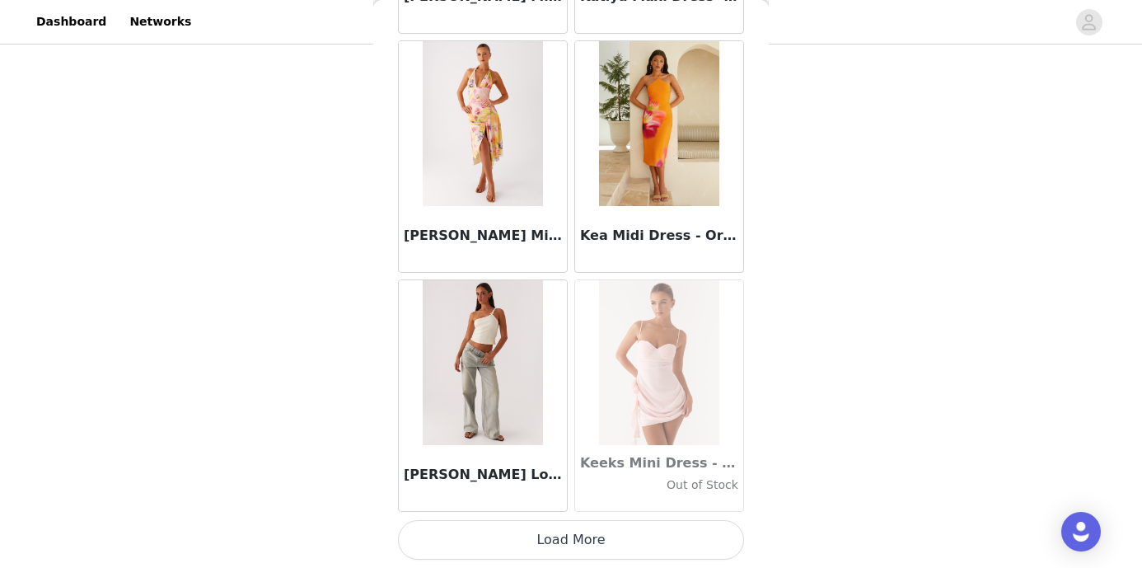
click at [572, 545] on button "Load More" at bounding box center [571, 540] width 346 height 40
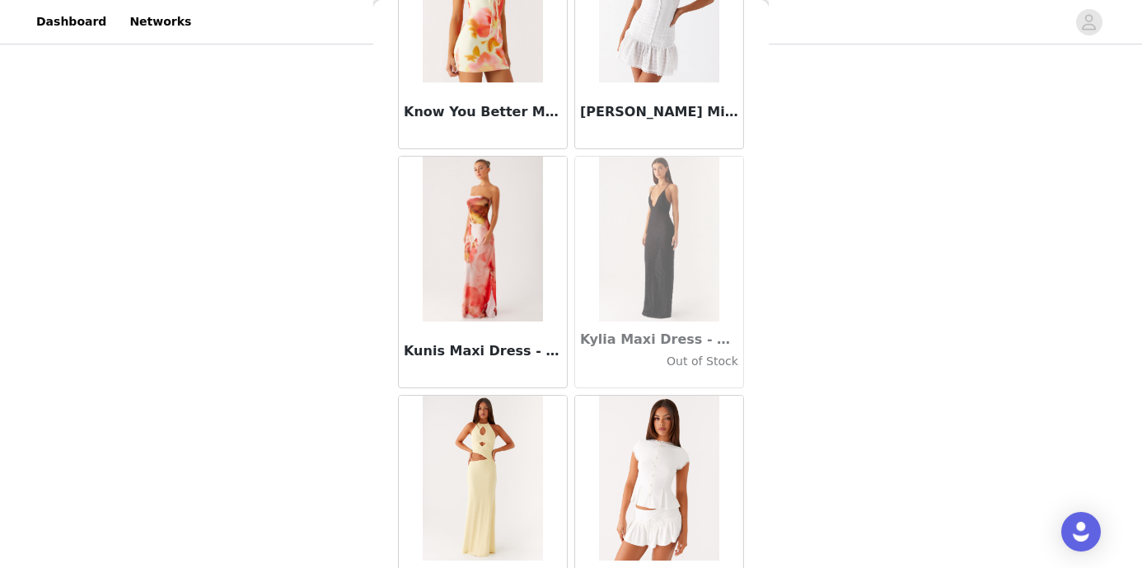
scroll to position [54544, 0]
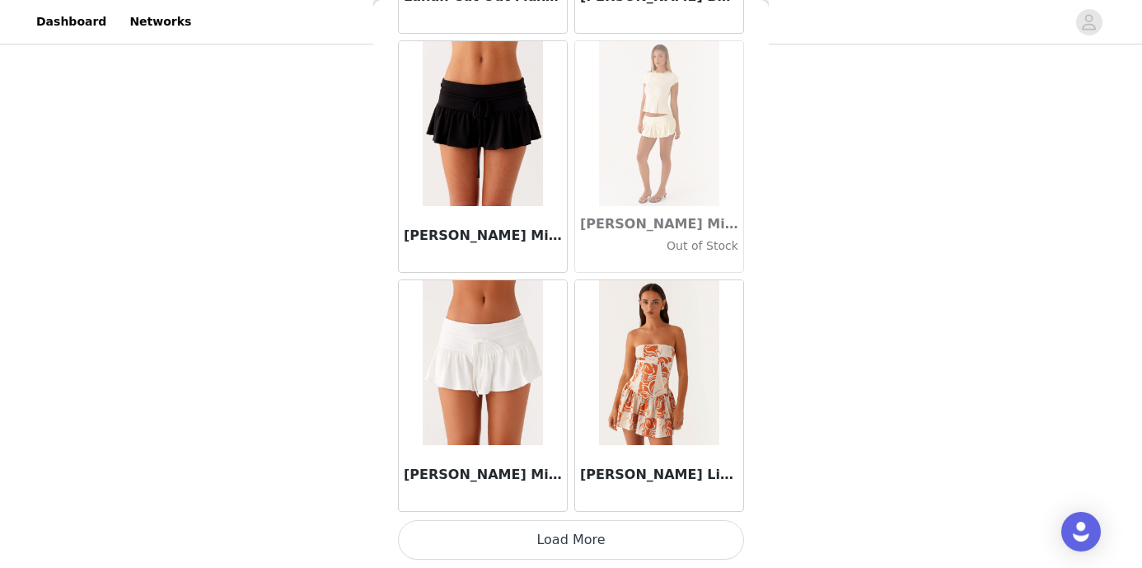
click at [570, 549] on button "Load More" at bounding box center [571, 540] width 346 height 40
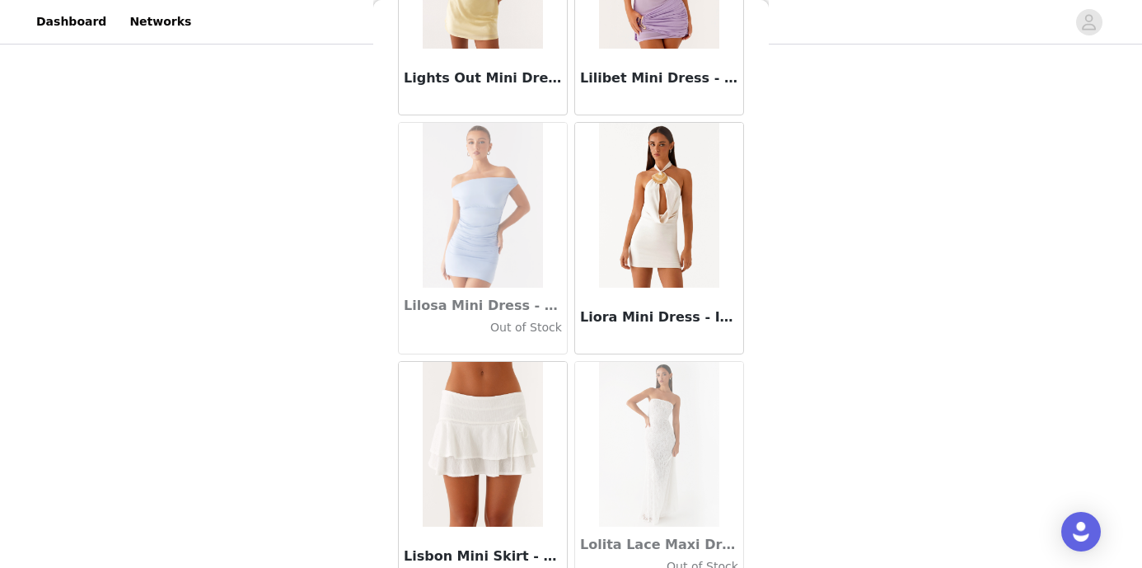
scroll to position [56934, 0]
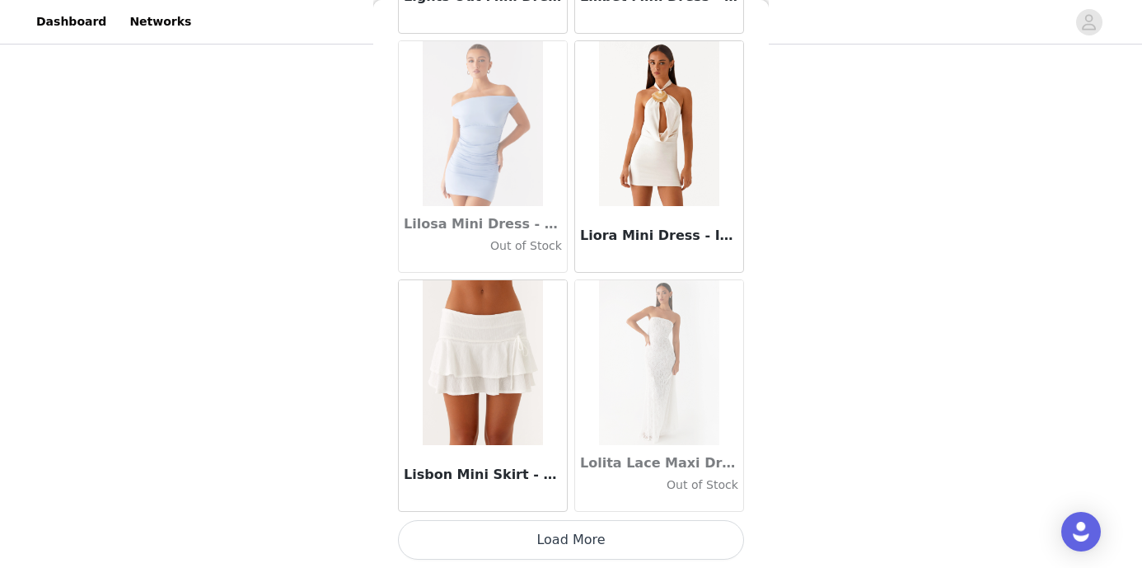
click at [570, 549] on button "Load More" at bounding box center [571, 540] width 346 height 40
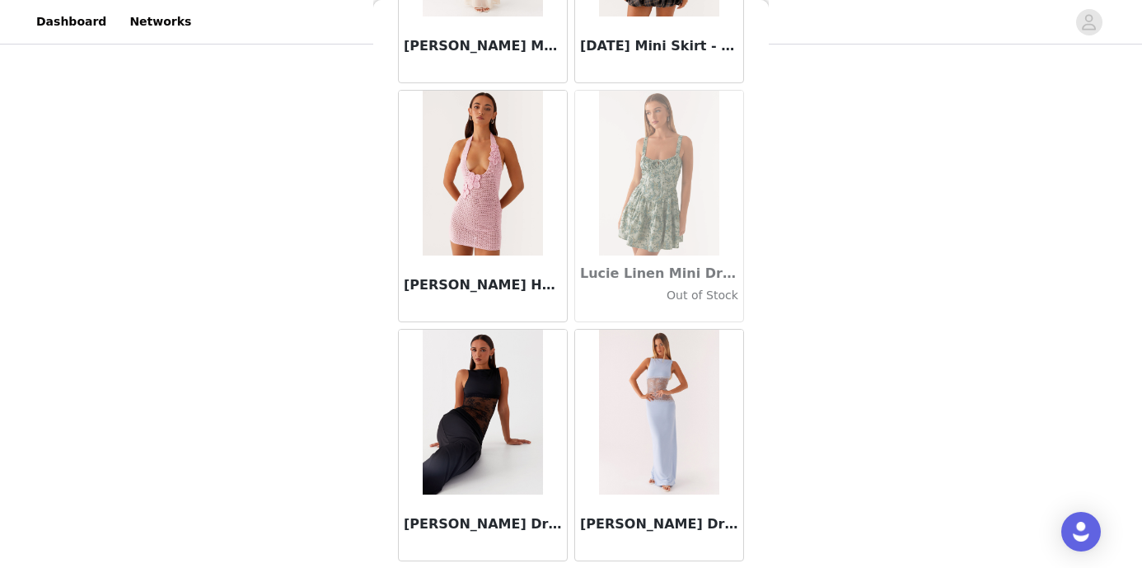
scroll to position [59325, 0]
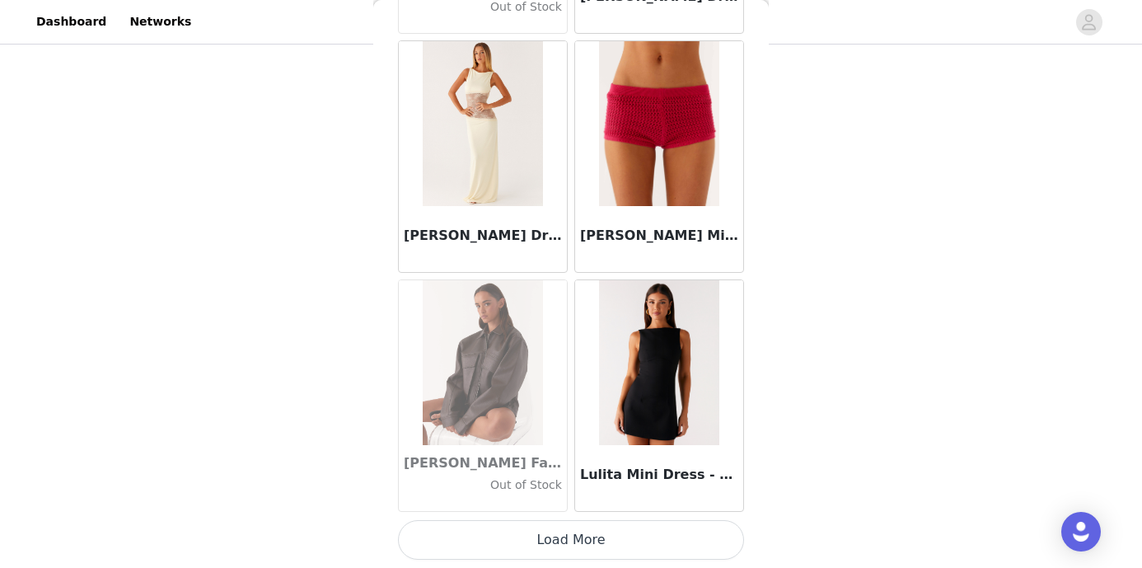
click at [565, 532] on button "Load More" at bounding box center [571, 540] width 346 height 40
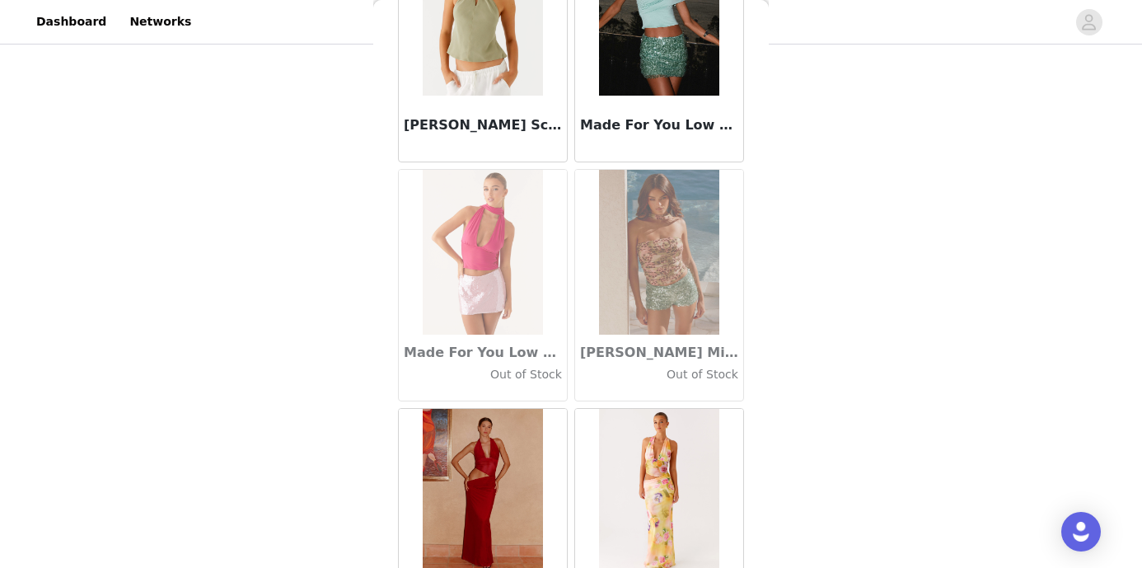
scroll to position [61715, 0]
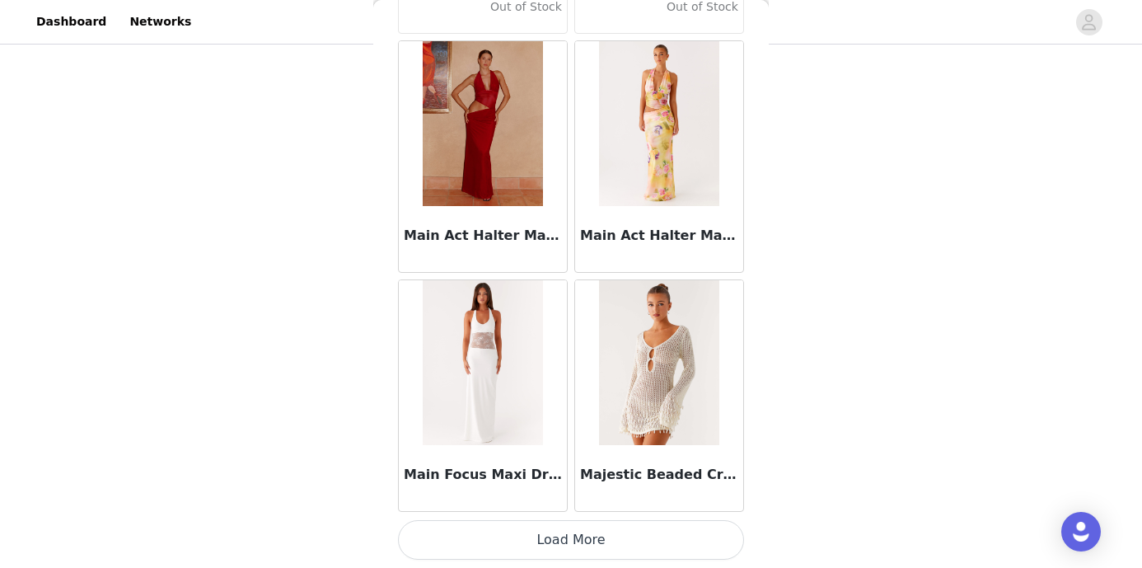
click at [575, 542] on button "Load More" at bounding box center [571, 540] width 346 height 40
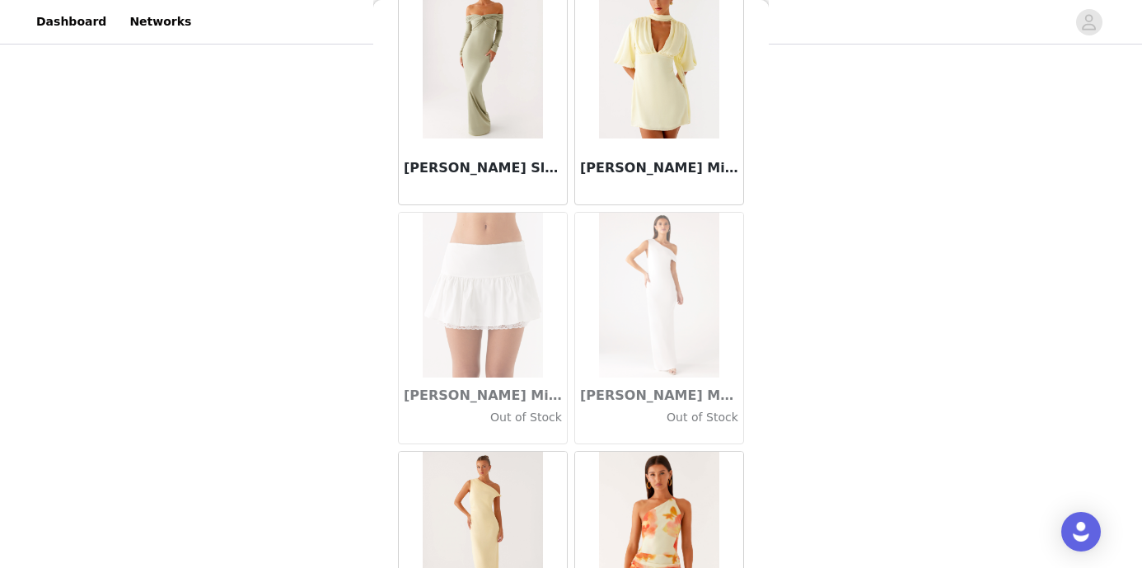
scroll to position [64106, 0]
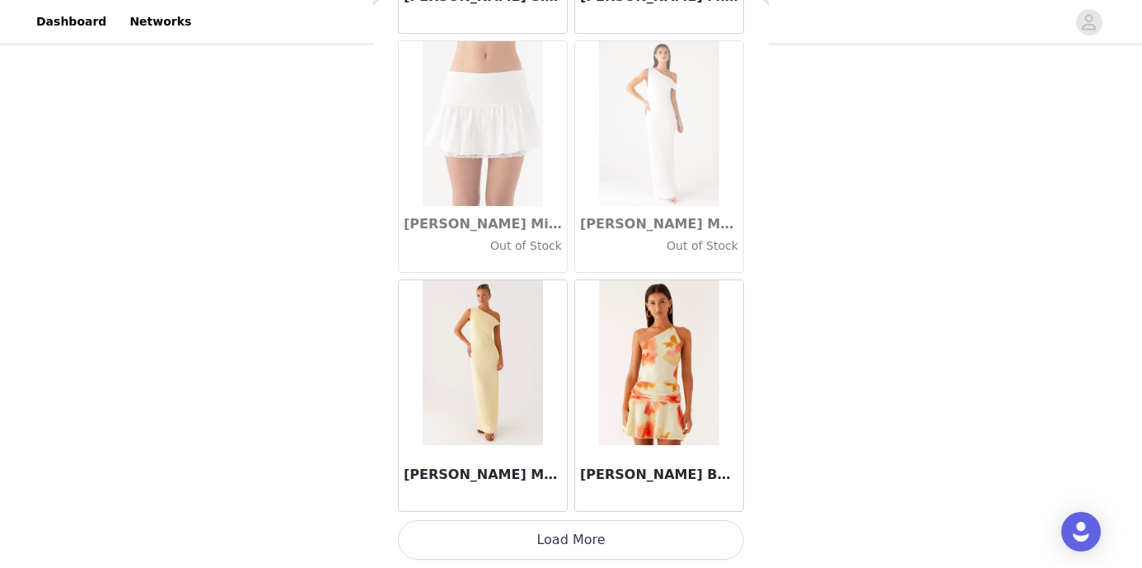
click at [563, 537] on button "Load More" at bounding box center [571, 540] width 346 height 40
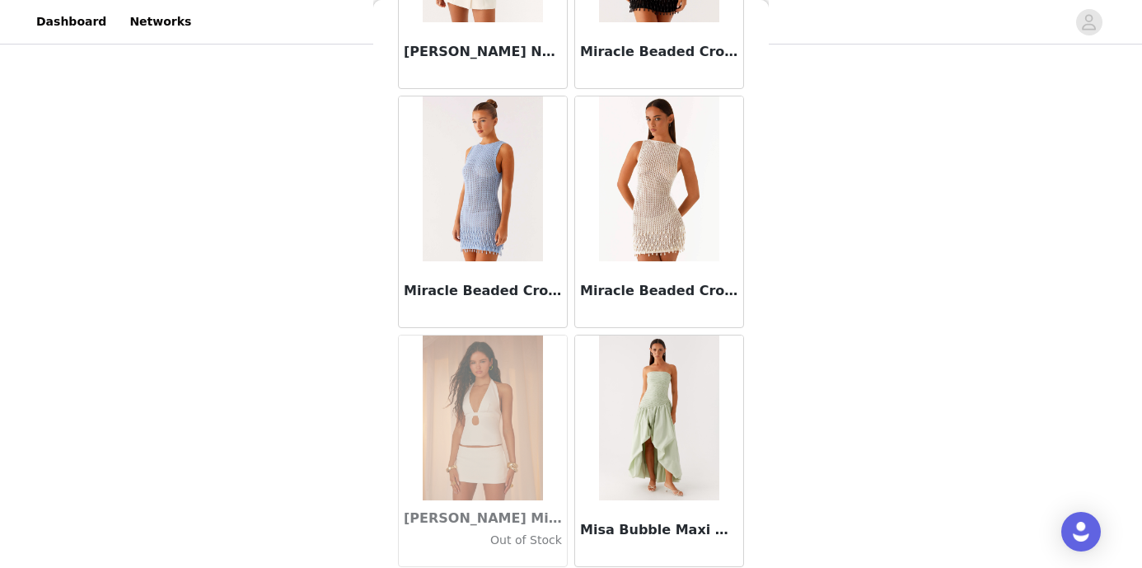
scroll to position [66496, 0]
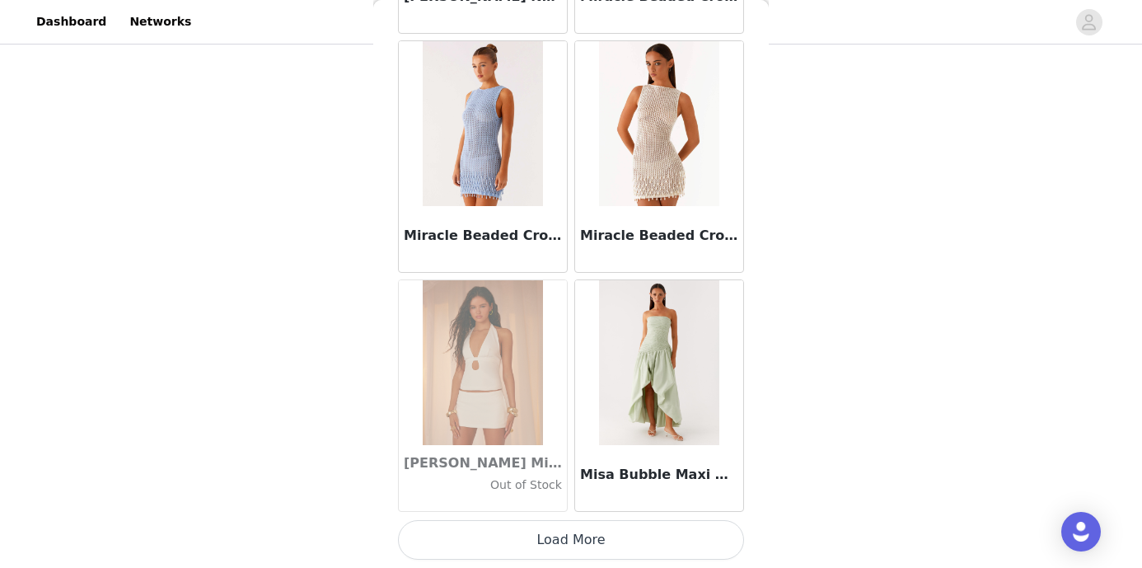
click at [575, 539] on button "Load More" at bounding box center [571, 540] width 346 height 40
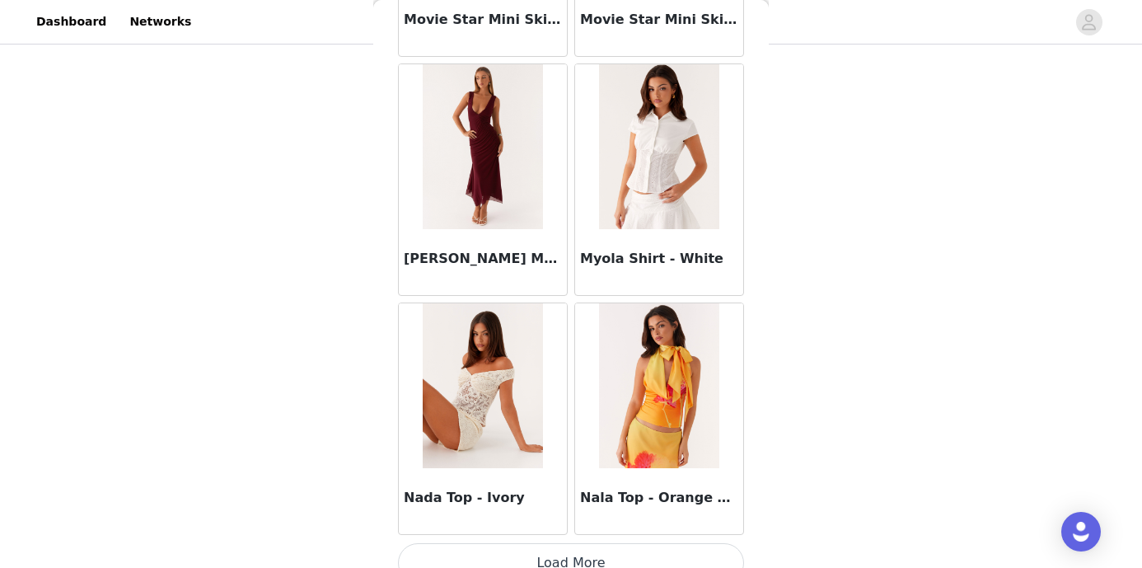
scroll to position [68886, 0]
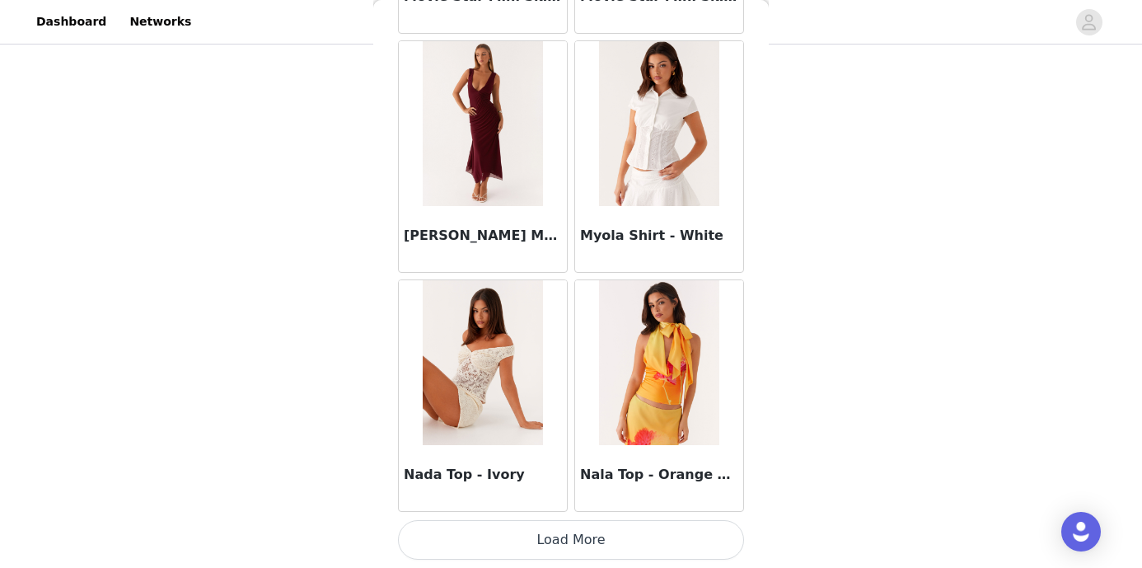
click at [576, 533] on button "Load More" at bounding box center [571, 540] width 346 height 40
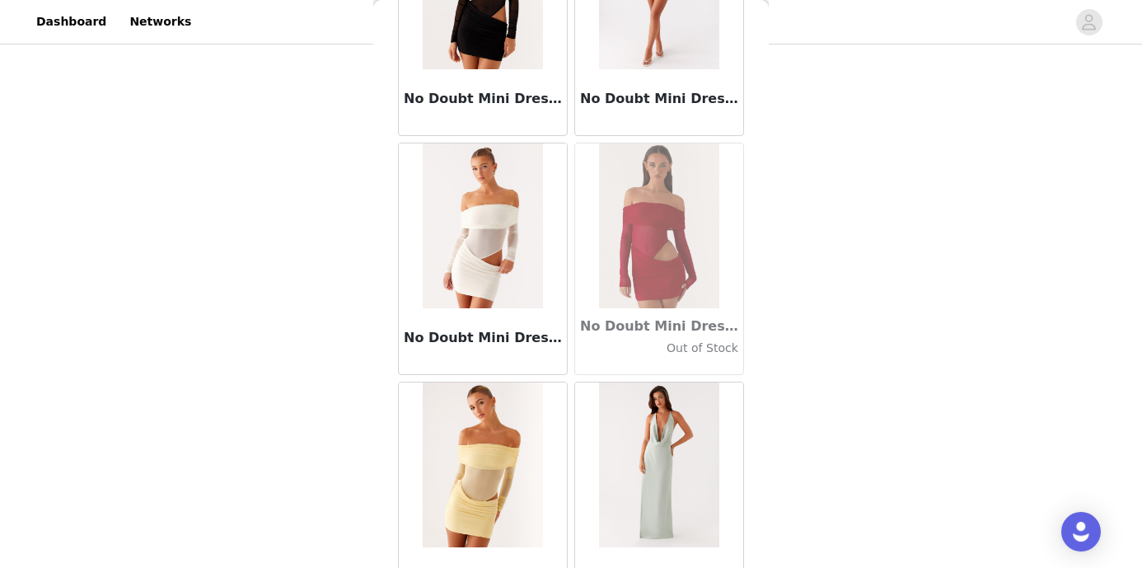
scroll to position [71277, 0]
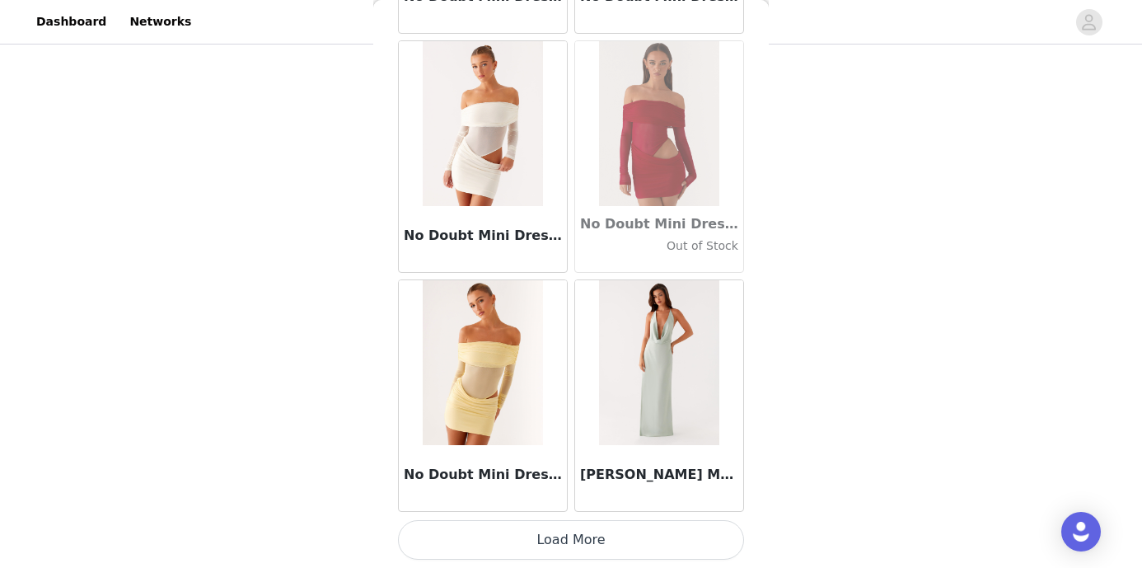
click at [579, 550] on button "Load More" at bounding box center [571, 540] width 346 height 40
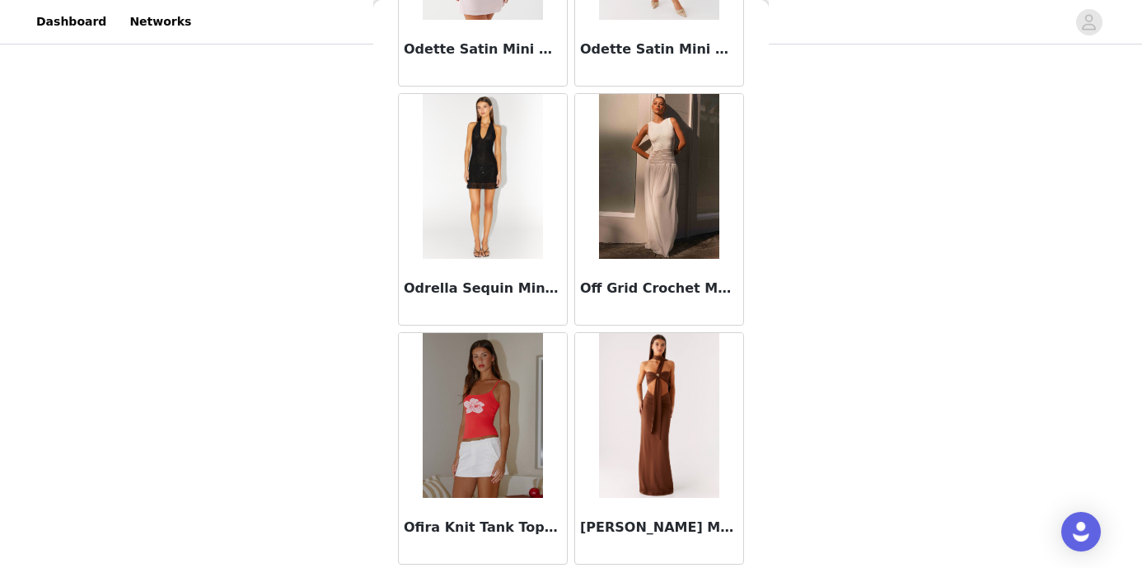
scroll to position [73667, 0]
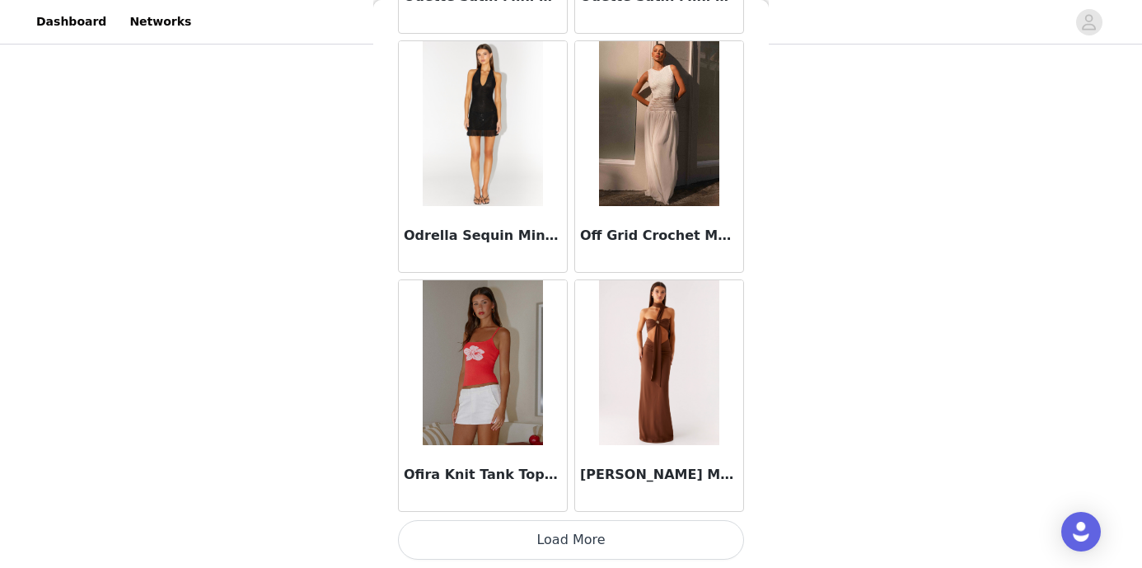
click at [575, 542] on button "Load More" at bounding box center [571, 540] width 346 height 40
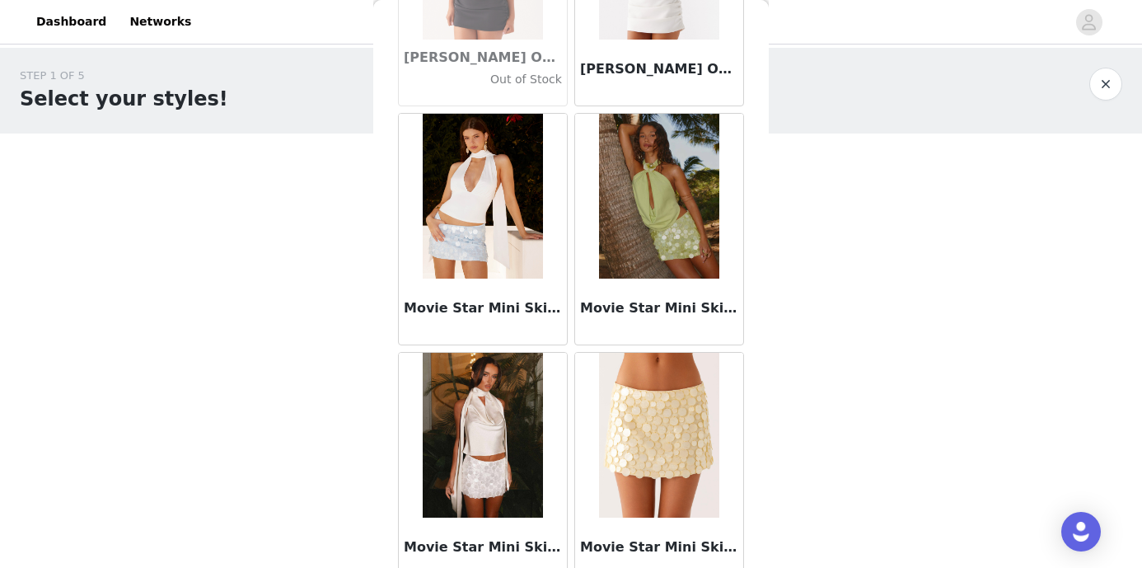
scroll to position [68401, 0]
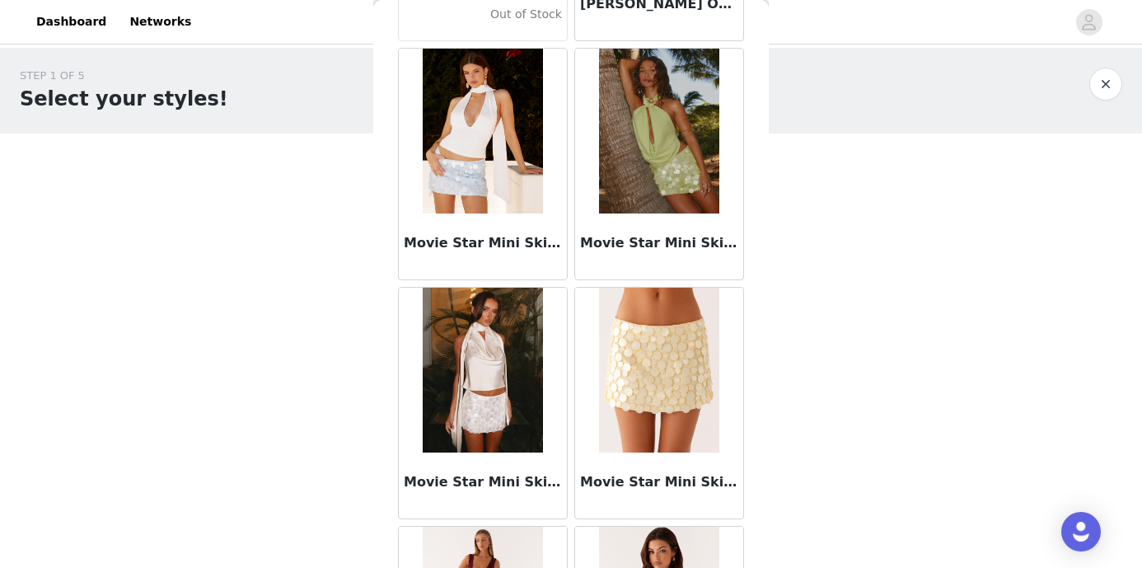
click at [622, 371] on img at bounding box center [659, 370] width 120 height 165
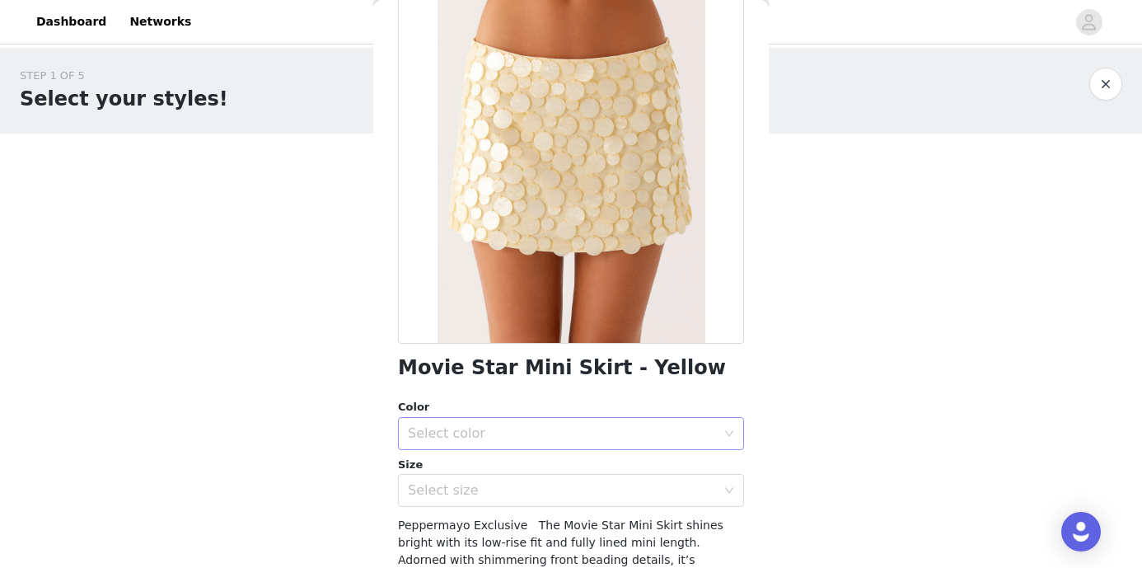
scroll to position [125, 0]
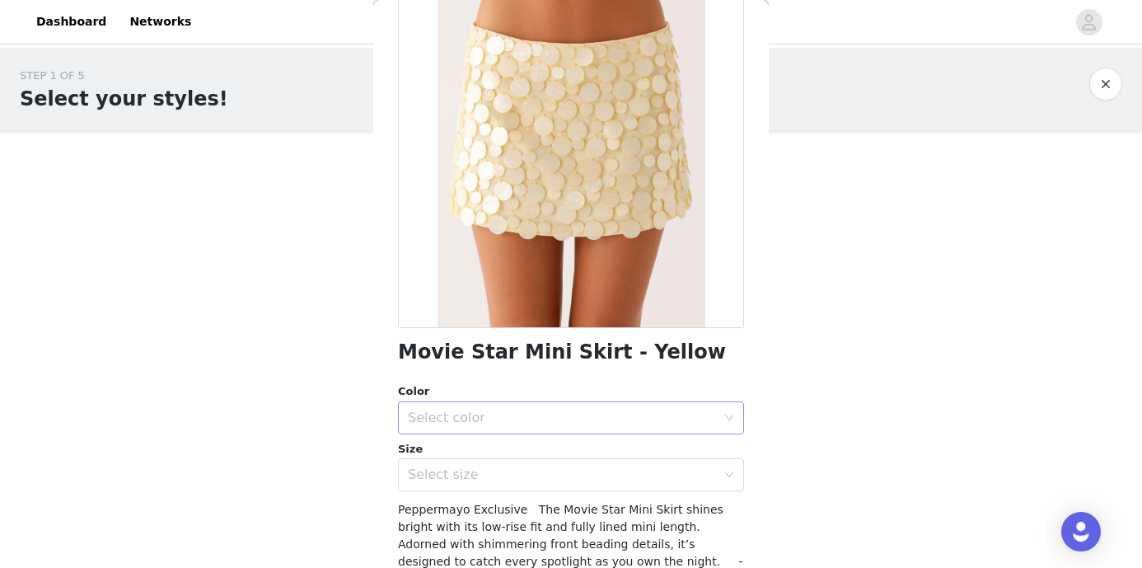
click at [606, 404] on div "Select color" at bounding box center [566, 417] width 316 height 31
click at [569, 445] on li "Yellow" at bounding box center [571, 454] width 346 height 26
click at [554, 482] on div "Select size" at bounding box center [562, 475] width 308 height 16
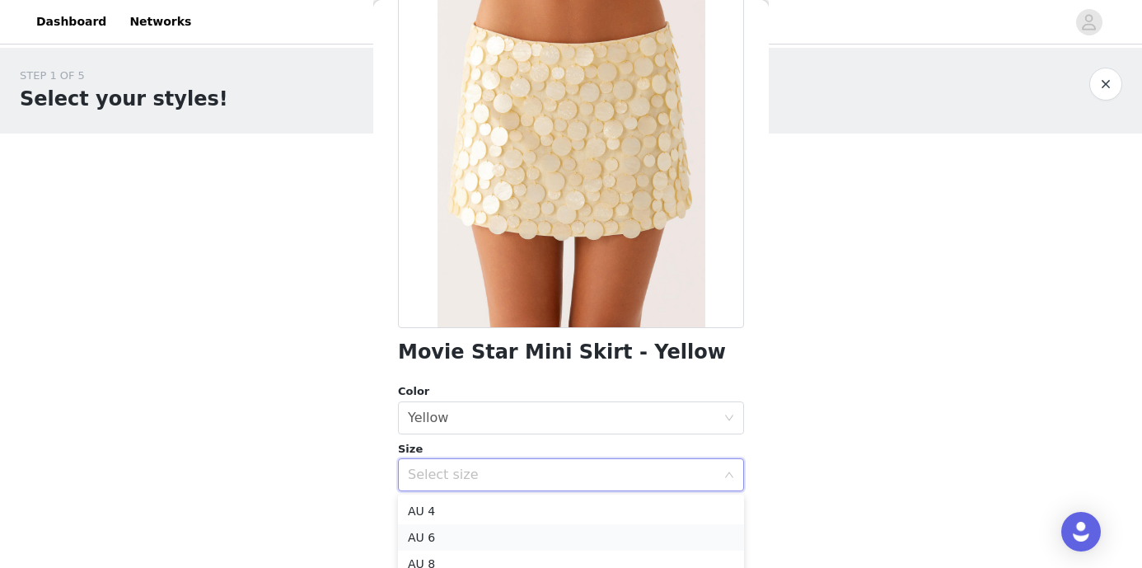
click at [532, 531] on li "AU 6" at bounding box center [571, 537] width 346 height 26
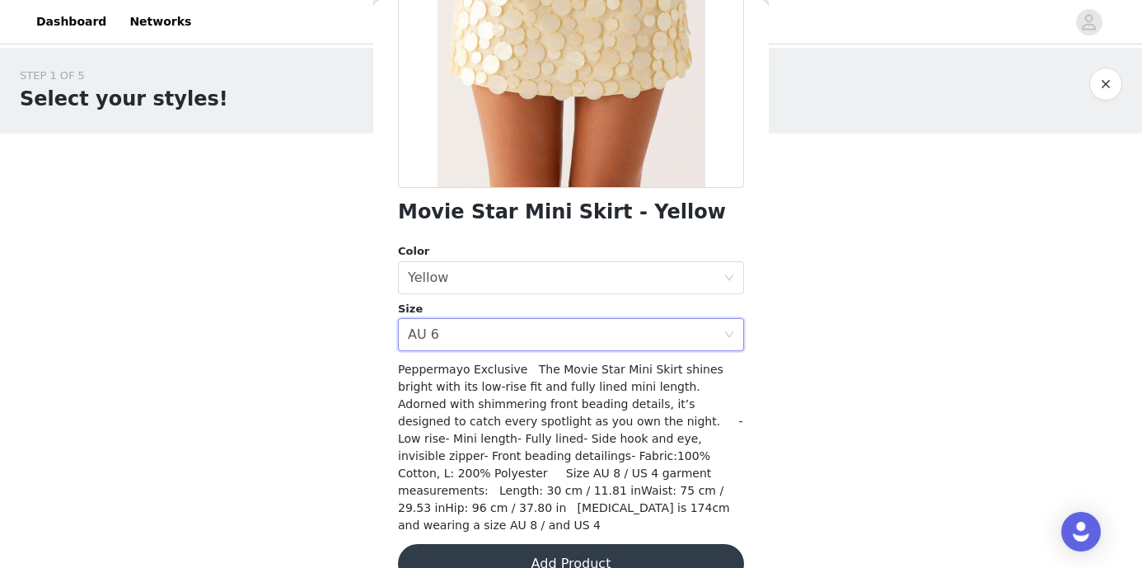
scroll to position [284, 0]
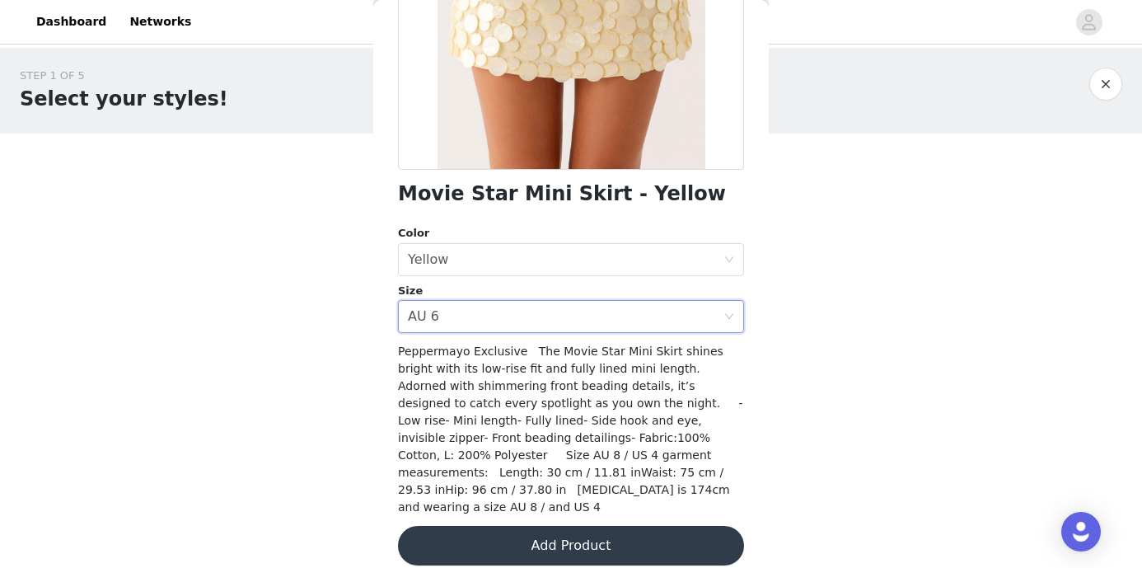
click at [539, 526] on button "Add Product" at bounding box center [571, 546] width 346 height 40
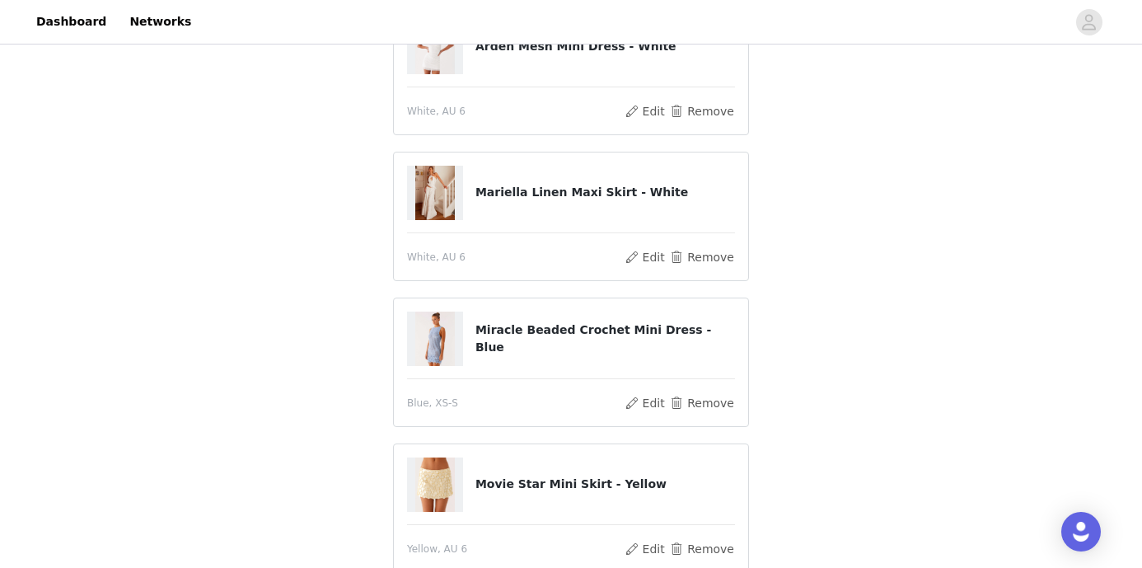
scroll to position [589, 0]
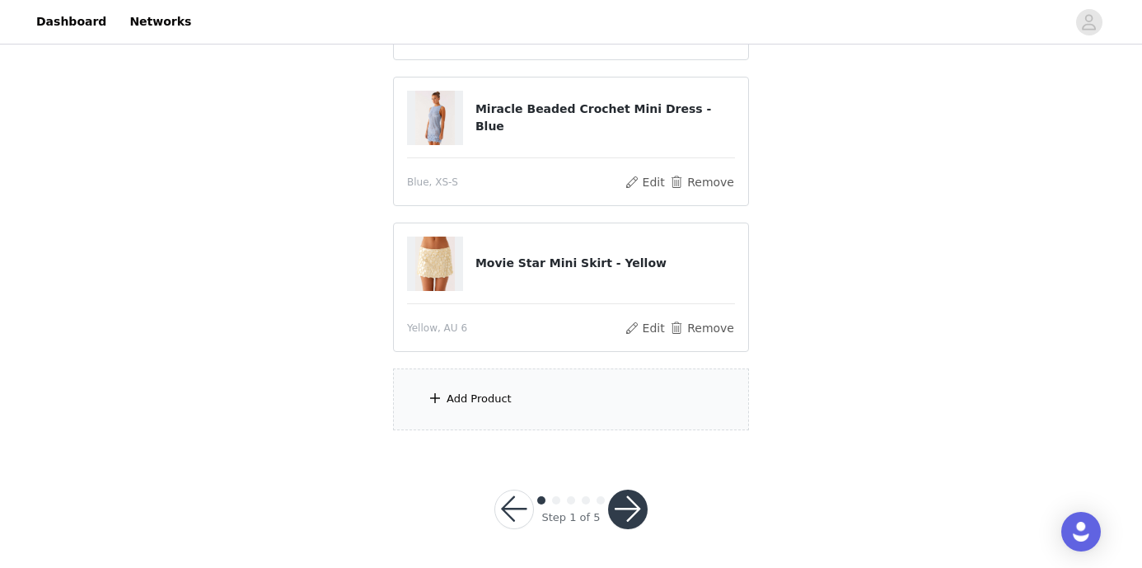
click at [517, 387] on div "Add Product" at bounding box center [571, 399] width 356 height 62
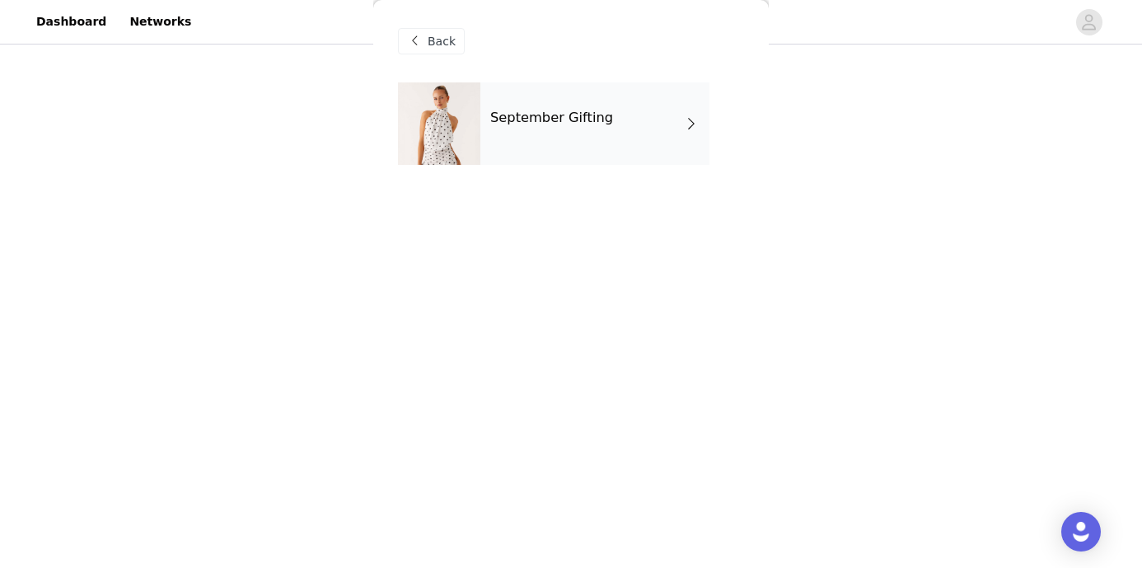
click at [561, 131] on div "September Gifting" at bounding box center [595, 123] width 229 height 82
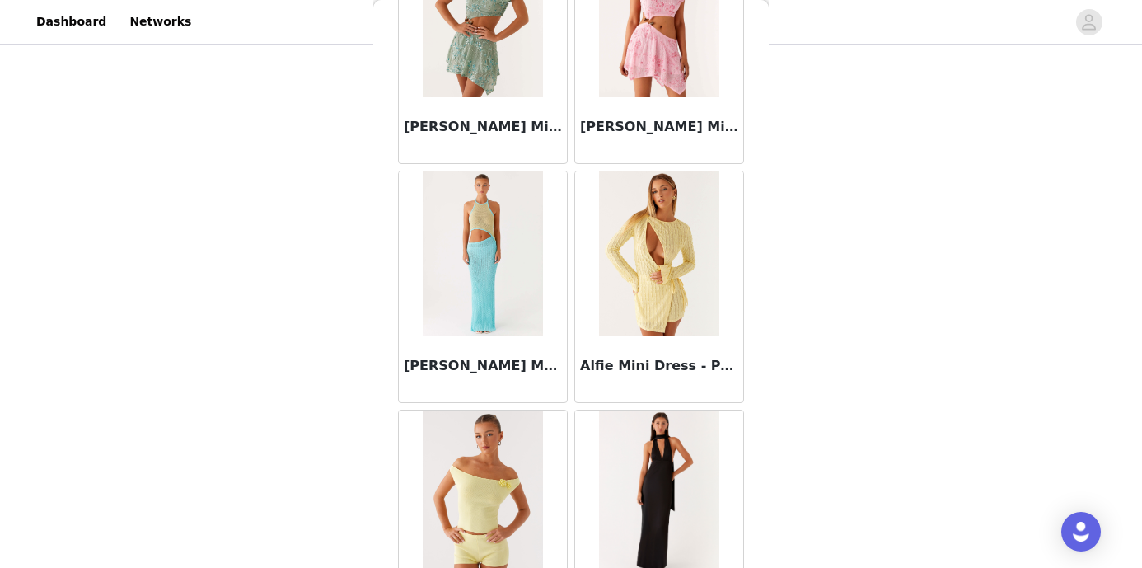
scroll to position [1954, 0]
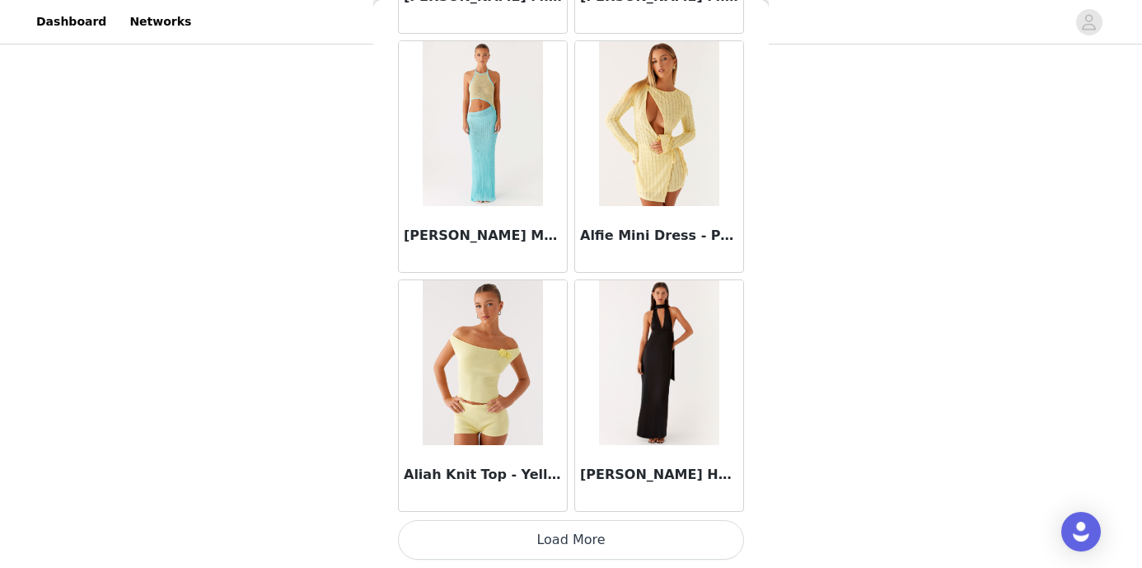
click at [593, 536] on button "Load More" at bounding box center [571, 540] width 346 height 40
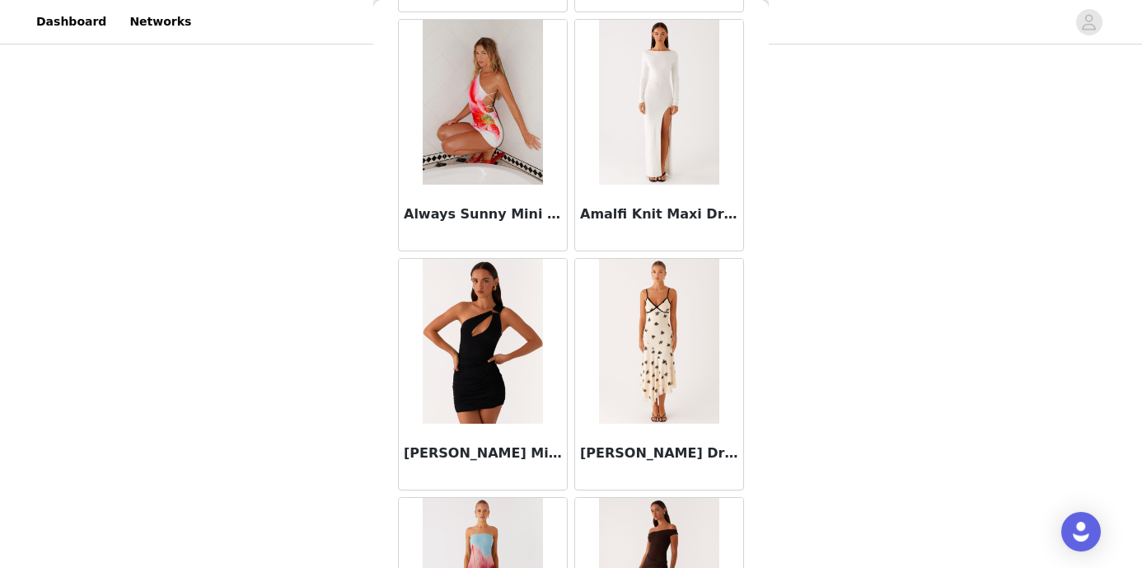
scroll to position [4156, 0]
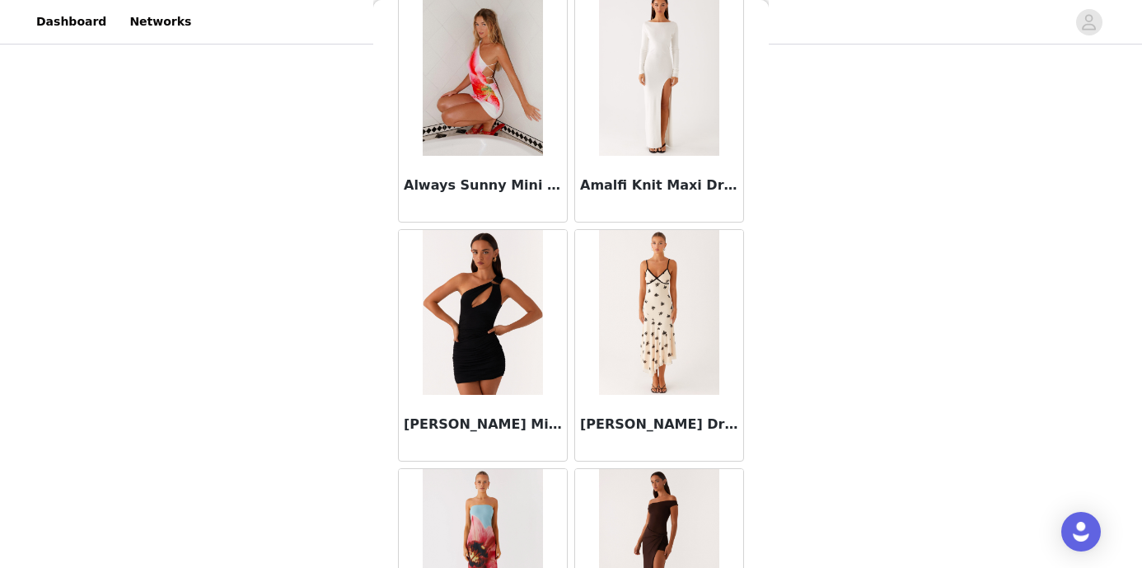
click at [661, 91] on img at bounding box center [659, 73] width 120 height 165
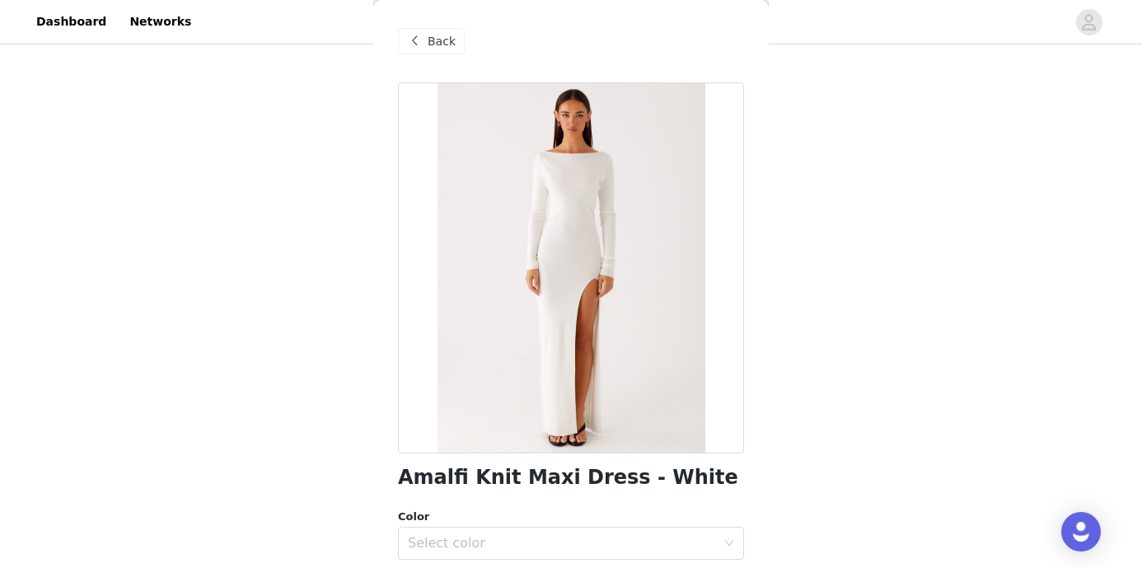
scroll to position [77, 0]
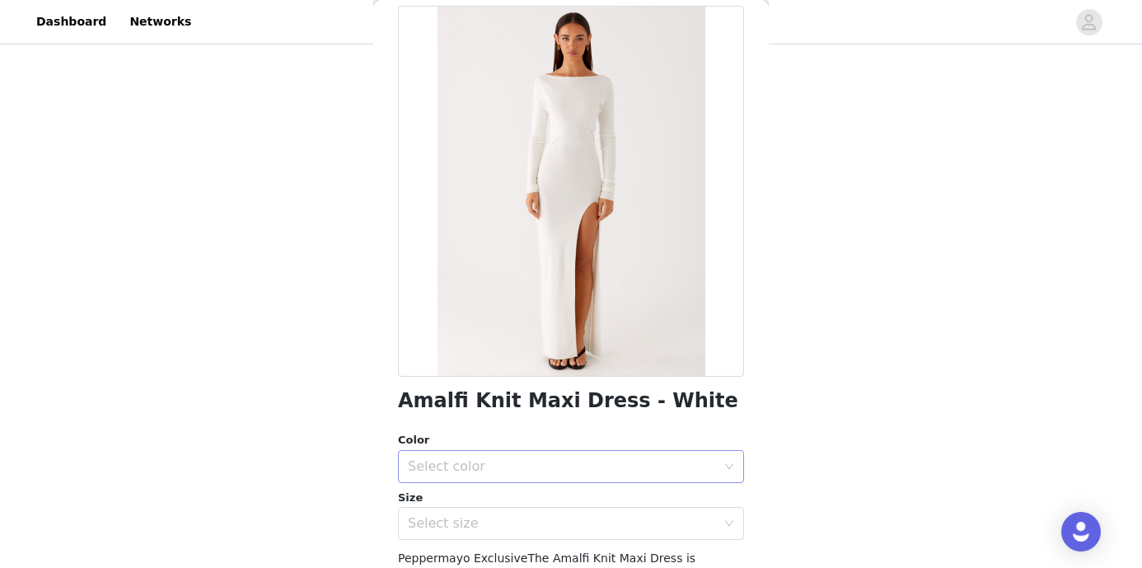
click at [537, 469] on div "Select color" at bounding box center [562, 466] width 308 height 16
click at [516, 506] on li "White" at bounding box center [571, 503] width 346 height 26
click at [509, 524] on div "Select size" at bounding box center [562, 523] width 308 height 16
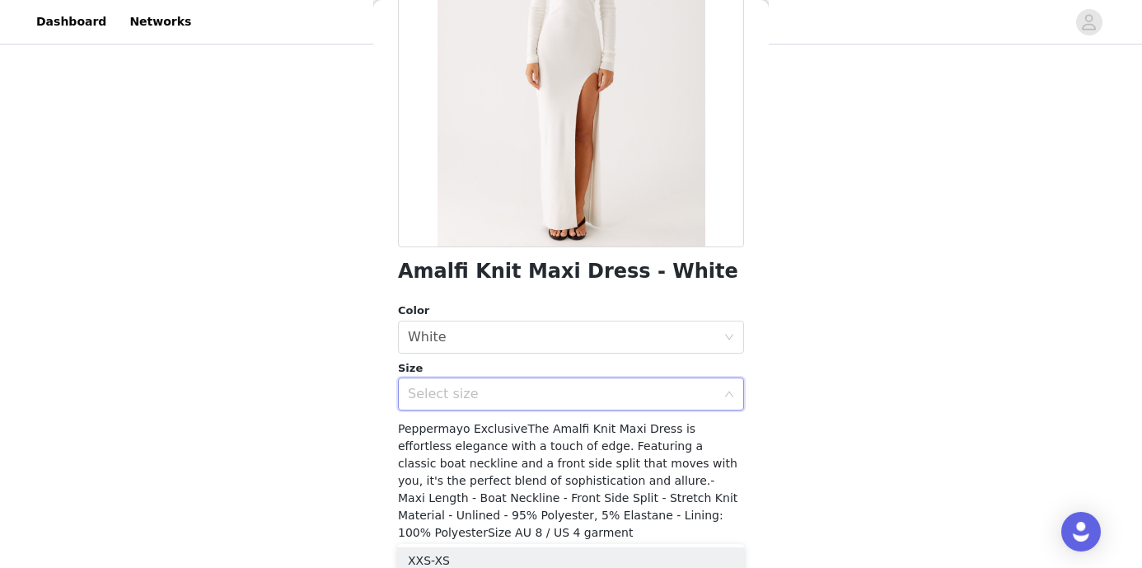
scroll to position [219, 0]
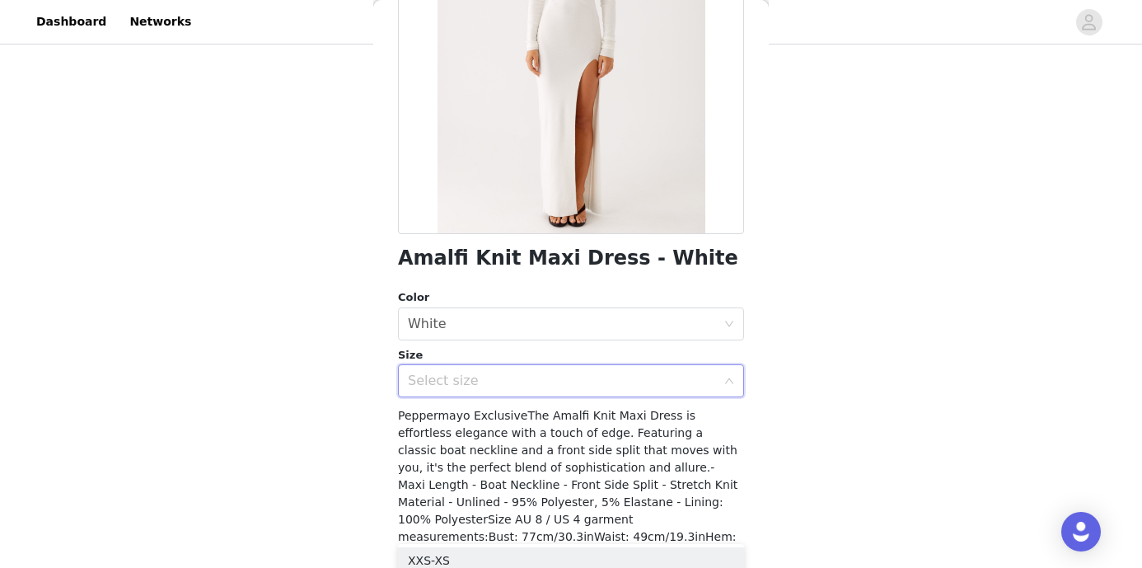
click at [489, 382] on div "Select size" at bounding box center [562, 381] width 308 height 16
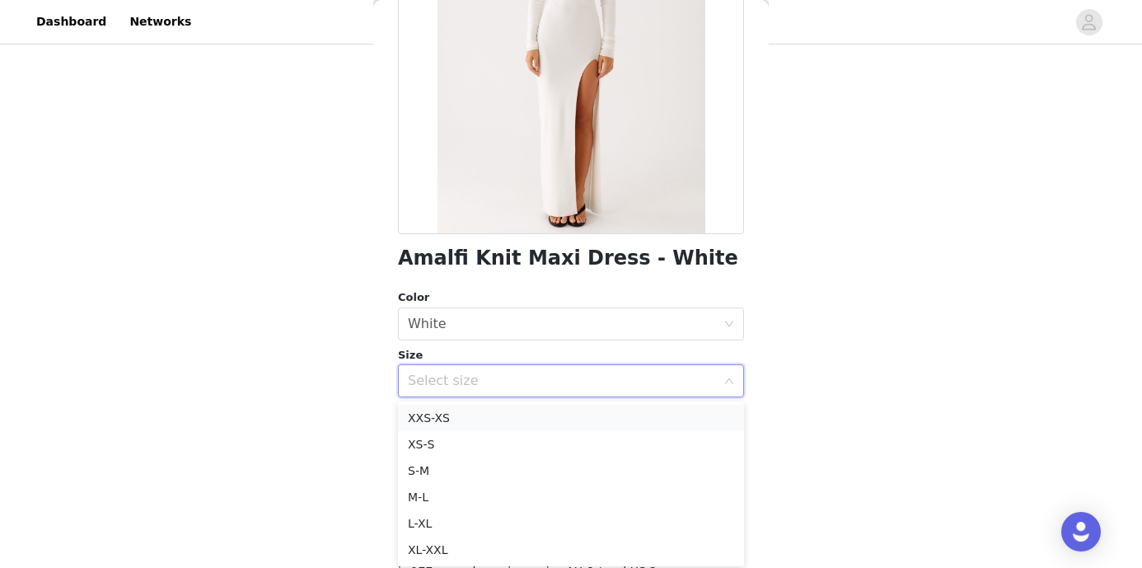
click at [479, 423] on li "XXS-XS" at bounding box center [571, 418] width 346 height 26
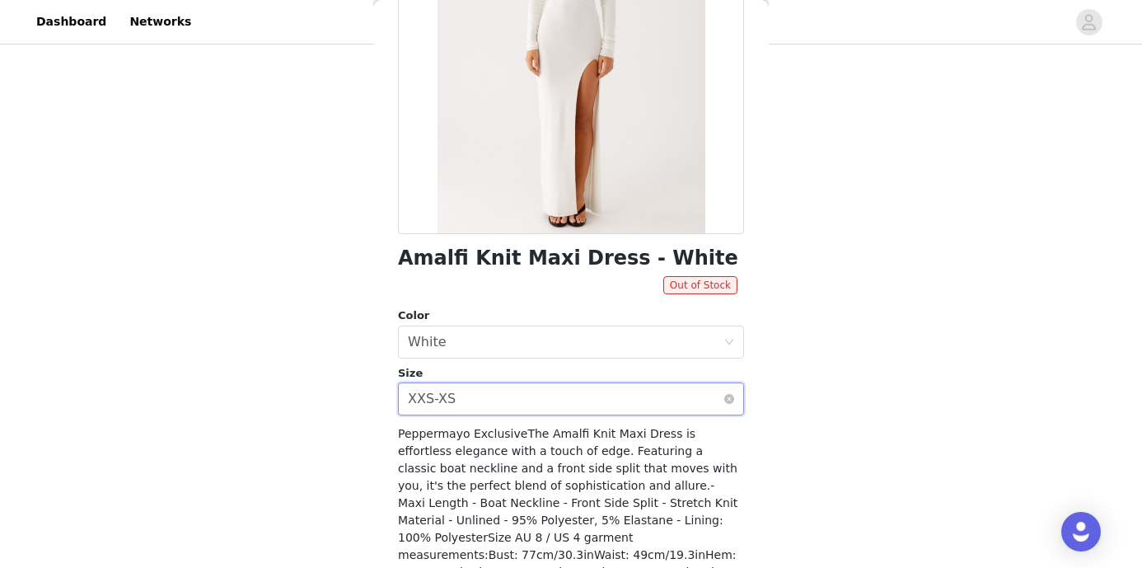
click at [474, 397] on div "Select size XXS-XS" at bounding box center [566, 398] width 316 height 31
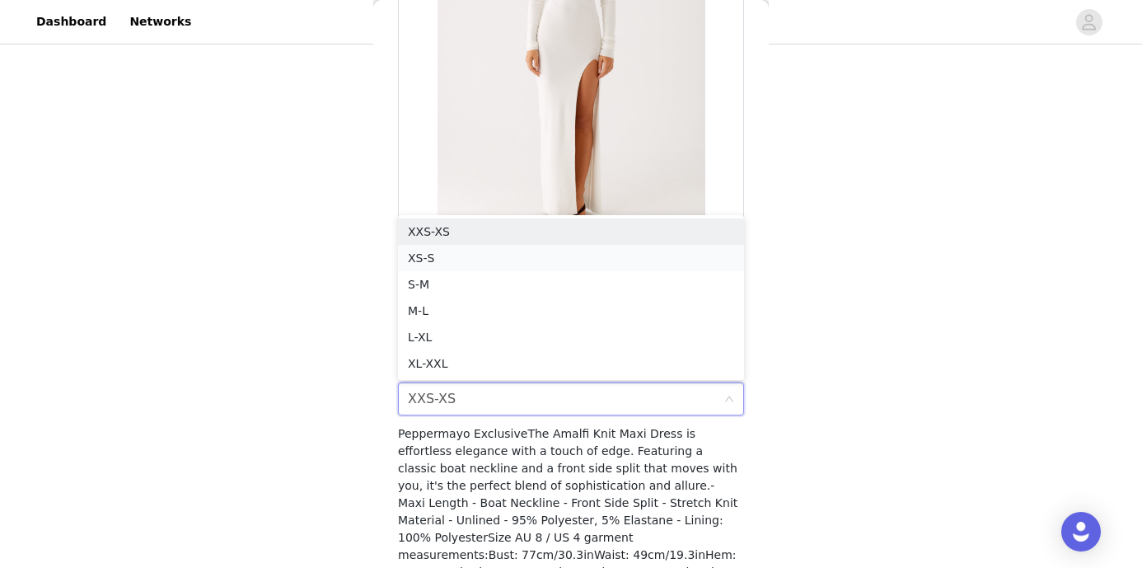
click at [480, 260] on li "XS-S" at bounding box center [571, 258] width 346 height 26
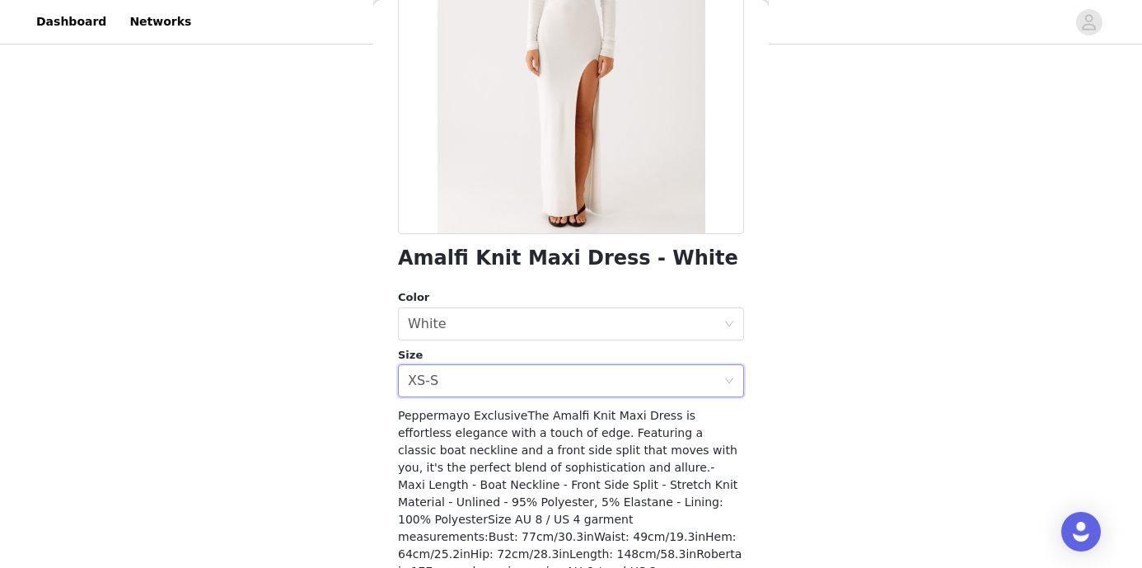
scroll to position [284, 0]
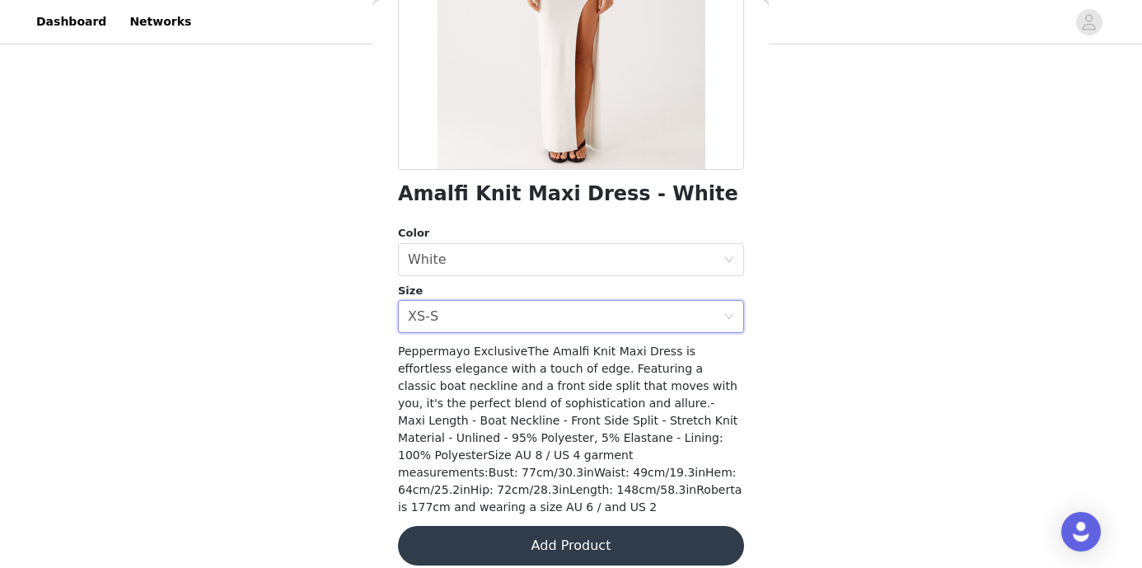
click at [518, 530] on button "Add Product" at bounding box center [571, 546] width 346 height 40
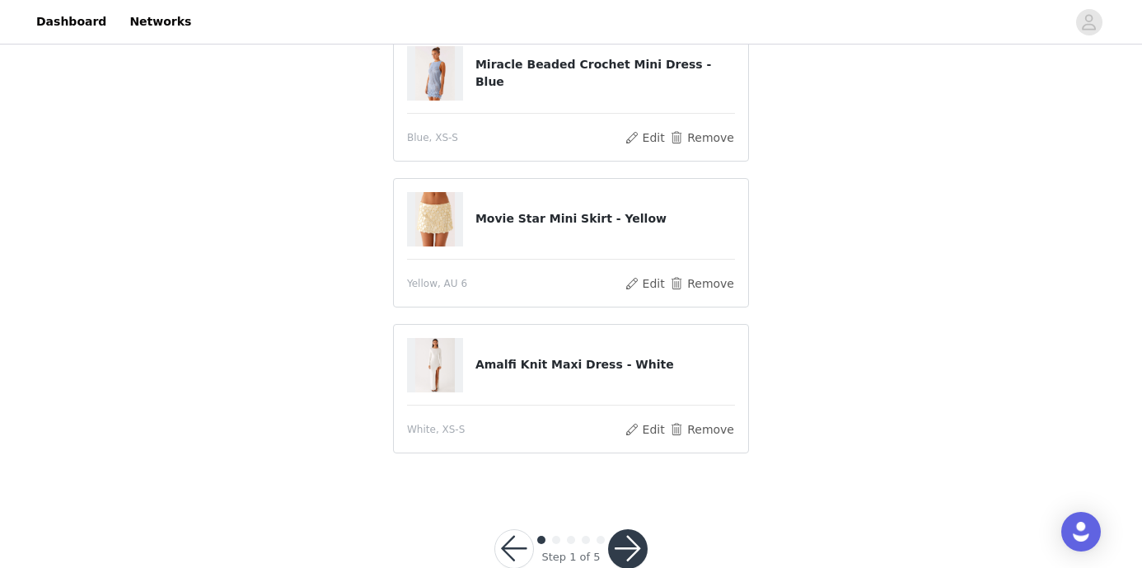
scroll to position [628, 0]
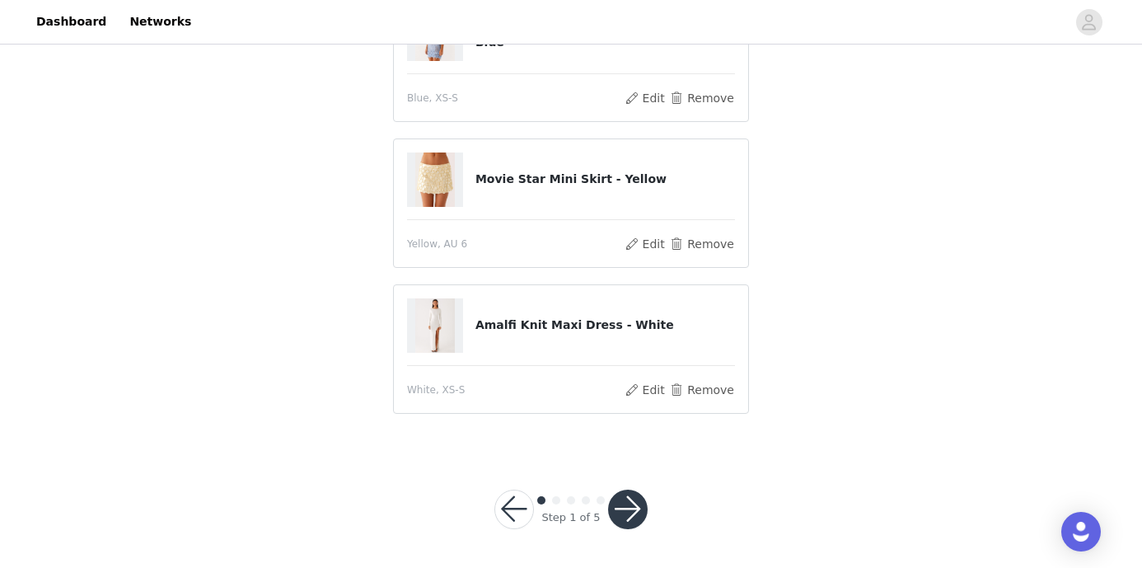
click at [630, 504] on button "button" at bounding box center [628, 510] width 40 height 40
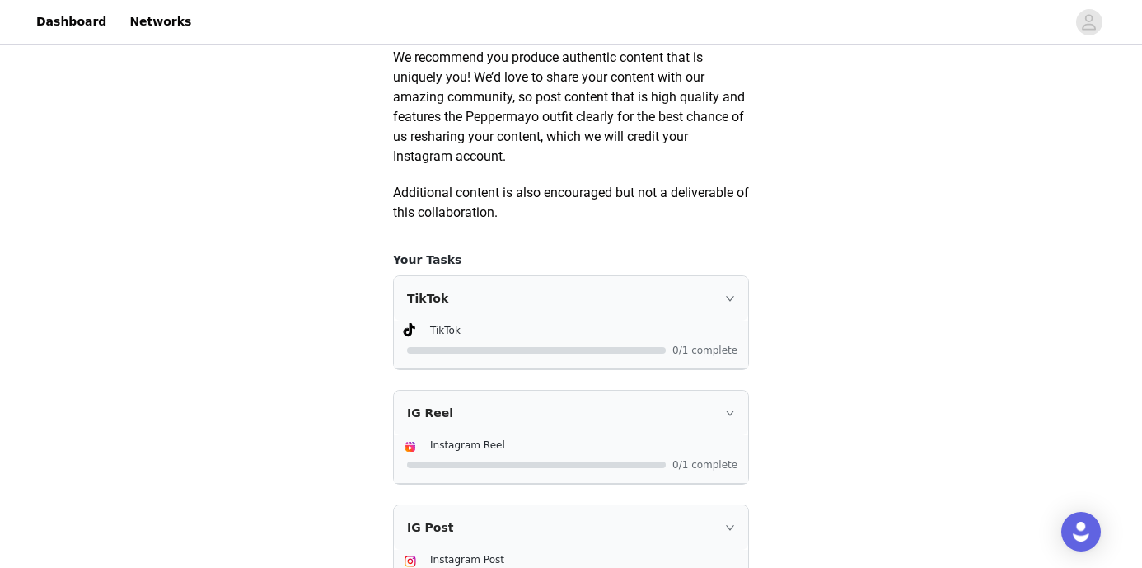
scroll to position [1082, 0]
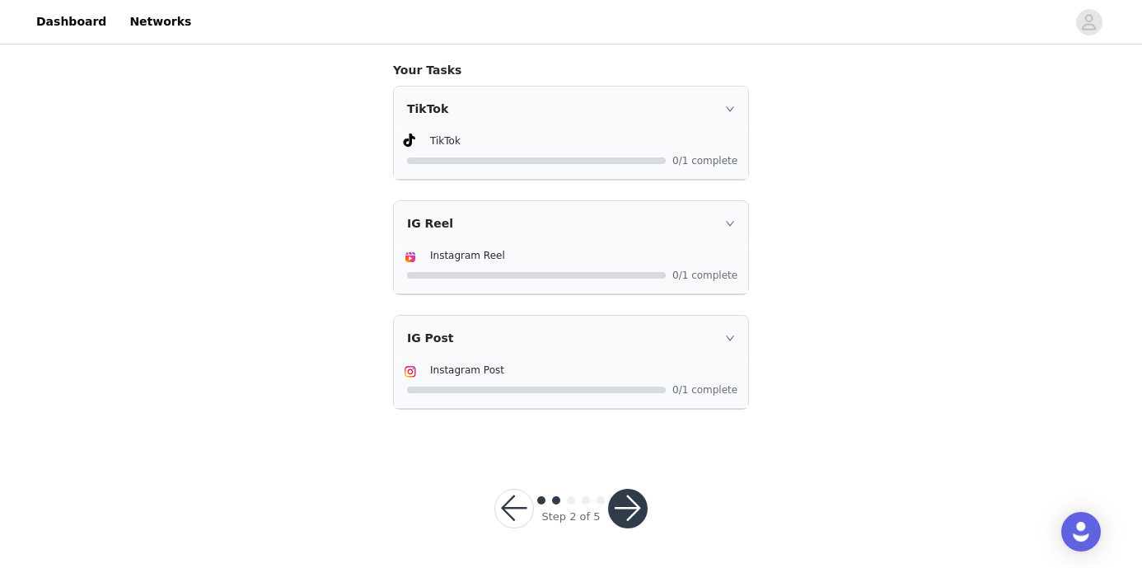
click at [635, 513] on button "button" at bounding box center [628, 509] width 40 height 40
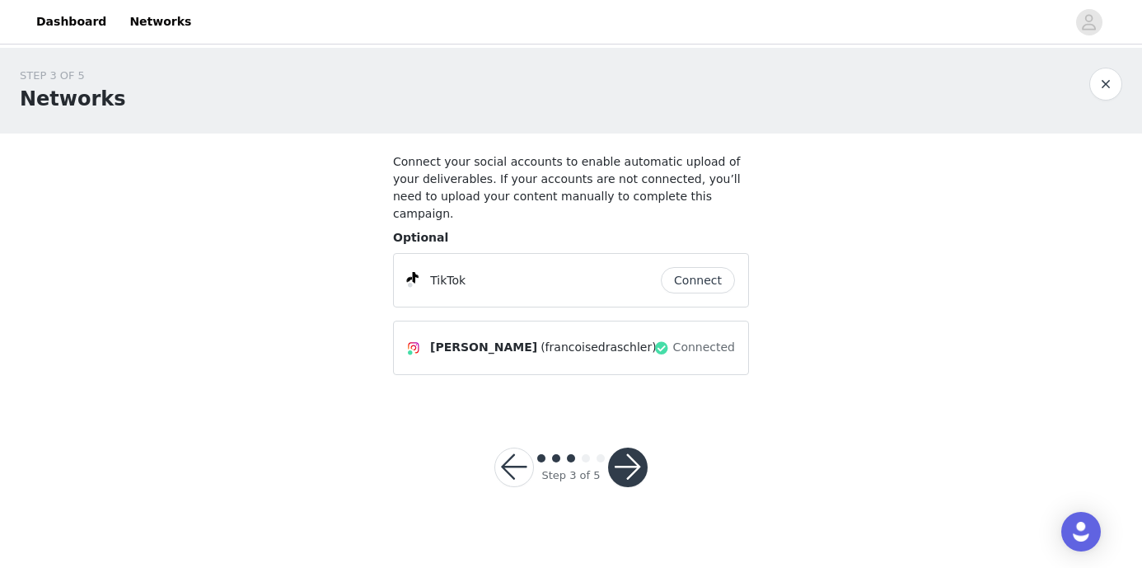
click at [702, 267] on button "Connect" at bounding box center [698, 280] width 74 height 26
click at [622, 471] on button "button" at bounding box center [628, 468] width 40 height 40
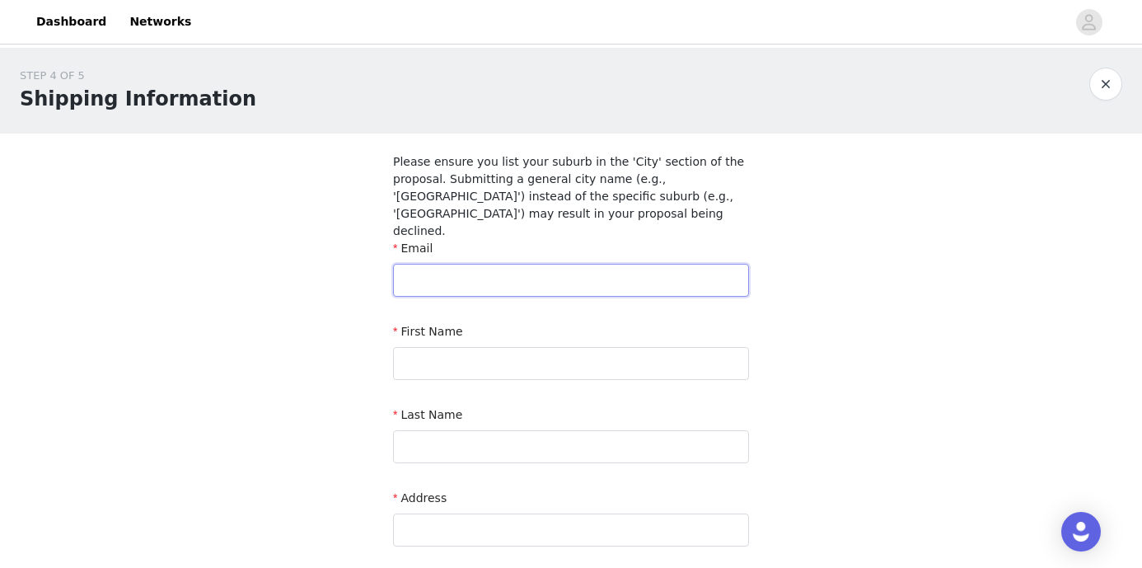
click at [573, 266] on input "text" at bounding box center [571, 280] width 356 height 33
type input "fdraschler@gmail.com"
type input "Francoise"
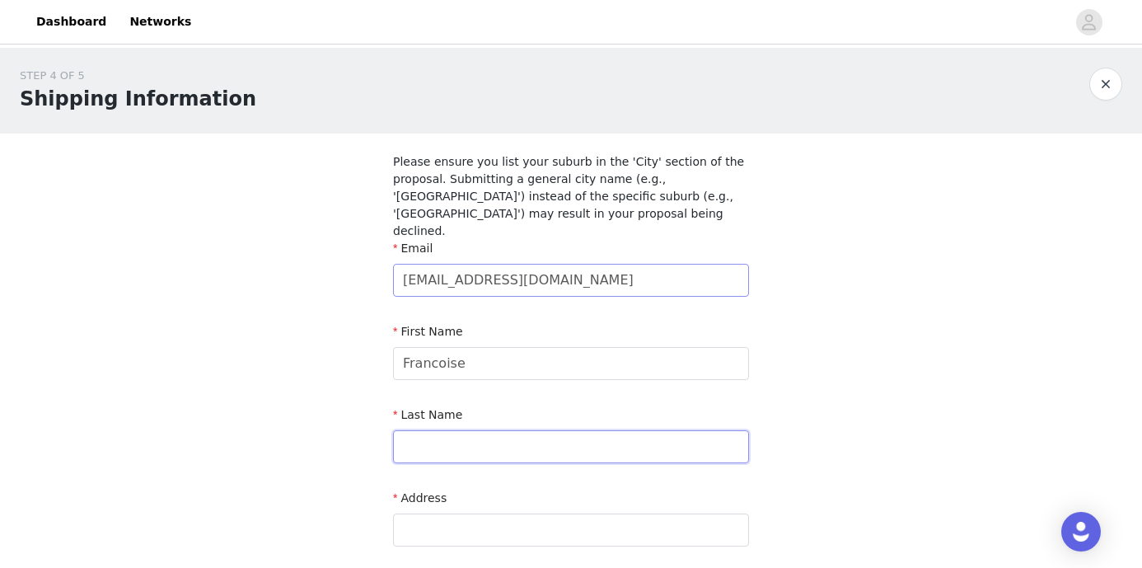
type input "Draschler"
type input "209/63 William St"
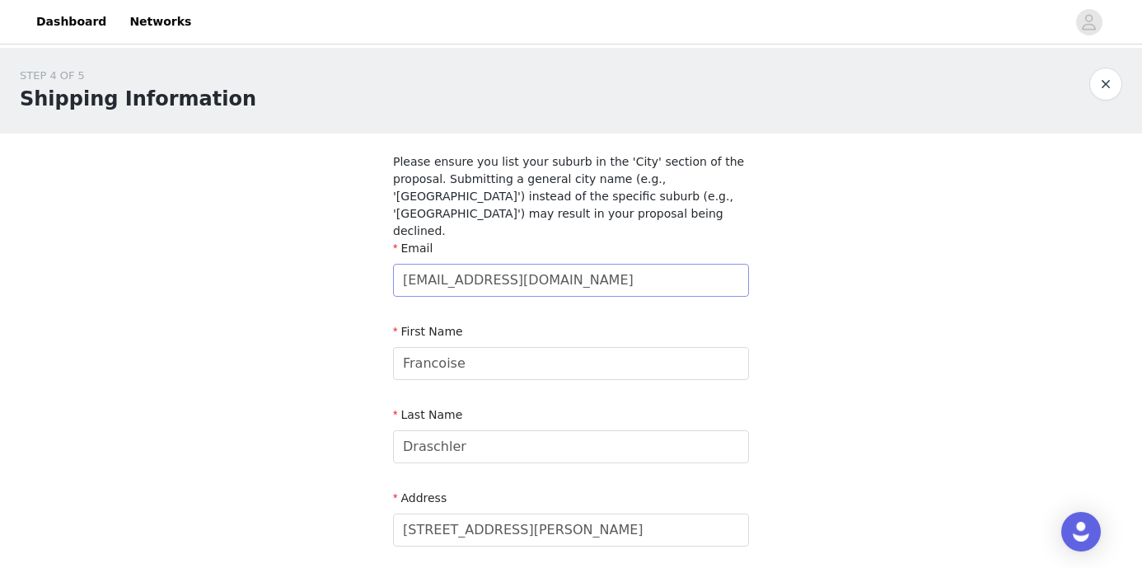
type input "Abbotsford"
type input "Melbourne"
type input "3067"
type input "0421234388"
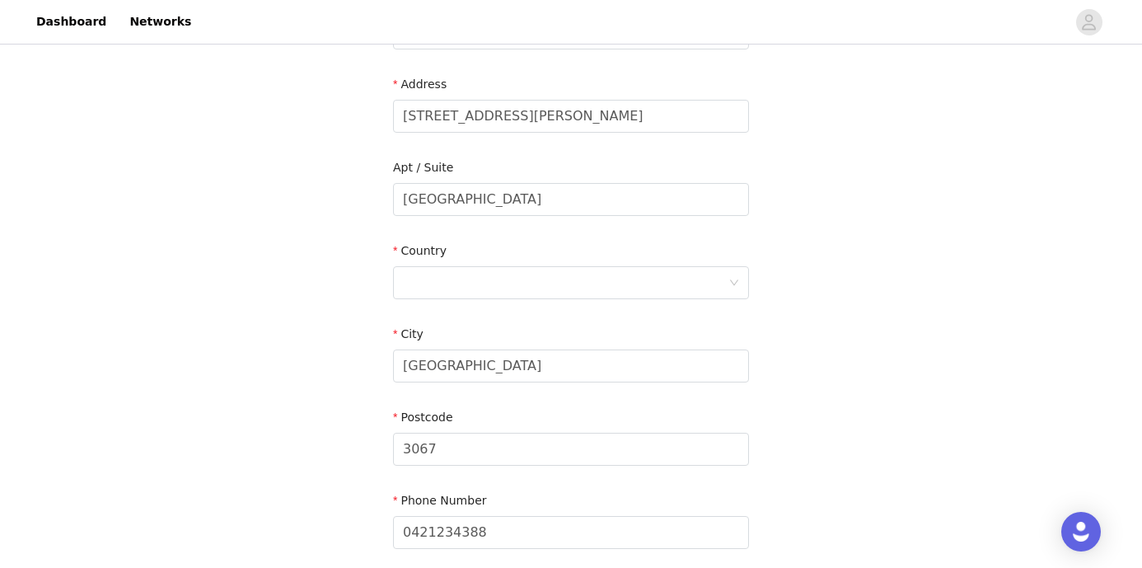
scroll to position [422, 0]
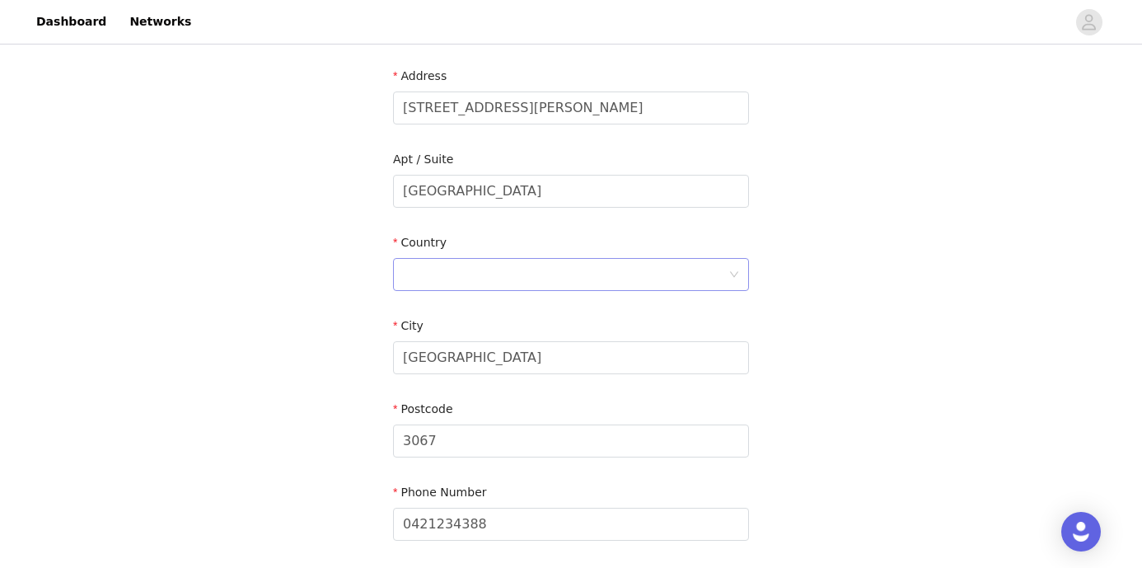
click at [552, 259] on div at bounding box center [566, 274] width 326 height 31
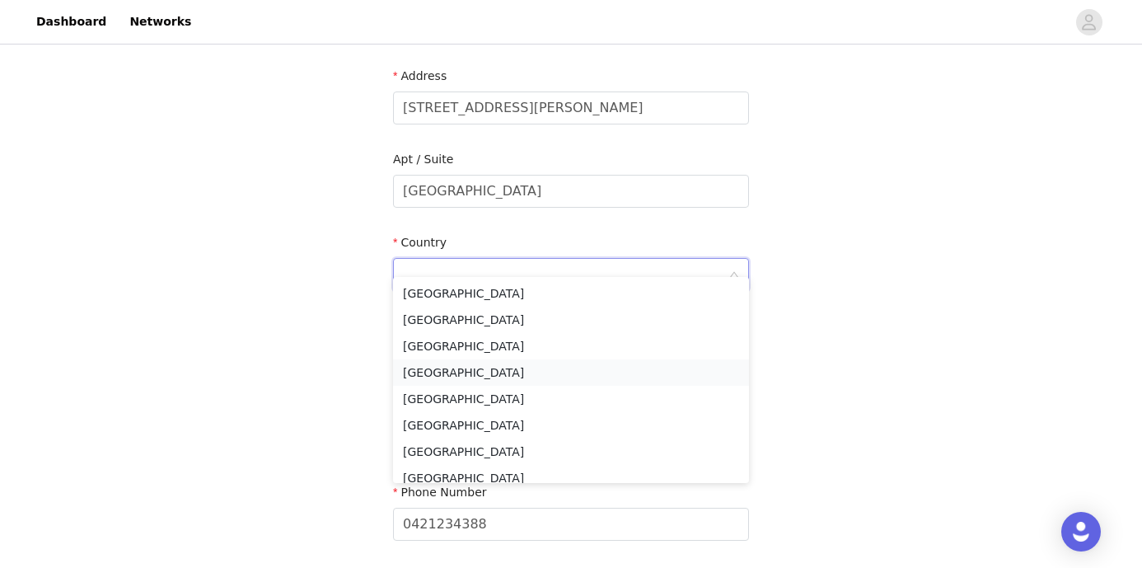
click at [488, 375] on li "Australia" at bounding box center [571, 372] width 356 height 26
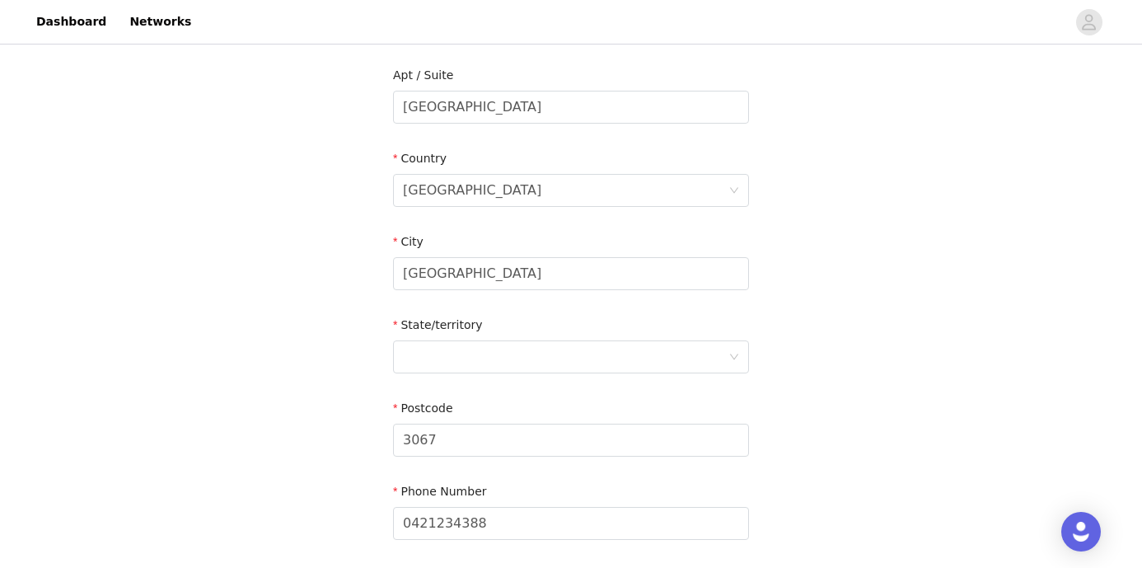
scroll to position [625, 0]
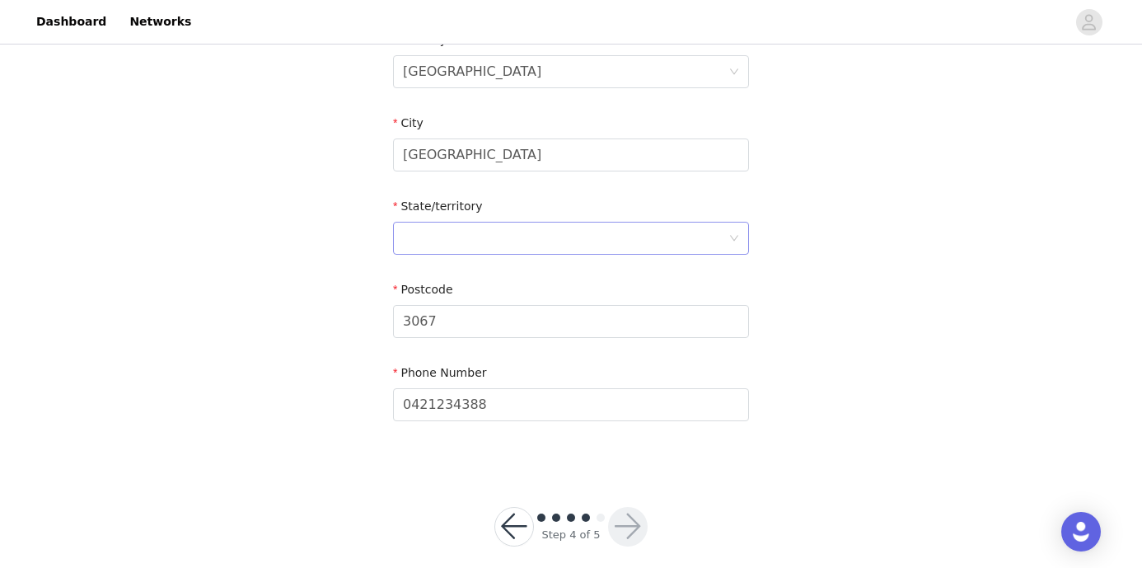
click at [472, 228] on div at bounding box center [566, 238] width 326 height 31
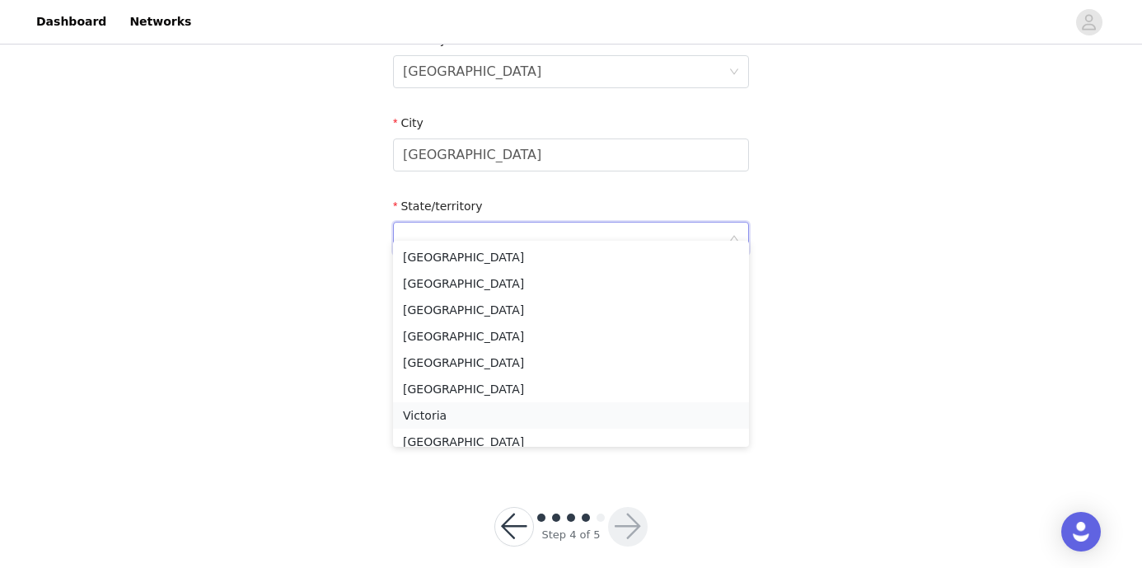
click at [470, 409] on li "Victoria" at bounding box center [571, 415] width 356 height 26
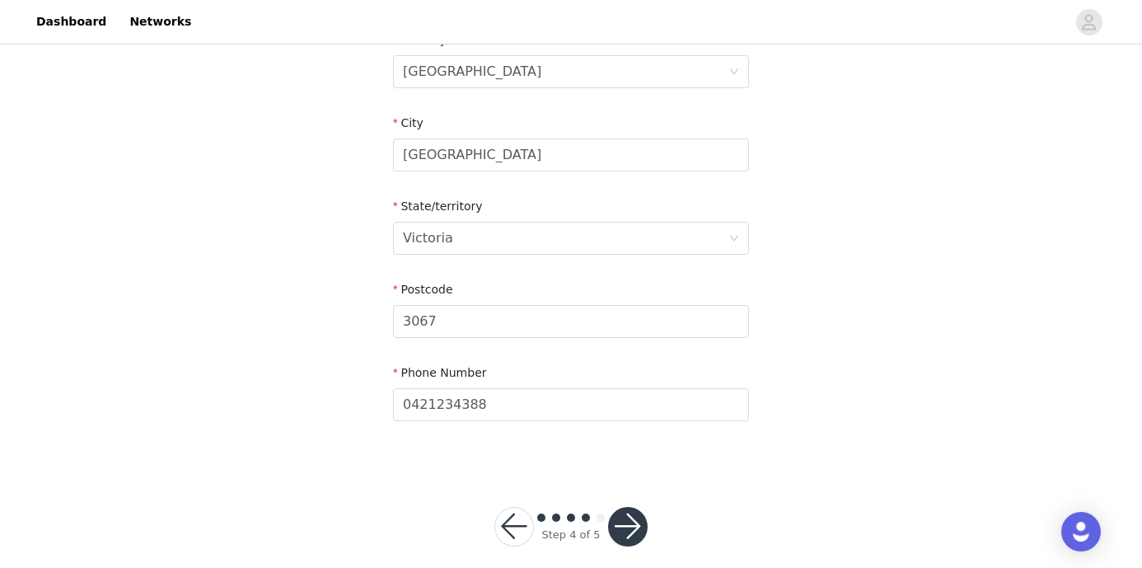
click at [632, 507] on button "button" at bounding box center [628, 527] width 40 height 40
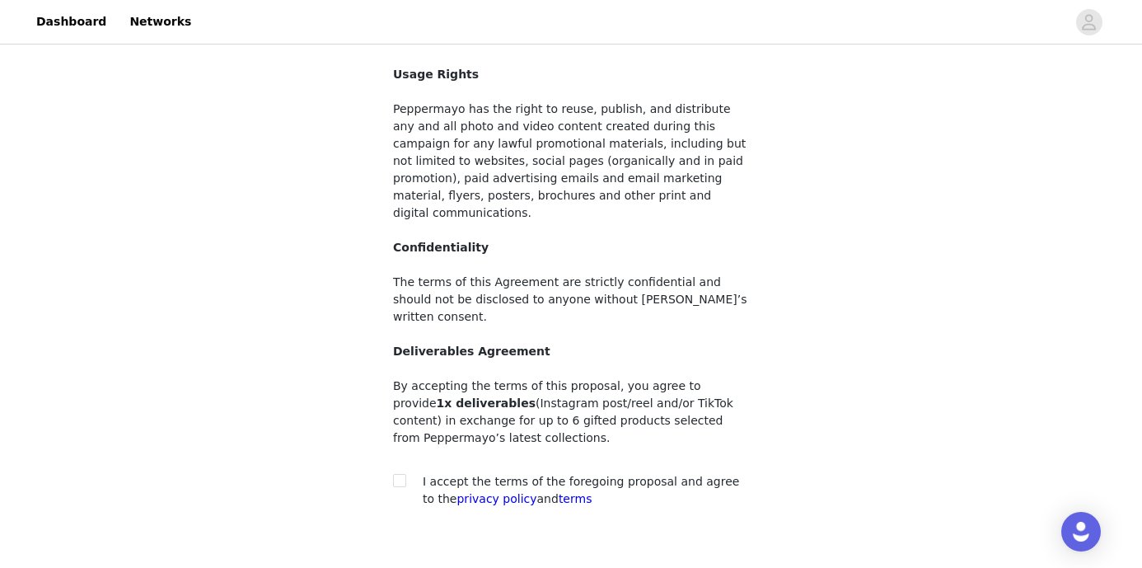
scroll to position [194, 0]
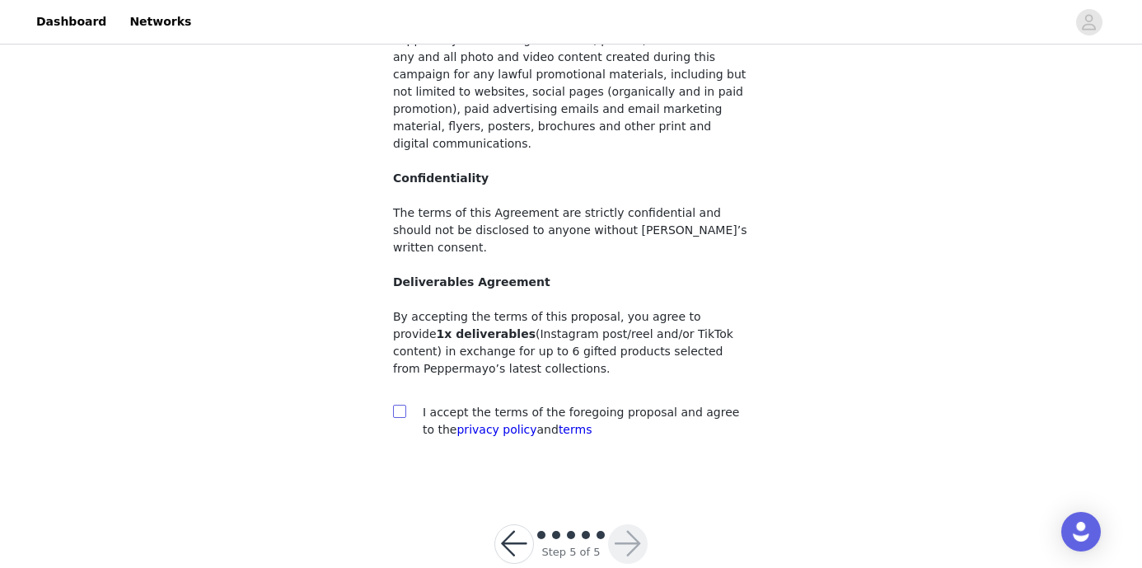
click at [402, 405] on input "checkbox" at bounding box center [399, 411] width 12 height 12
checkbox input "true"
click at [632, 524] on button "button" at bounding box center [628, 544] width 40 height 40
